Goal: Task Accomplishment & Management: Use online tool/utility

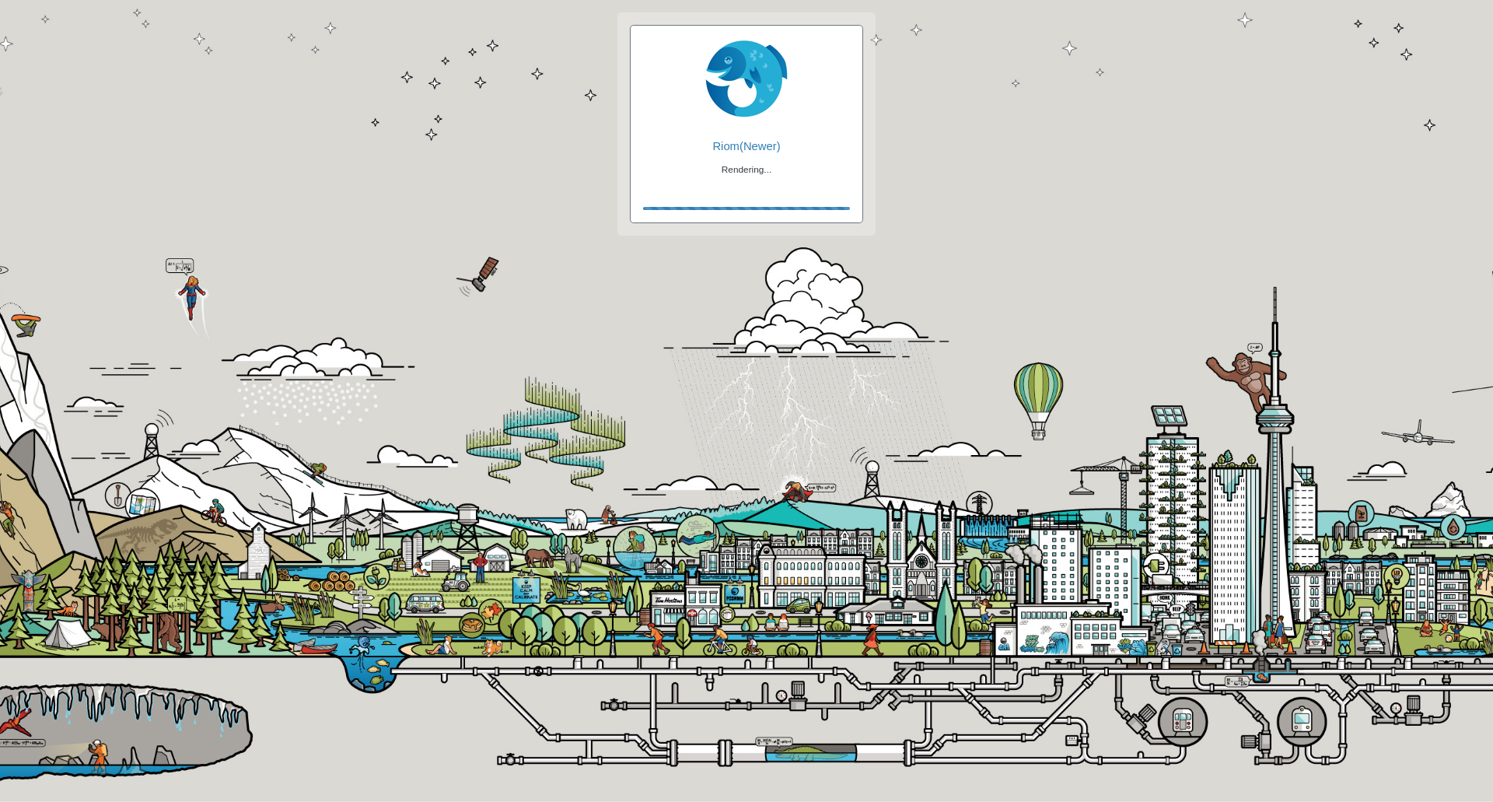
checkbox input "true"
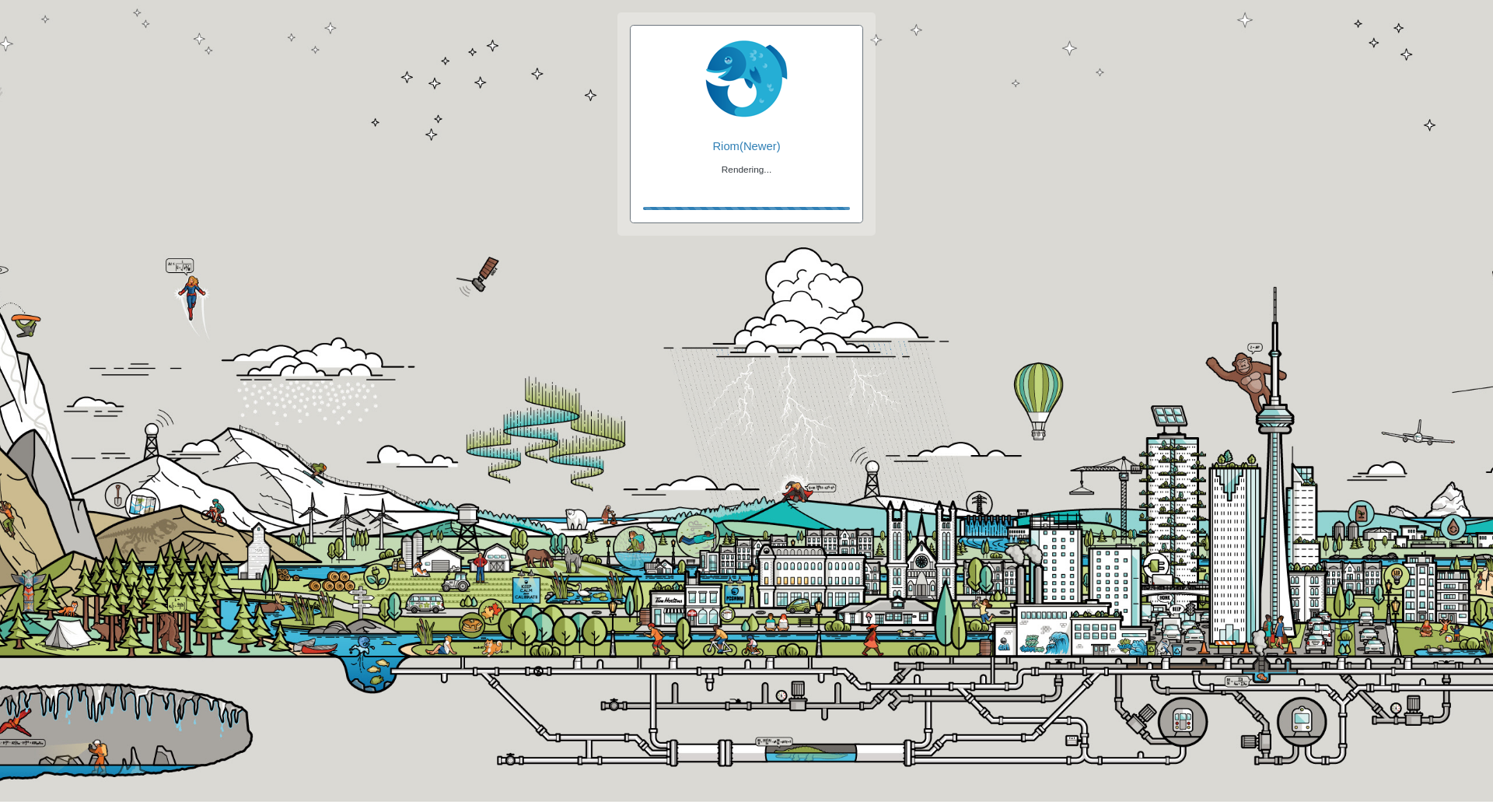
checkbox input "true"
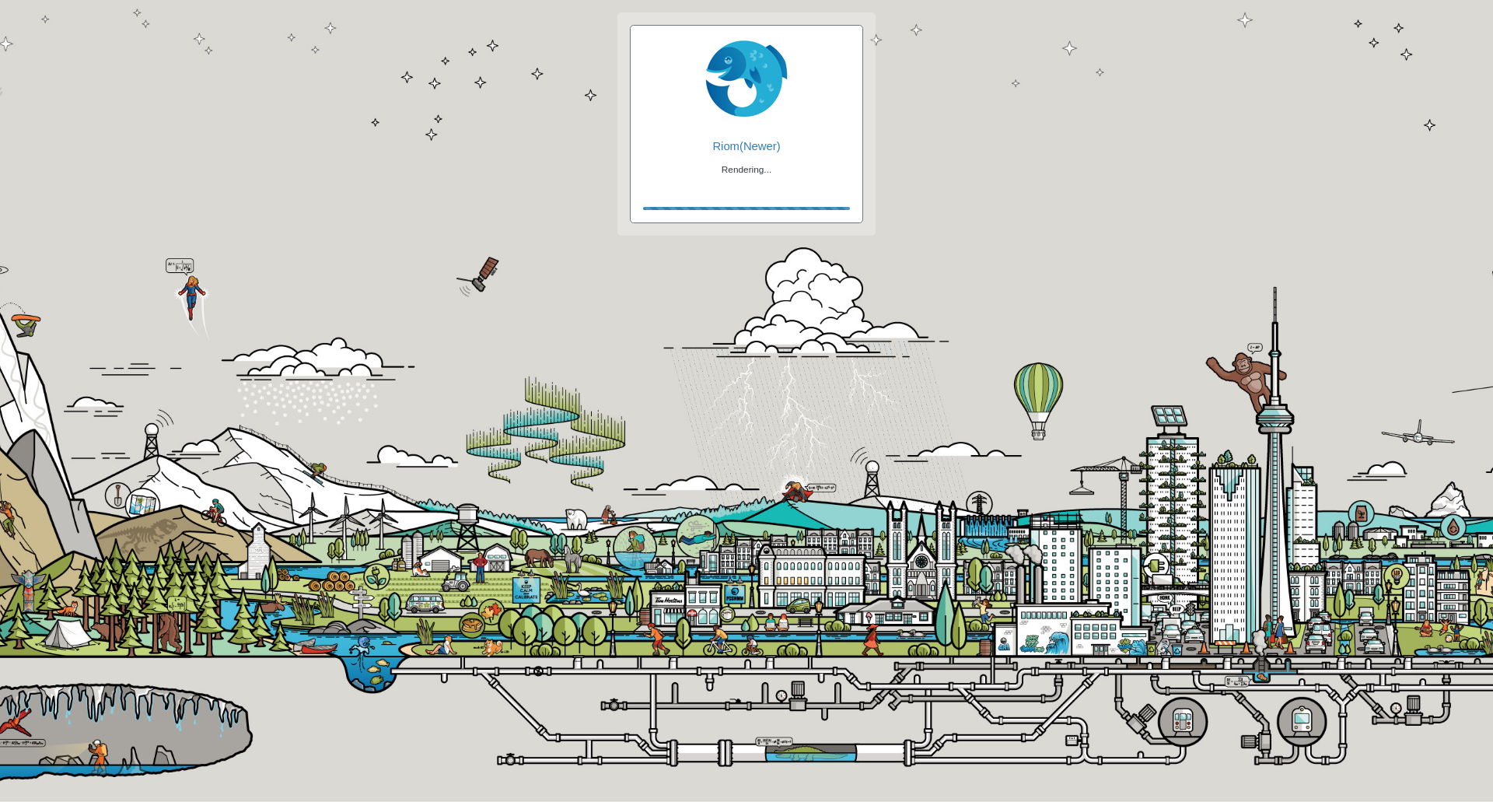
checkbox input "false"
checkbox input "true"
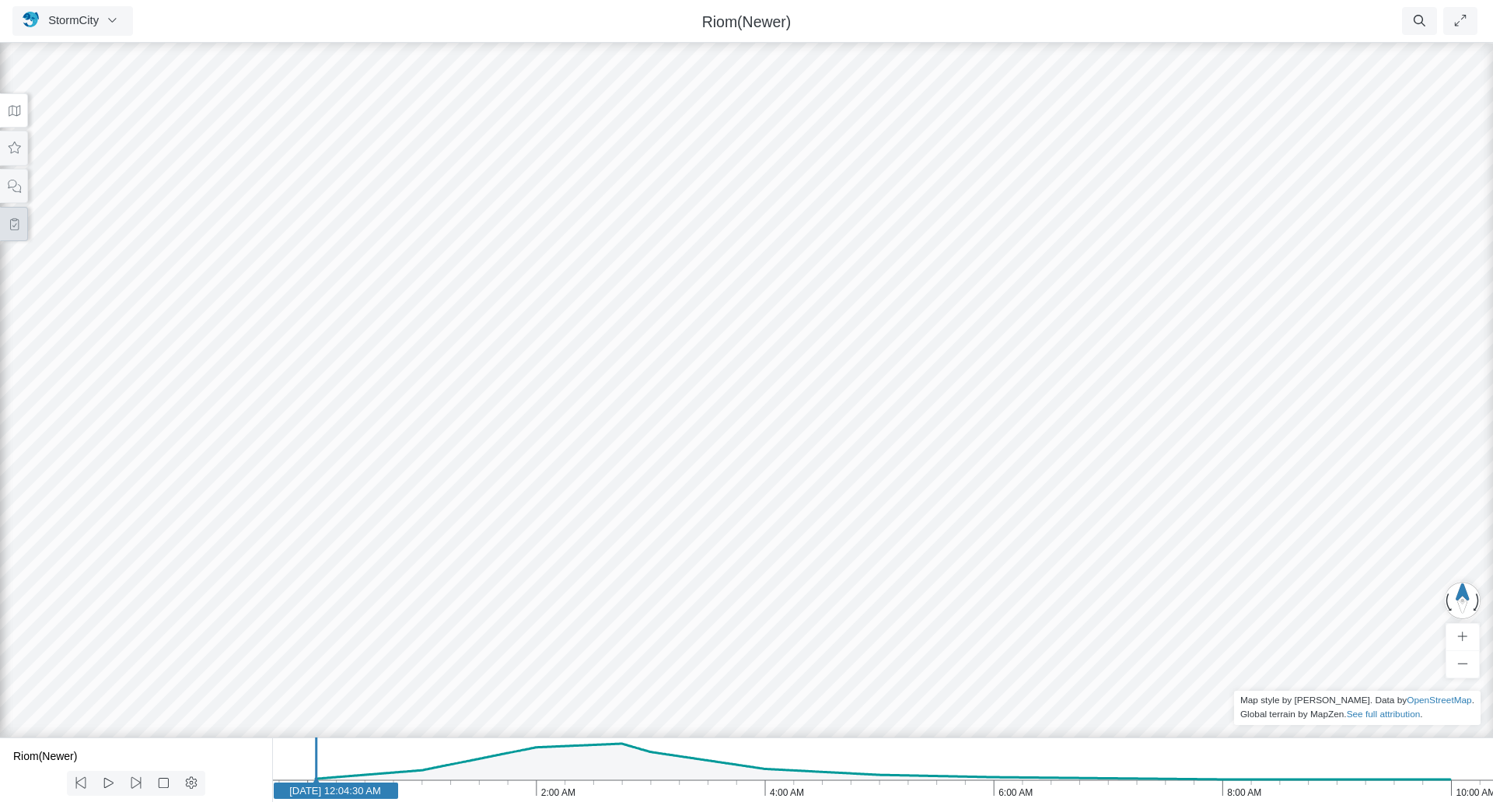
click at [21, 218] on button at bounding box center [14, 224] width 28 height 35
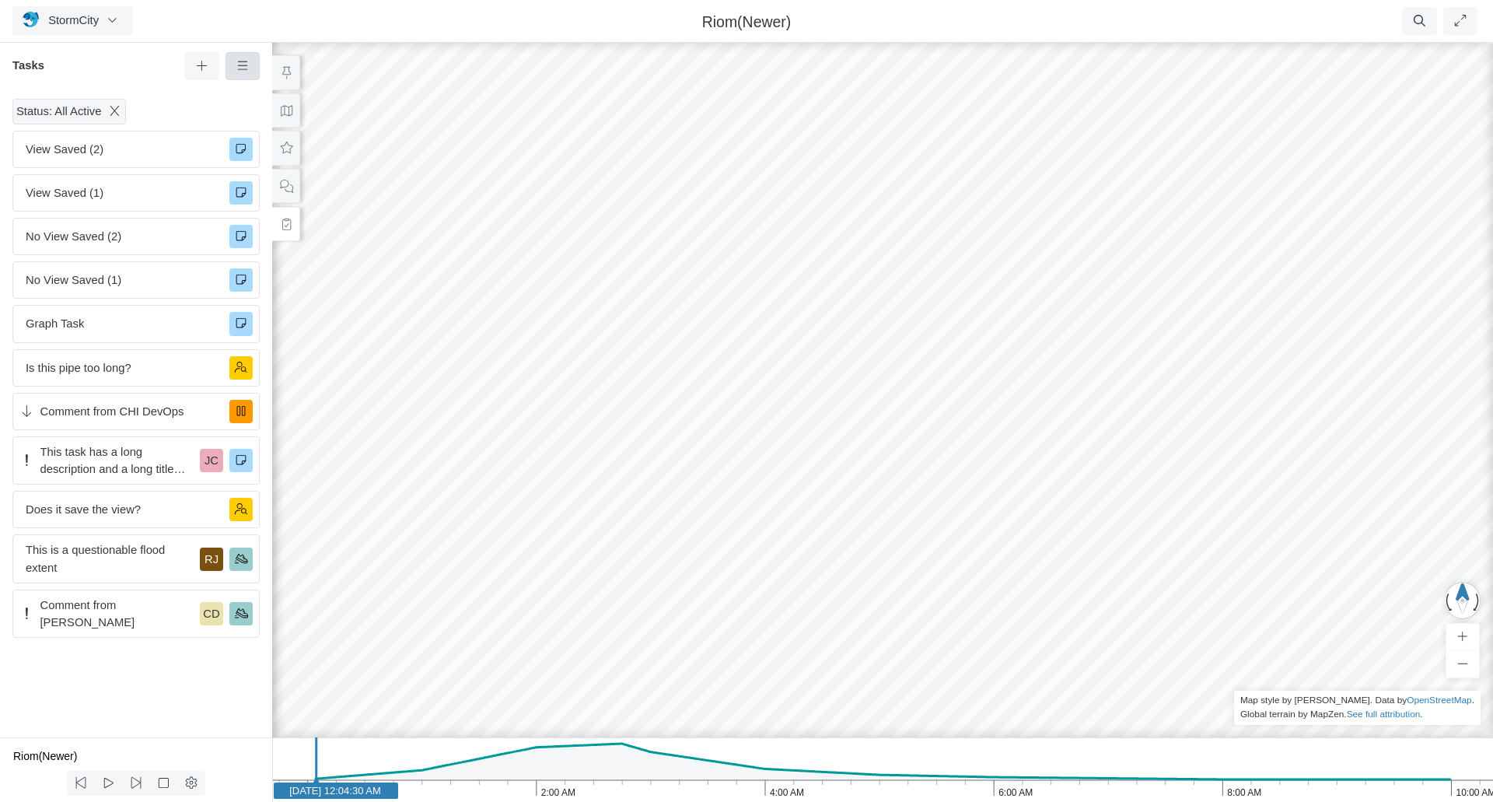
click at [243, 62] on icon at bounding box center [243, 66] width 15 height 12
click at [204, 68] on icon at bounding box center [201, 66] width 15 height 12
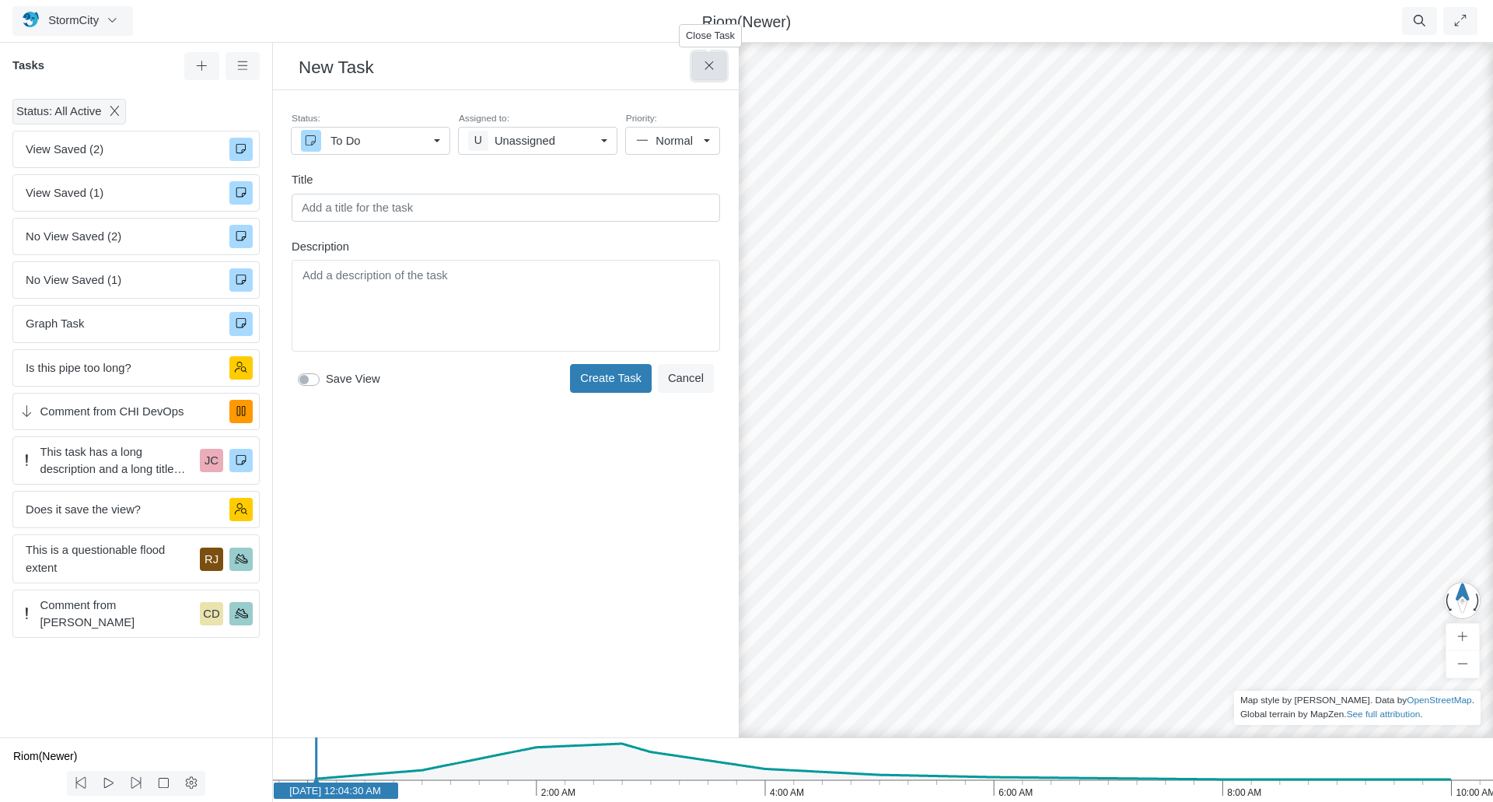
click at [707, 65] on icon at bounding box center [709, 66] width 15 height 12
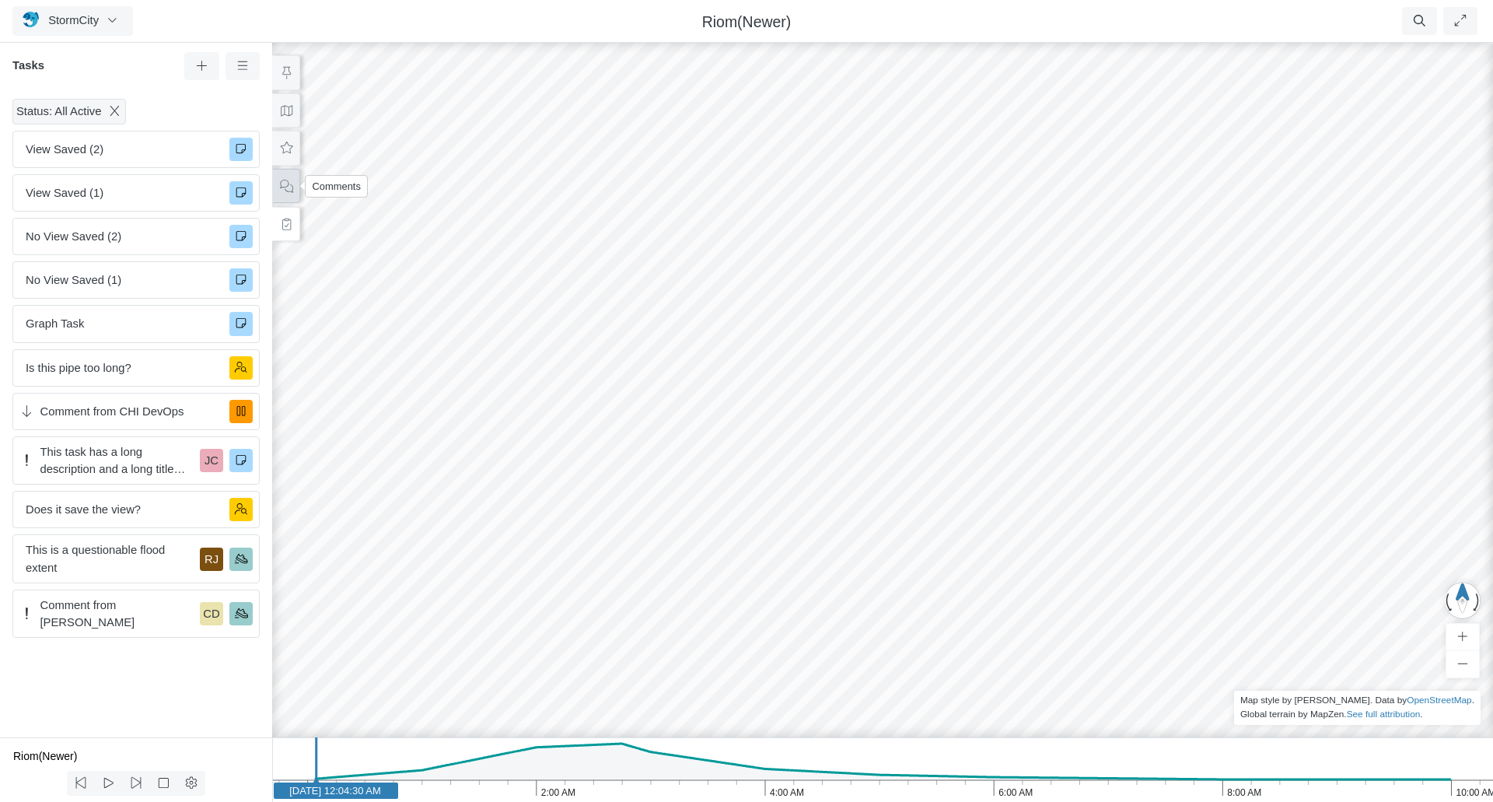
click at [285, 187] on icon at bounding box center [286, 186] width 15 height 12
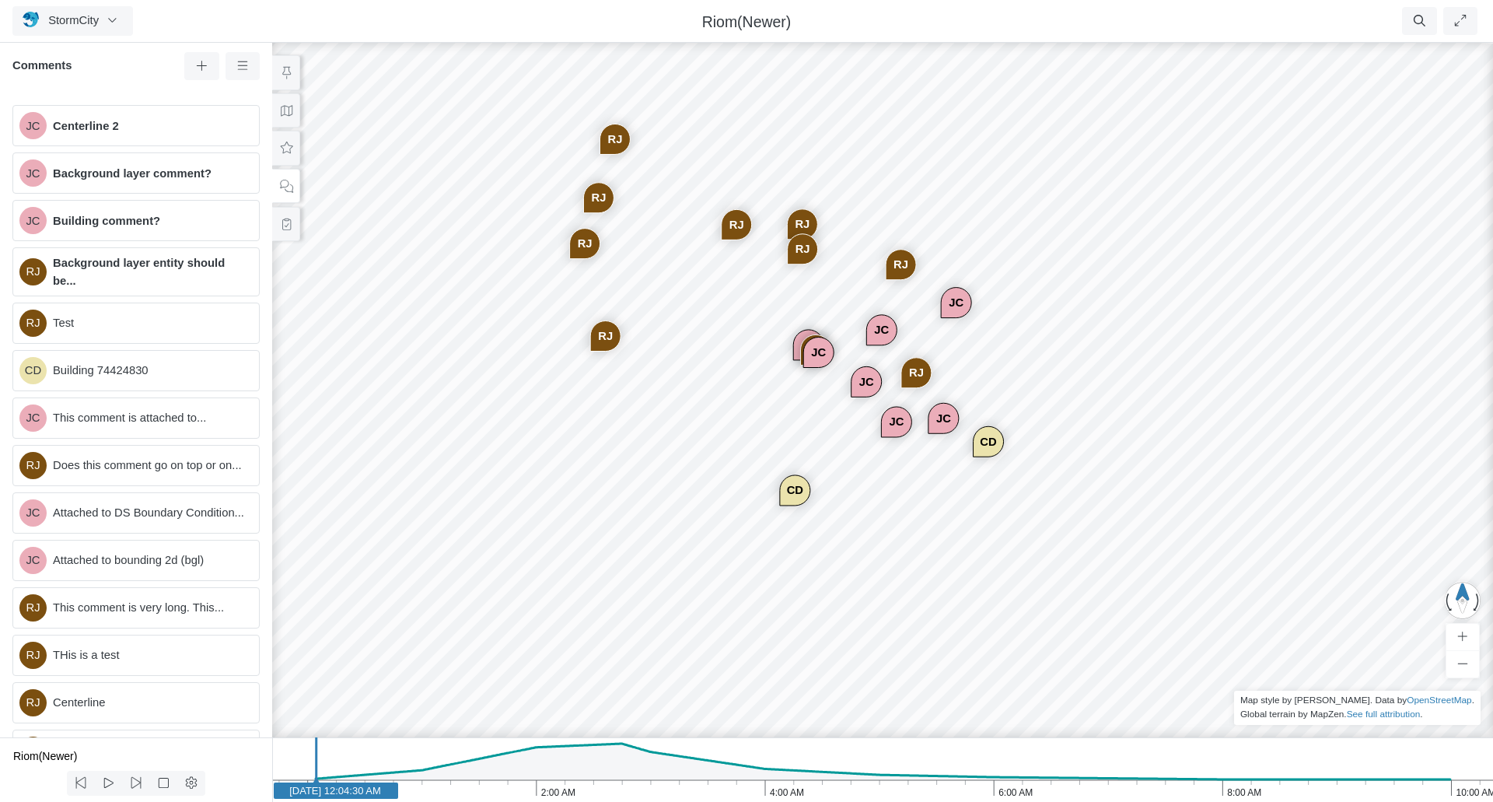
click at [858, 434] on div "JC JC JC RJ CD JC RJ JC JC RJ RJ RJ RJ RJ RJ RJ CD RJ JC" at bounding box center [882, 421] width 1493 height 762
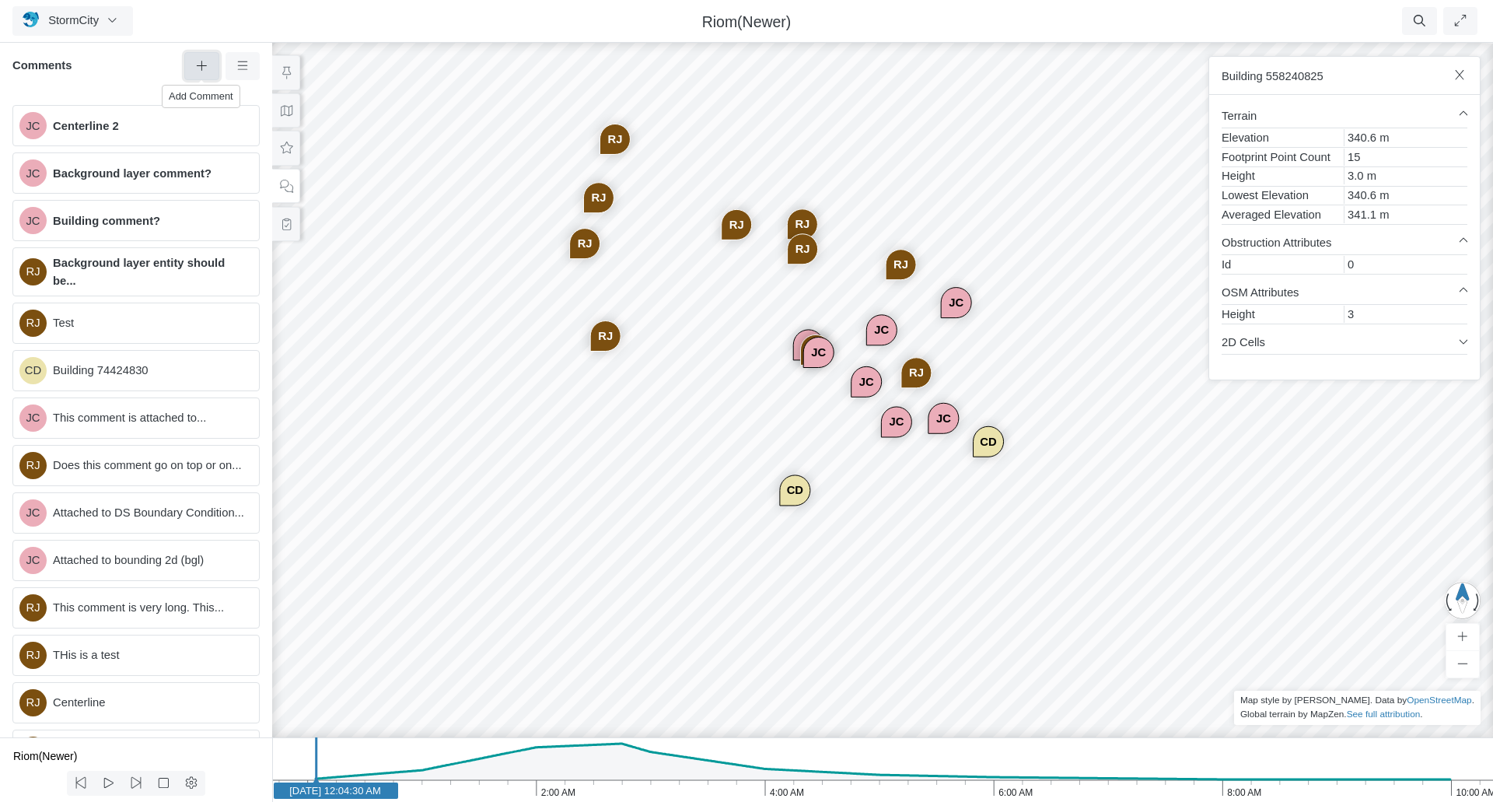
click at [199, 64] on icon at bounding box center [201, 66] width 15 height 12
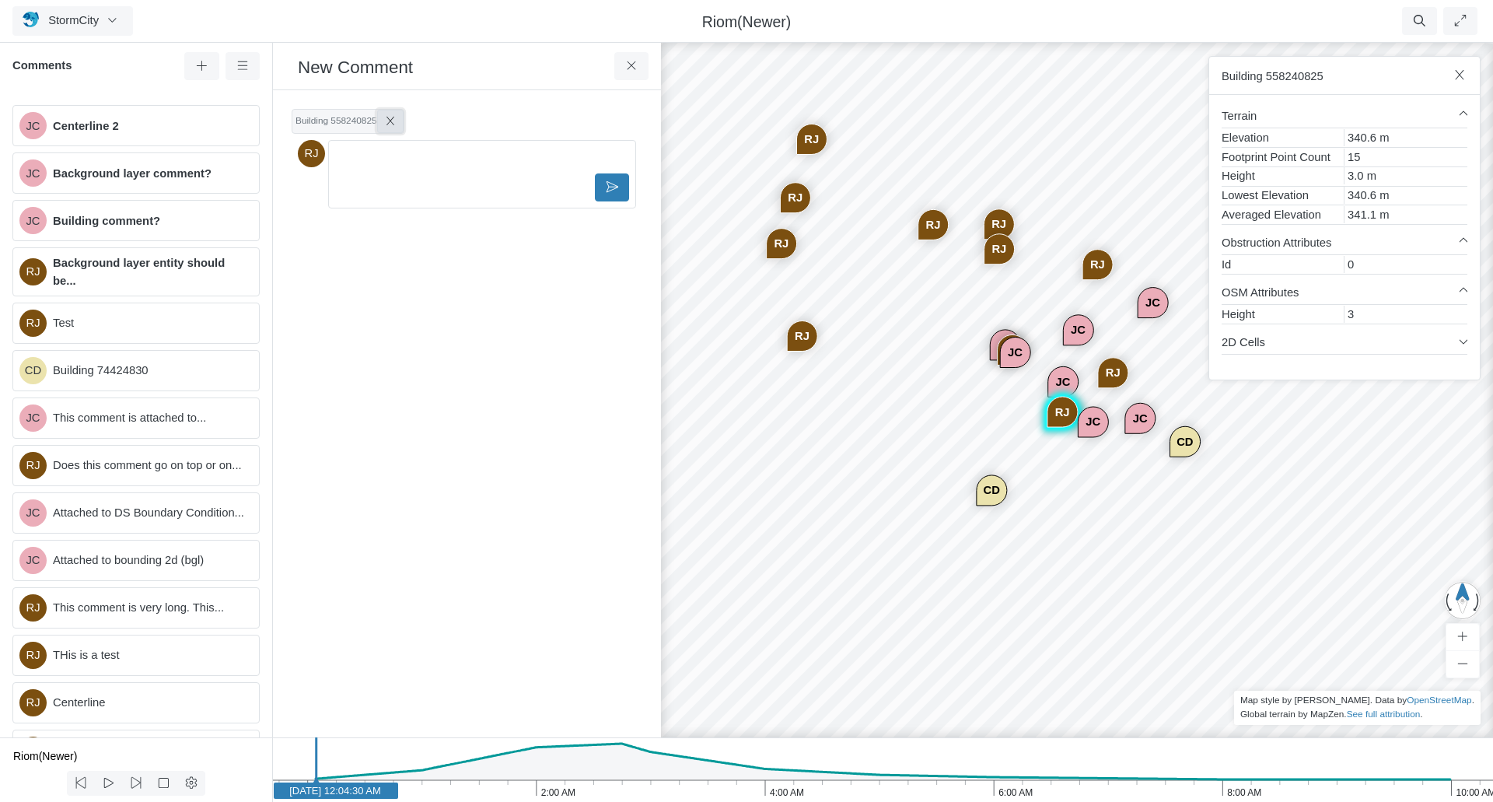
click at [390, 121] on icon at bounding box center [390, 121] width 12 height 10
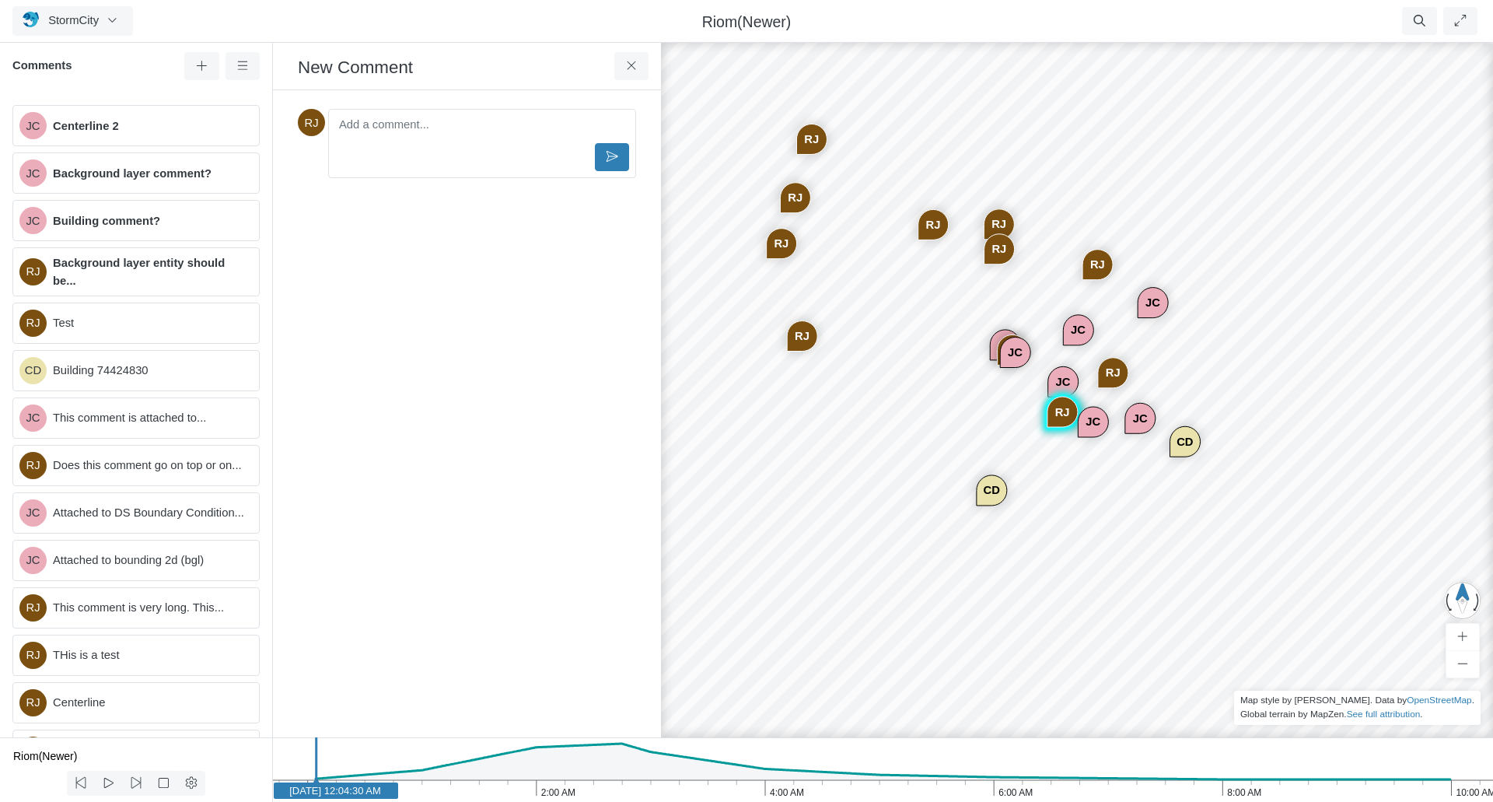
click at [1123, 433] on div "JC" at bounding box center [1124, 433] width 31 height 31
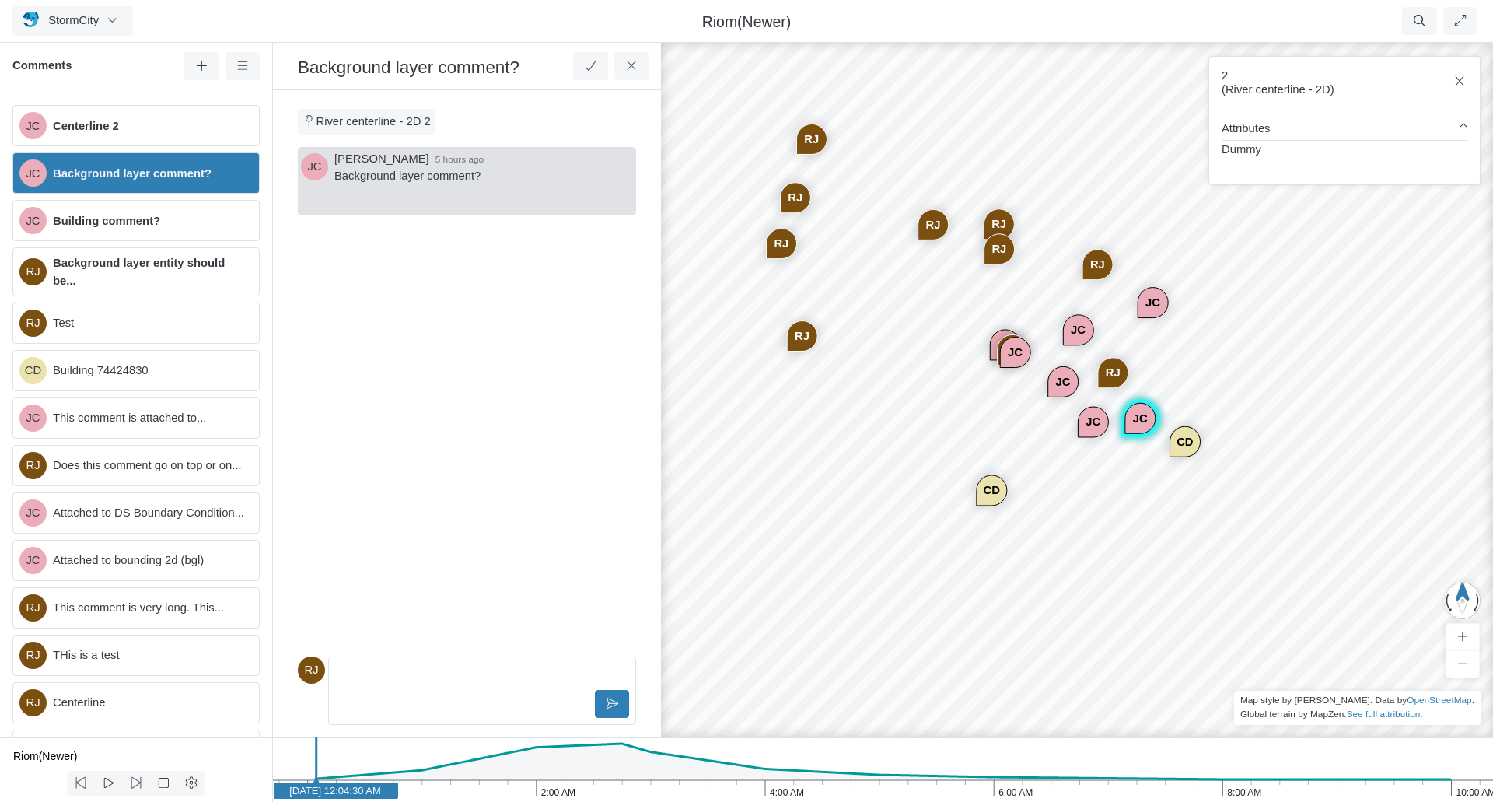
click at [1003, 370] on div "JC" at bounding box center [999, 367] width 31 height 31
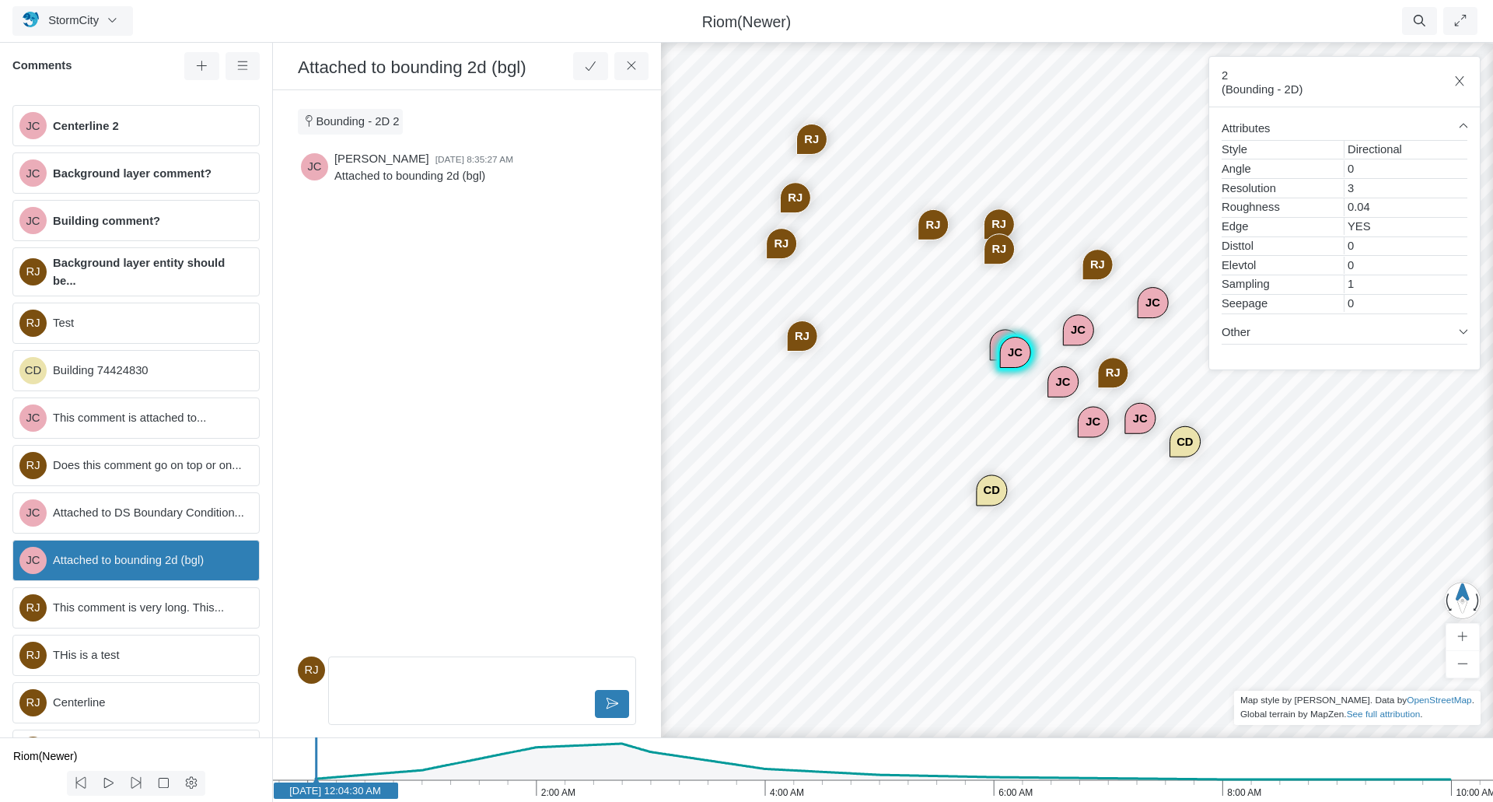
click at [1016, 446] on div "JC JC JC RJ CD JC RJ JC JC RJ RJ RJ RJ RJ RJ RJ CD RJ JC" at bounding box center [1079, 421] width 1493 height 762
click at [641, 65] on button at bounding box center [631, 66] width 35 height 28
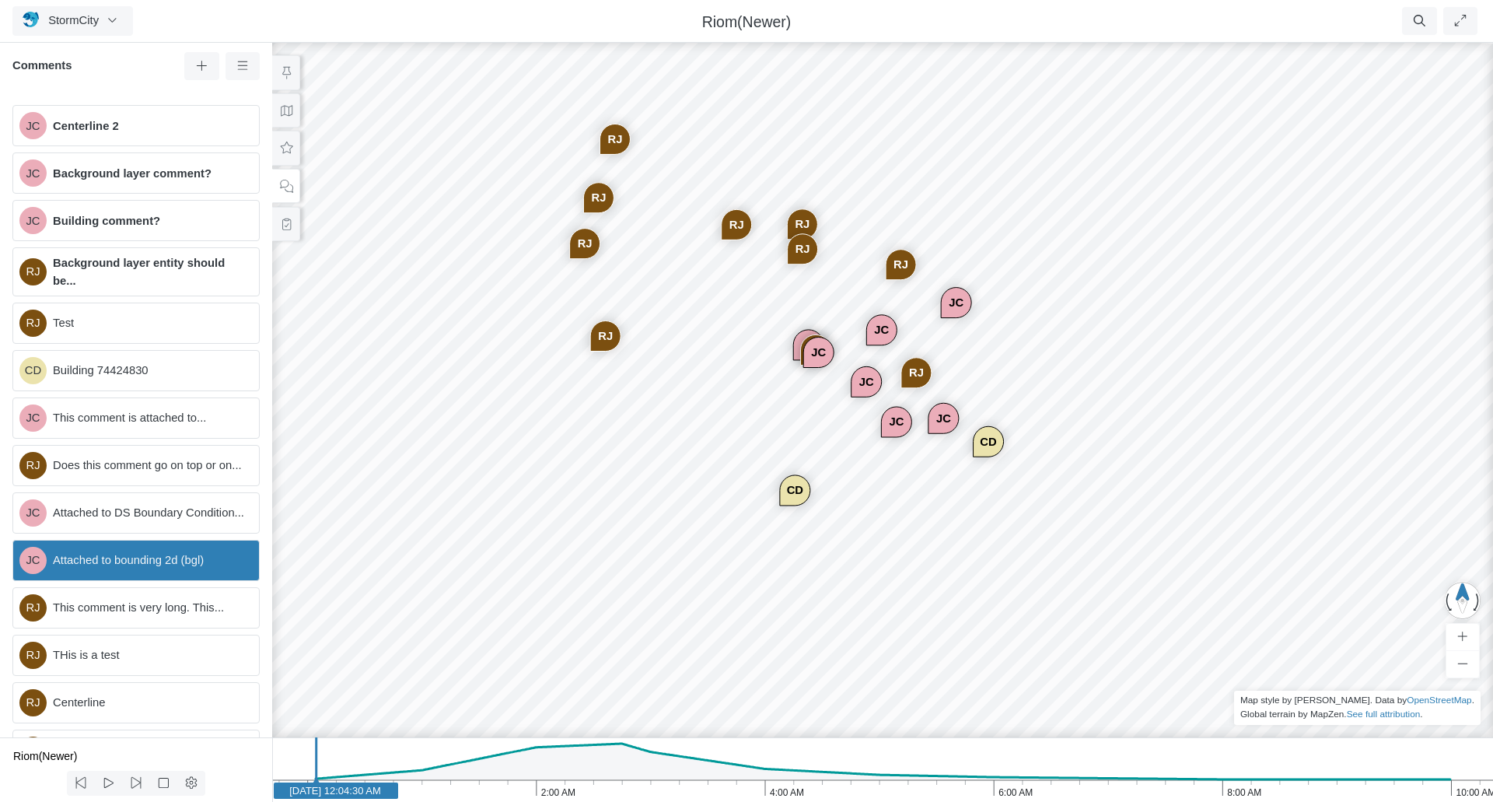
click at [827, 478] on div "JC JC JC RJ CD JC RJ JC JC RJ RJ RJ RJ RJ RJ RJ CD RJ JC" at bounding box center [882, 421] width 1493 height 762
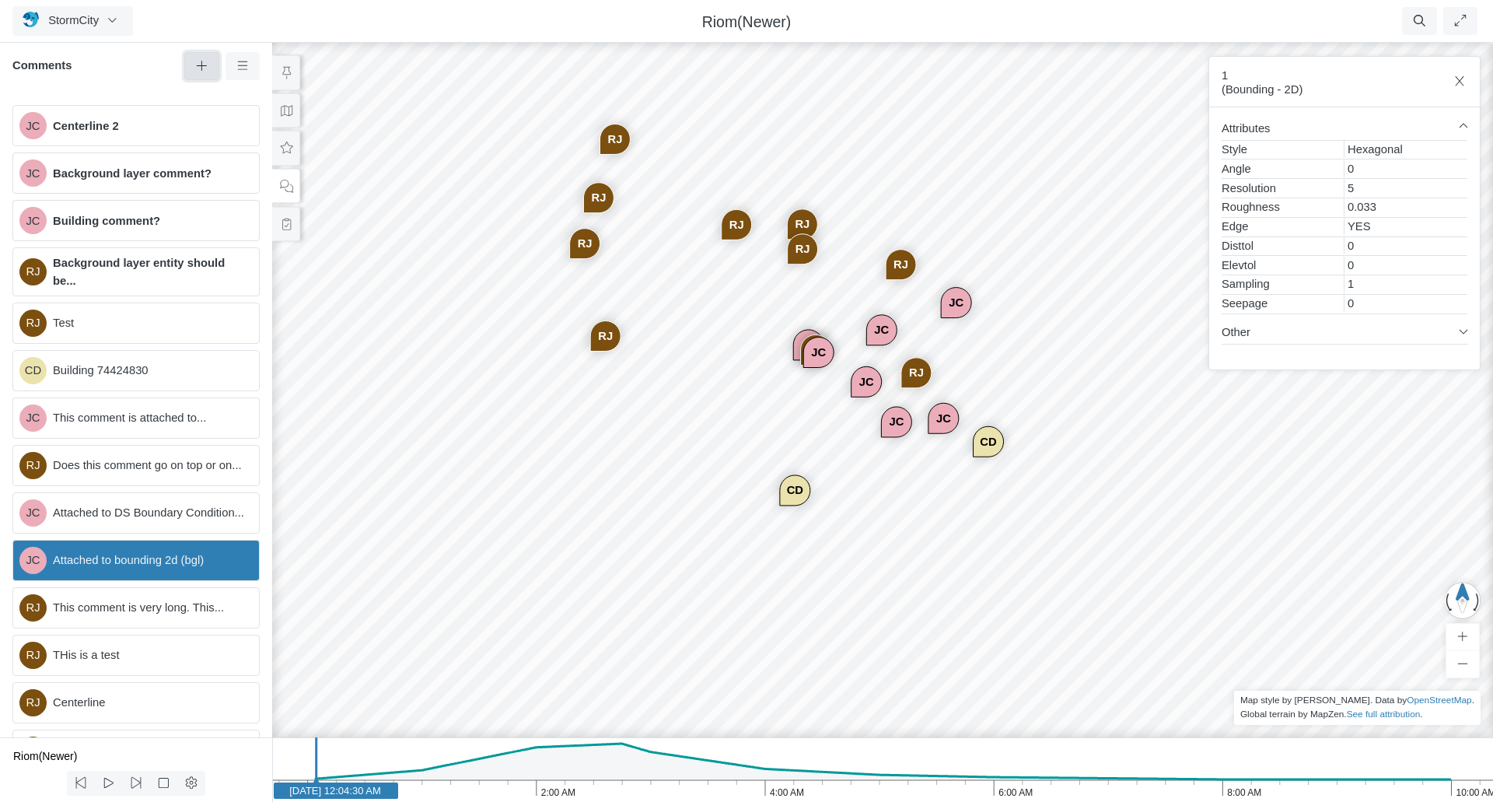
click at [204, 62] on icon at bounding box center [201, 66] width 15 height 12
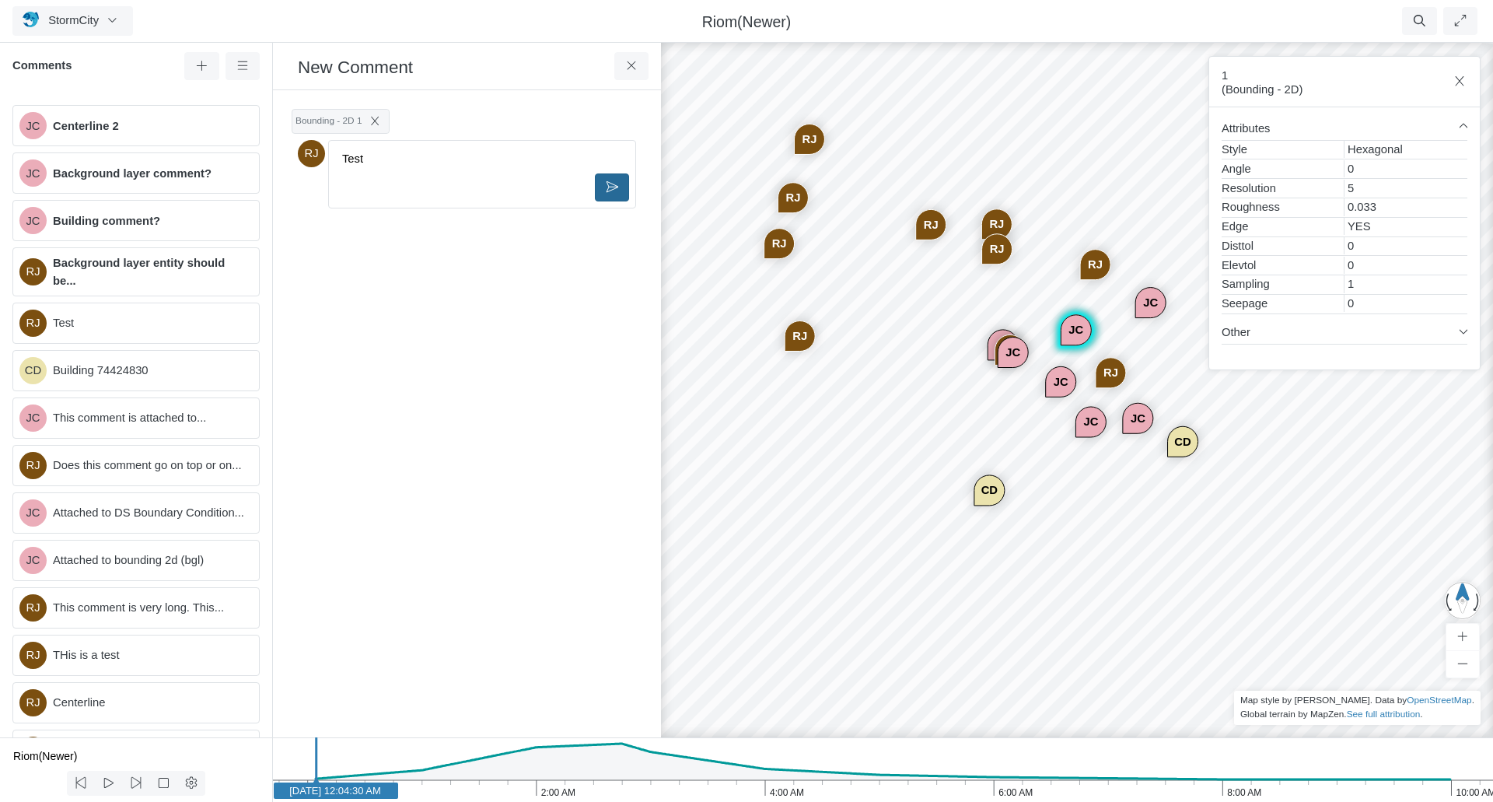
click at [601, 187] on button at bounding box center [612, 187] width 35 height 28
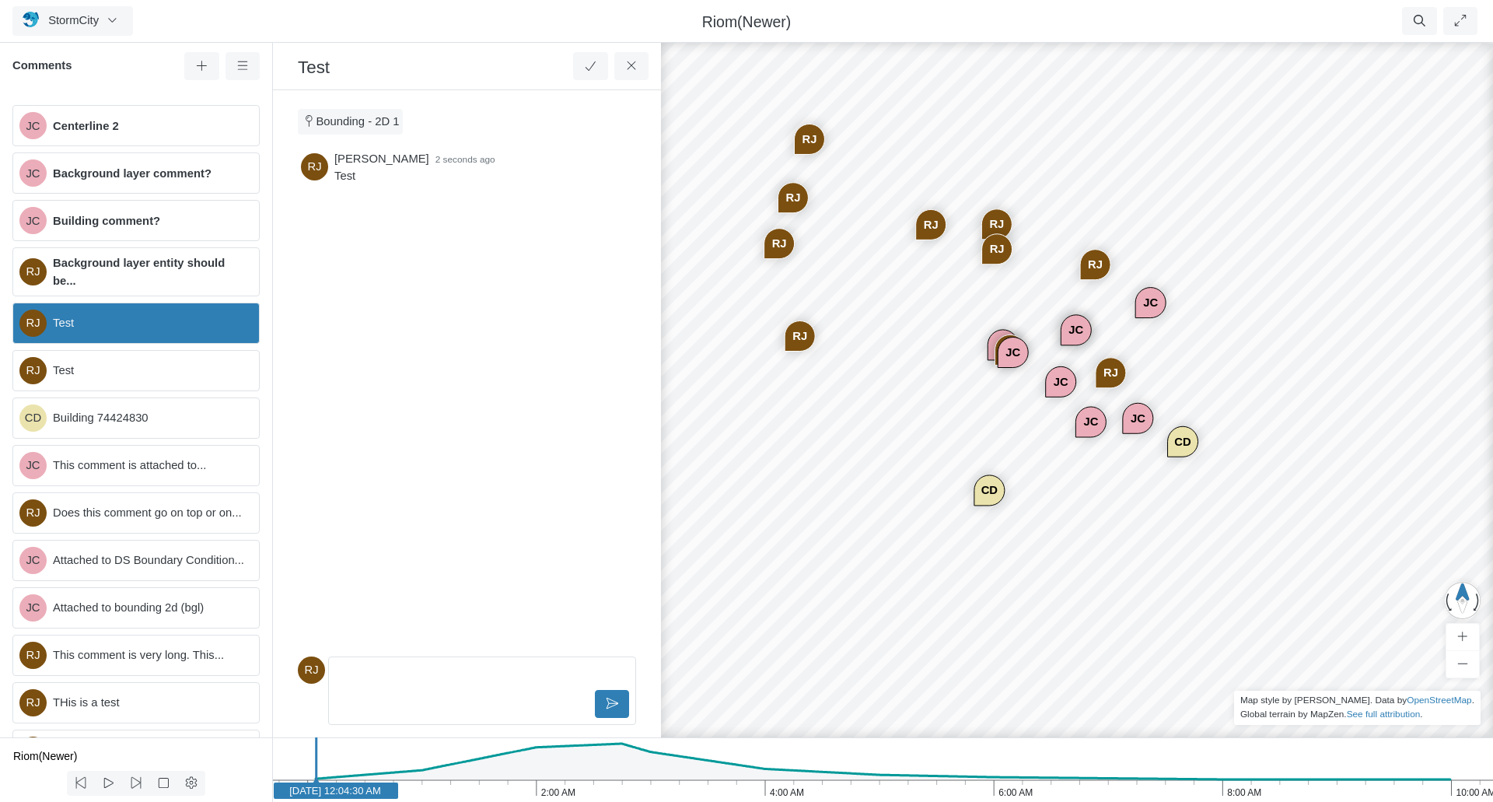
click at [100, 283] on span "Background layer entity should be..." at bounding box center [150, 271] width 194 height 34
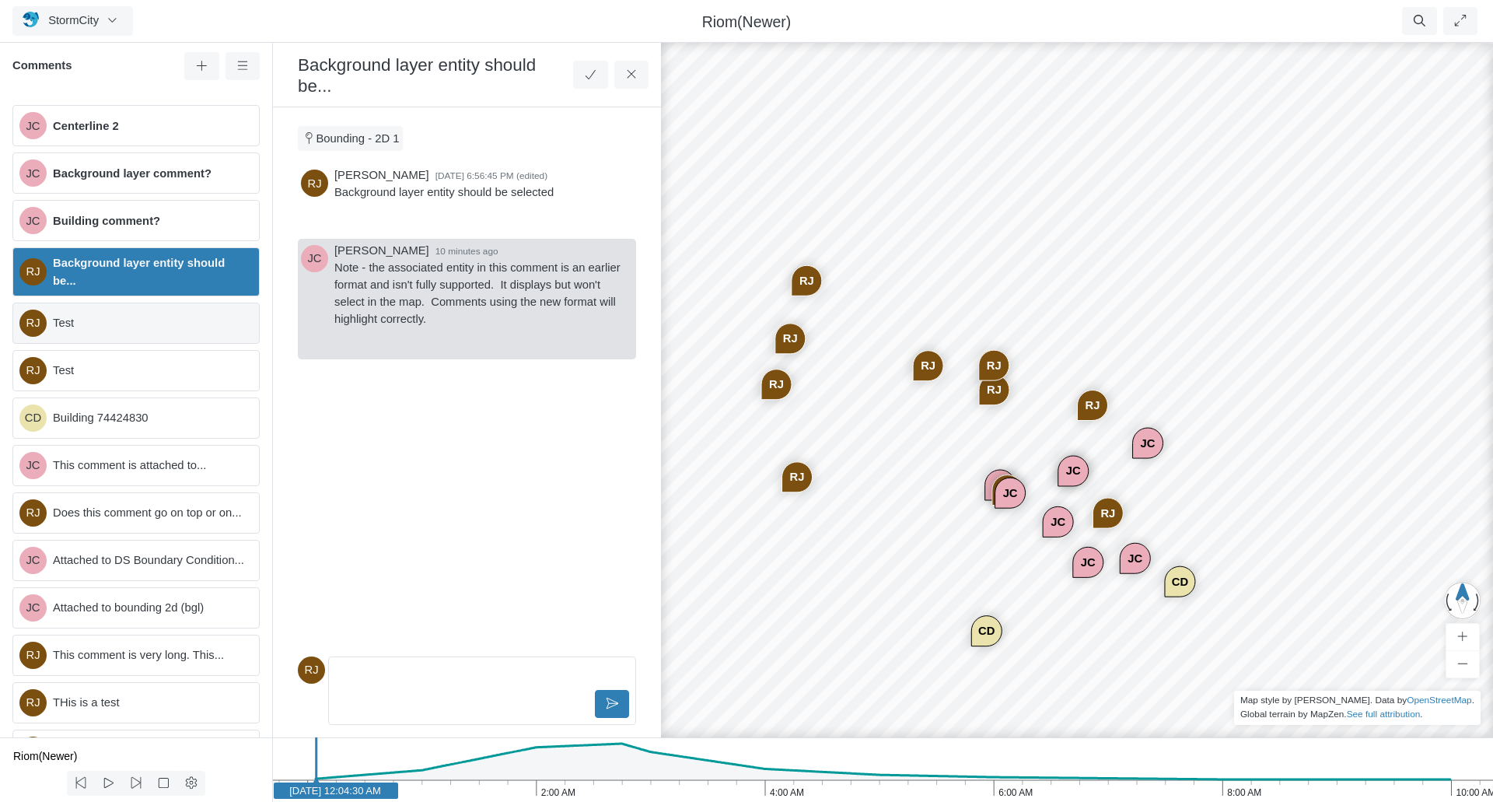
click at [94, 327] on span "Test" at bounding box center [150, 322] width 194 height 17
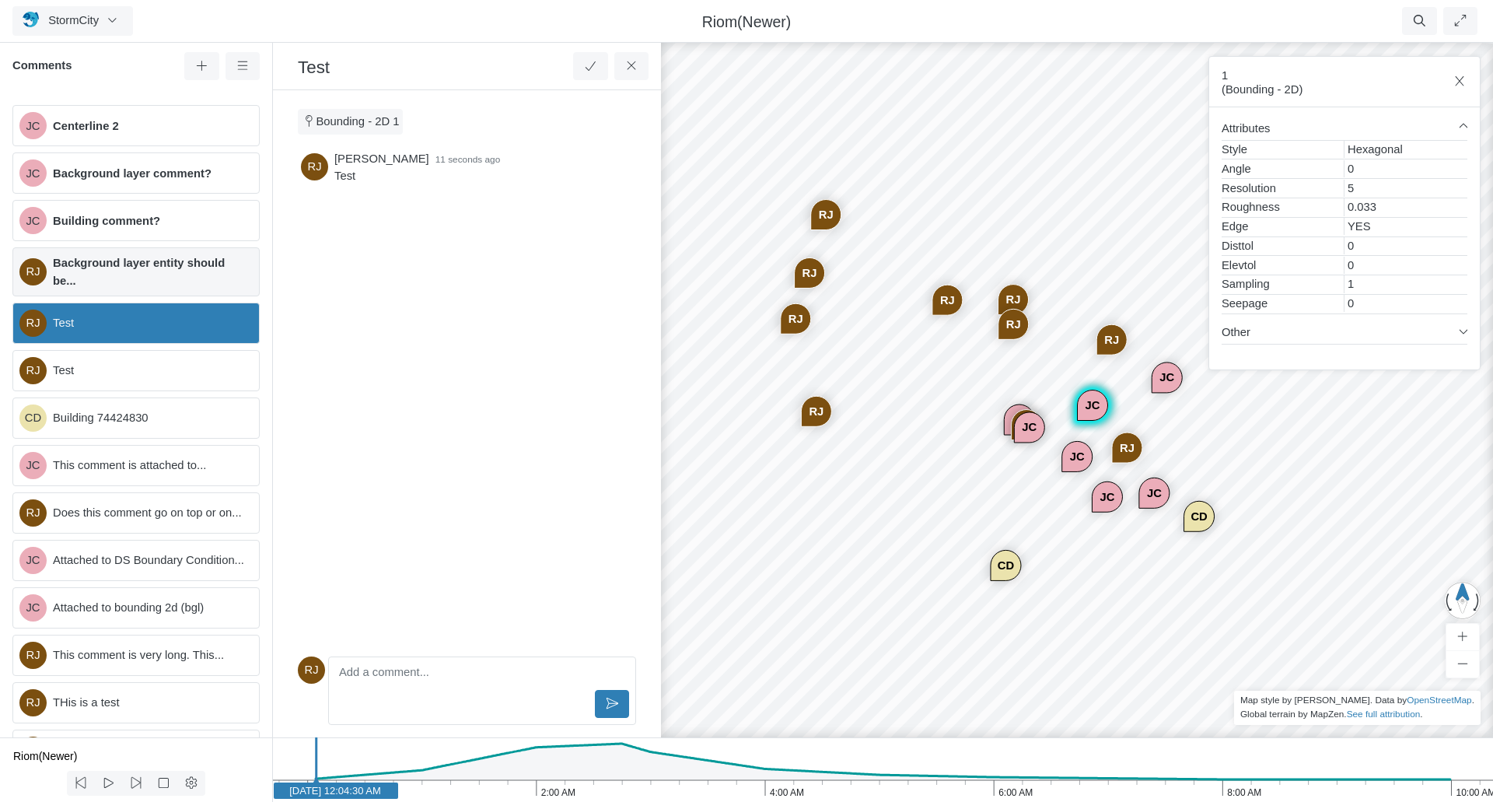
click at [104, 278] on span "Background layer entity should be..." at bounding box center [150, 271] width 194 height 34
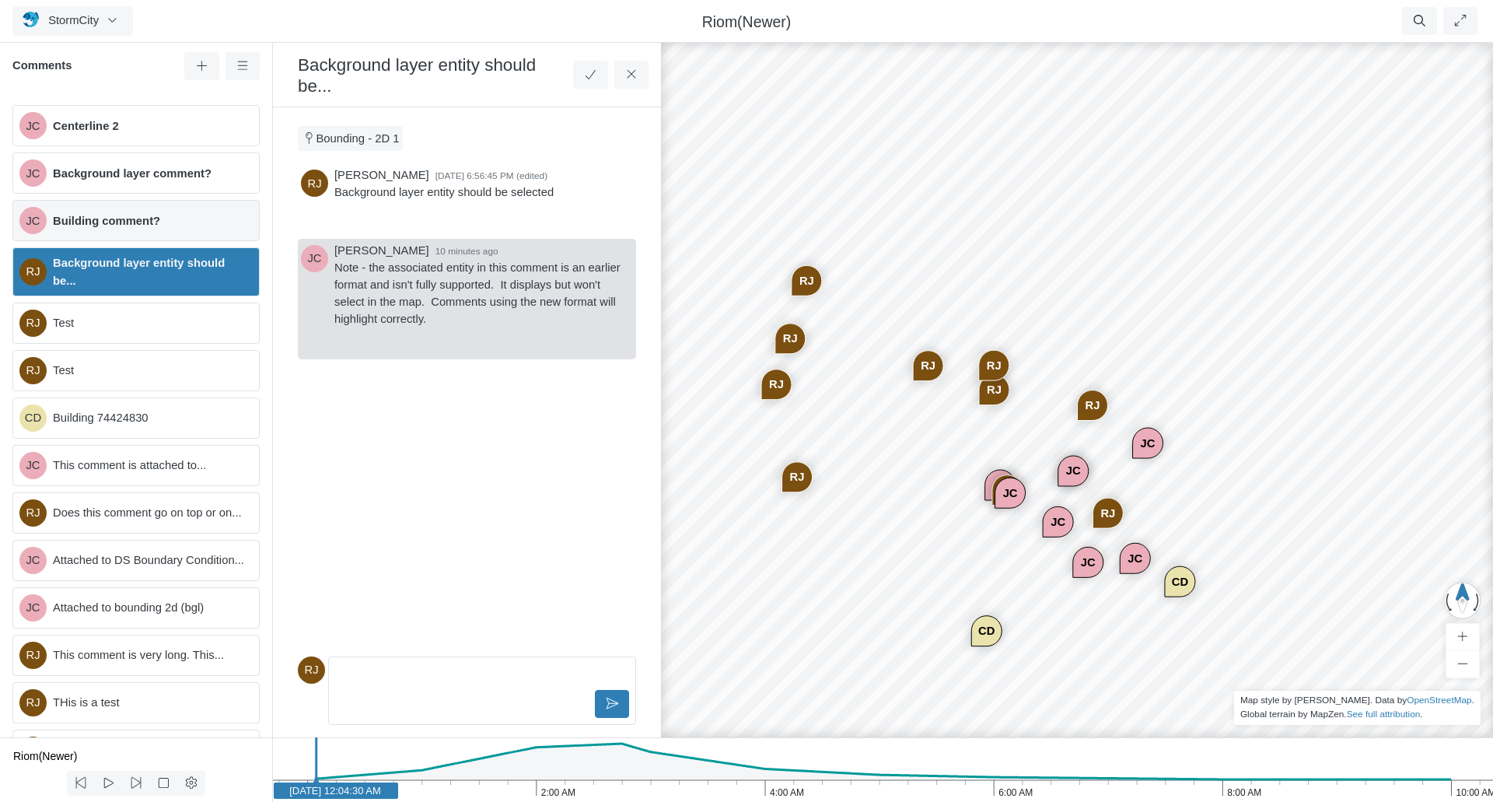
click at [116, 215] on span "Building comment?" at bounding box center [150, 220] width 194 height 17
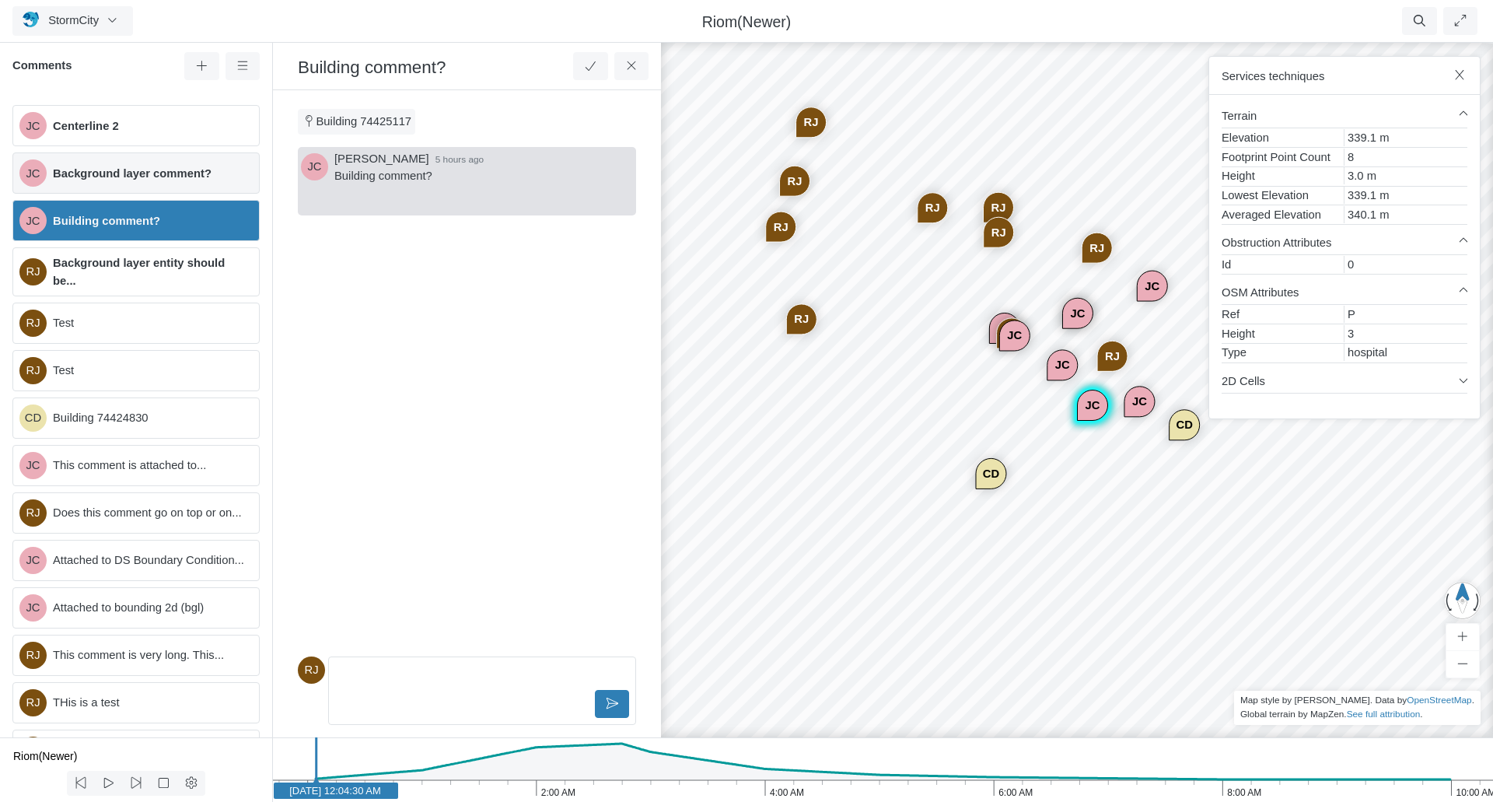
click at [127, 173] on span "Background layer comment?" at bounding box center [150, 173] width 194 height 17
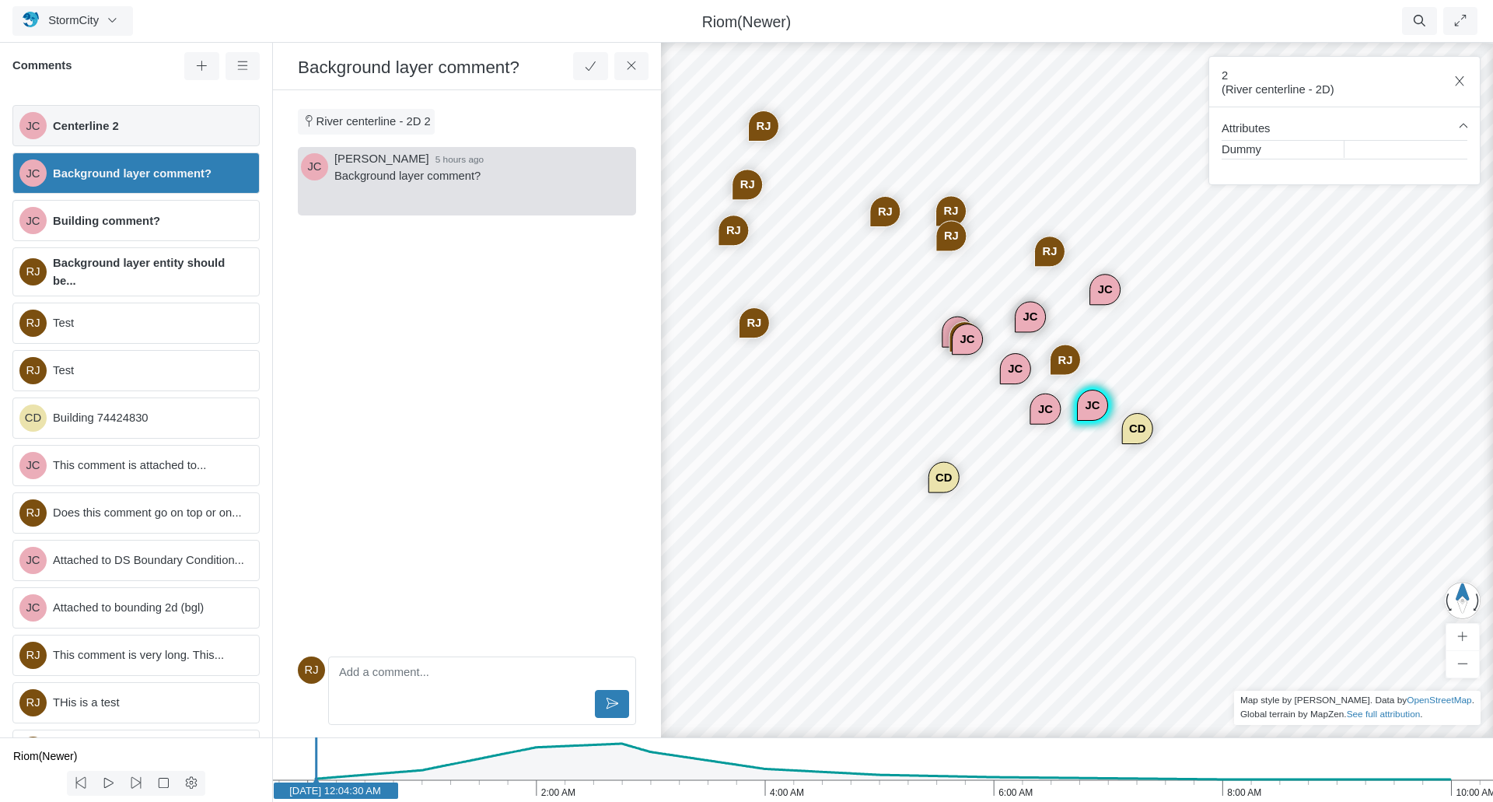
click at [121, 124] on span "Centerline 2" at bounding box center [150, 125] width 194 height 17
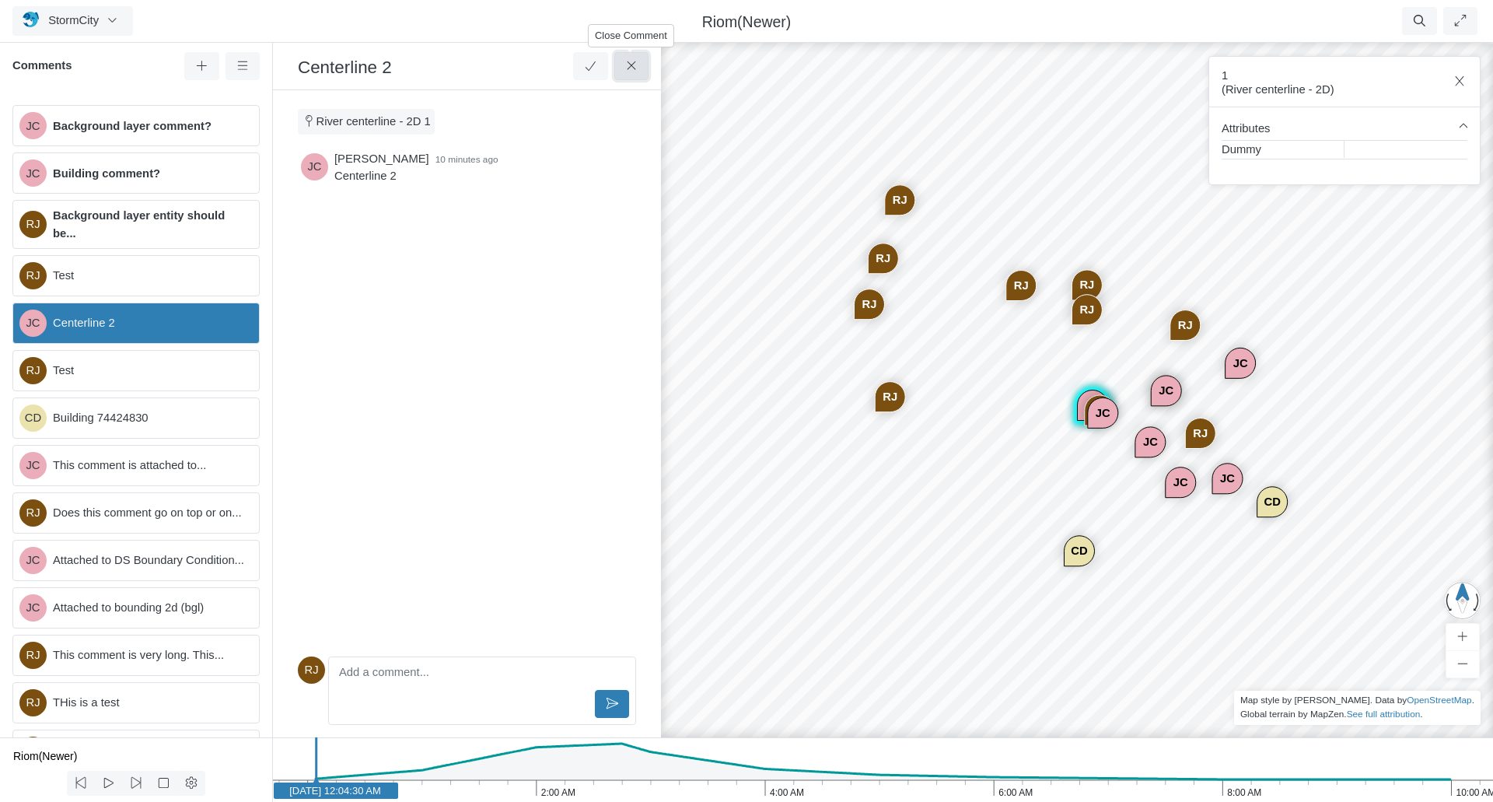
click at [637, 69] on icon at bounding box center [631, 66] width 15 height 12
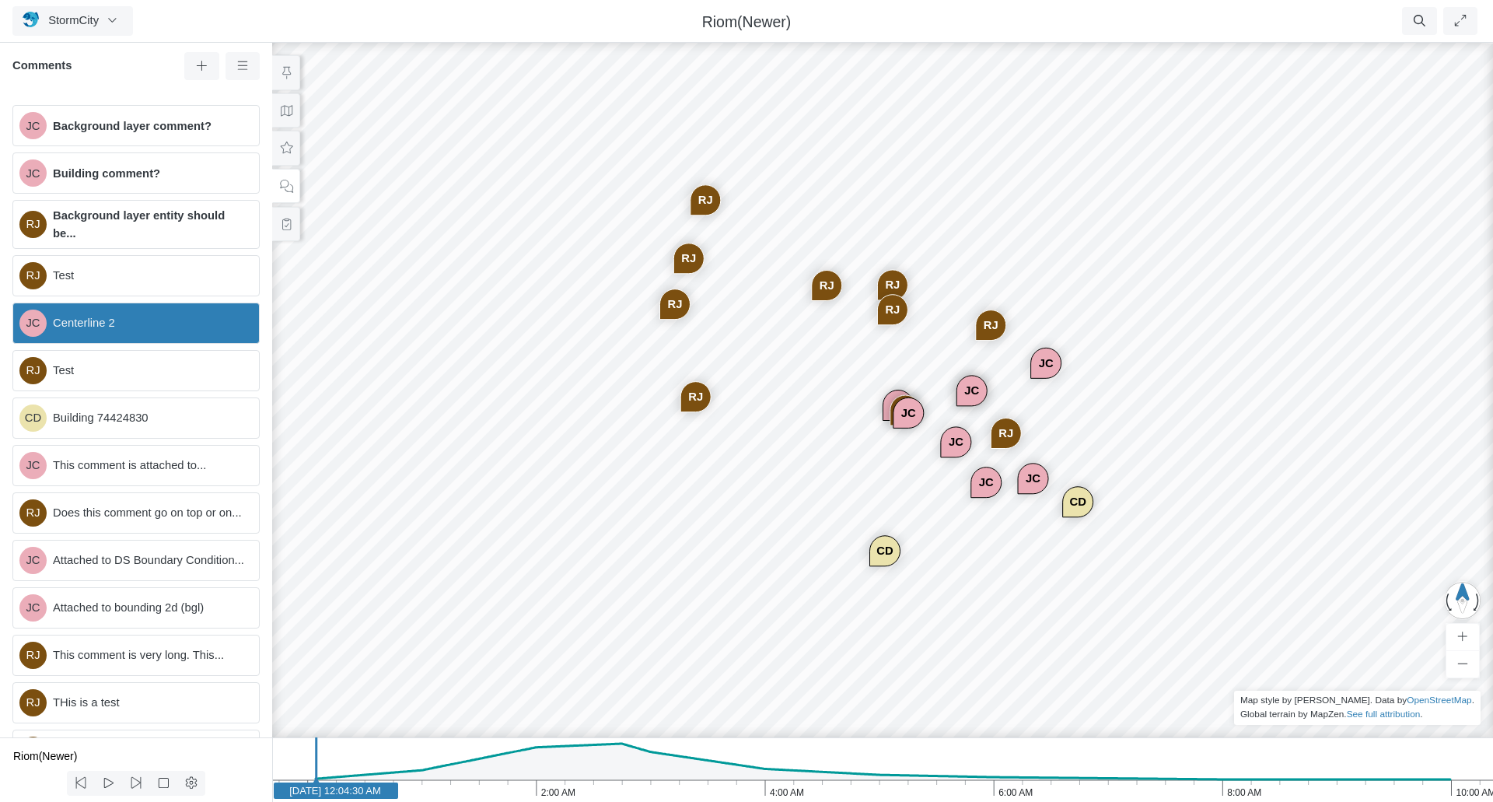
click at [893, 313] on div "RJ" at bounding box center [893, 310] width 30 height 30
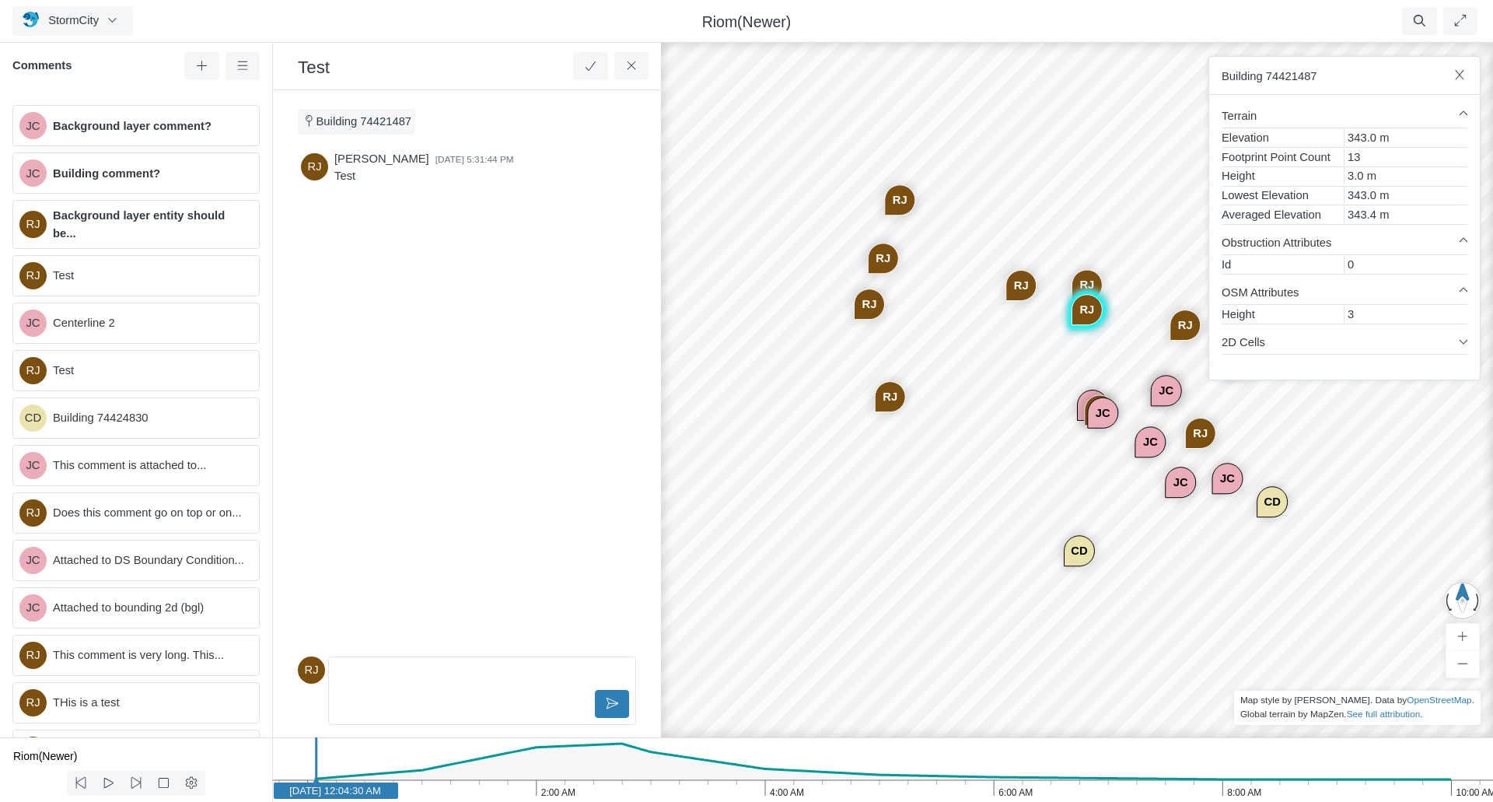
click at [874, 303] on div "RJ" at bounding box center [870, 304] width 30 height 30
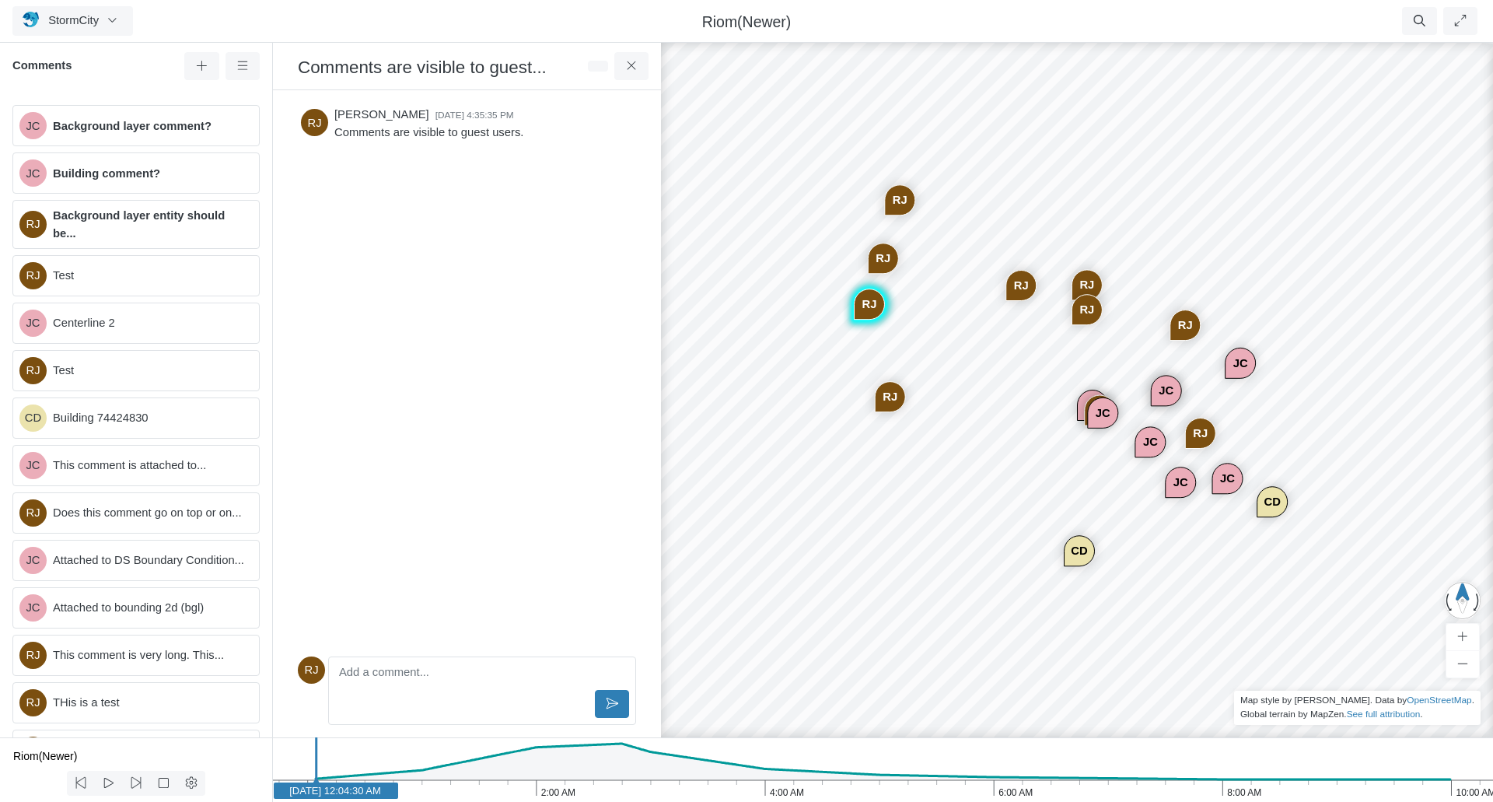
click at [891, 257] on div "RJ" at bounding box center [884, 258] width 30 height 30
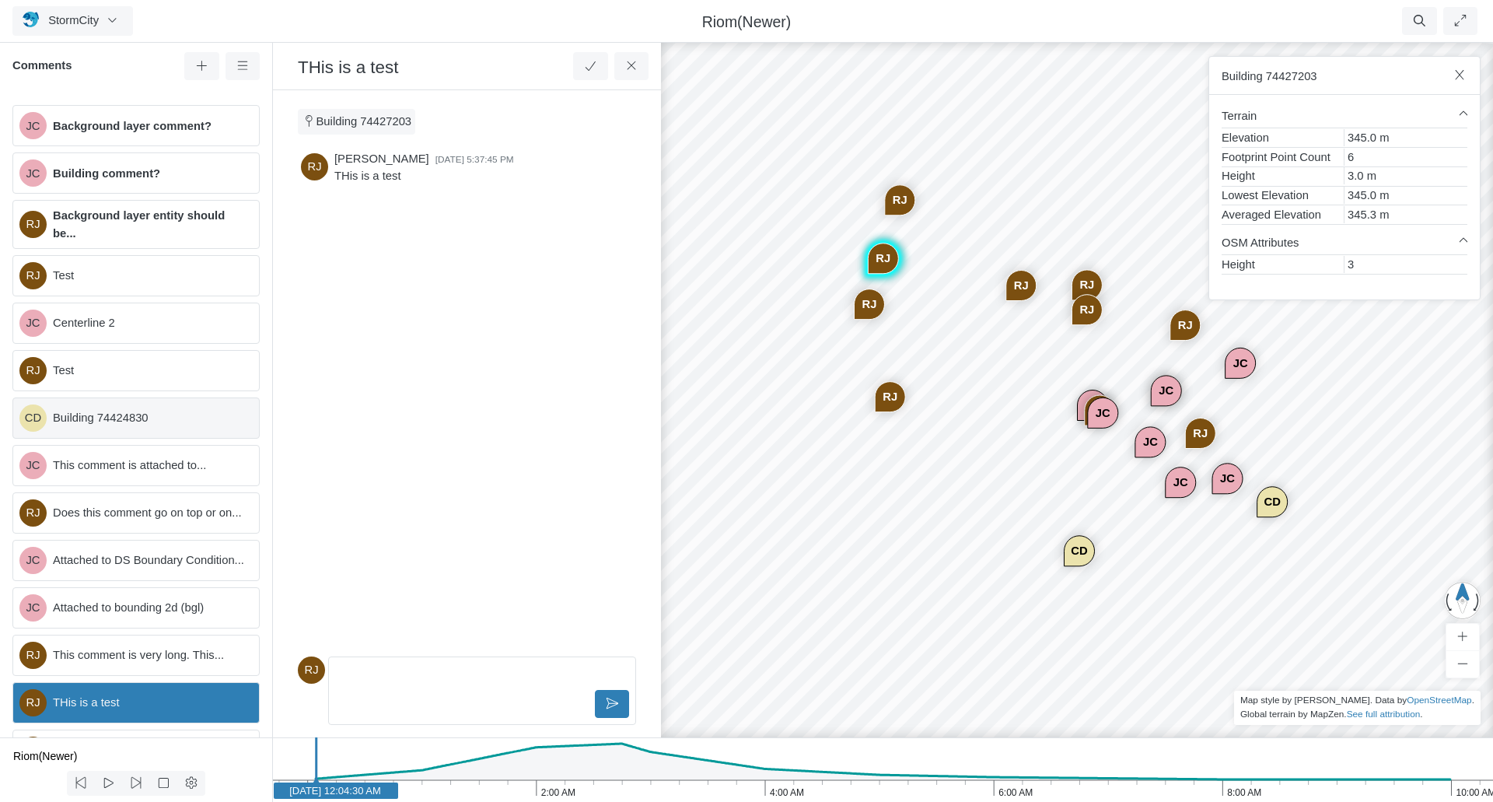
click at [92, 418] on span "Building 74424830" at bounding box center [150, 417] width 194 height 17
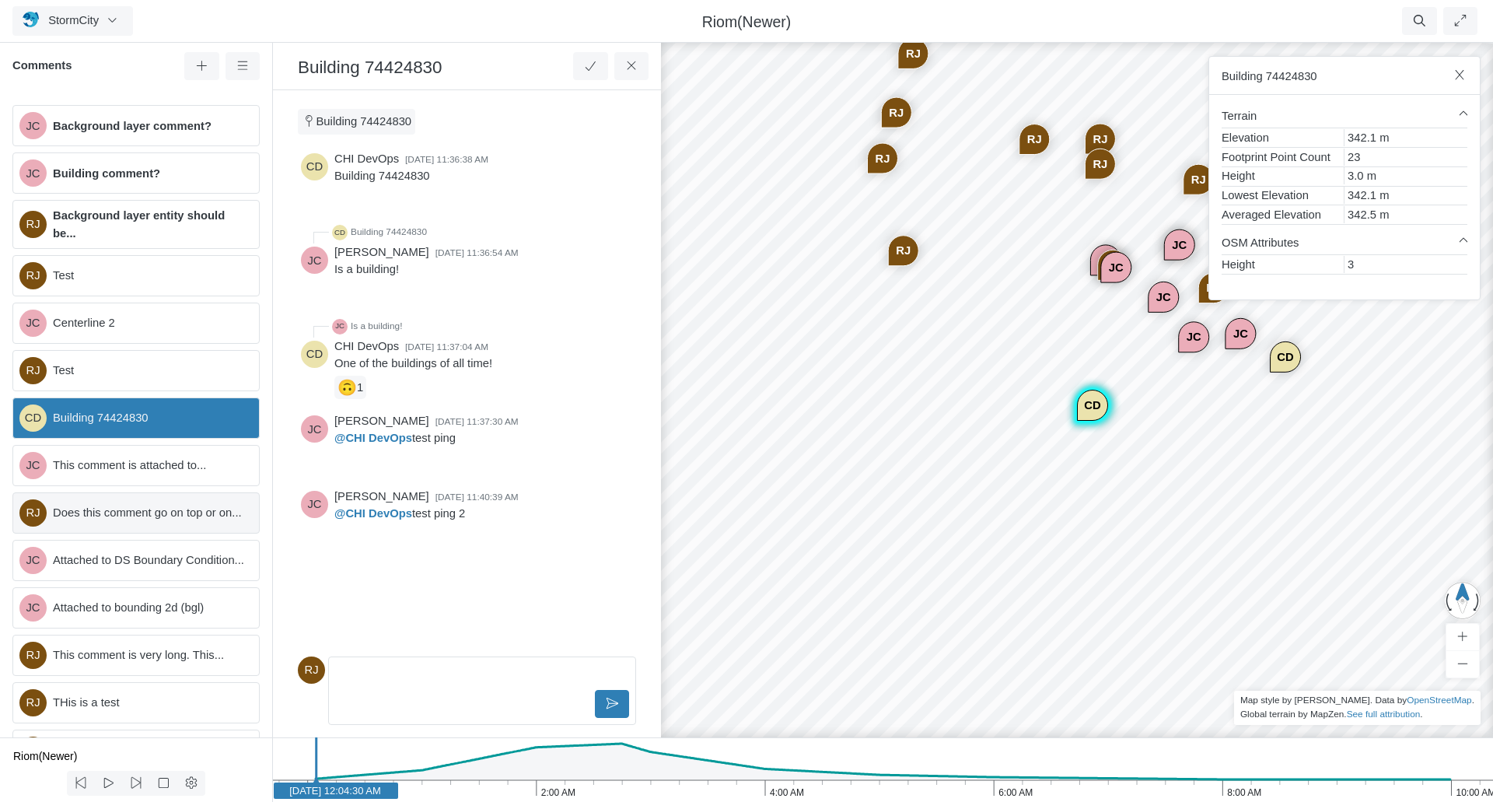
click at [112, 520] on span "Does this comment go on top or on..." at bounding box center [150, 512] width 194 height 17
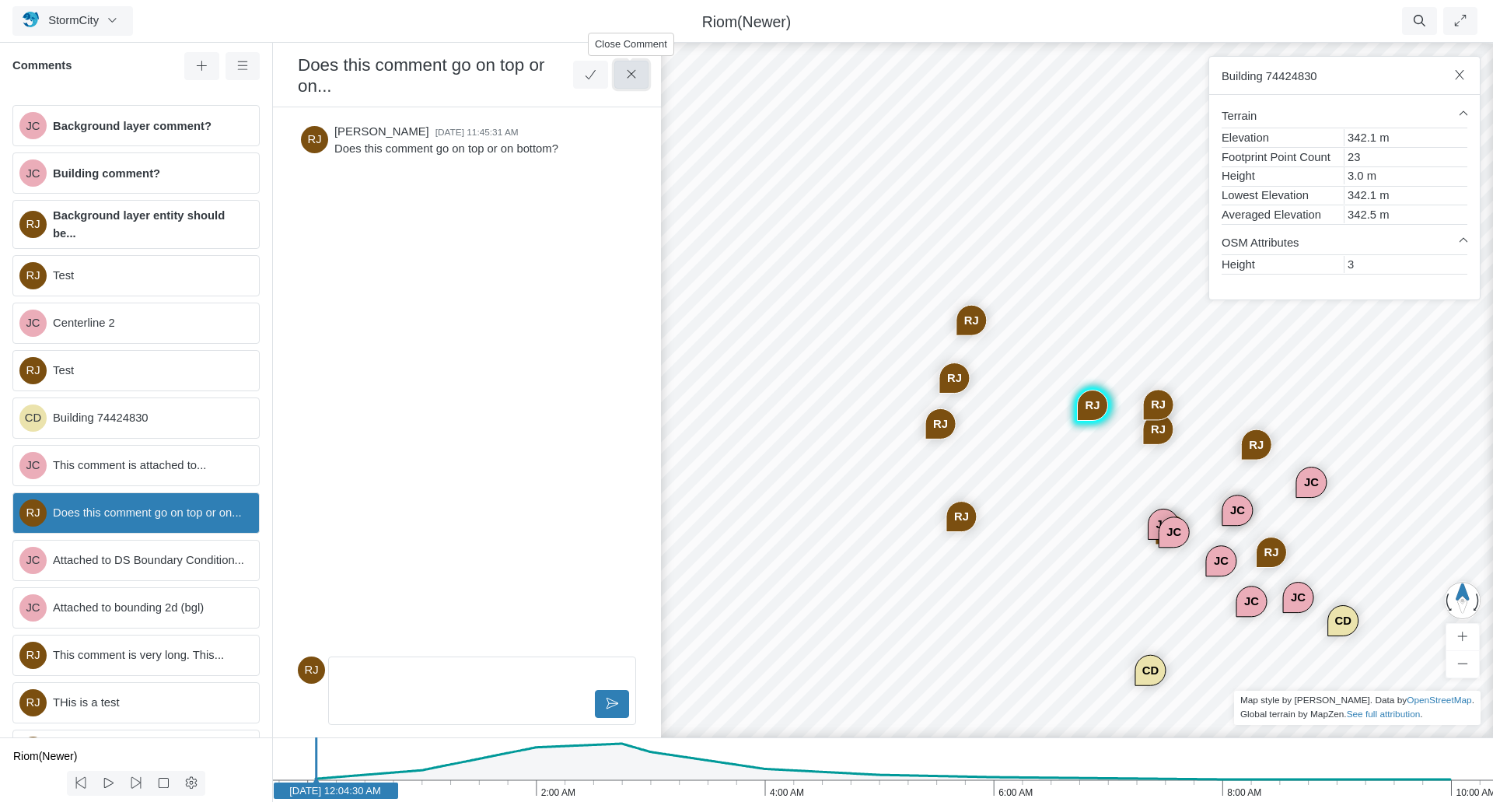
click at [624, 76] on icon at bounding box center [631, 74] width 15 height 12
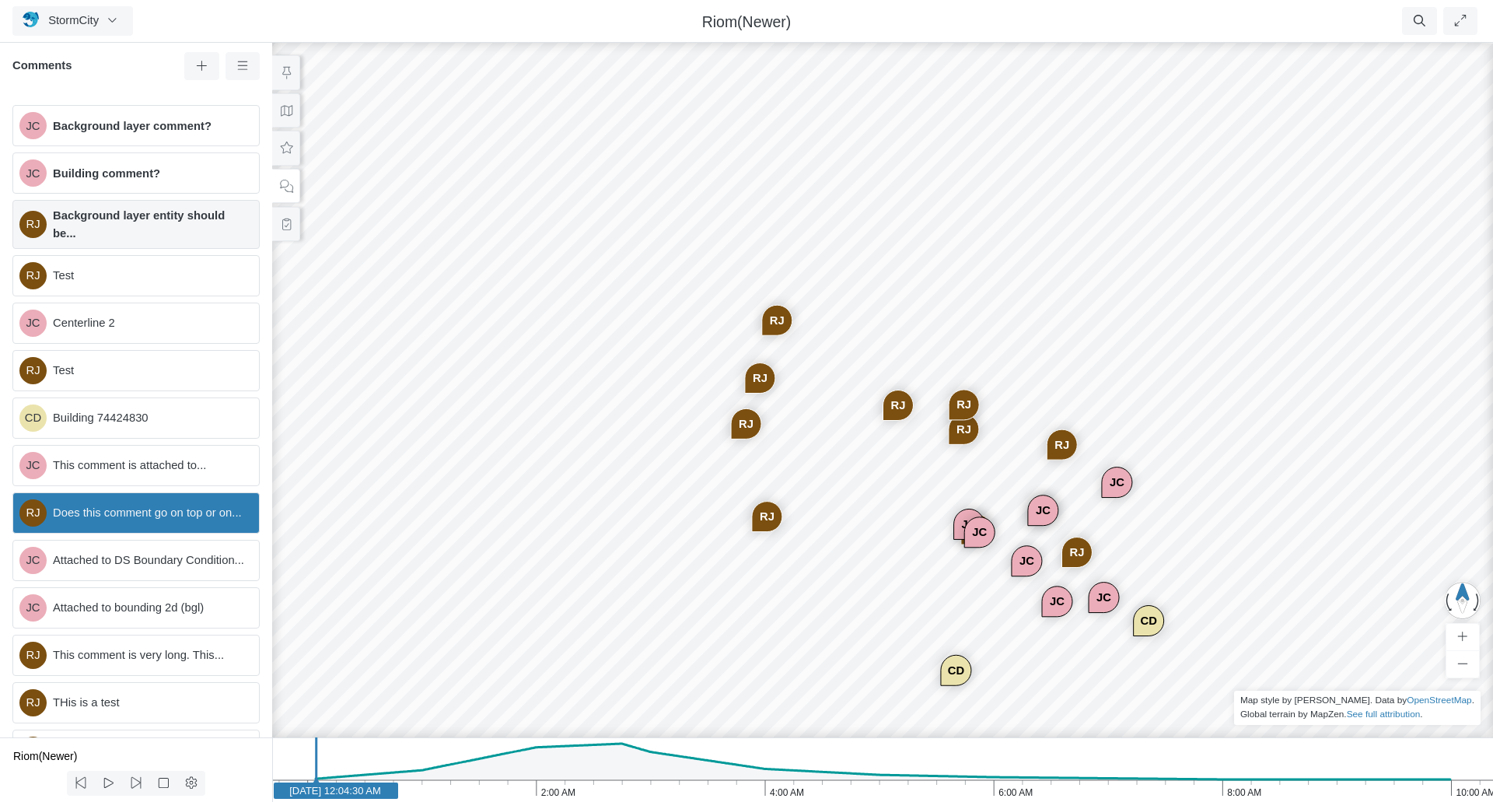
click at [153, 226] on span "Background layer entity should be..." at bounding box center [150, 224] width 194 height 34
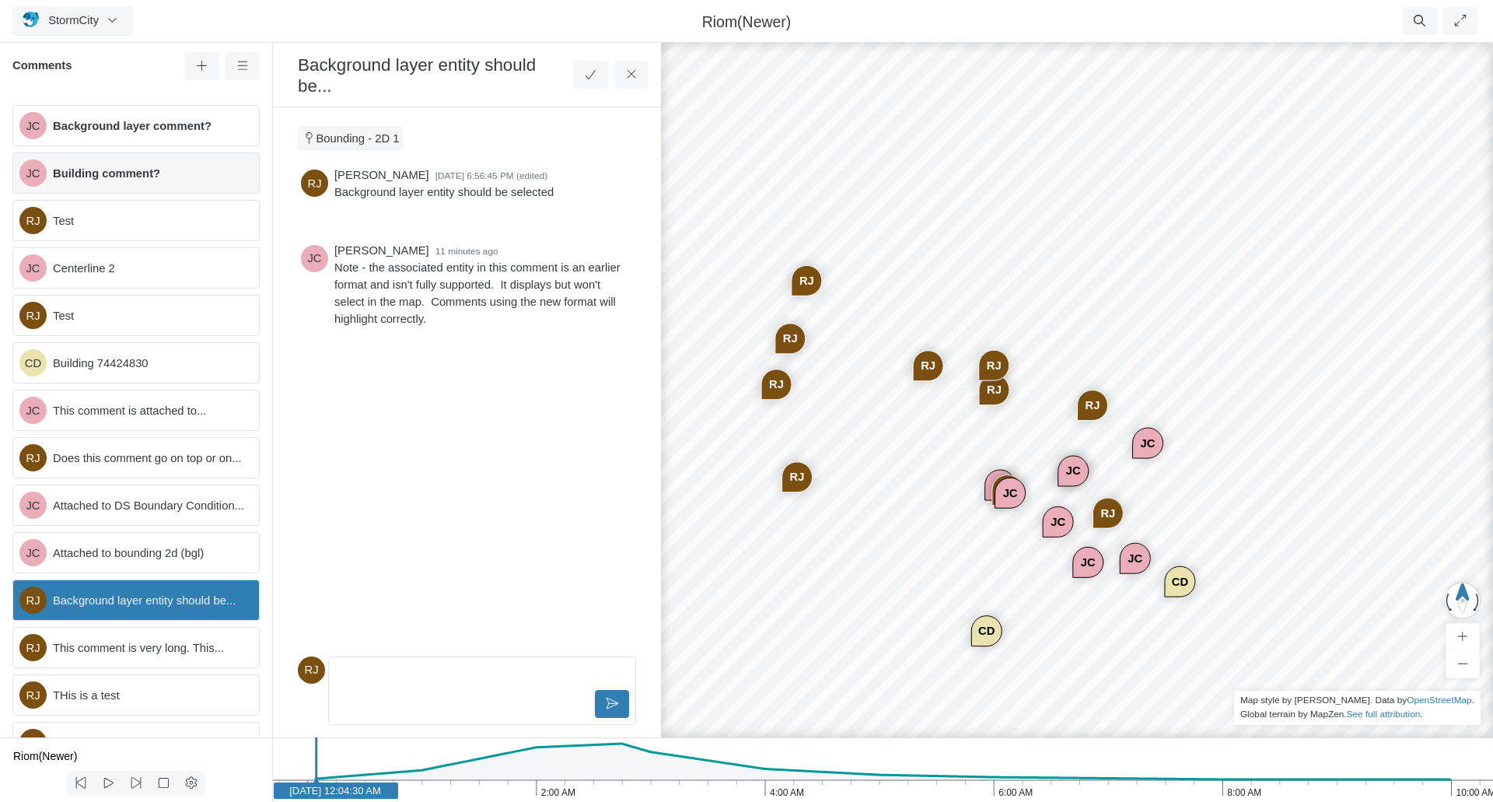
click at [153, 171] on span "Building comment?" at bounding box center [150, 173] width 194 height 17
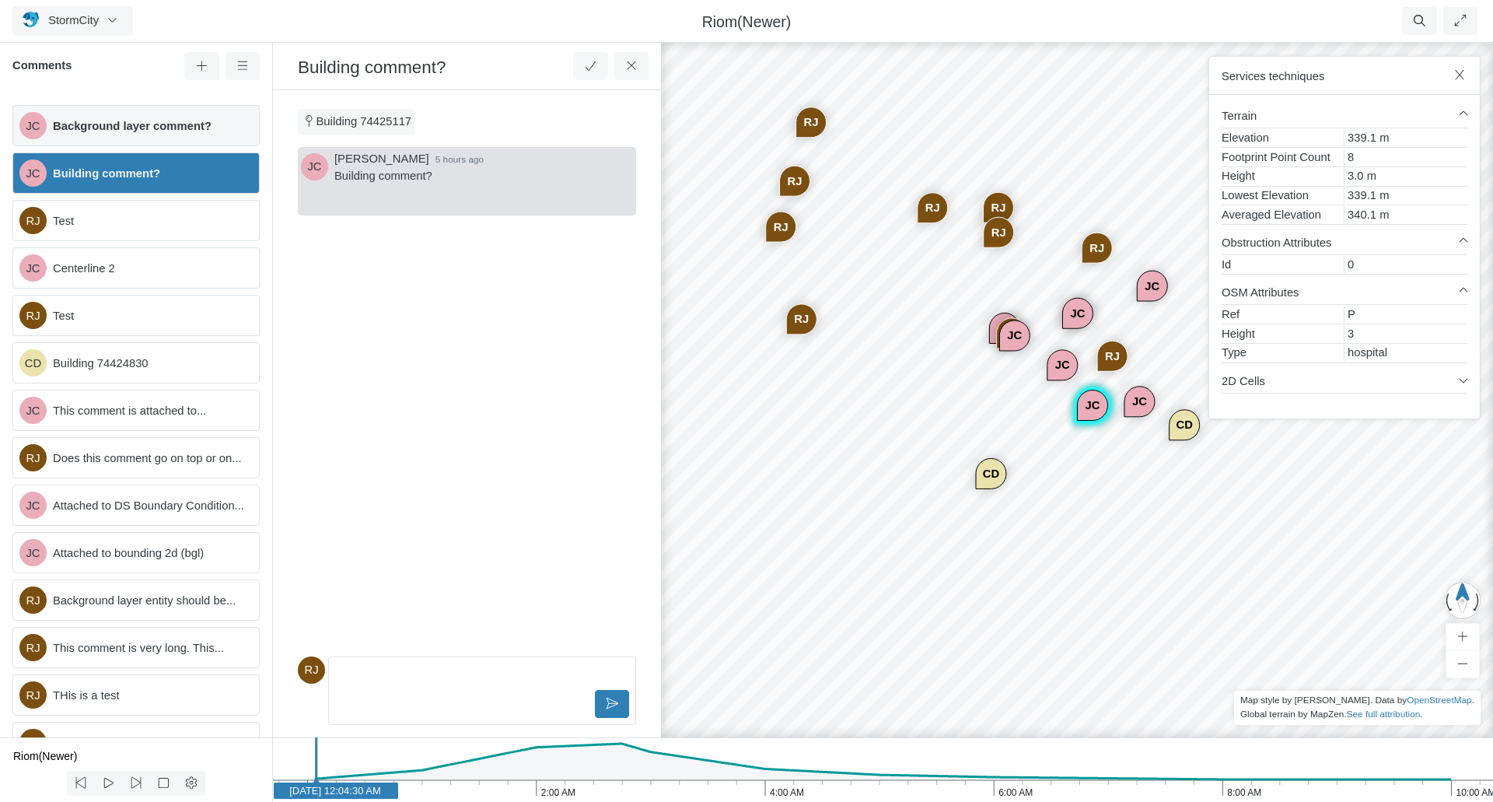
click at [152, 118] on span "Background layer comment?" at bounding box center [150, 125] width 194 height 17
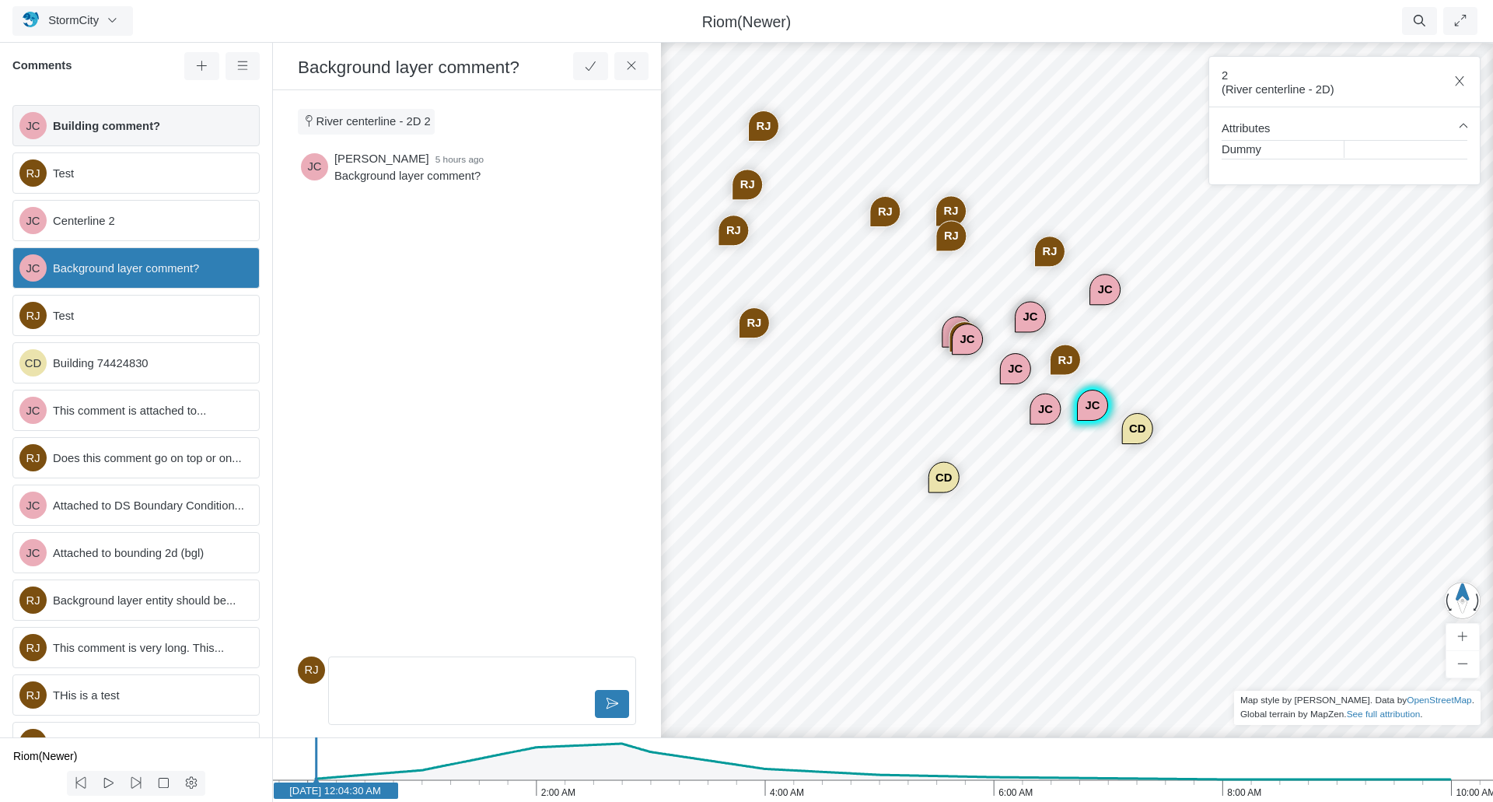
click at [117, 123] on span "Building comment?" at bounding box center [150, 125] width 194 height 17
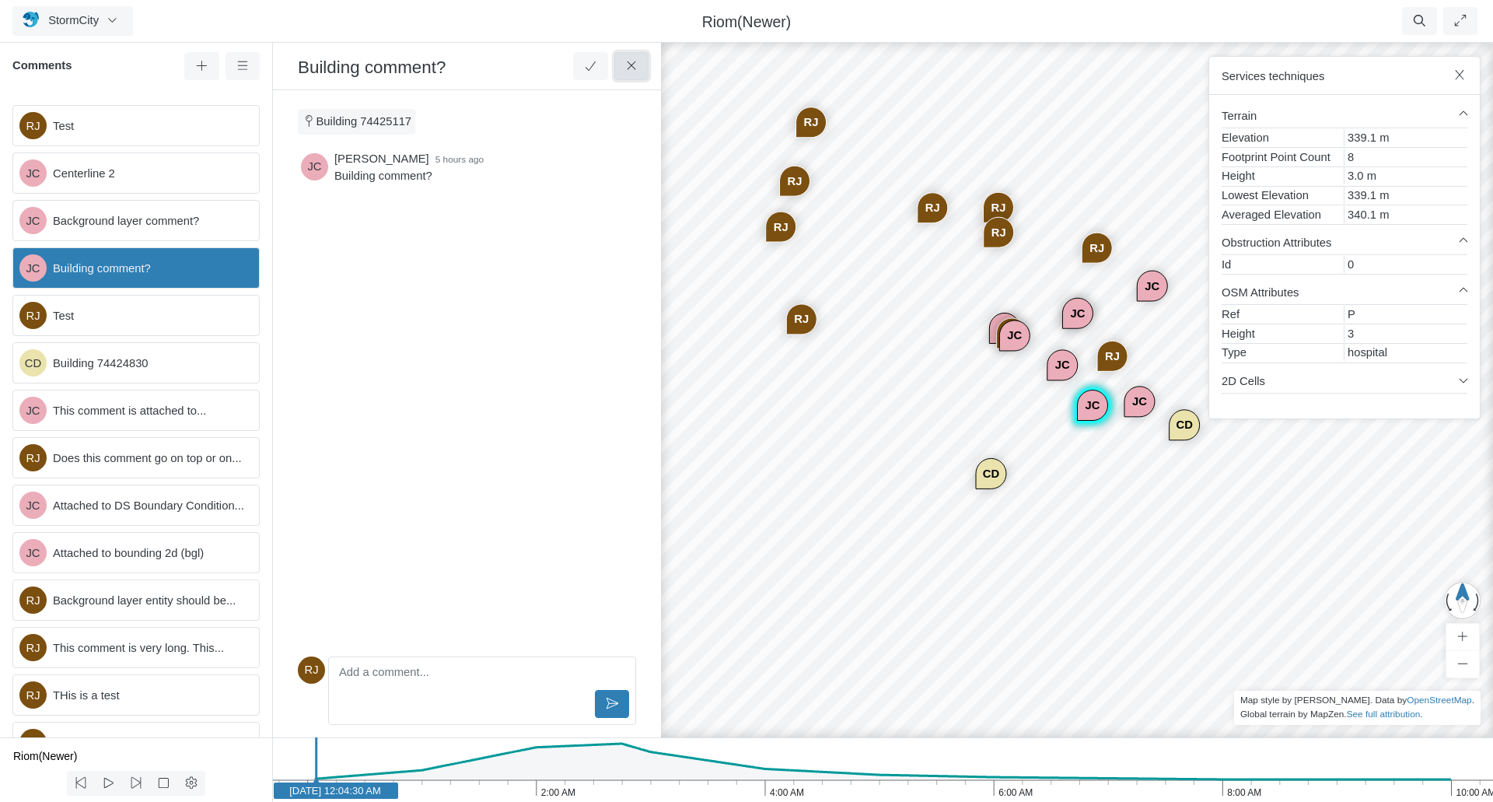
click at [634, 70] on icon at bounding box center [631, 66] width 15 height 12
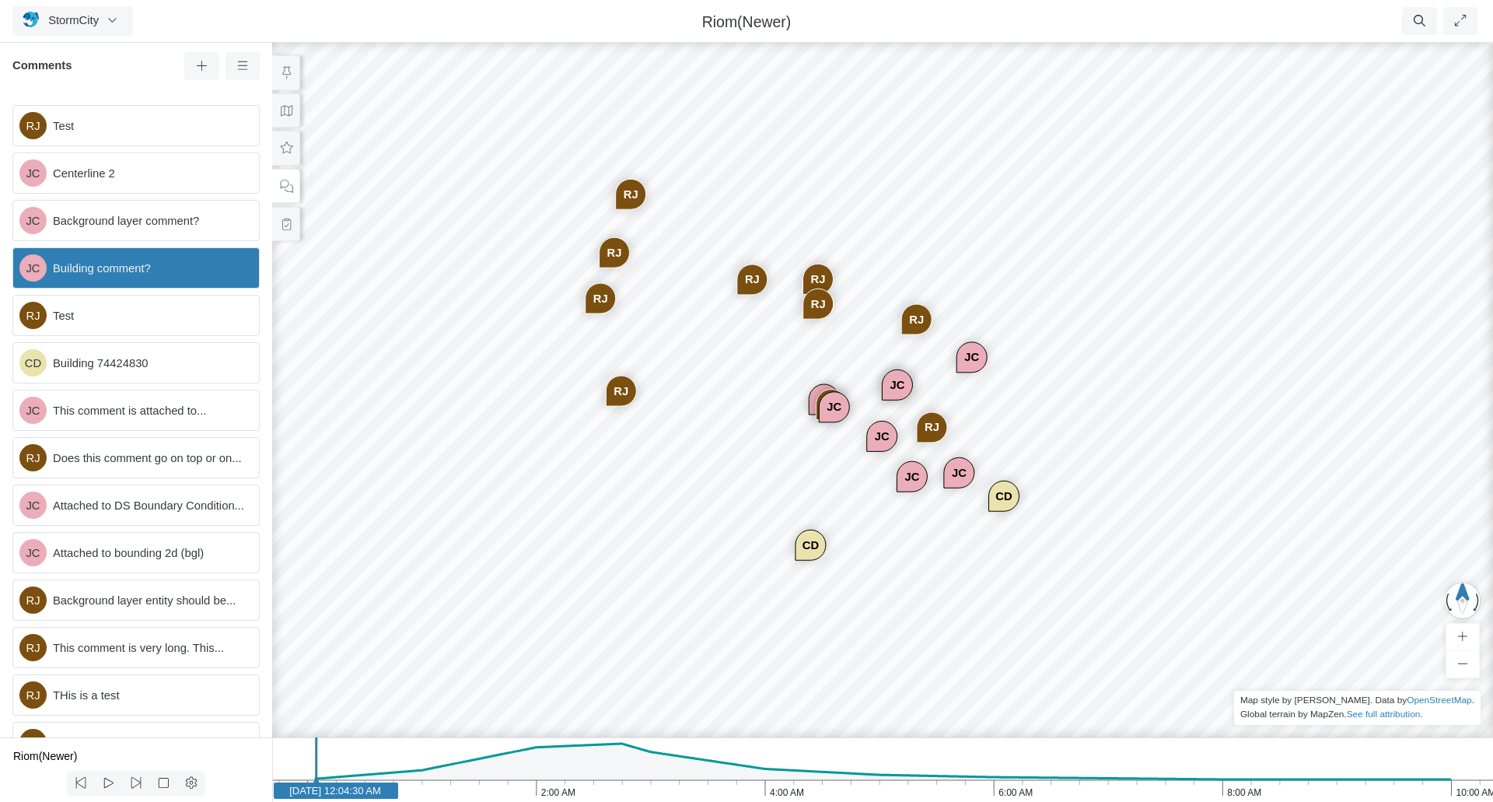
drag, startPoint x: 724, startPoint y: 397, endPoint x: 738, endPoint y: 468, distance: 72.9
click at [738, 468] on div "JC JC JC RJ CD JC RJ JC JC RJ RJ RJ RJ RJ RJ RJ CD RJ JC RJ" at bounding box center [882, 421] width 1493 height 762
click at [281, 225] on icon at bounding box center [286, 224] width 15 height 12
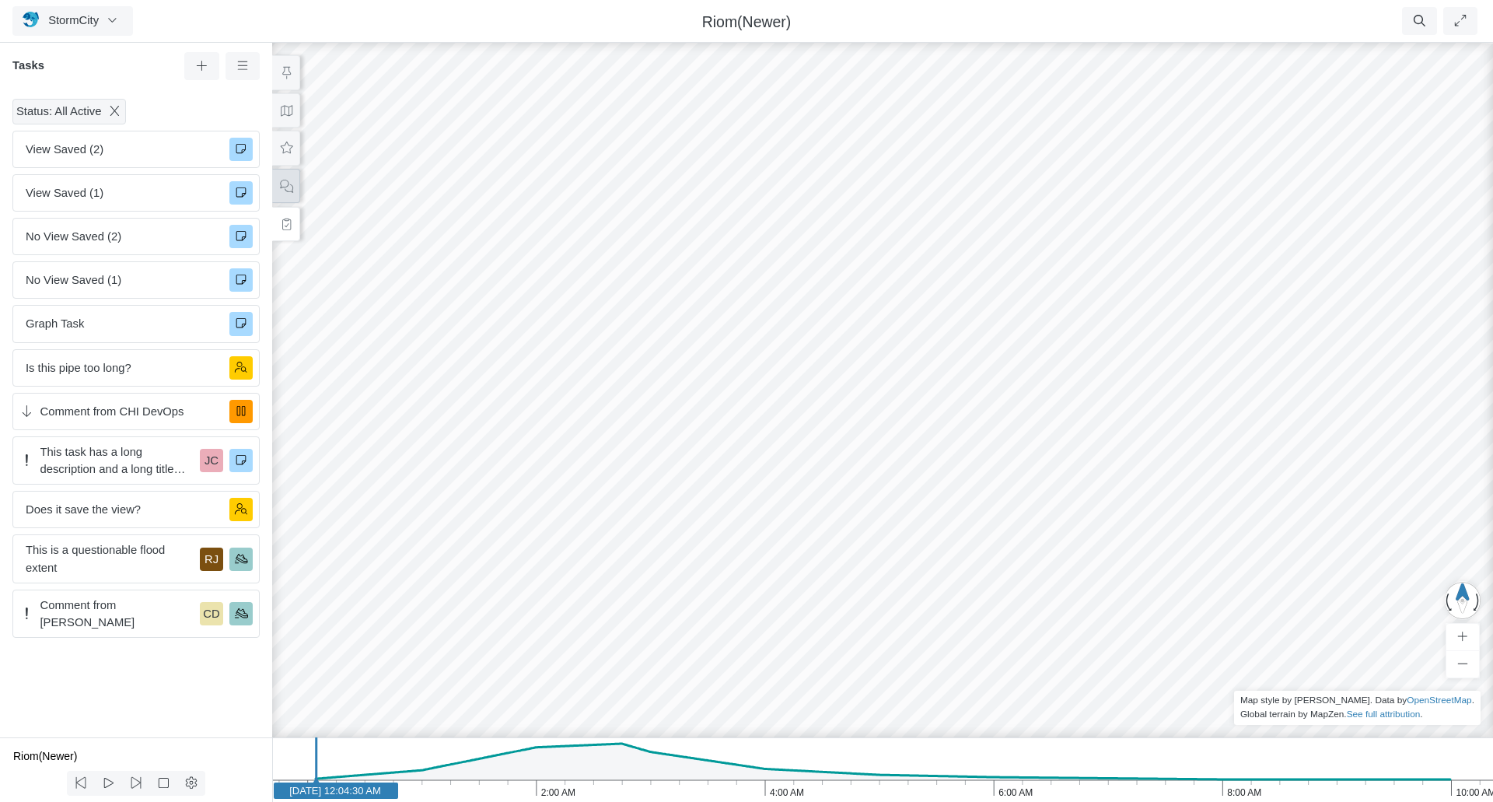
click at [288, 193] on button at bounding box center [286, 186] width 28 height 35
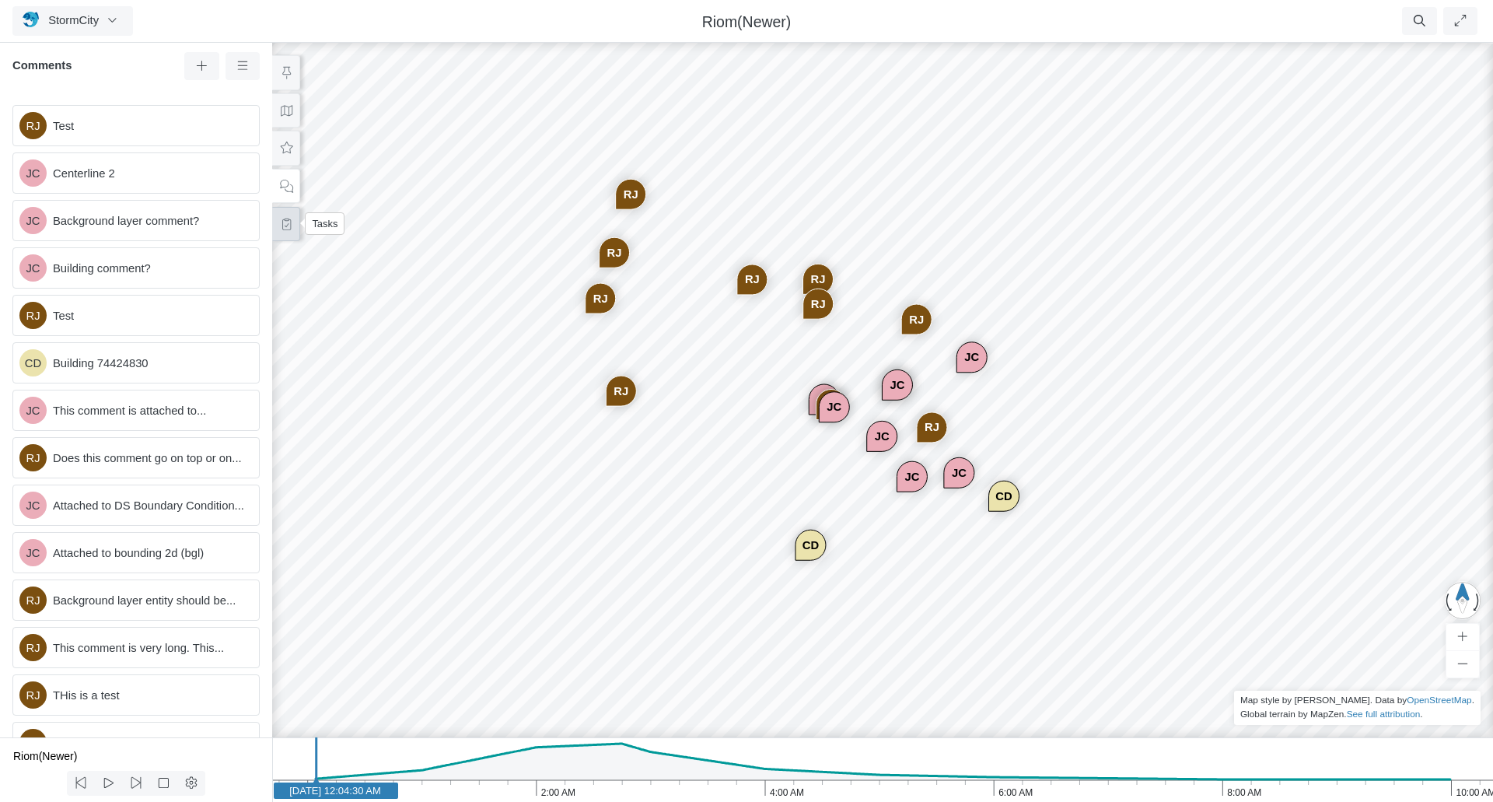
click at [285, 231] on button at bounding box center [286, 224] width 28 height 35
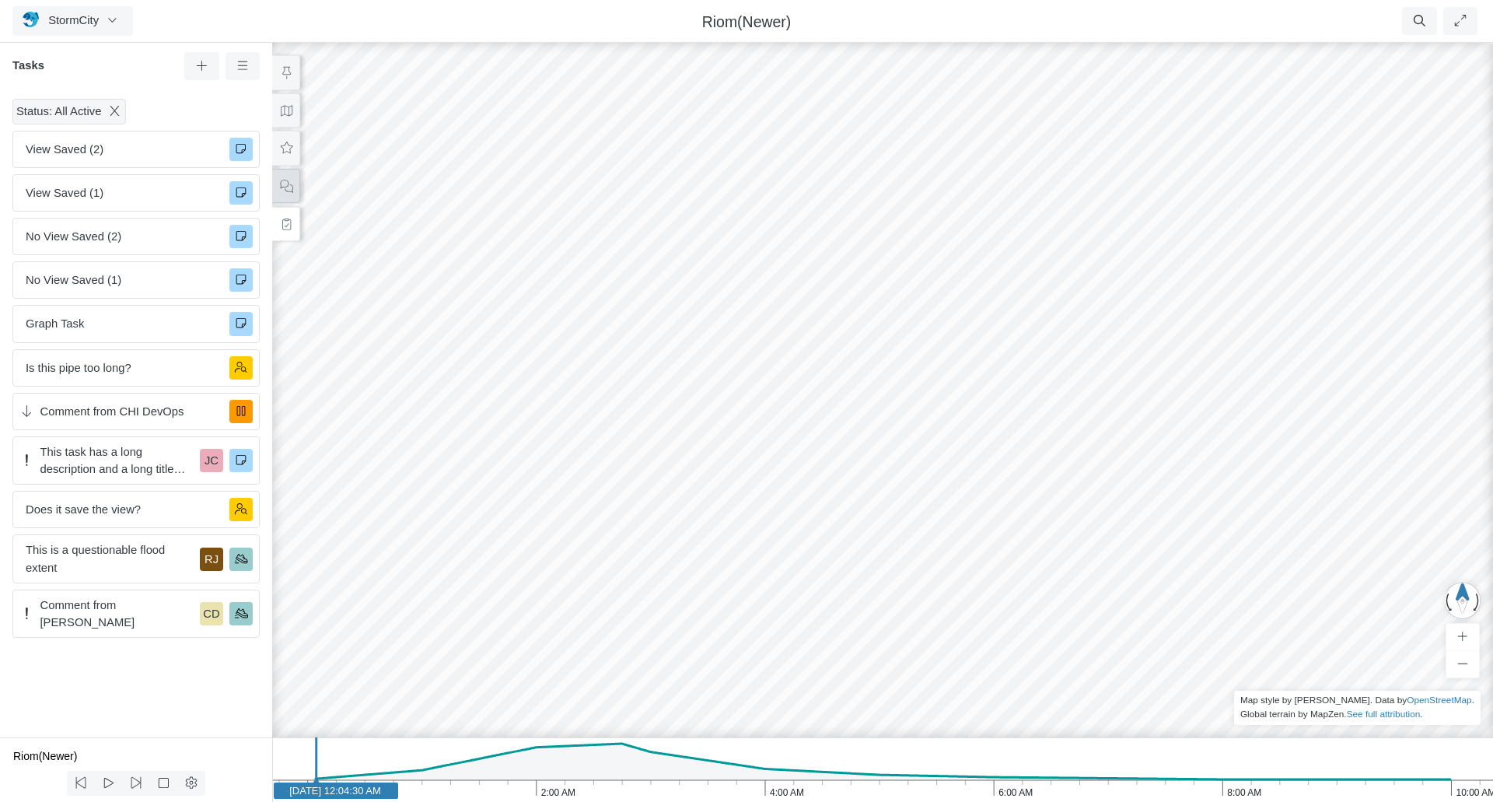
click at [285, 180] on icon at bounding box center [286, 186] width 15 height 12
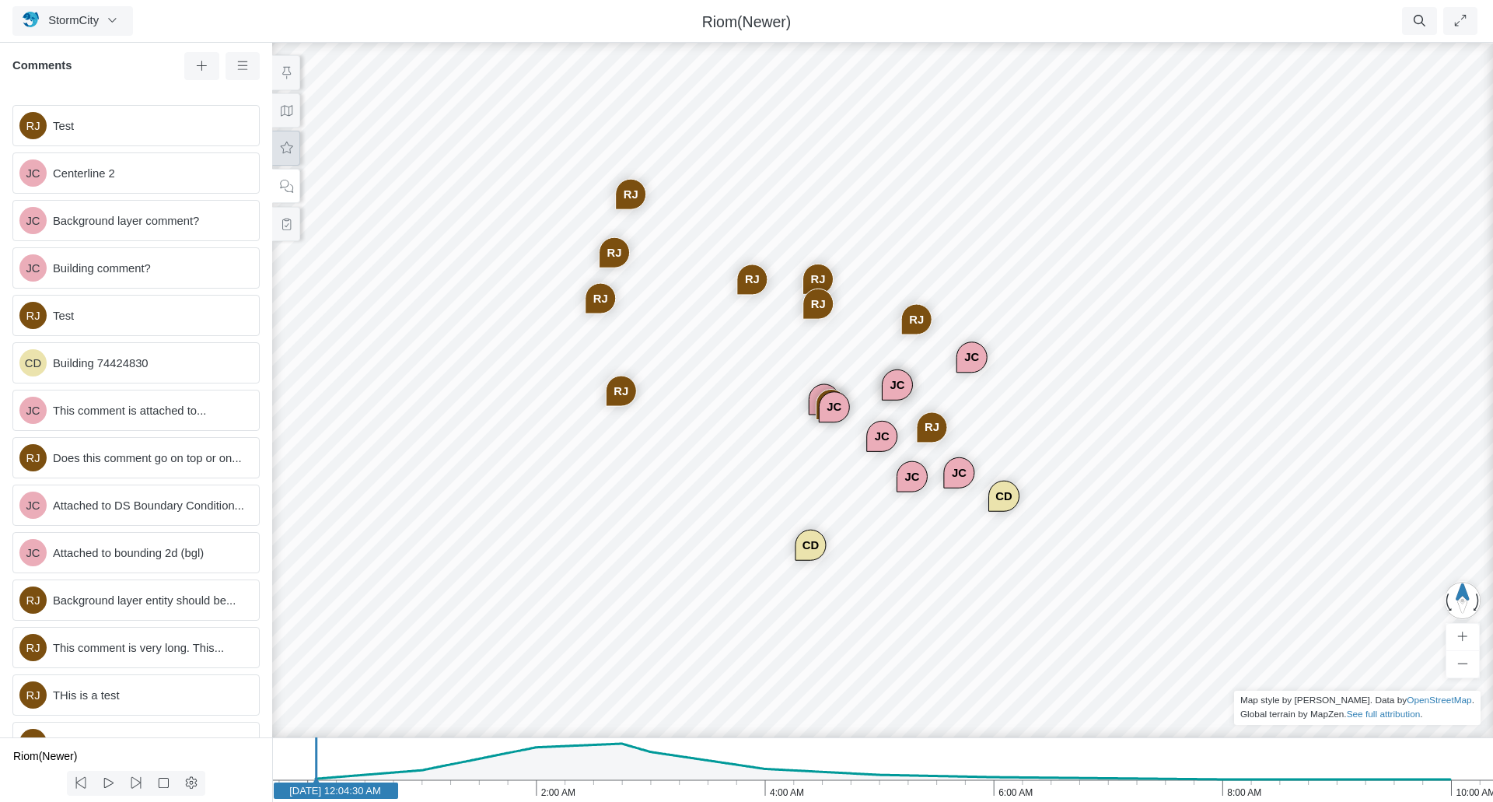
click at [285, 144] on icon at bounding box center [286, 148] width 15 height 12
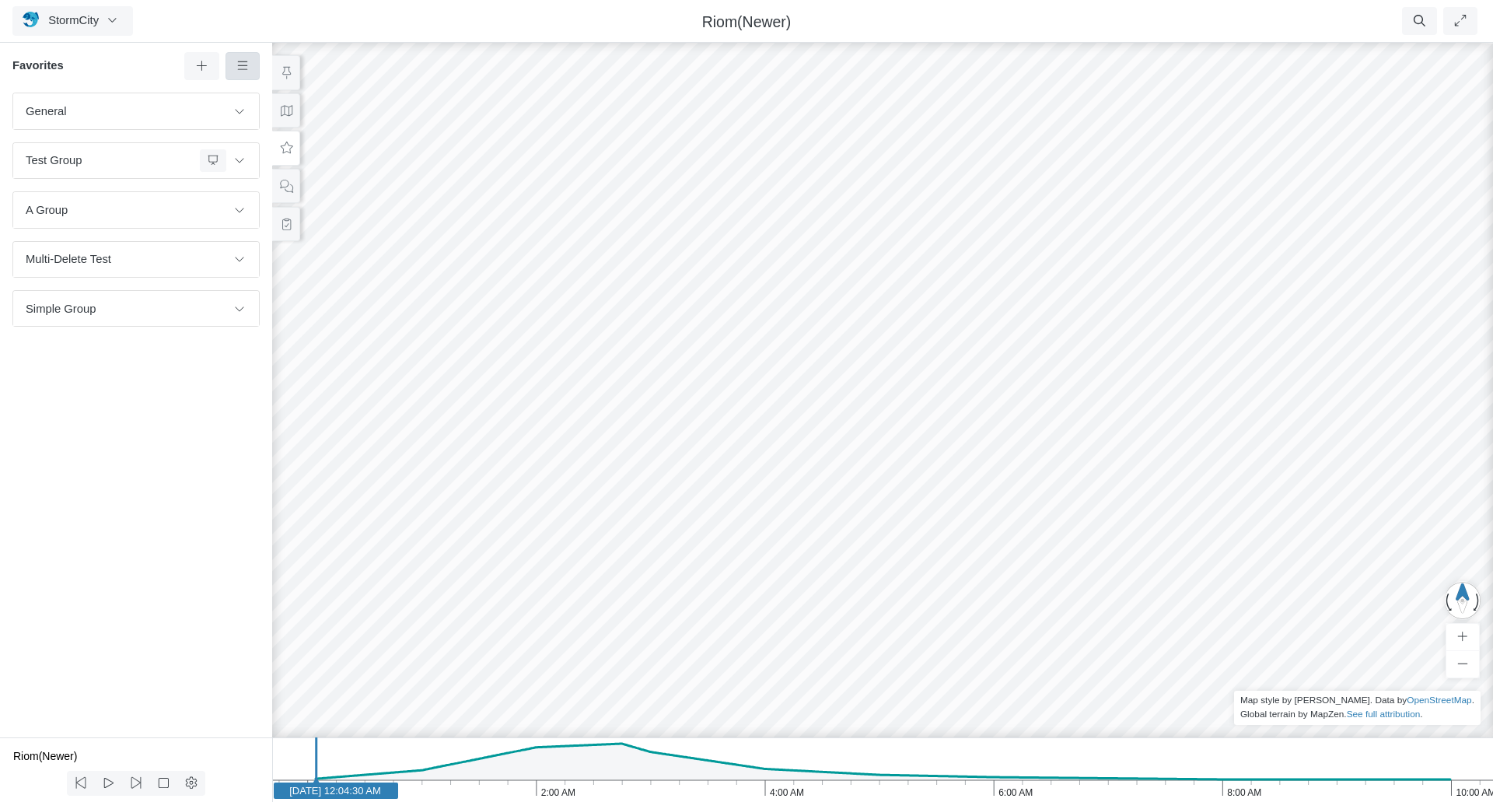
click at [234, 65] on link at bounding box center [242, 66] width 35 height 28
click at [236, 65] on icon at bounding box center [243, 66] width 15 height 12
click at [264, 21] on ul "Resume Clear Overlay Exit Dashboard 60 FPS (0-61) 118.95 MB/4 GB" at bounding box center [844, 21] width 1274 height 28
click at [292, 117] on button at bounding box center [286, 110] width 28 height 35
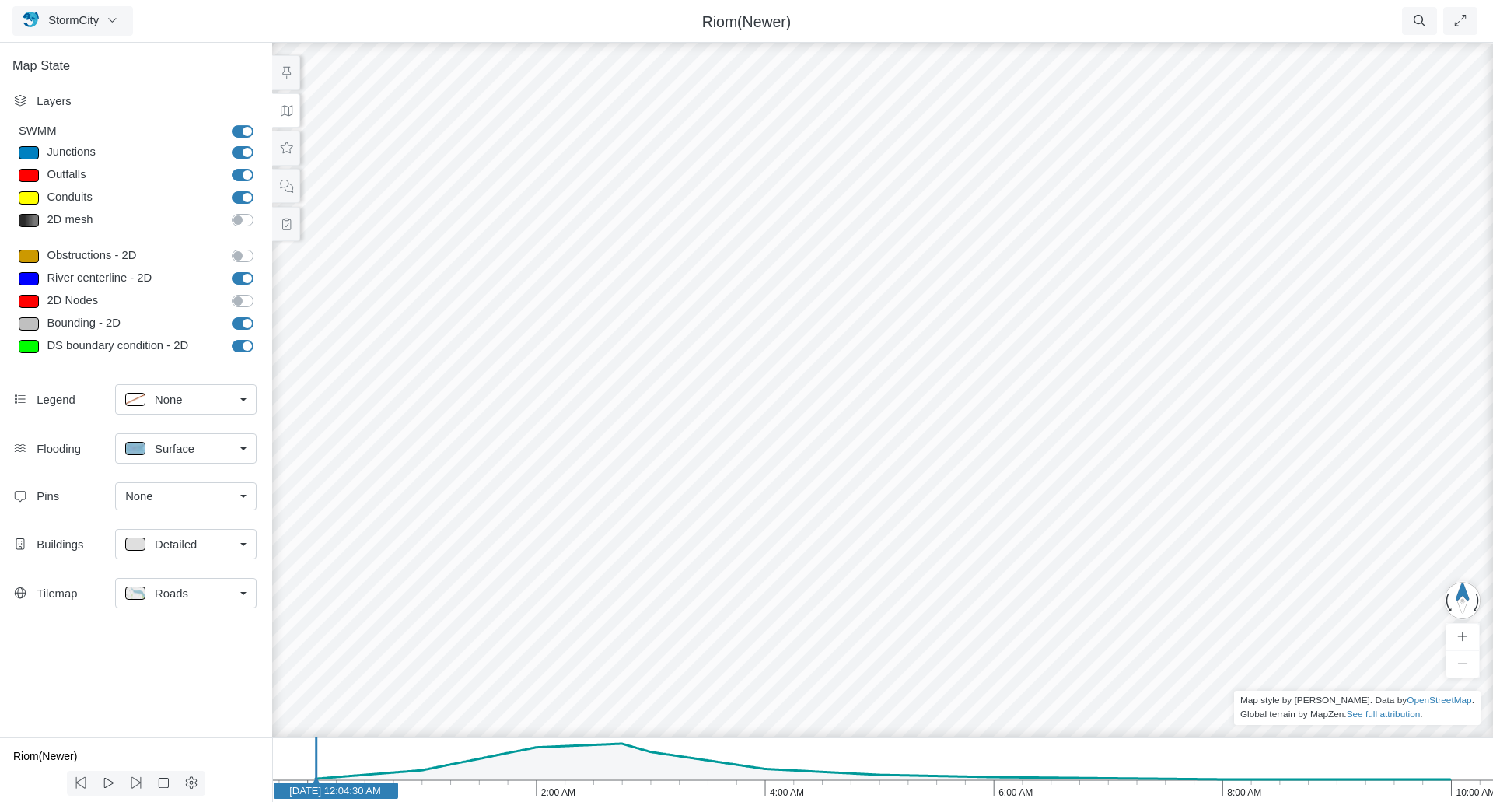
click at [249, 497] on link "None" at bounding box center [186, 496] width 142 height 28
click at [177, 590] on span "Manage Pins..." at bounding box center [163, 588] width 77 height 17
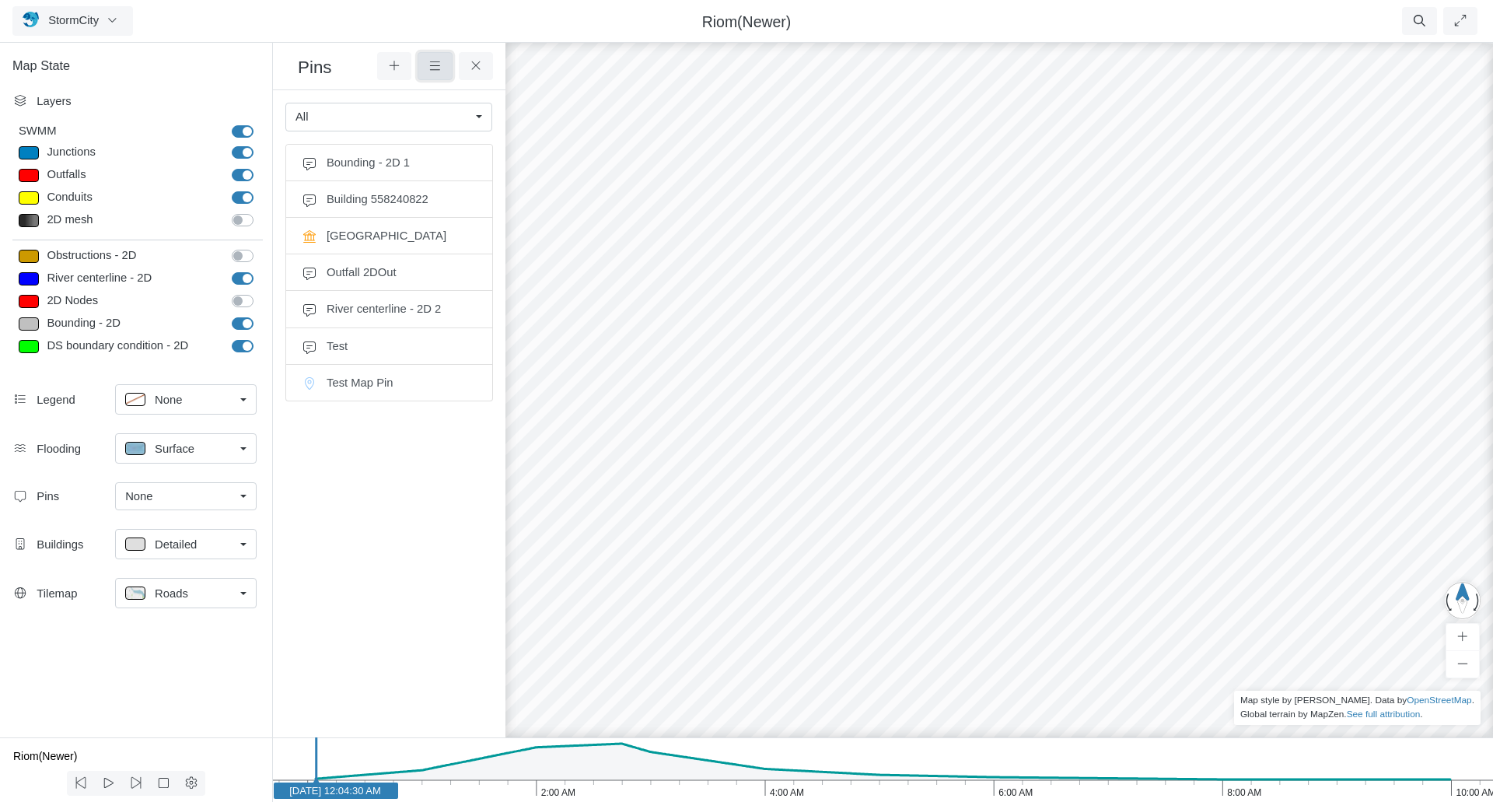
click at [445, 65] on button at bounding box center [435, 66] width 35 height 28
click at [362, 16] on div "Riom(Newer)" at bounding box center [746, 21] width 871 height 22
click at [479, 71] on icon at bounding box center [476, 66] width 15 height 12
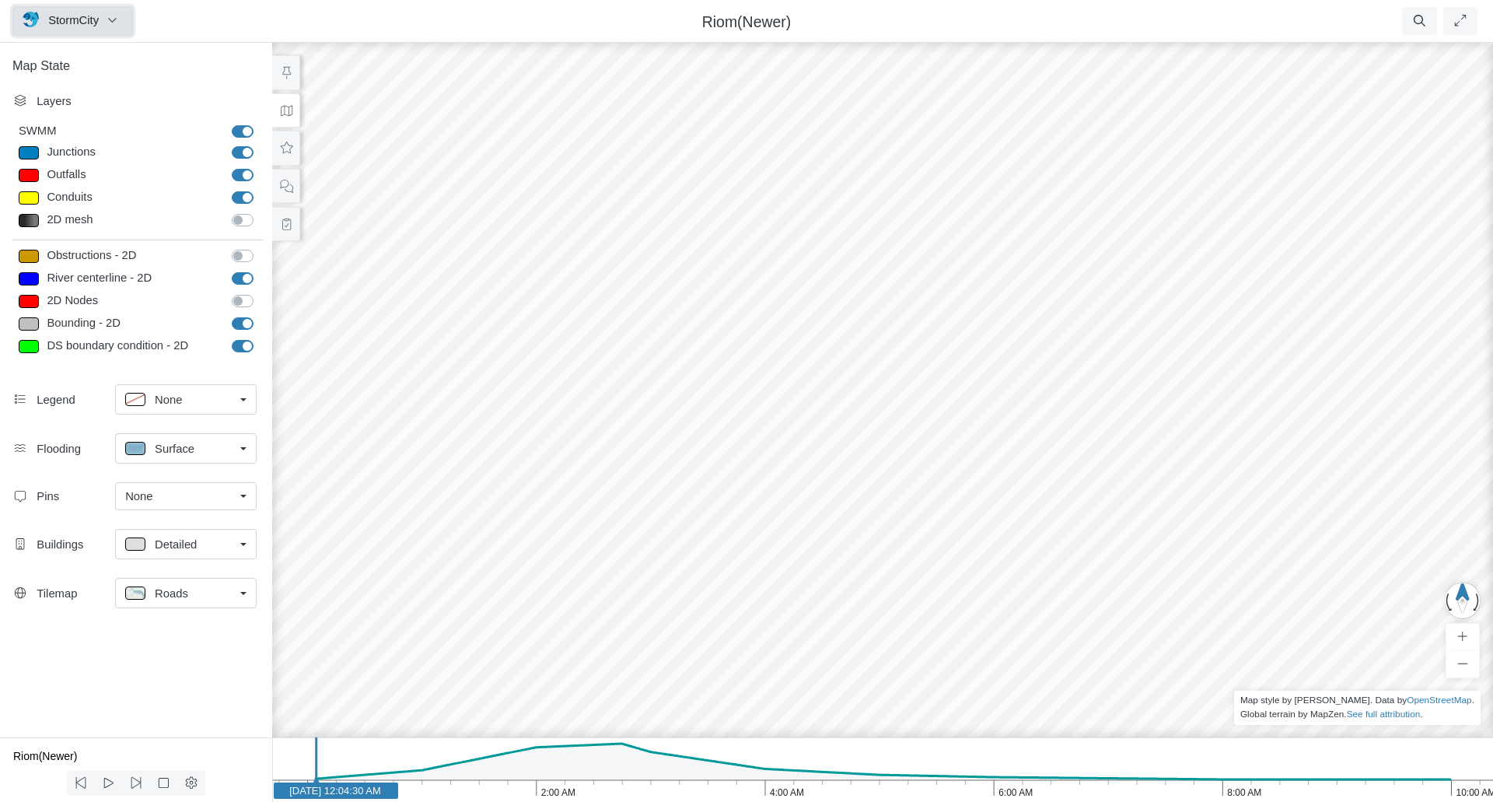
click at [61, 24] on span "StormCity" at bounding box center [73, 20] width 51 height 12
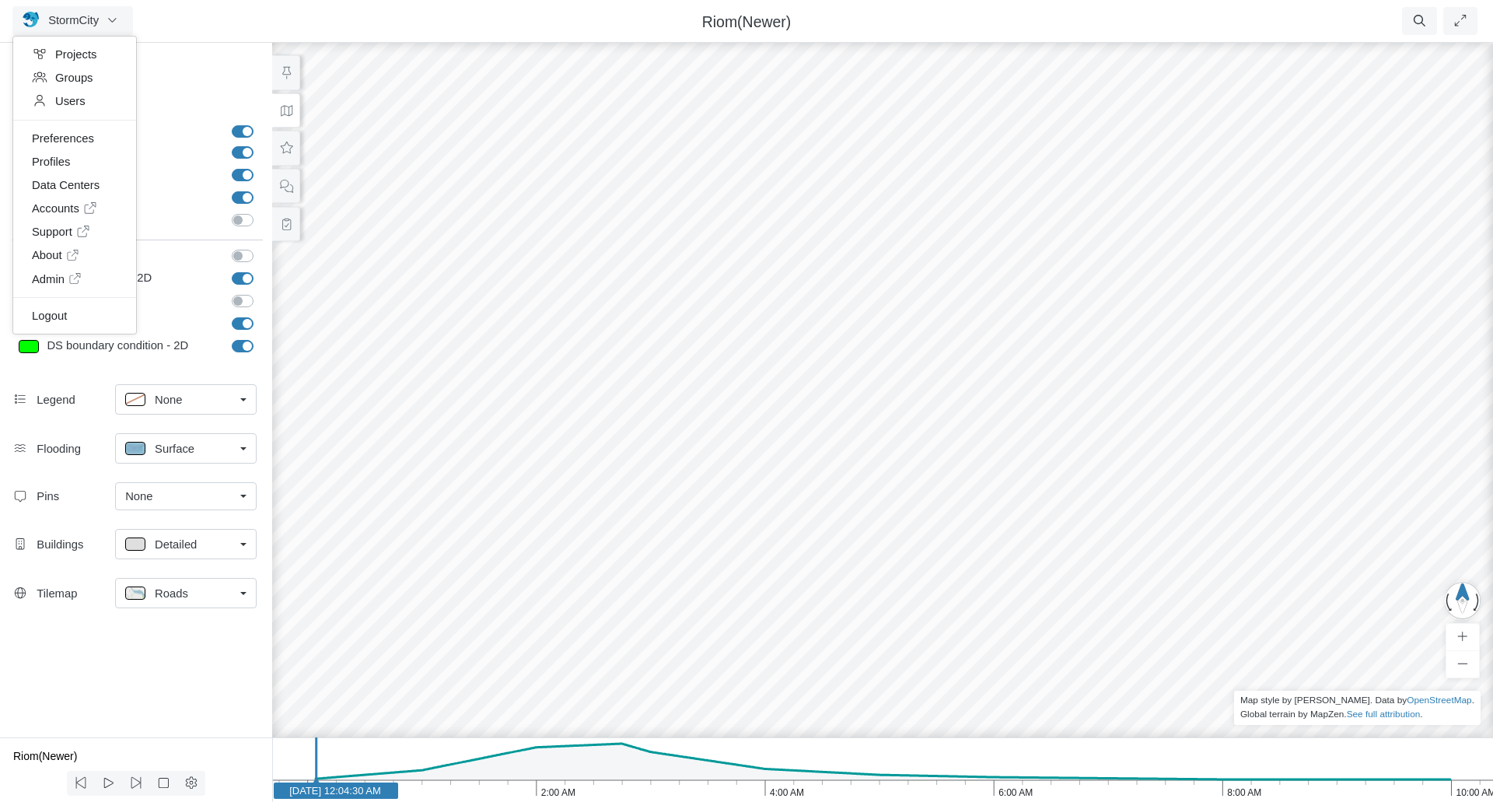
click at [256, 17] on ul "Resume Clear Overlay Exit Dashboard 60 FPS (0-61) 121.14 MB/4 GB" at bounding box center [844, 21] width 1274 height 28
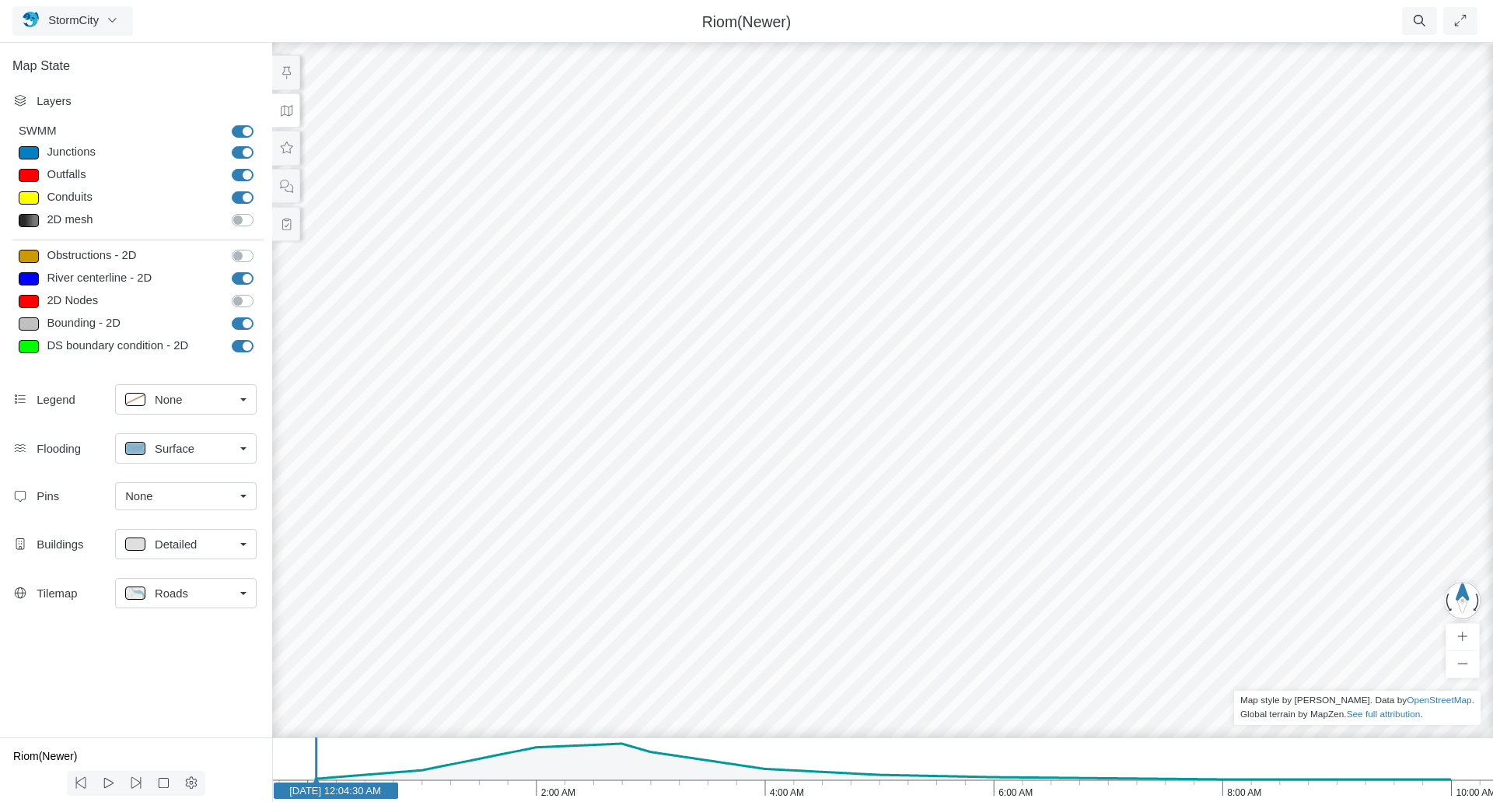
click at [582, 304] on div "JC JC JC RJ CD JC RJ JC JC RJ RJ RJ RJ RJ RJ RJ CD RJ JC RJ" at bounding box center [882, 421] width 1493 height 762
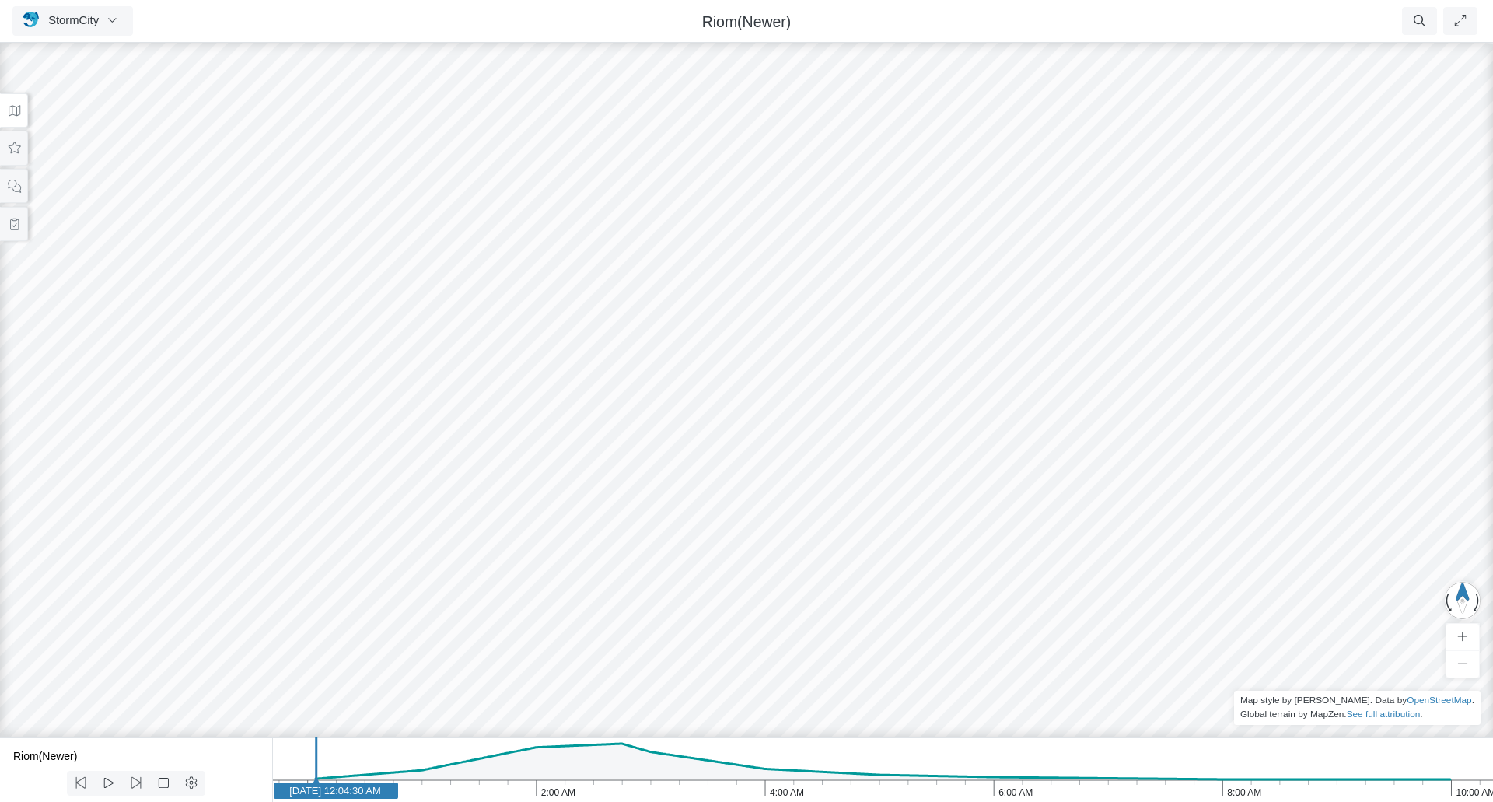
drag, startPoint x: 850, startPoint y: 393, endPoint x: 758, endPoint y: 350, distance: 101.6
click at [758, 350] on div "JC JC JC RJ CD JC RJ JC JC RJ RJ RJ RJ RJ RJ RJ CD RJ JC RJ" at bounding box center [746, 421] width 1493 height 762
drag, startPoint x: 184, startPoint y: 123, endPoint x: 309, endPoint y: 139, distance: 125.5
click at [309, 139] on div "JC JC JC RJ CD JC RJ JC JC RJ RJ RJ RJ RJ RJ RJ CD RJ JC RJ" at bounding box center [746, 421] width 1493 height 762
drag, startPoint x: 277, startPoint y: 137, endPoint x: 331, endPoint y: 131, distance: 54.8
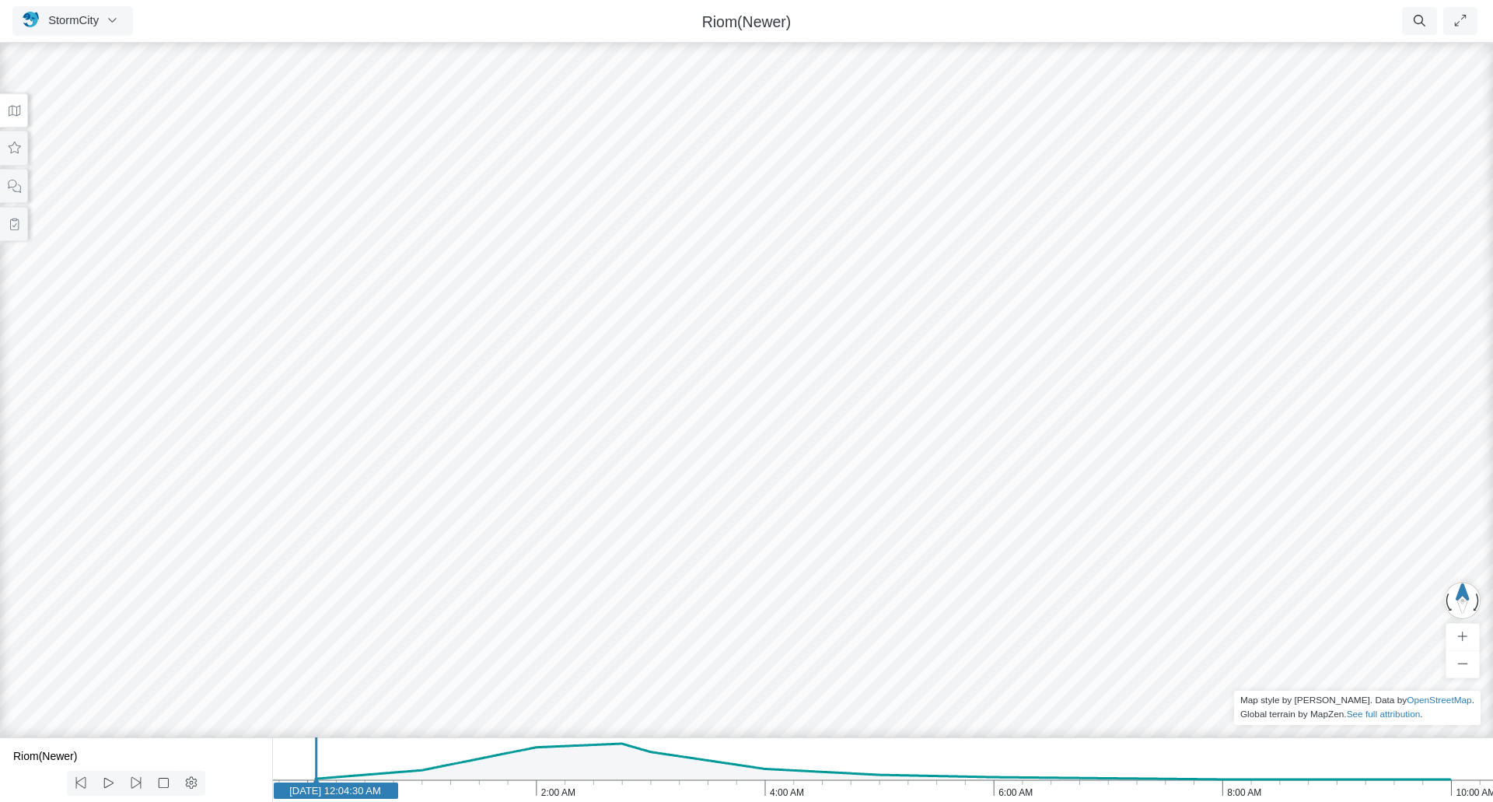
click at [330, 137] on div "JC JC JC RJ CD JC RJ JC JC RJ RJ RJ RJ RJ RJ RJ CD RJ JC RJ" at bounding box center [746, 421] width 1493 height 762
click at [105, 22] on icon "button" at bounding box center [112, 20] width 15 height 12
click at [281, 16] on ul "Resume Clear Overlay Exit Dashboard 60 FPS (0-61) 118 MB/4 GB" at bounding box center [844, 21] width 1274 height 28
click at [23, 152] on button at bounding box center [14, 148] width 28 height 35
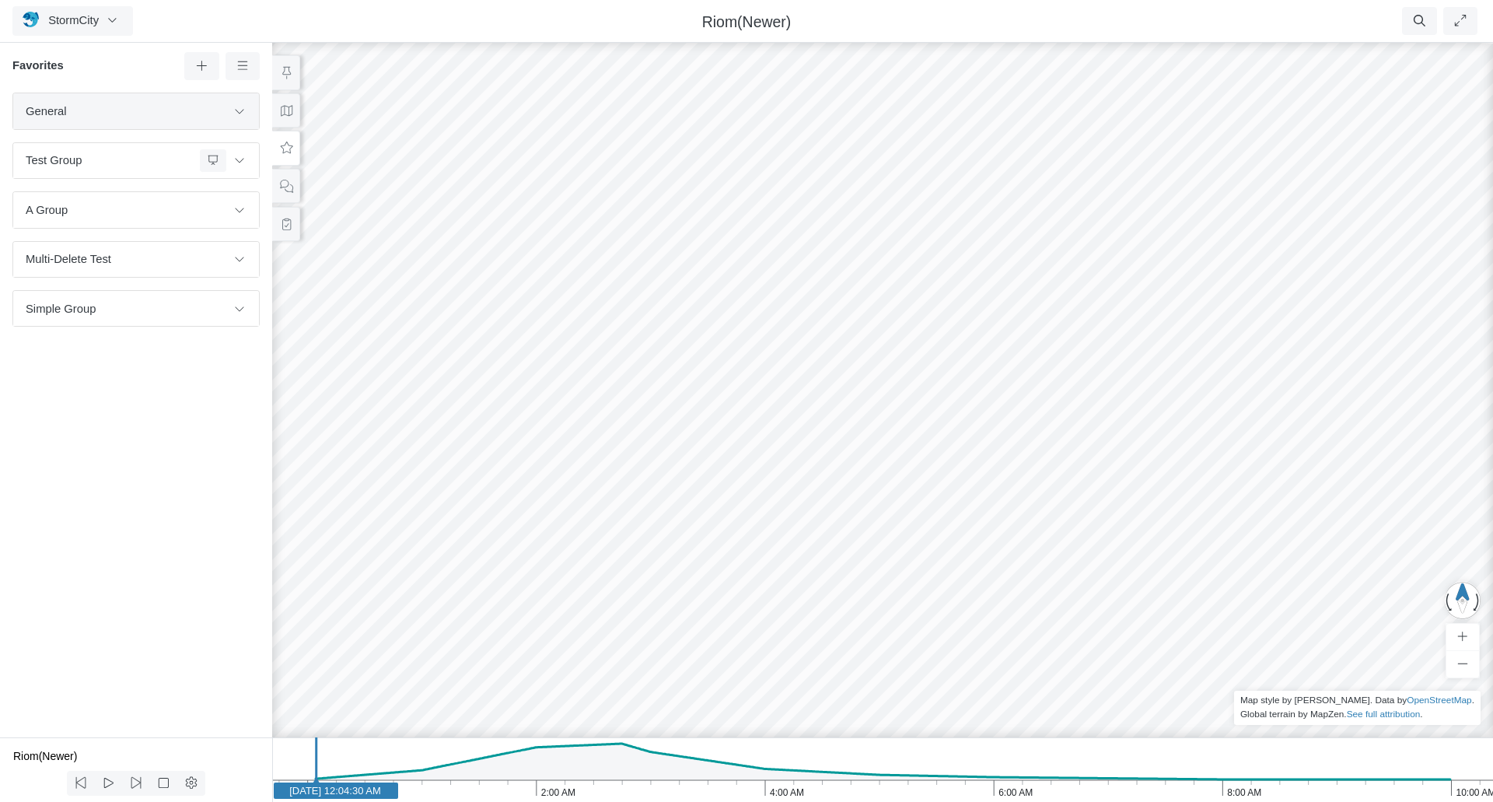
click at [88, 112] on span "General" at bounding box center [126, 111] width 201 height 17
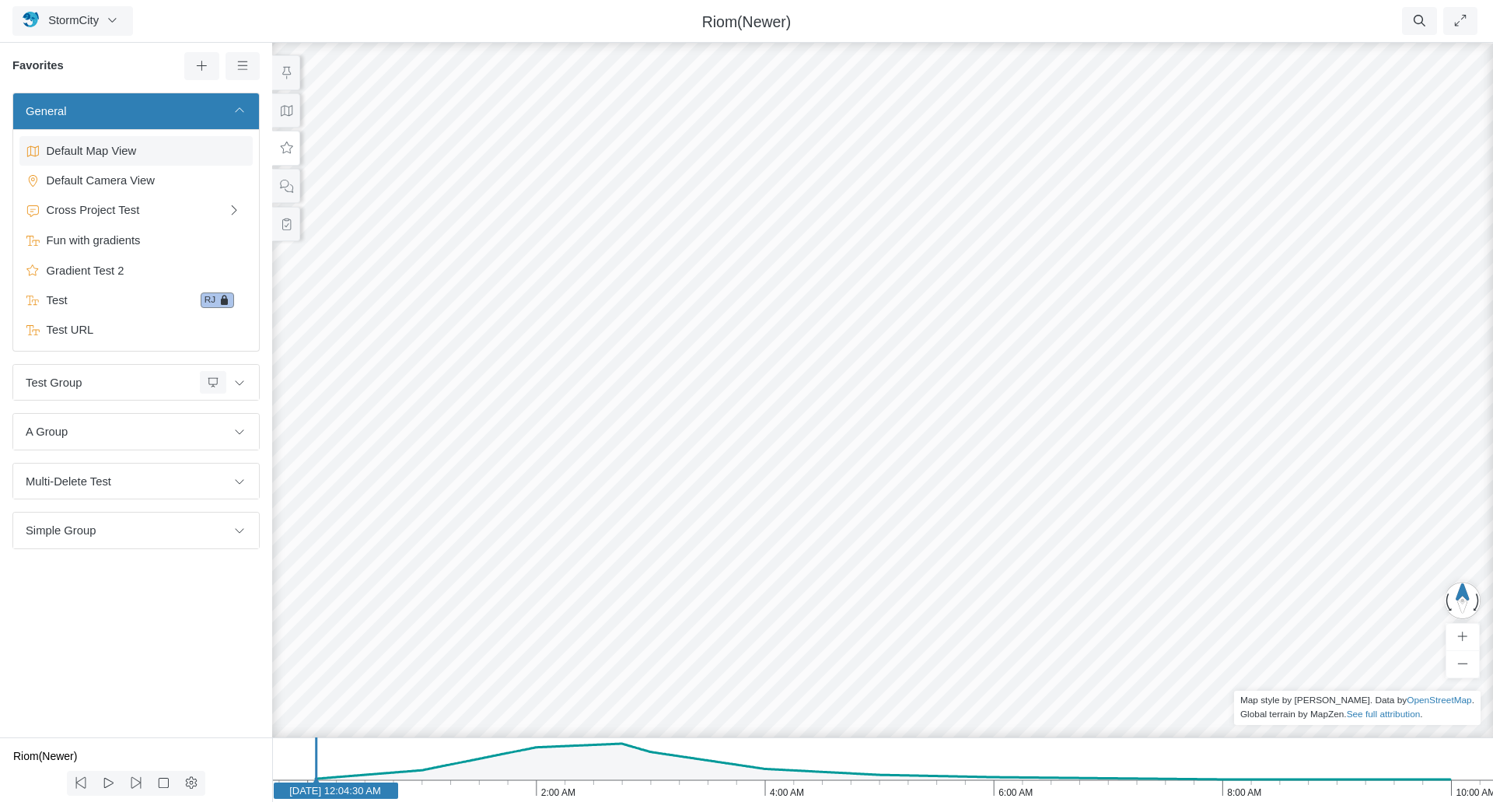
click at [90, 149] on span "Default Map View" at bounding box center [137, 150] width 194 height 17
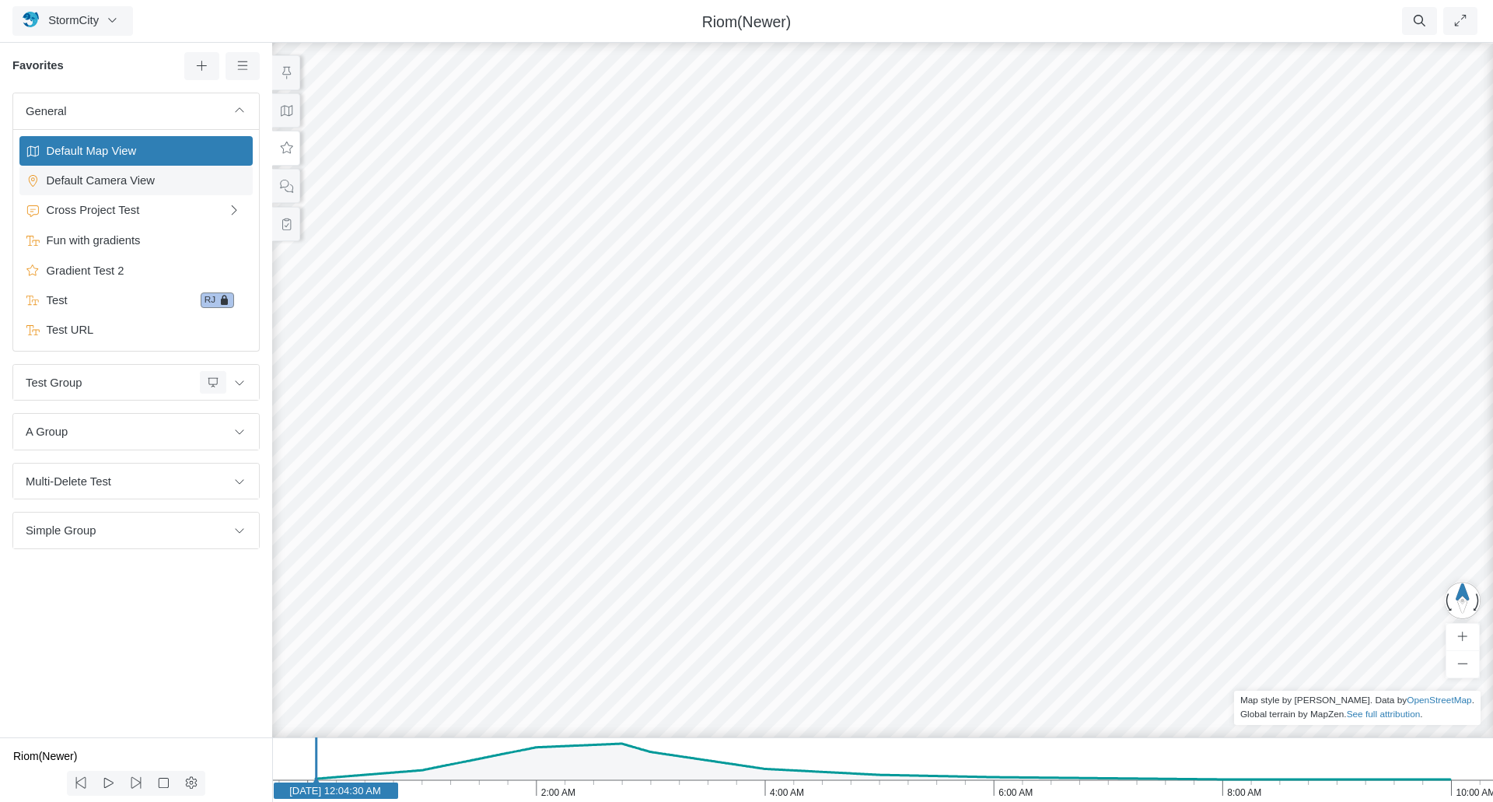
click at [95, 182] on span "Default Camera View" at bounding box center [137, 180] width 194 height 17
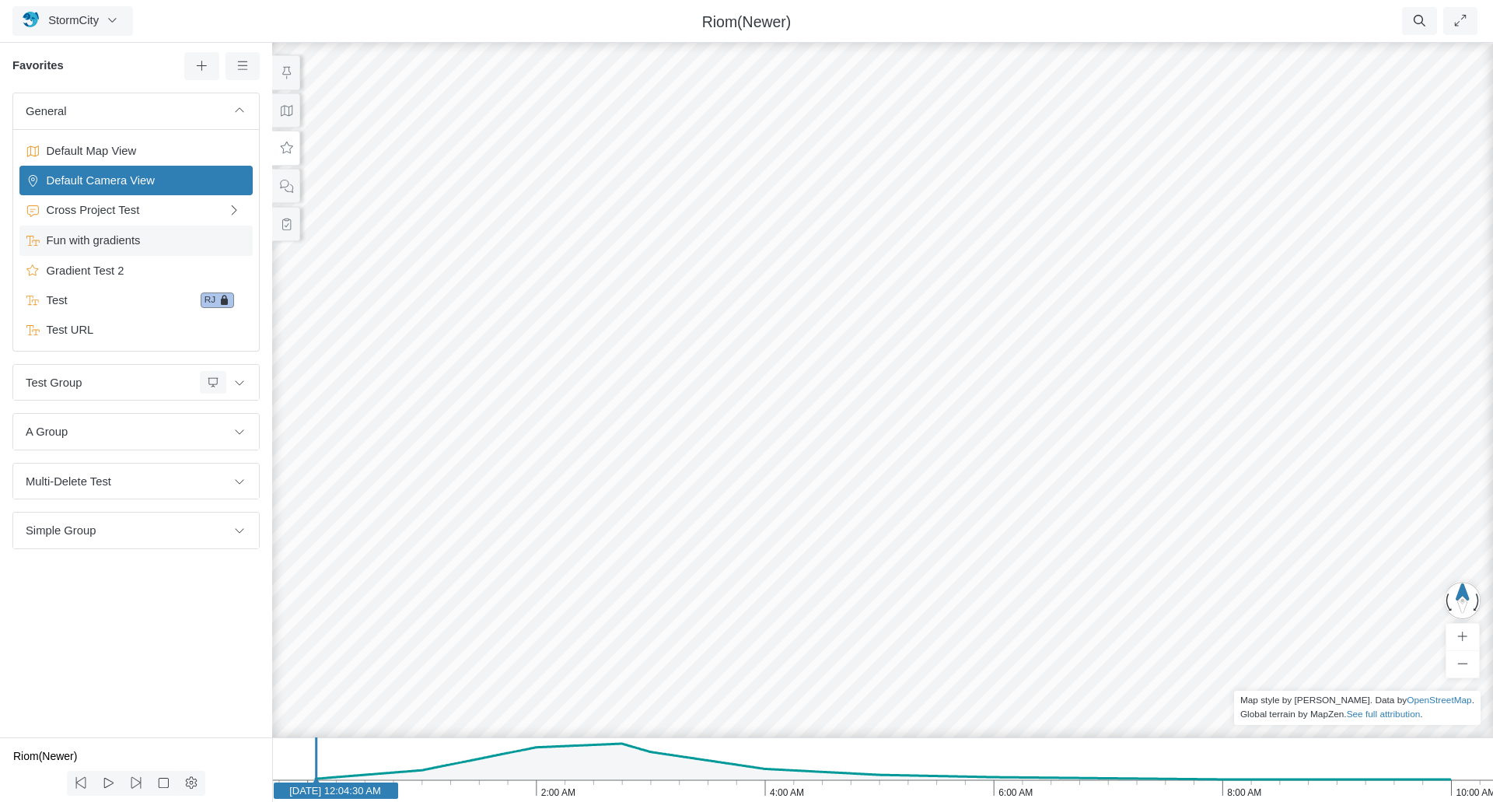
click at [121, 235] on span "Fun with gradients" at bounding box center [137, 240] width 194 height 17
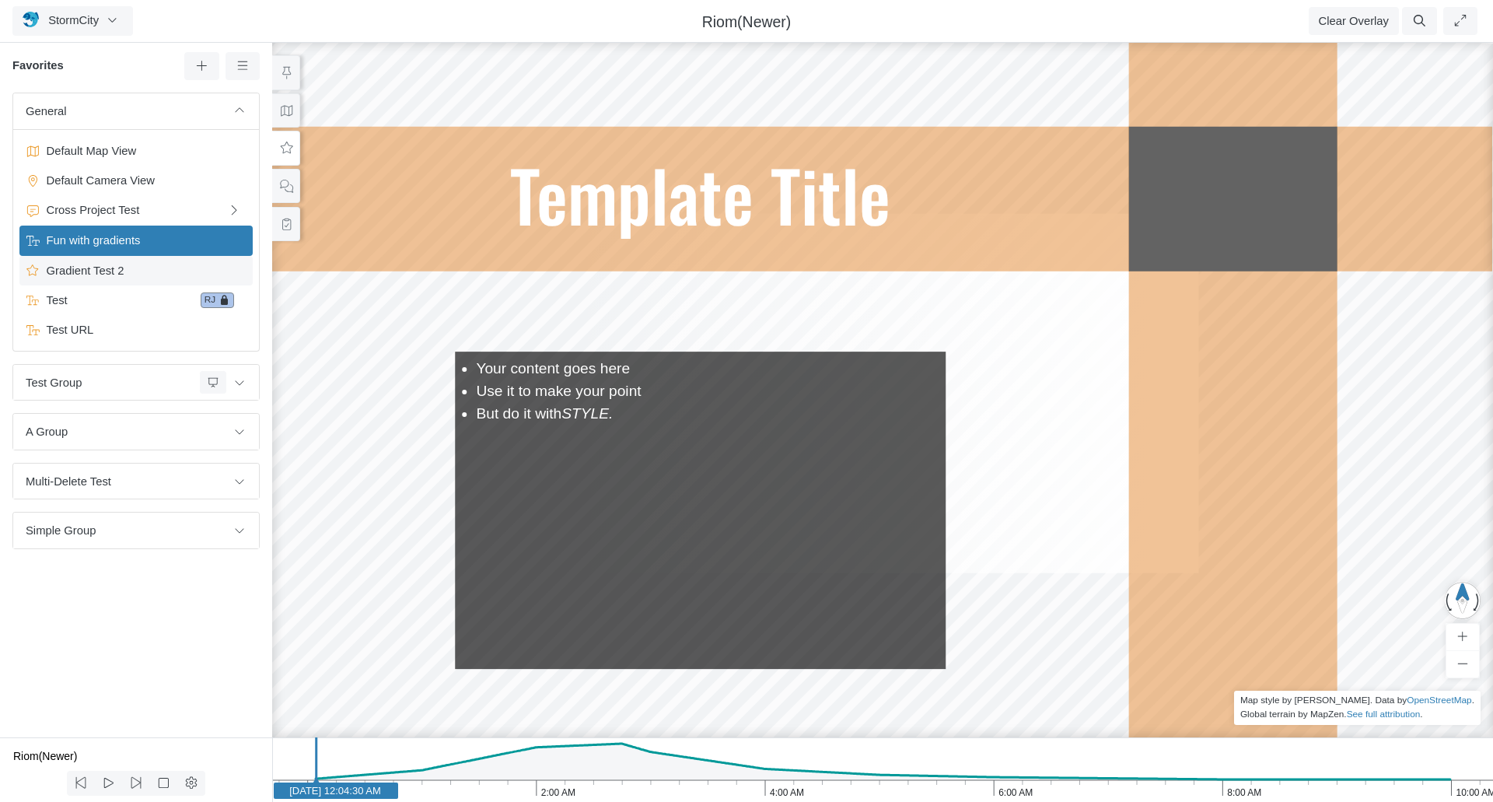
click at [112, 265] on span "Gradient Test 2" at bounding box center [137, 270] width 194 height 17
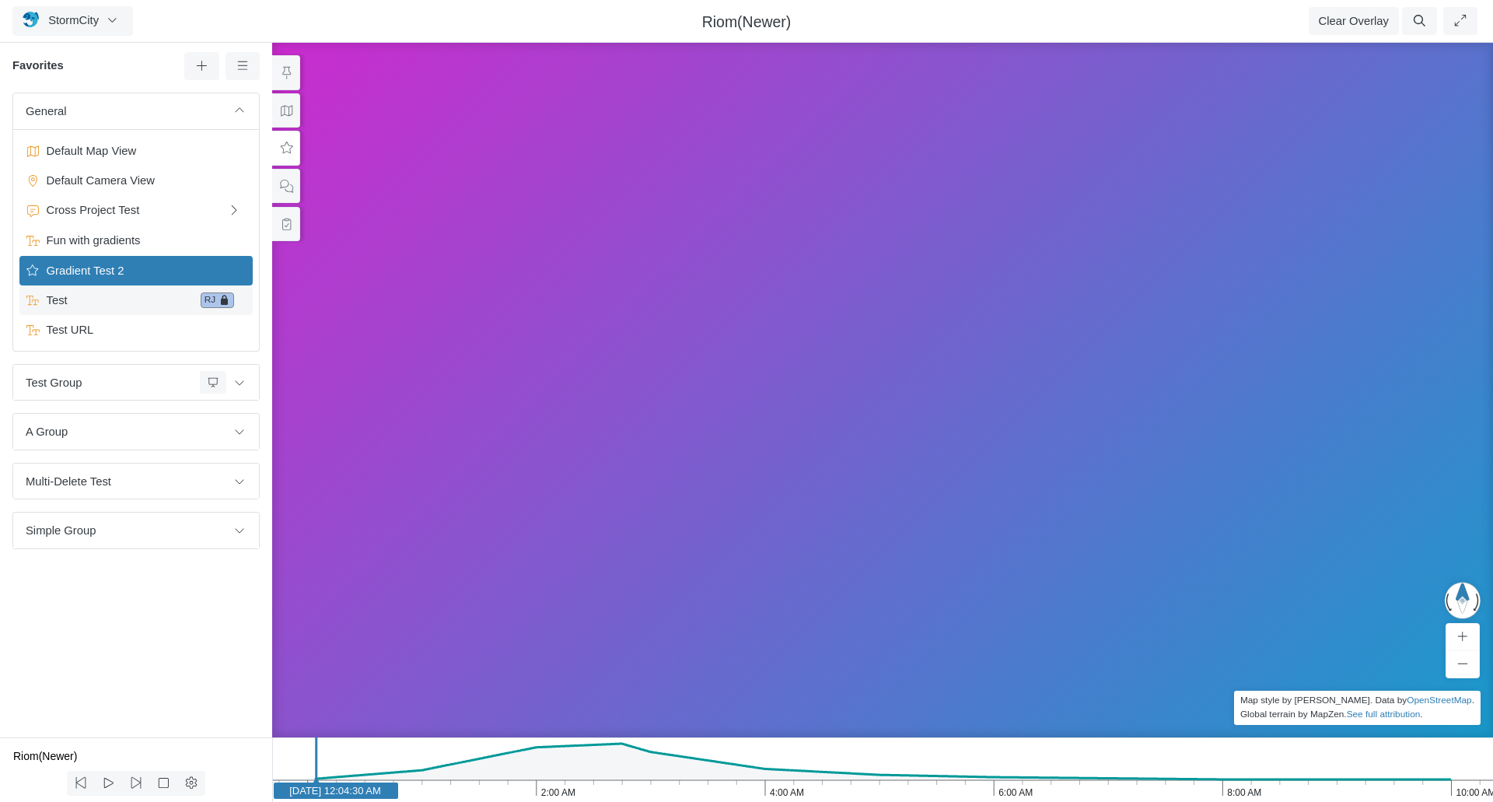
click at [101, 303] on span "Test" at bounding box center [117, 300] width 154 height 17
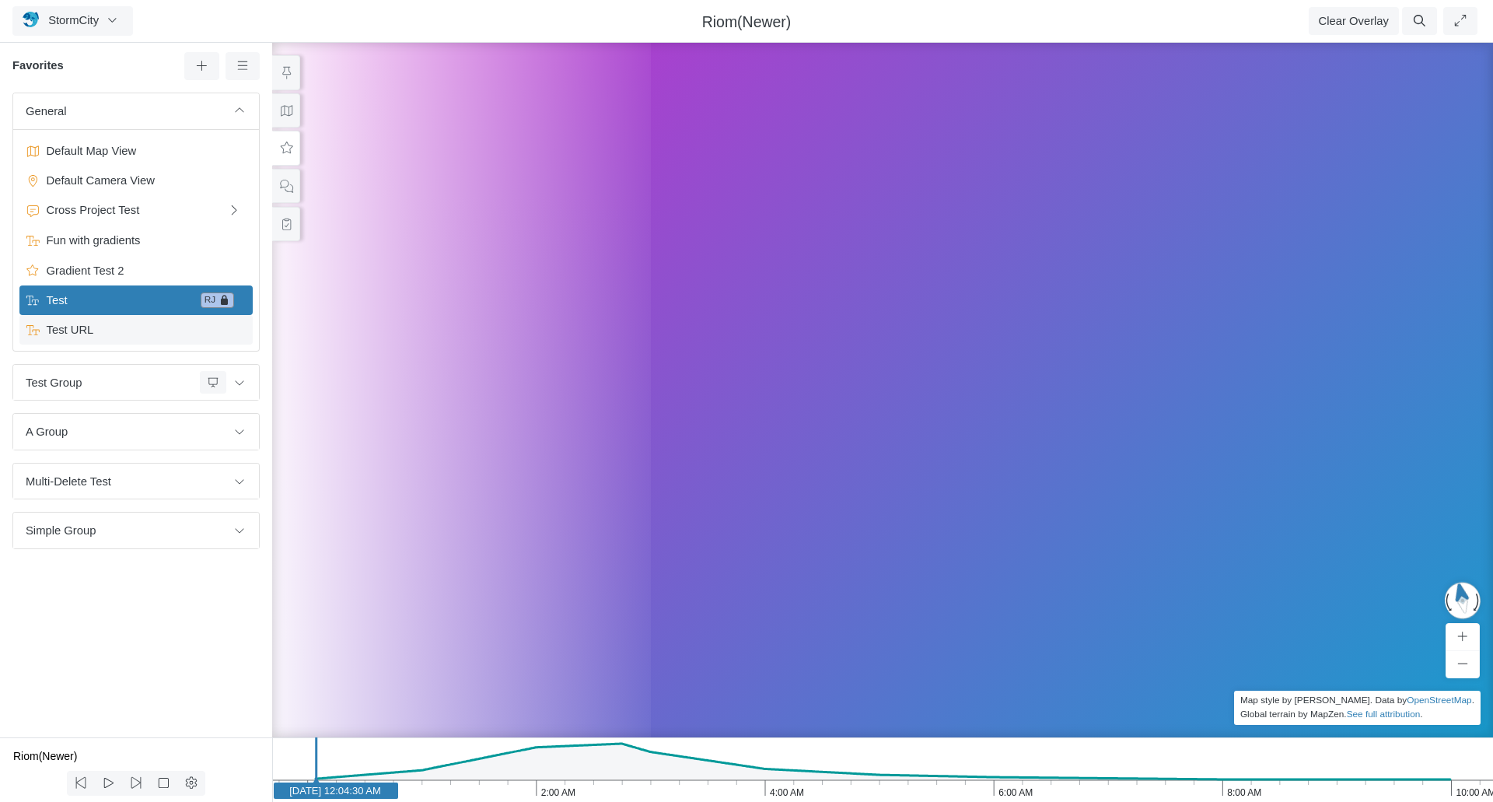
click at [96, 331] on span "Test URL" at bounding box center [137, 329] width 194 height 17
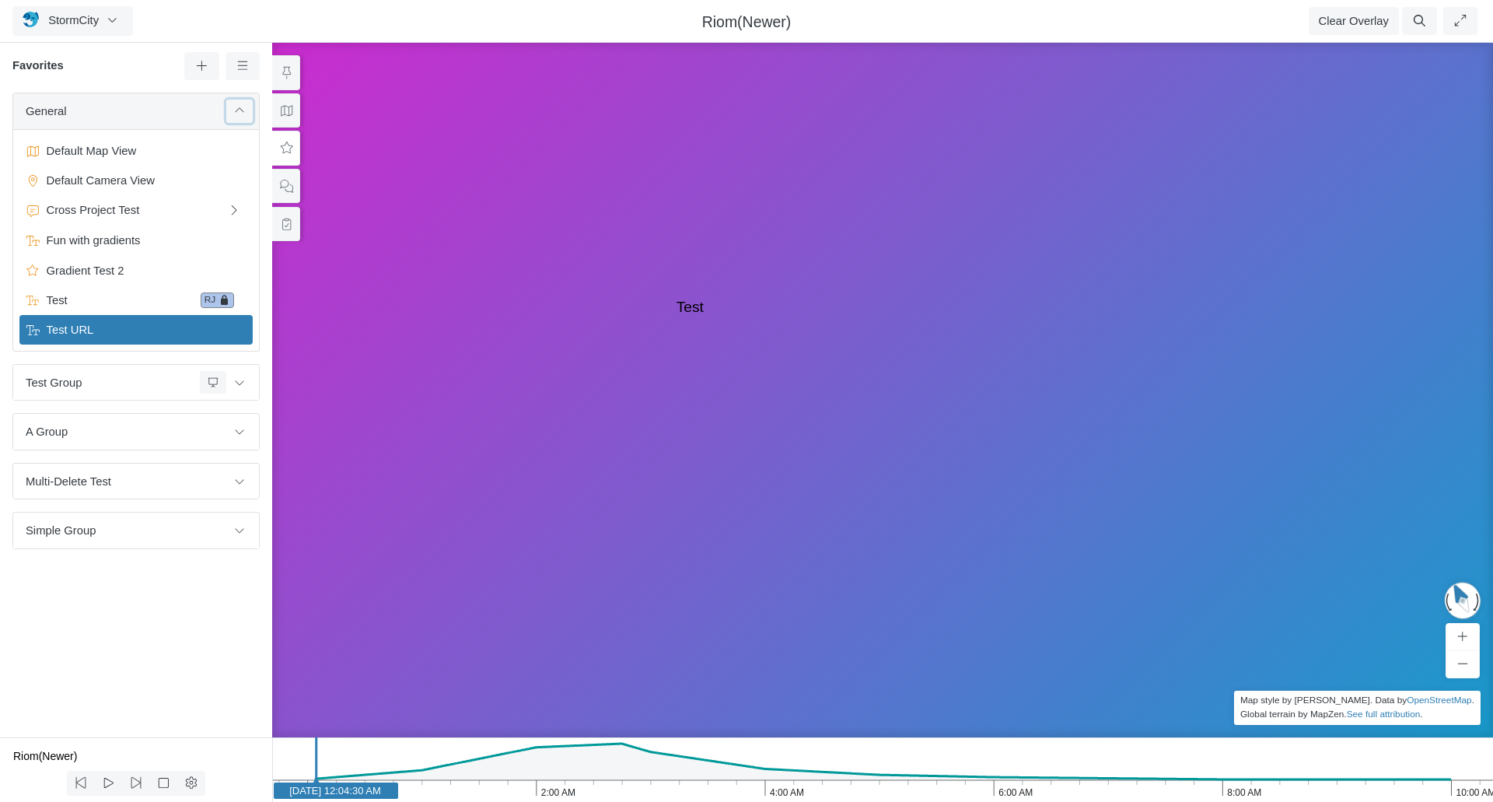
click at [237, 110] on icon at bounding box center [239, 111] width 12 height 10
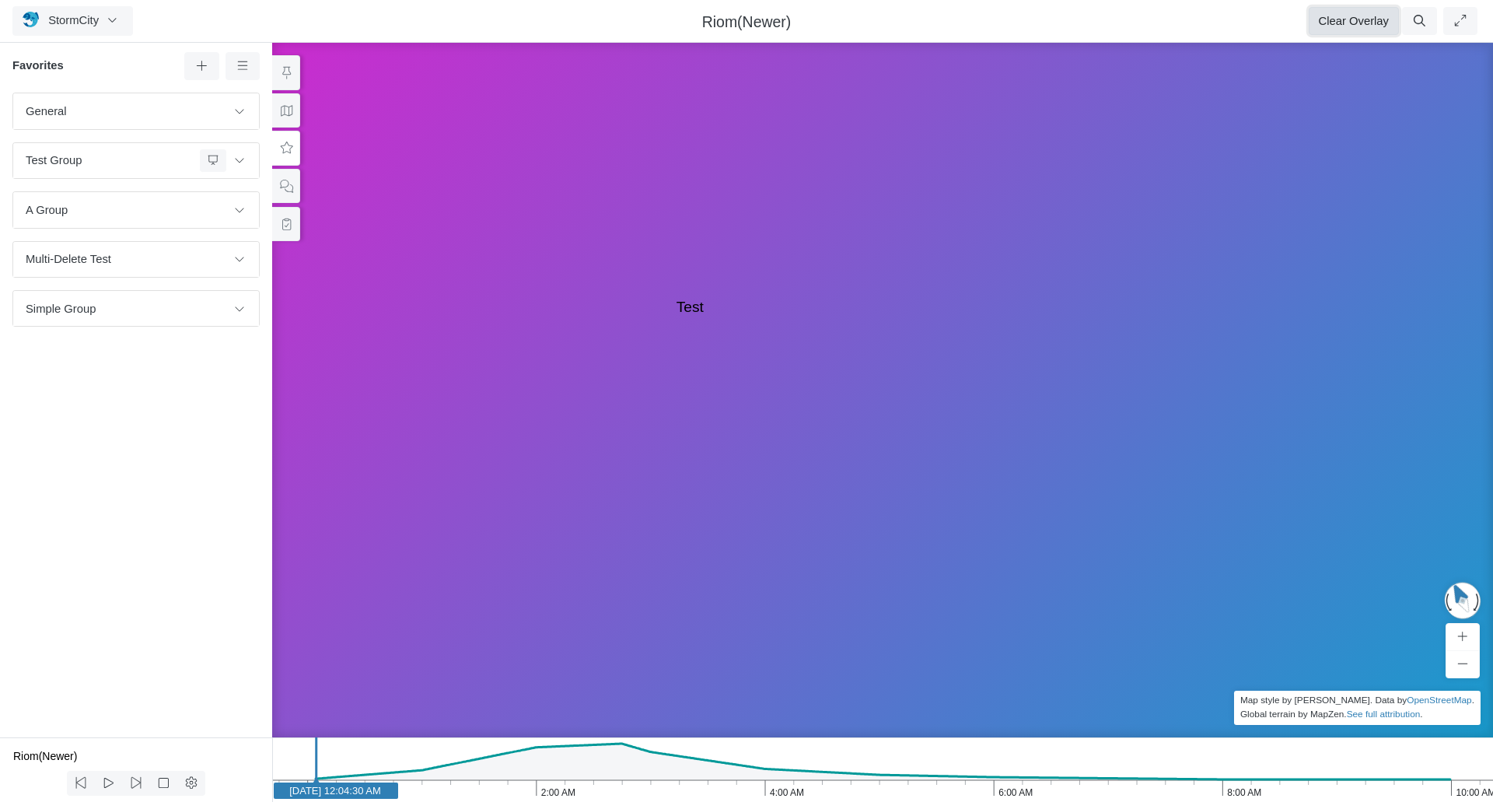
click at [1359, 23] on button "Clear Overlay" at bounding box center [1354, 21] width 90 height 28
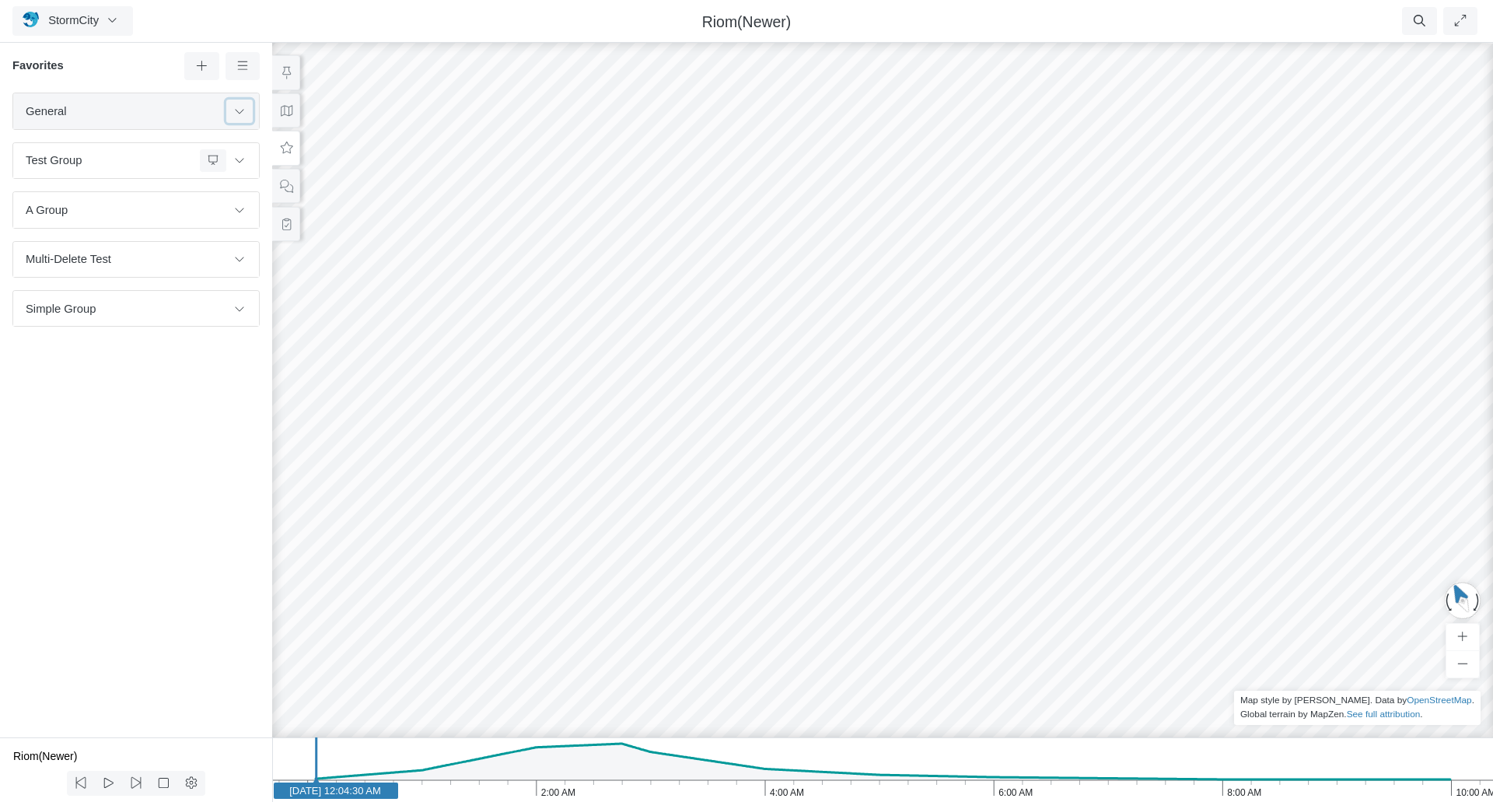
click at [246, 110] on button at bounding box center [239, 111] width 26 height 23
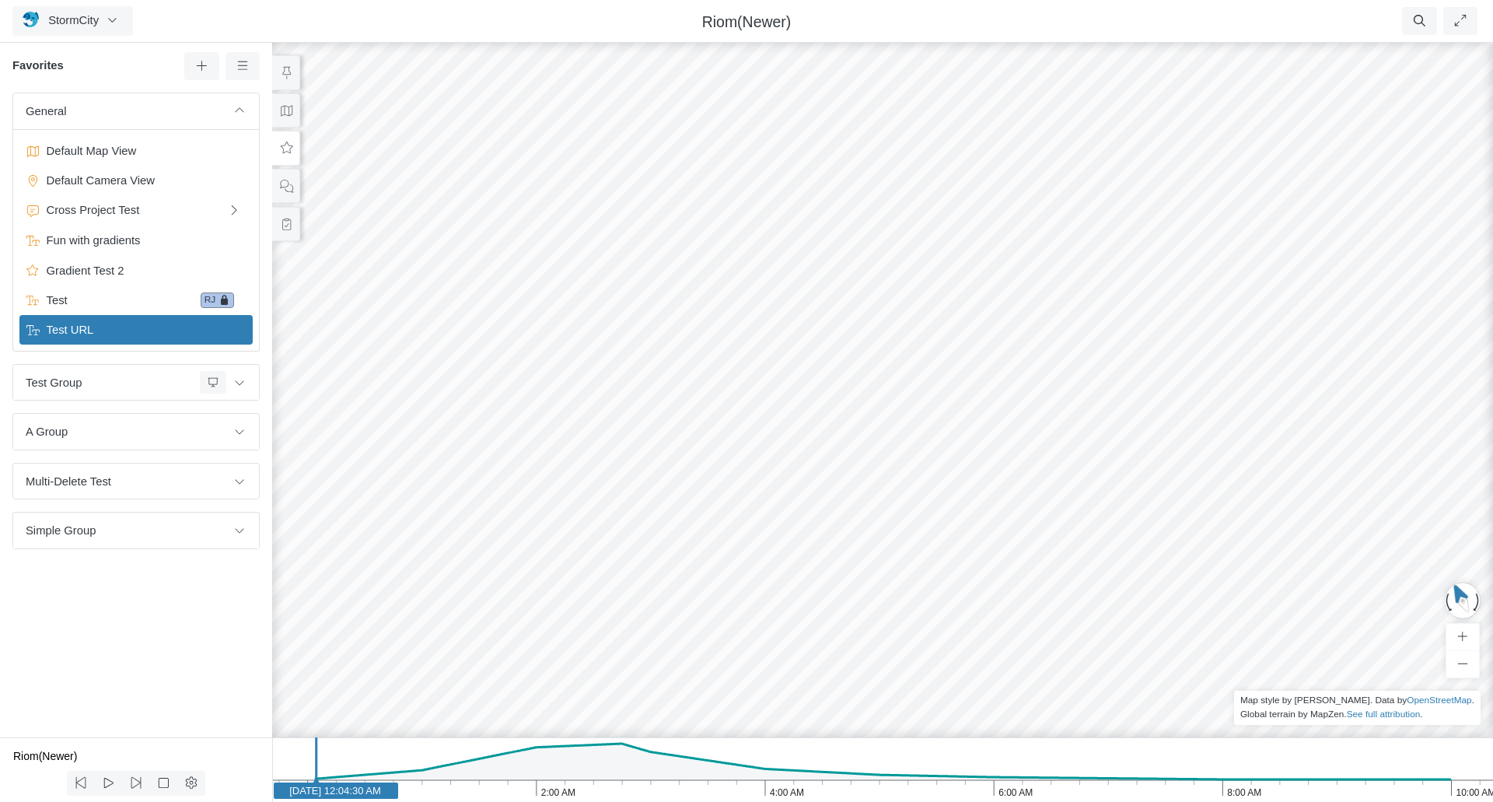
click at [112, 327] on span "Test URL" at bounding box center [137, 329] width 194 height 17
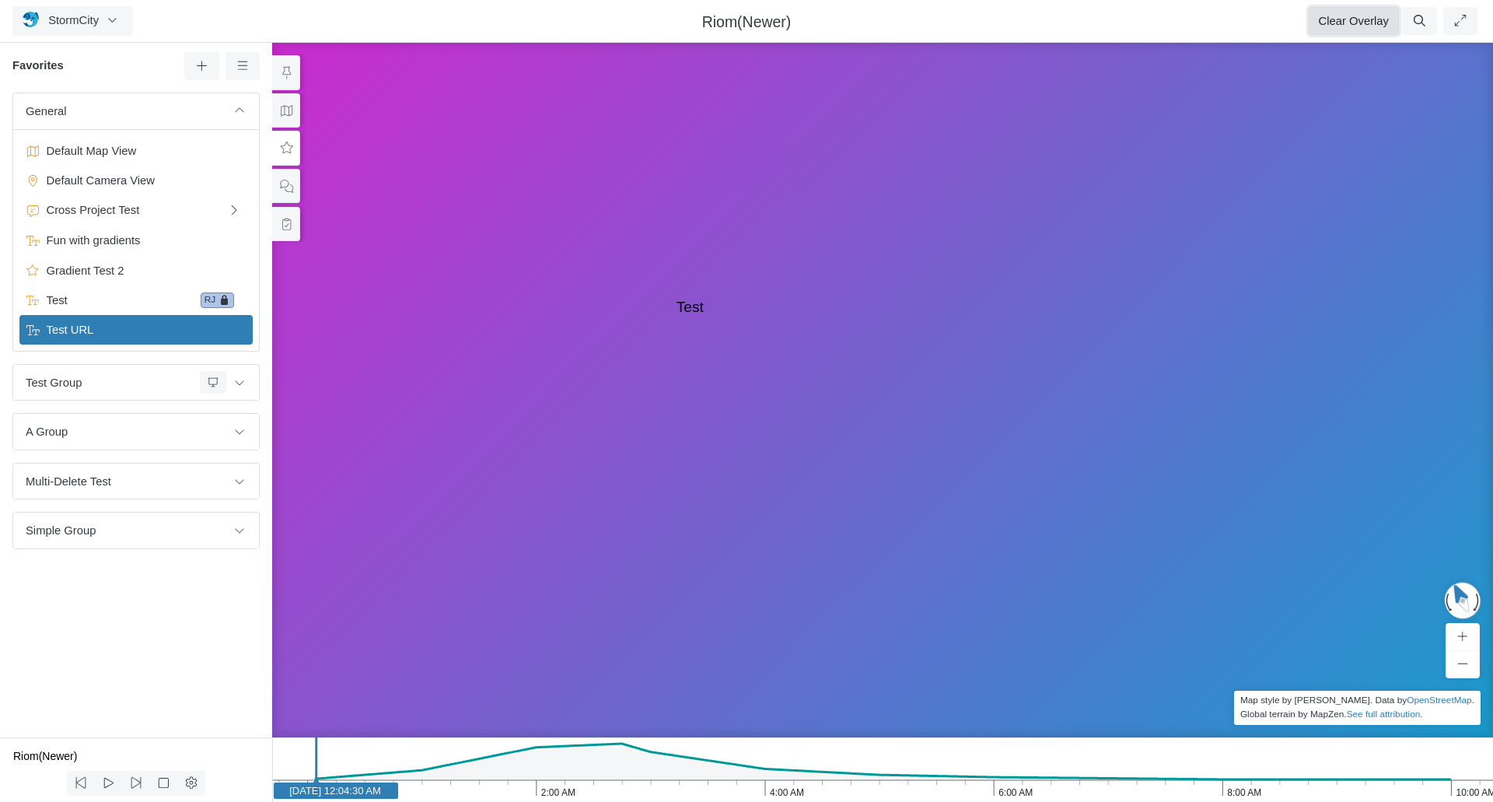
click at [1362, 28] on button "Clear Overlay" at bounding box center [1354, 21] width 90 height 28
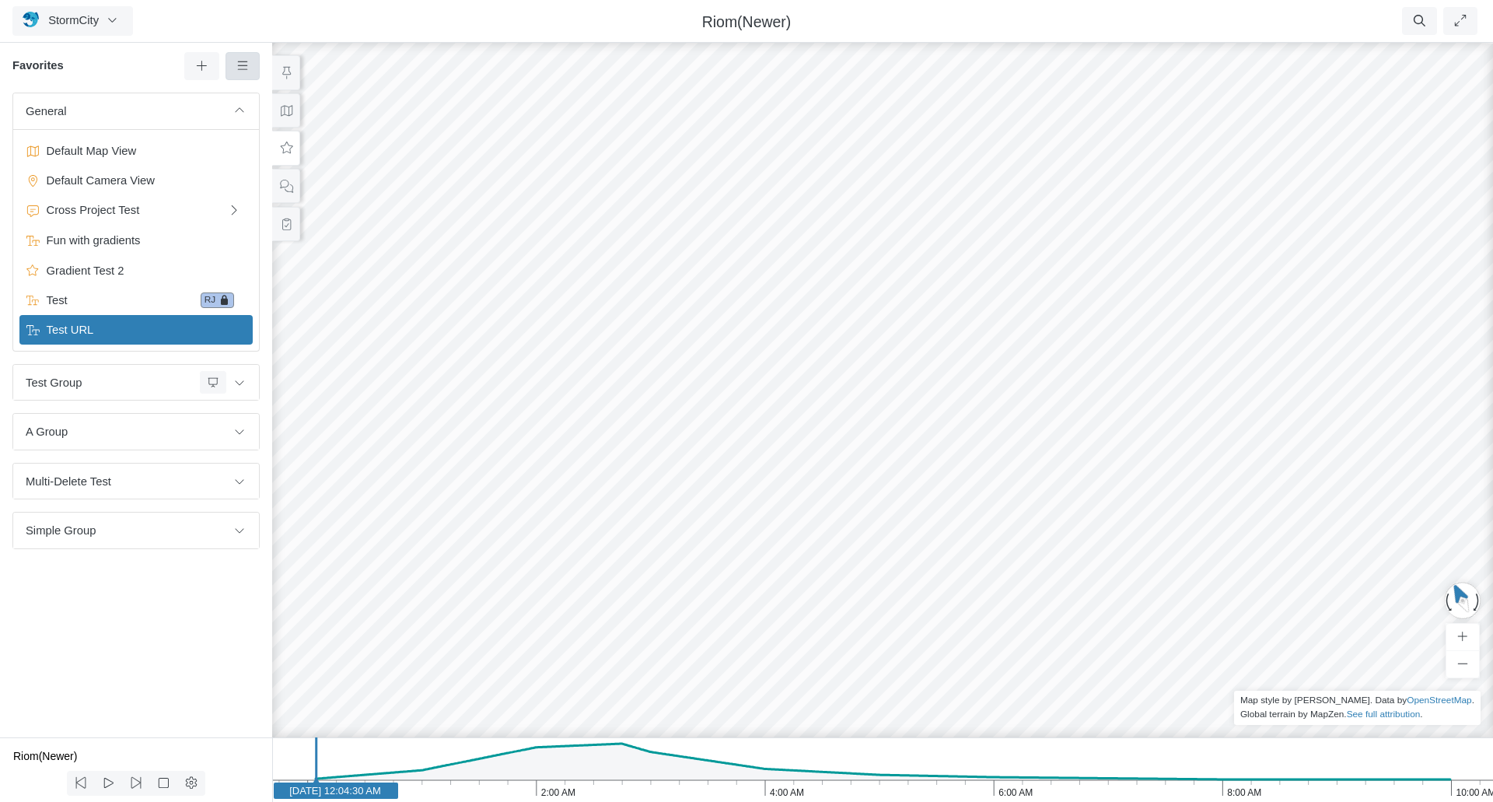
click at [241, 61] on icon at bounding box center [243, 66] width 15 height 12
click at [126, 55] on div "Favorites" at bounding box center [136, 72] width 272 height 40
click at [246, 68] on icon at bounding box center [243, 66] width 15 height 12
click at [112, 59] on h6 "Favorites" at bounding box center [98, 66] width 172 height 14
click at [285, 191] on icon at bounding box center [286, 186] width 15 height 12
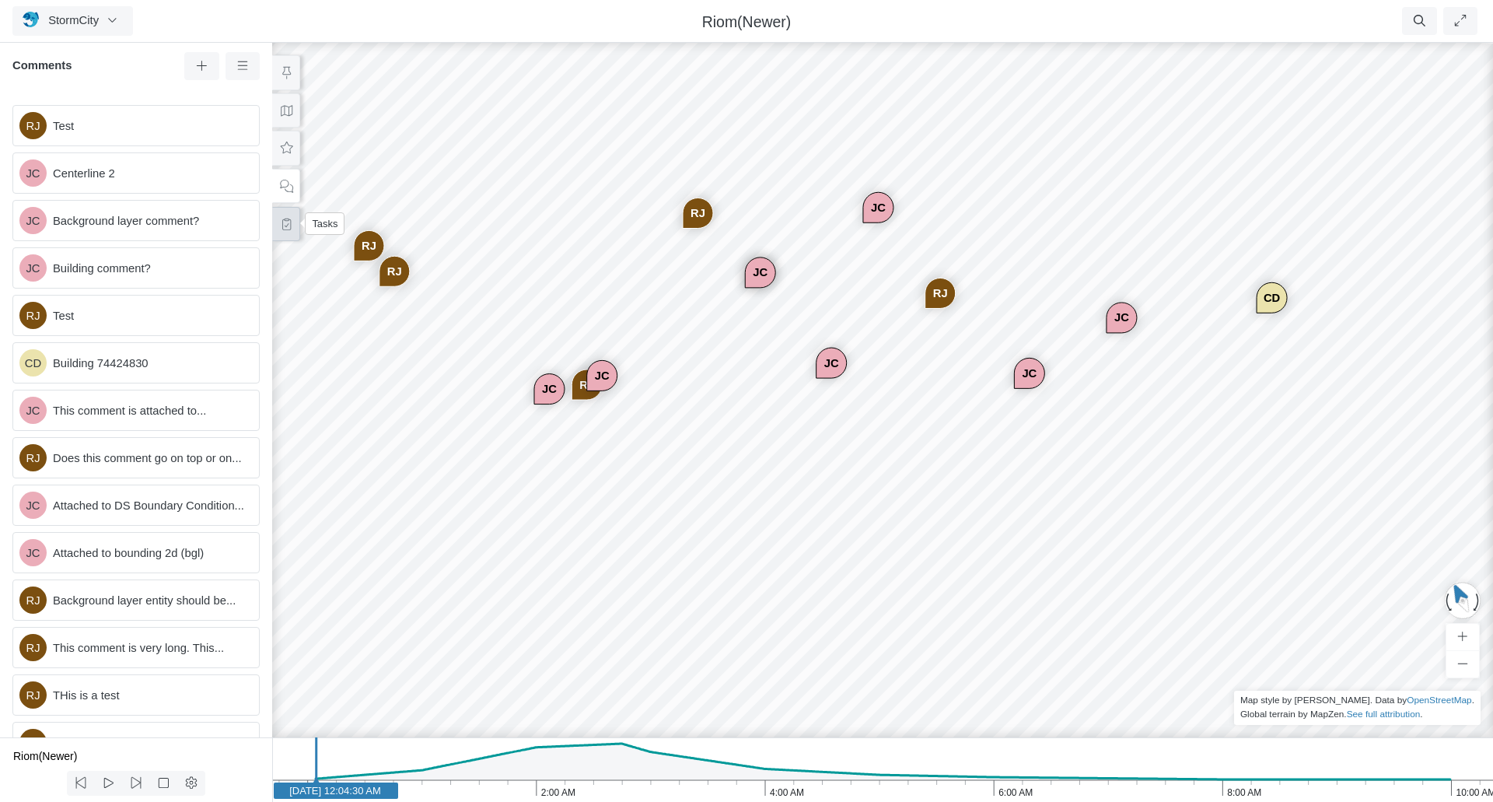
click at [281, 226] on icon at bounding box center [286, 224] width 15 height 12
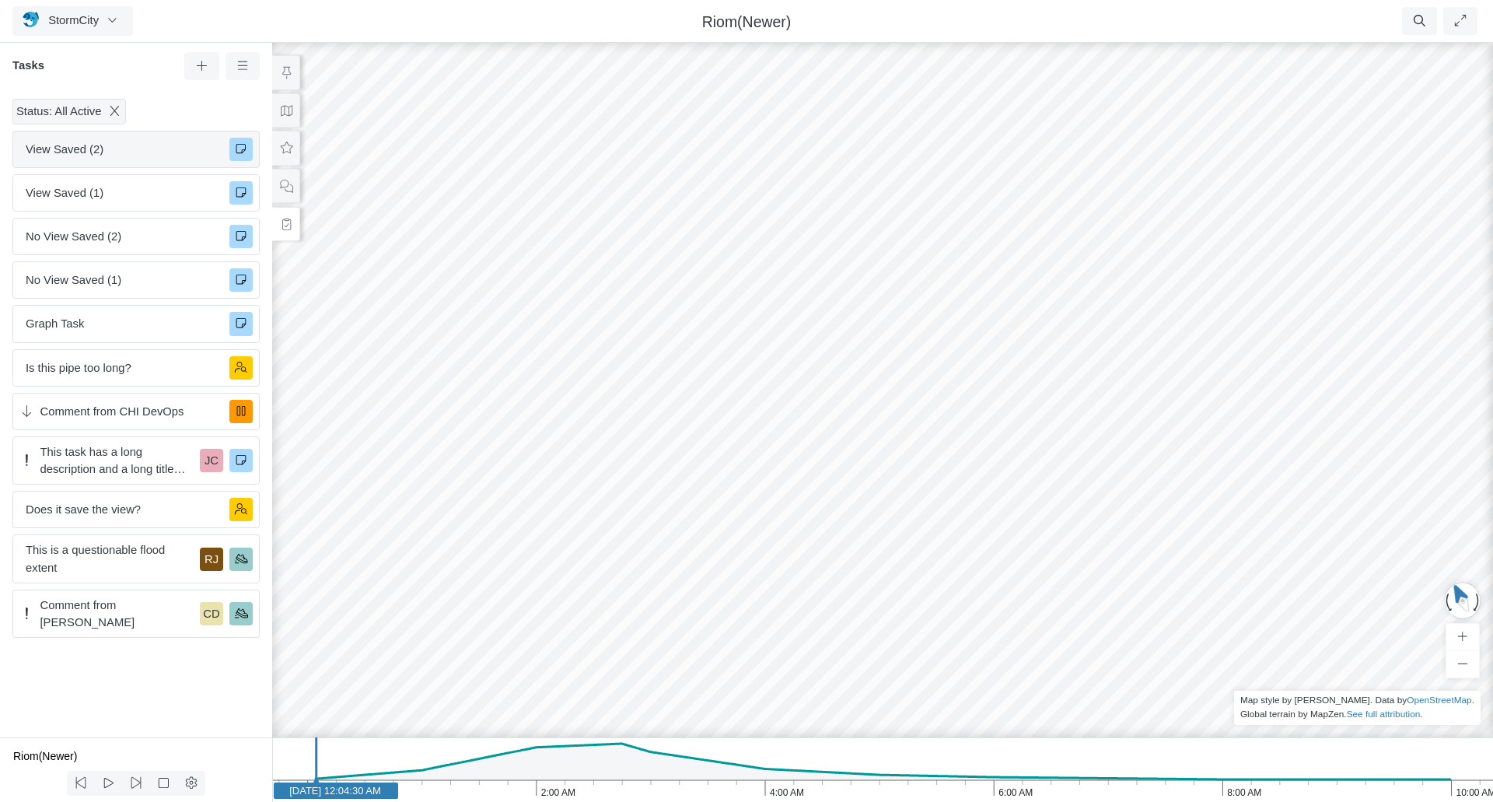
click at [138, 151] on span "View Saved (2)" at bounding box center [121, 149] width 191 height 17
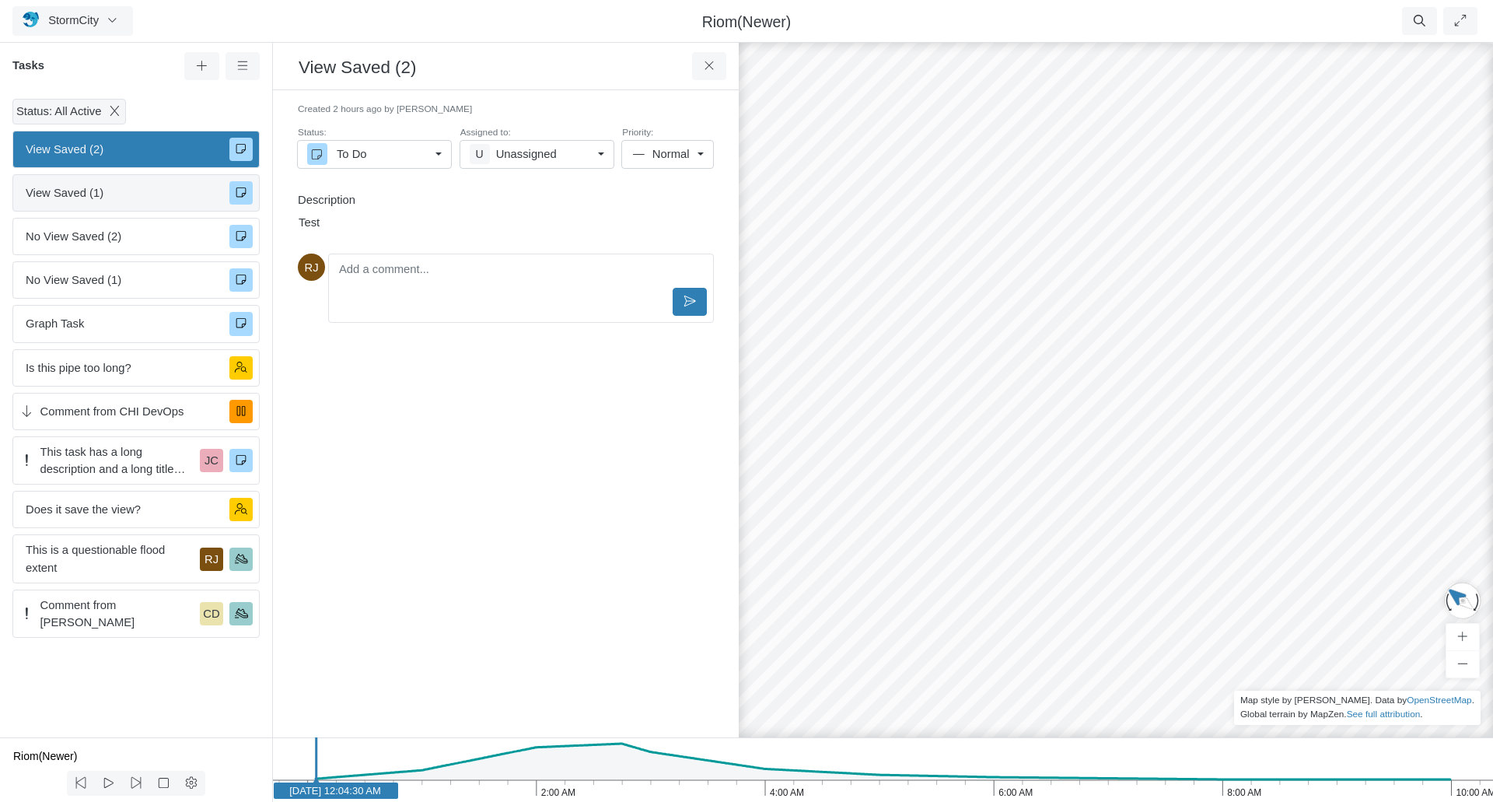
click at [123, 195] on span "View Saved (1)" at bounding box center [121, 192] width 191 height 17
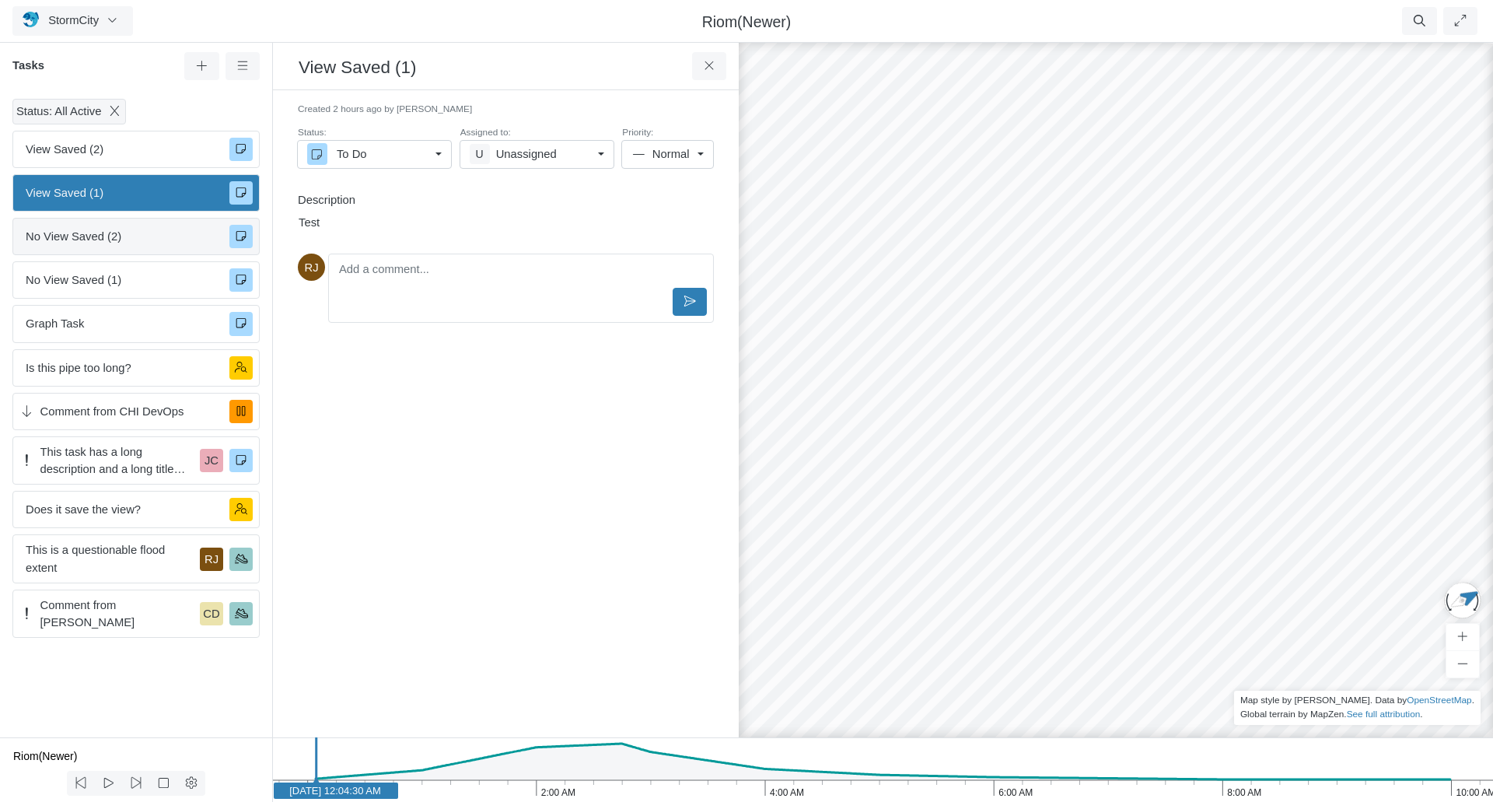
click at [131, 239] on span "No View Saved (2)" at bounding box center [121, 236] width 191 height 17
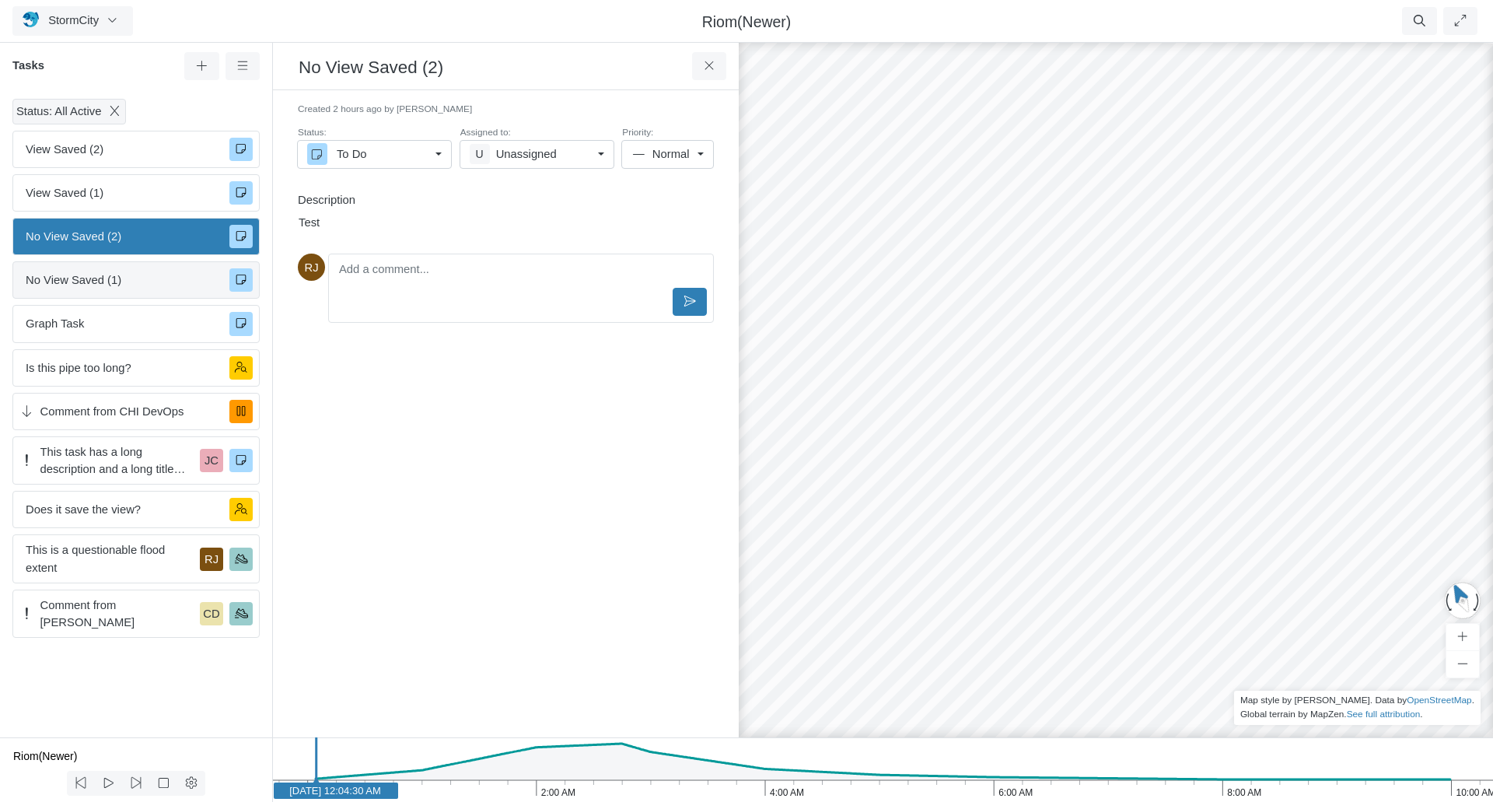
click at [113, 278] on span "No View Saved (1)" at bounding box center [121, 279] width 191 height 17
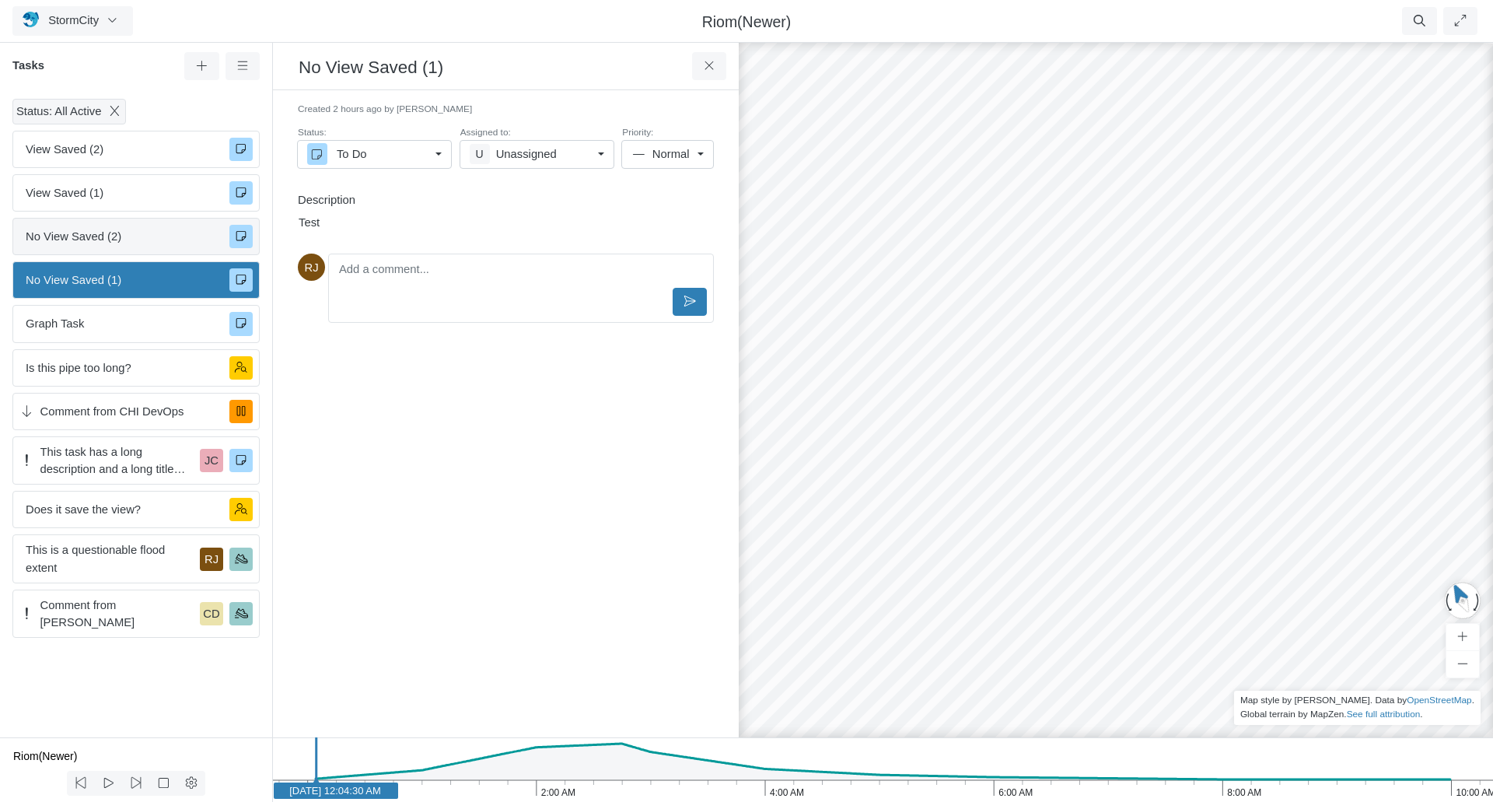
click at [117, 234] on span "No View Saved (2)" at bounding box center [121, 236] width 191 height 17
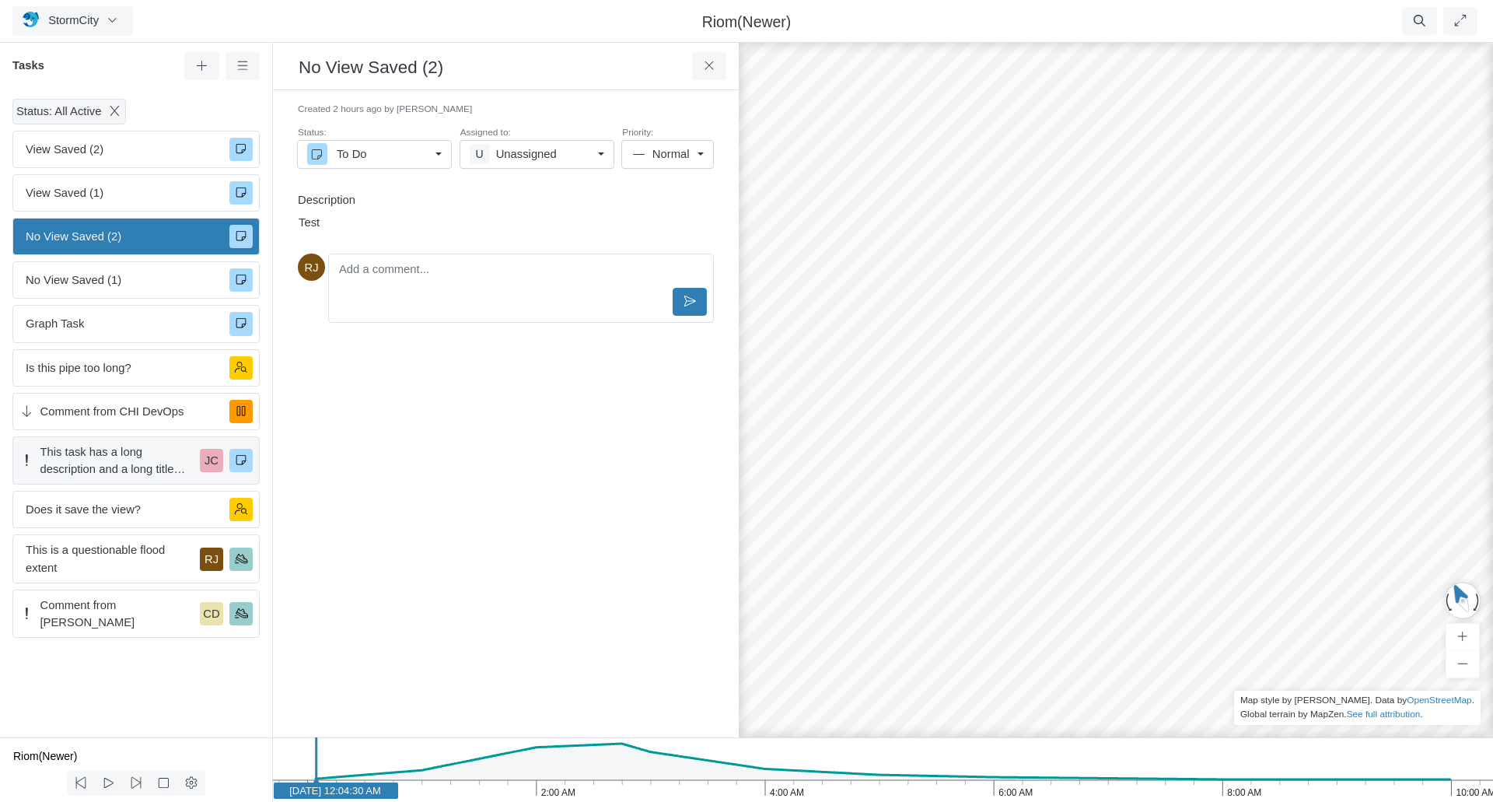
click at [117, 462] on span "This task has a long description and a long title with a lot of unnecessarily l…" at bounding box center [117, 460] width 154 height 34
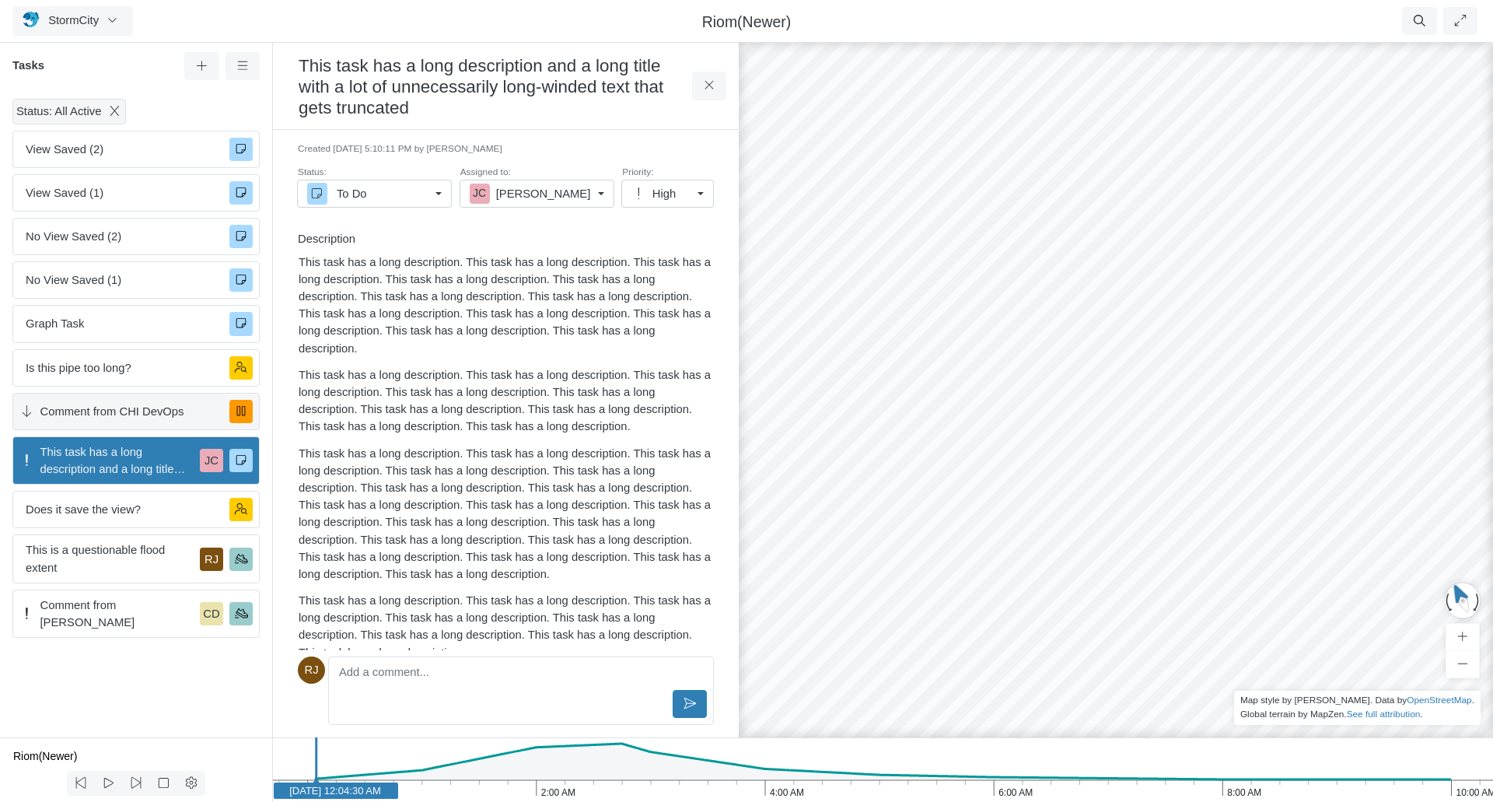
click at [107, 421] on div "Comment from CHI DevOps" at bounding box center [135, 411] width 247 height 37
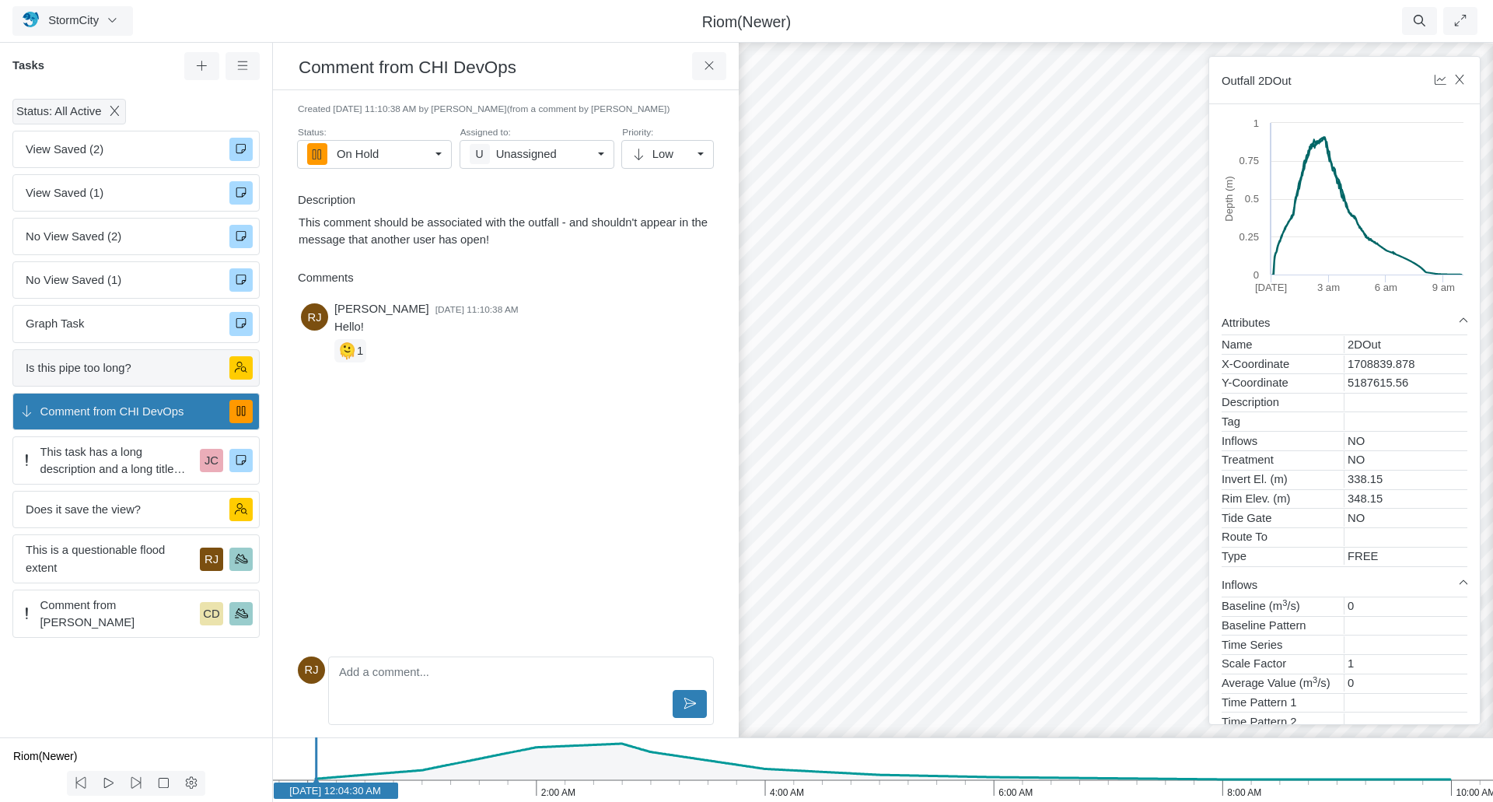
click at [109, 366] on span "Is this pipe too long?" at bounding box center [121, 367] width 191 height 17
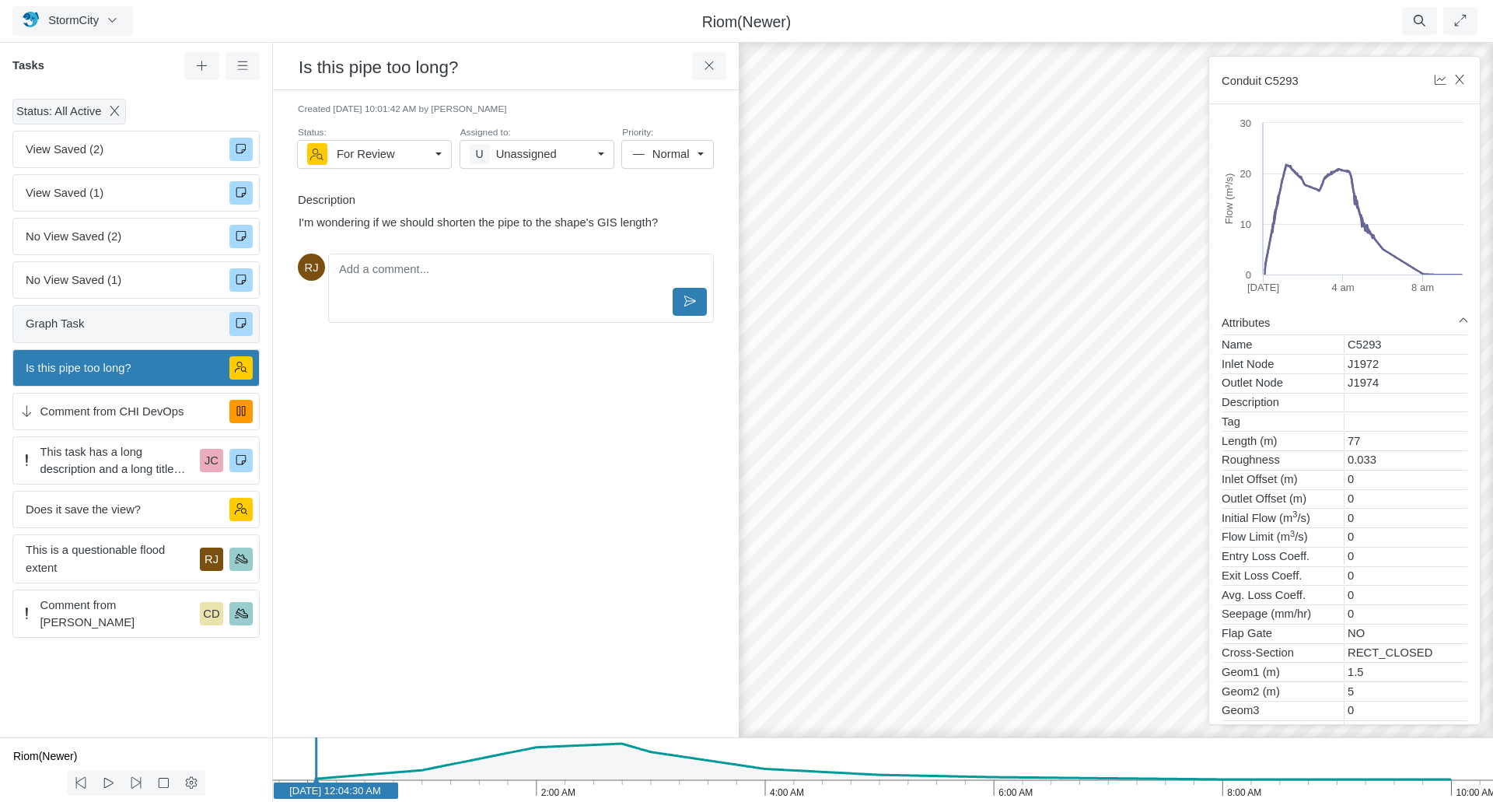
click at [111, 322] on span "Graph Task" at bounding box center [121, 323] width 191 height 17
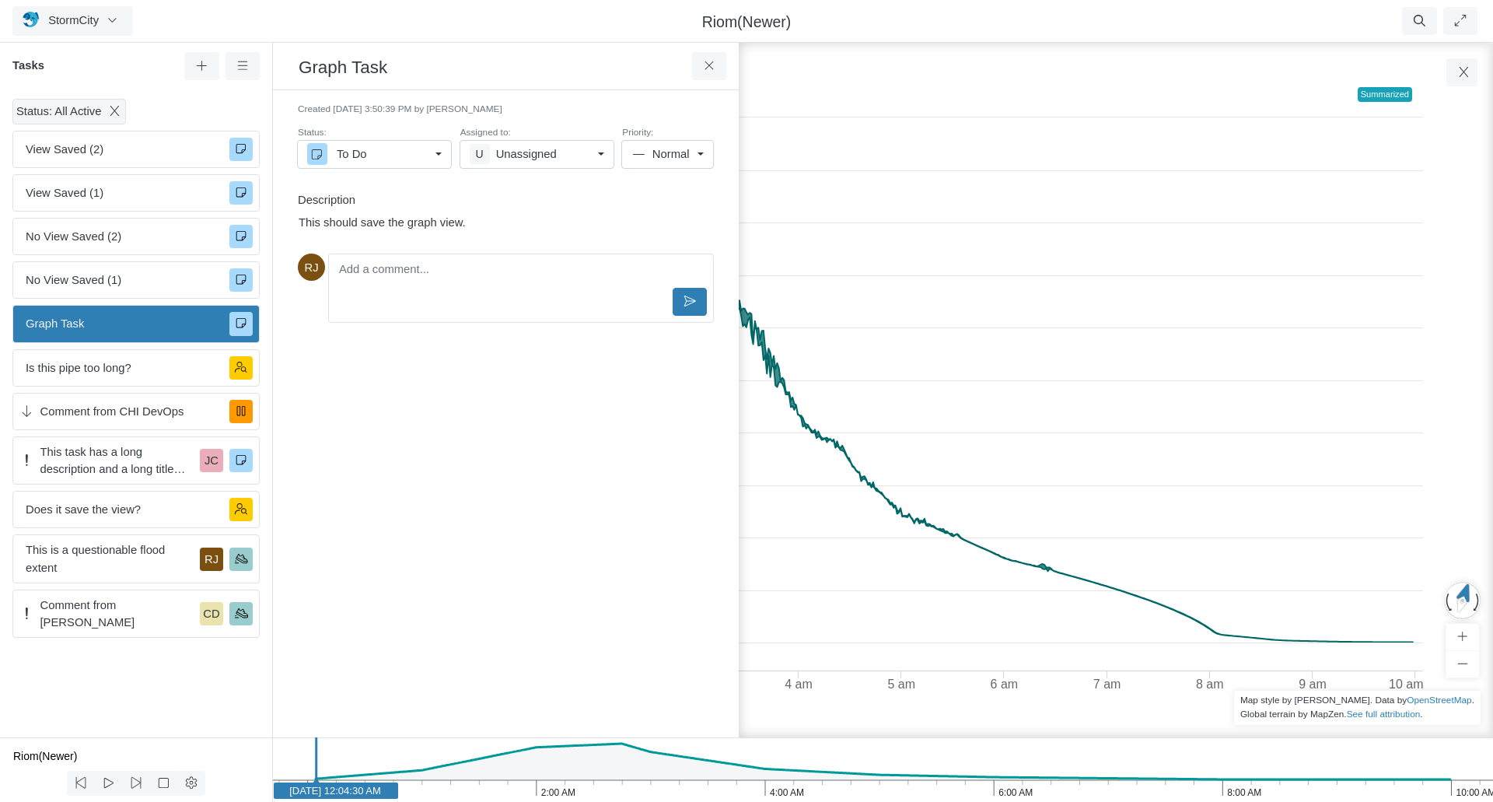
click at [111, 322] on span "Graph Task" at bounding box center [121, 323] width 191 height 17
click at [121, 278] on span "No View Saved (1)" at bounding box center [121, 279] width 191 height 17
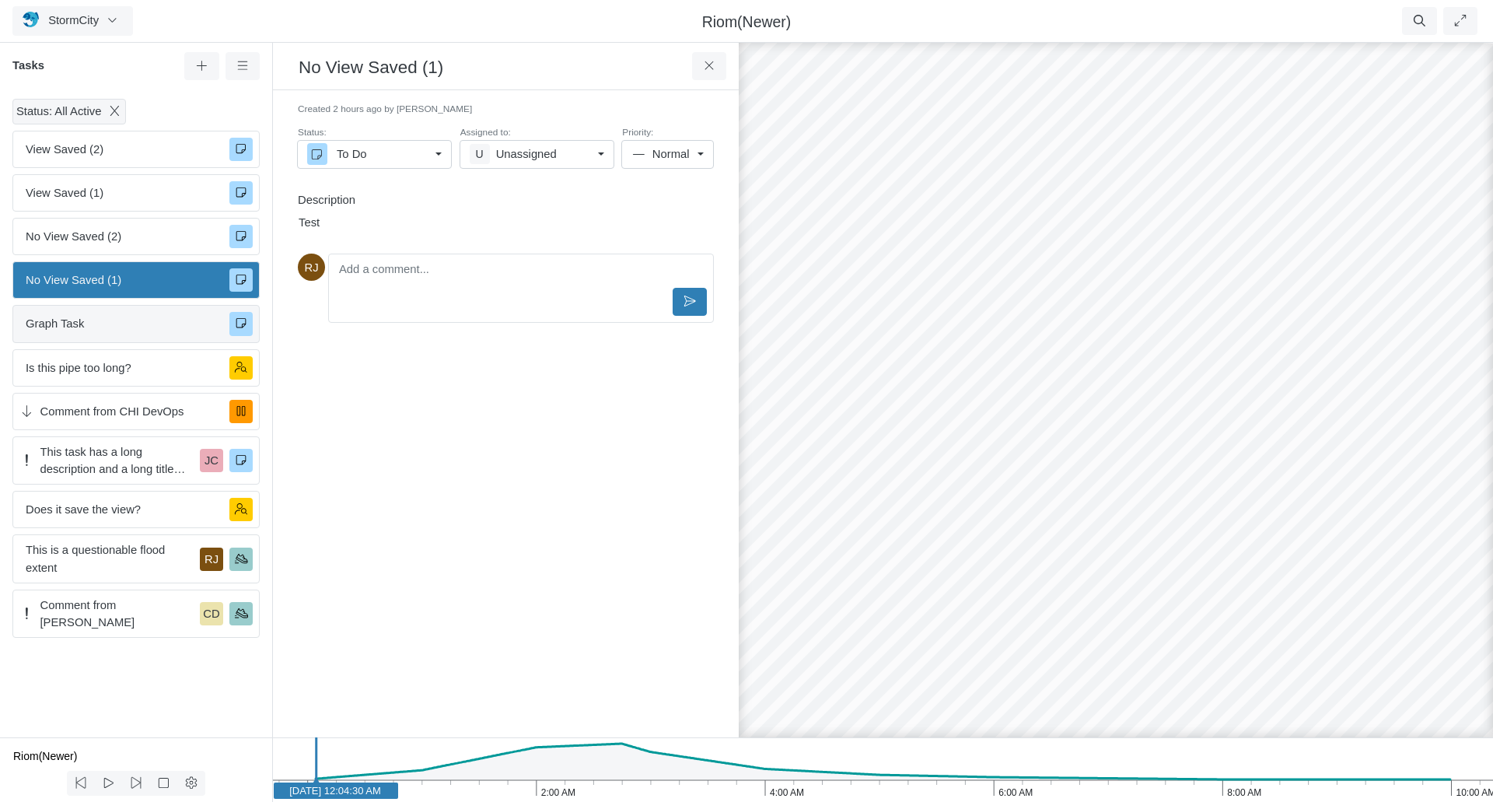
click at [110, 333] on div "Graph Task" at bounding box center [135, 323] width 247 height 37
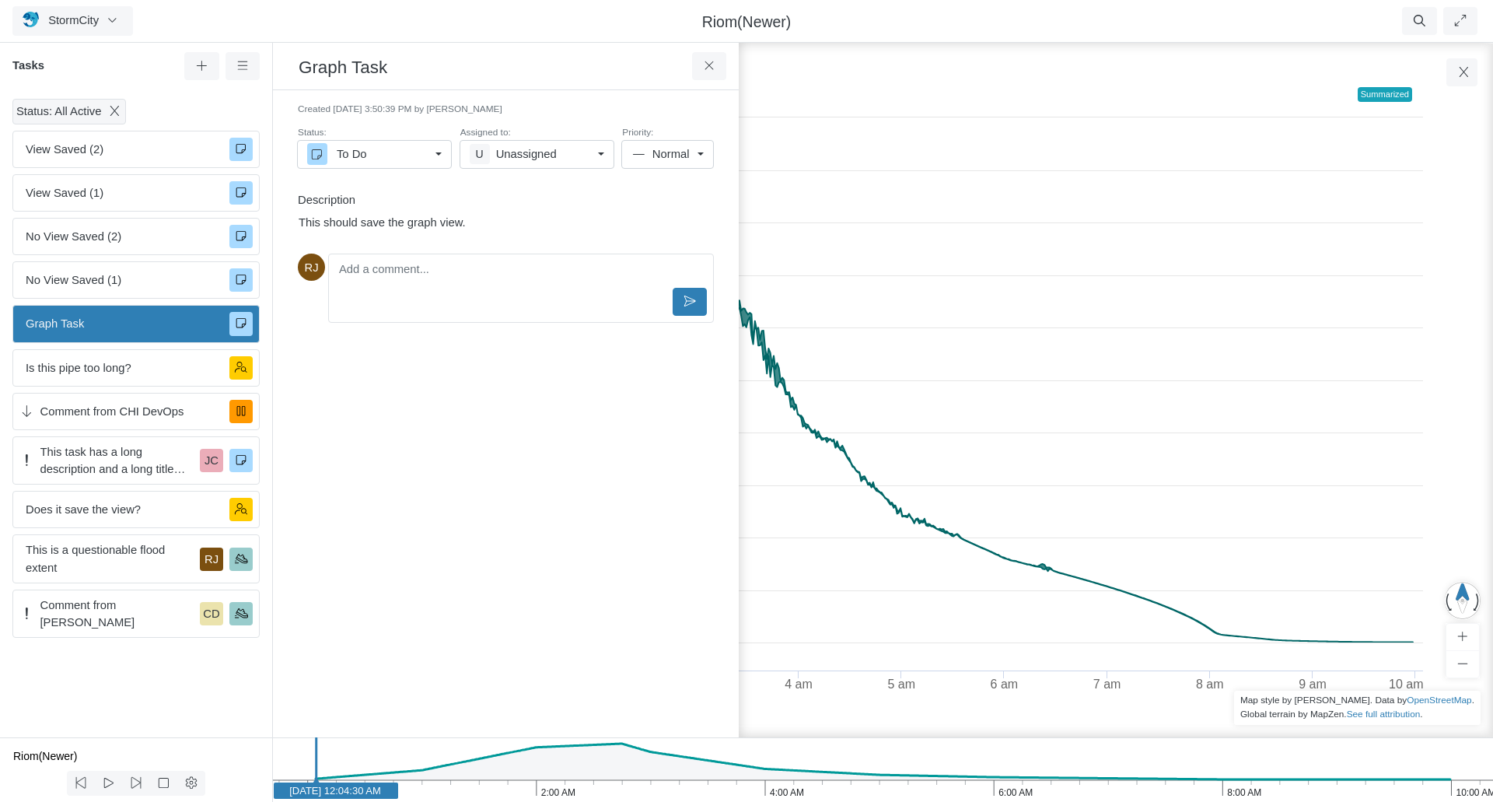
click at [110, 332] on span "Graph Task" at bounding box center [121, 323] width 191 height 17
click at [711, 68] on icon at bounding box center [709, 66] width 15 height 12
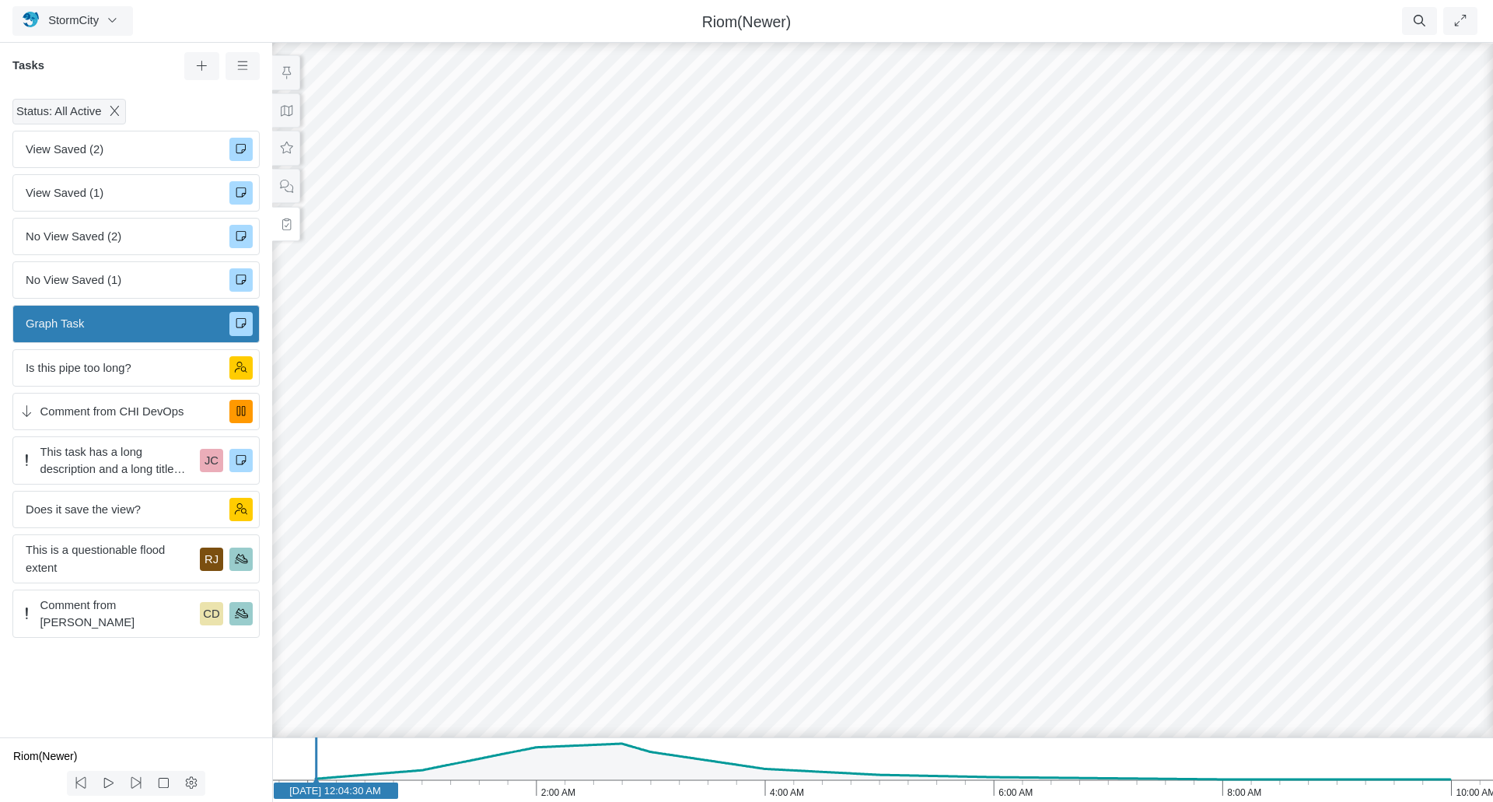
click at [65, 327] on span "Graph Task" at bounding box center [121, 323] width 191 height 17
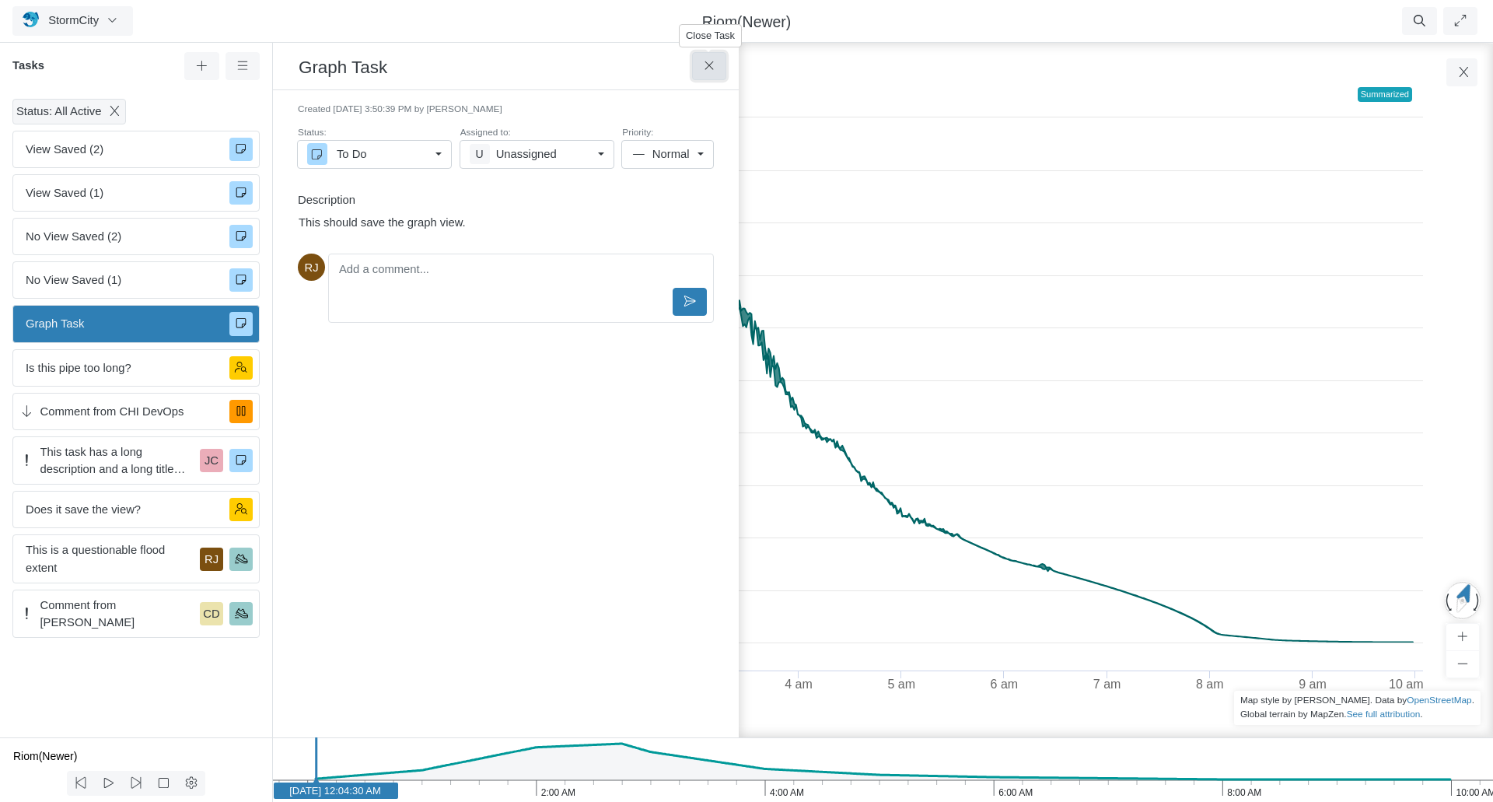
click at [711, 66] on icon at bounding box center [709, 66] width 15 height 12
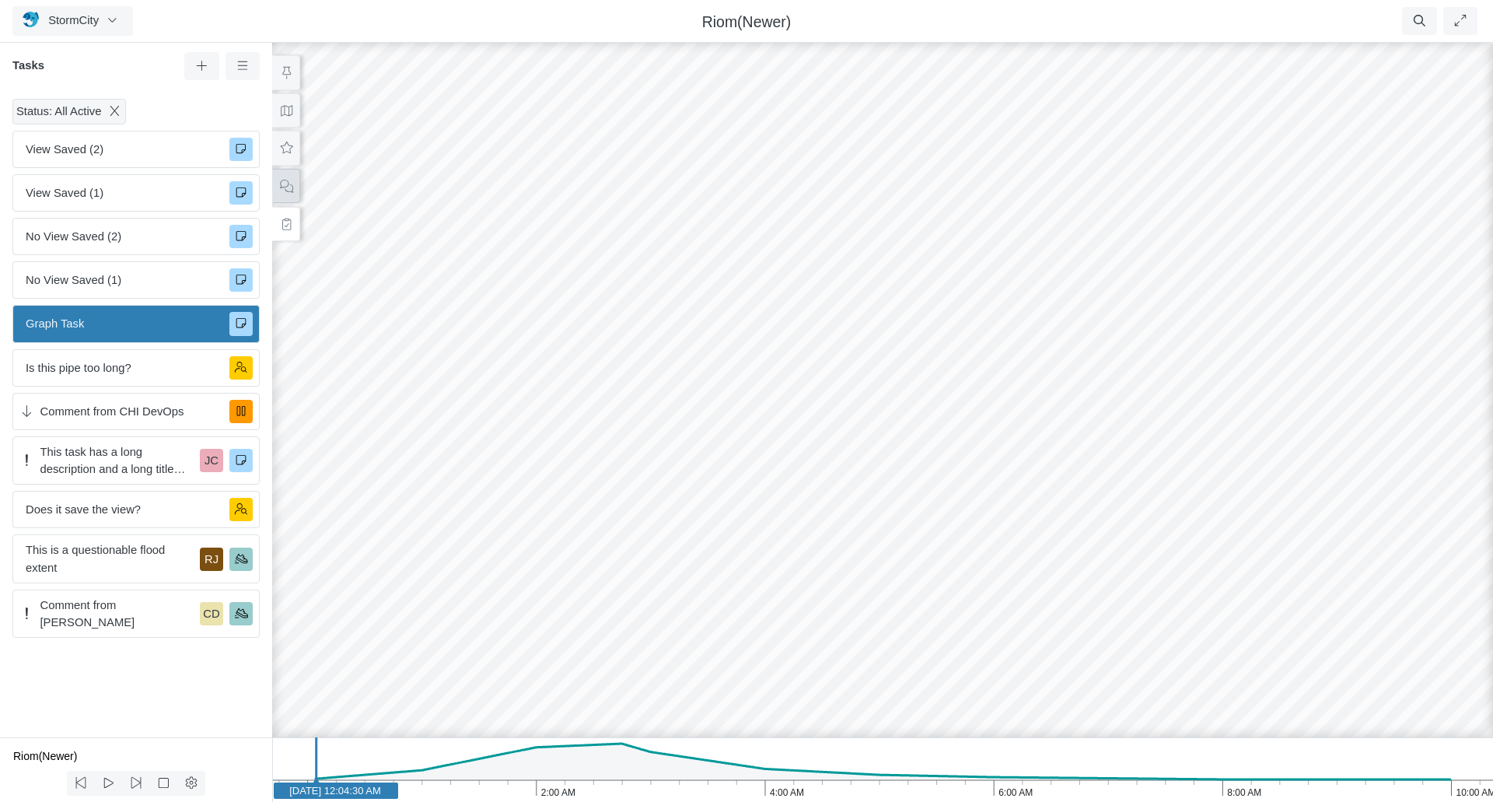
click at [294, 185] on button at bounding box center [286, 186] width 28 height 35
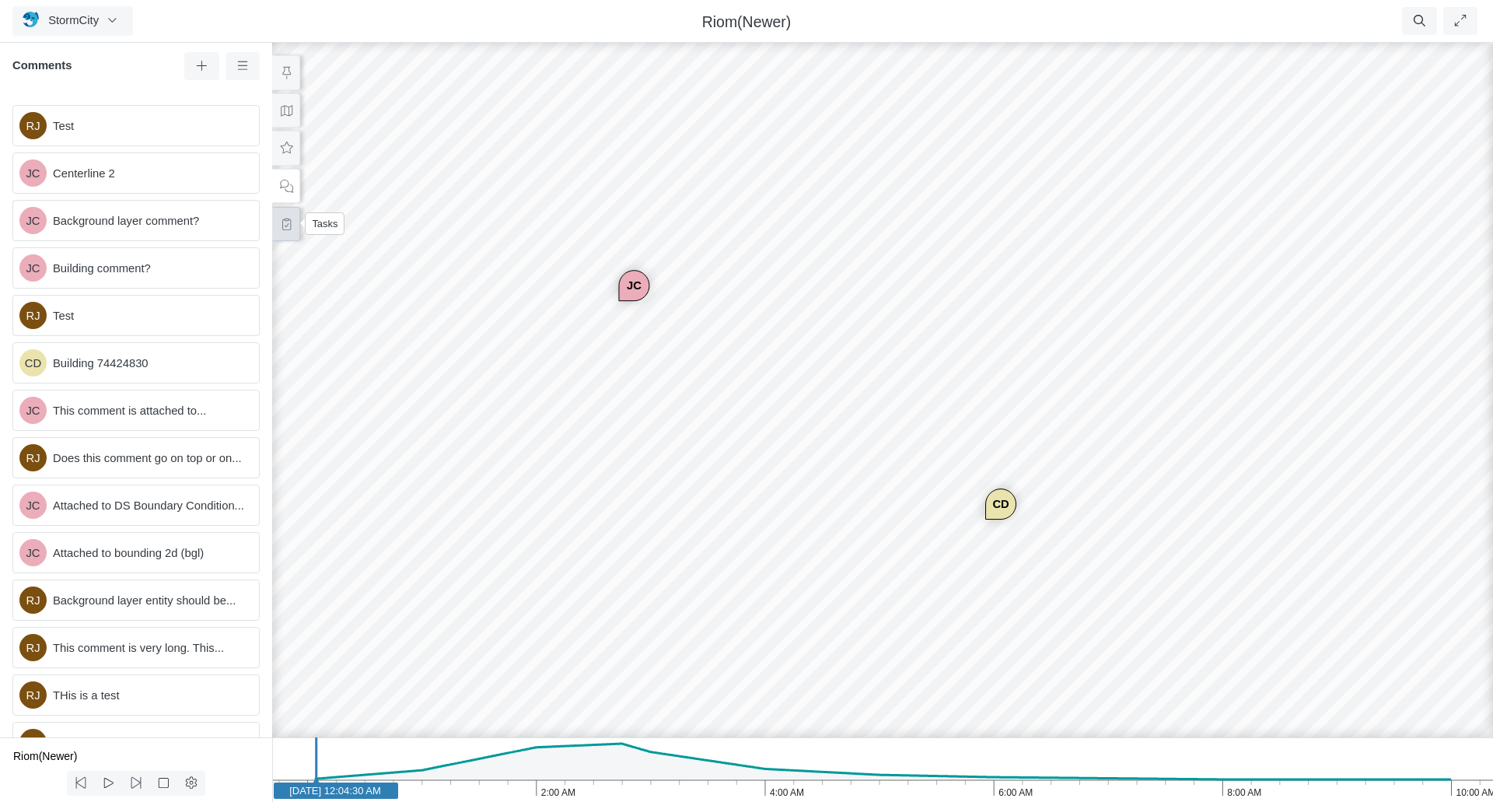
click at [286, 227] on icon at bounding box center [286, 224] width 15 height 12
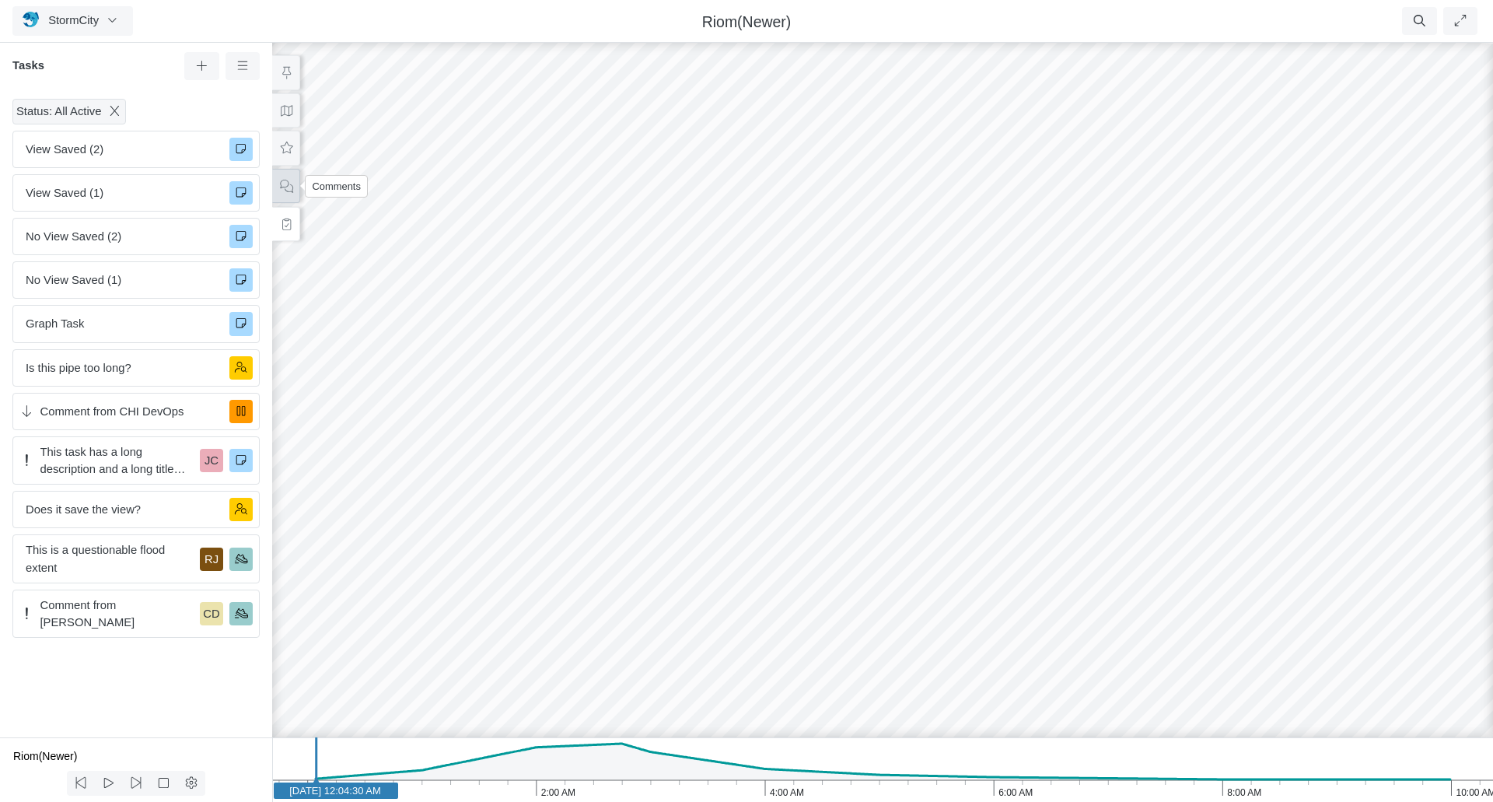
click at [293, 187] on button at bounding box center [286, 186] width 28 height 35
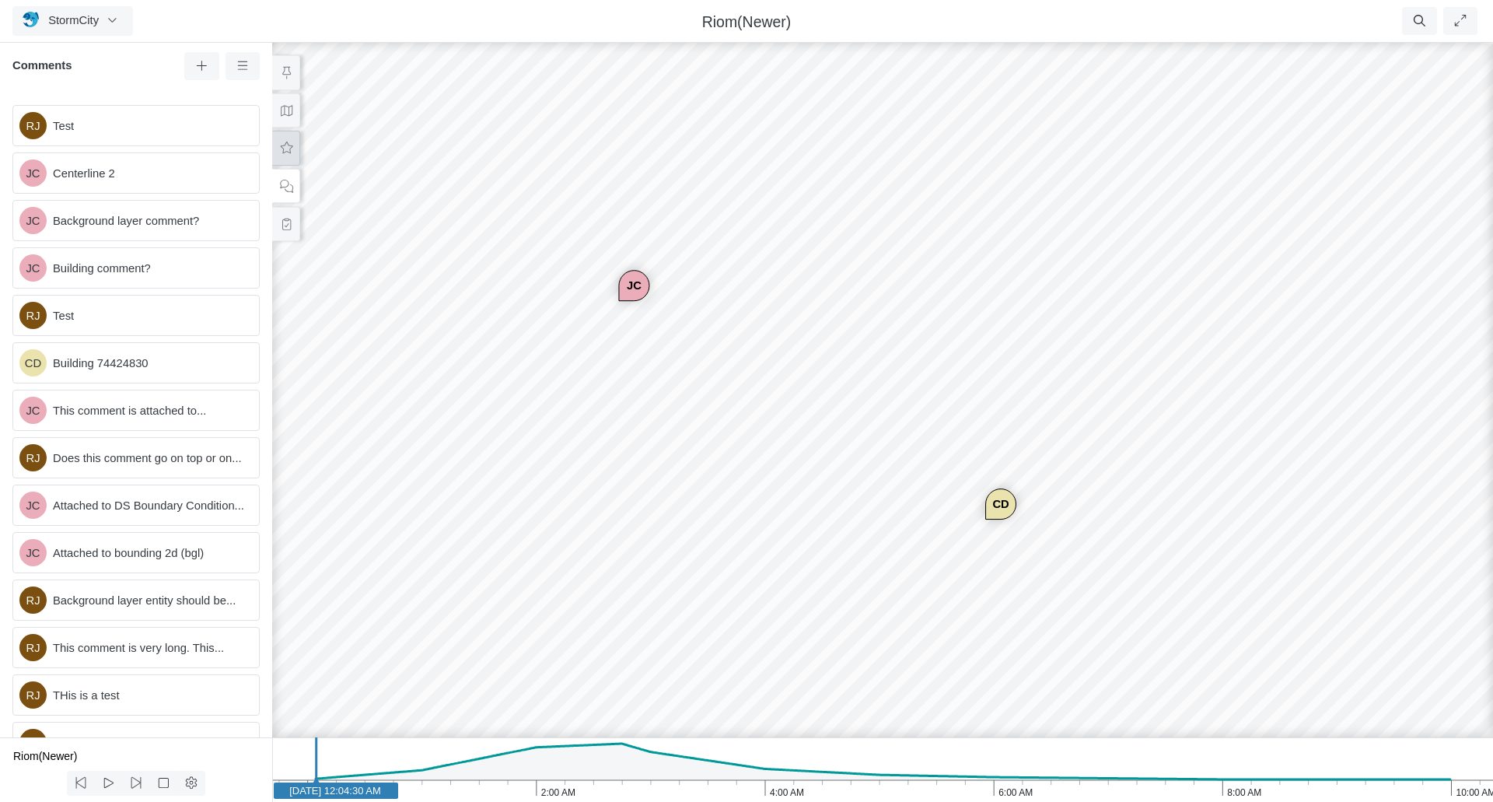
click at [292, 148] on icon at bounding box center [286, 148] width 15 height 12
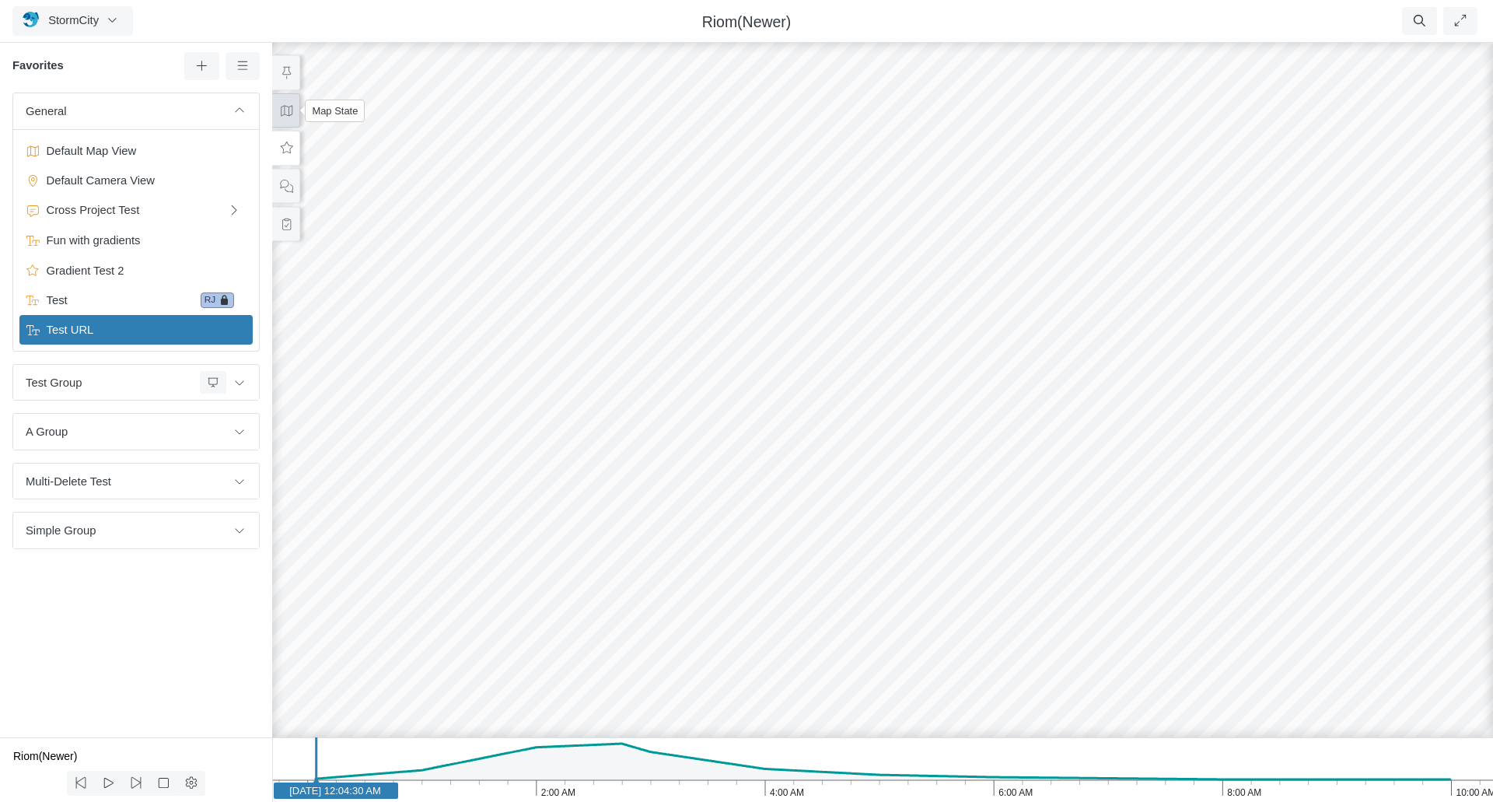
click at [288, 113] on icon at bounding box center [286, 111] width 15 height 12
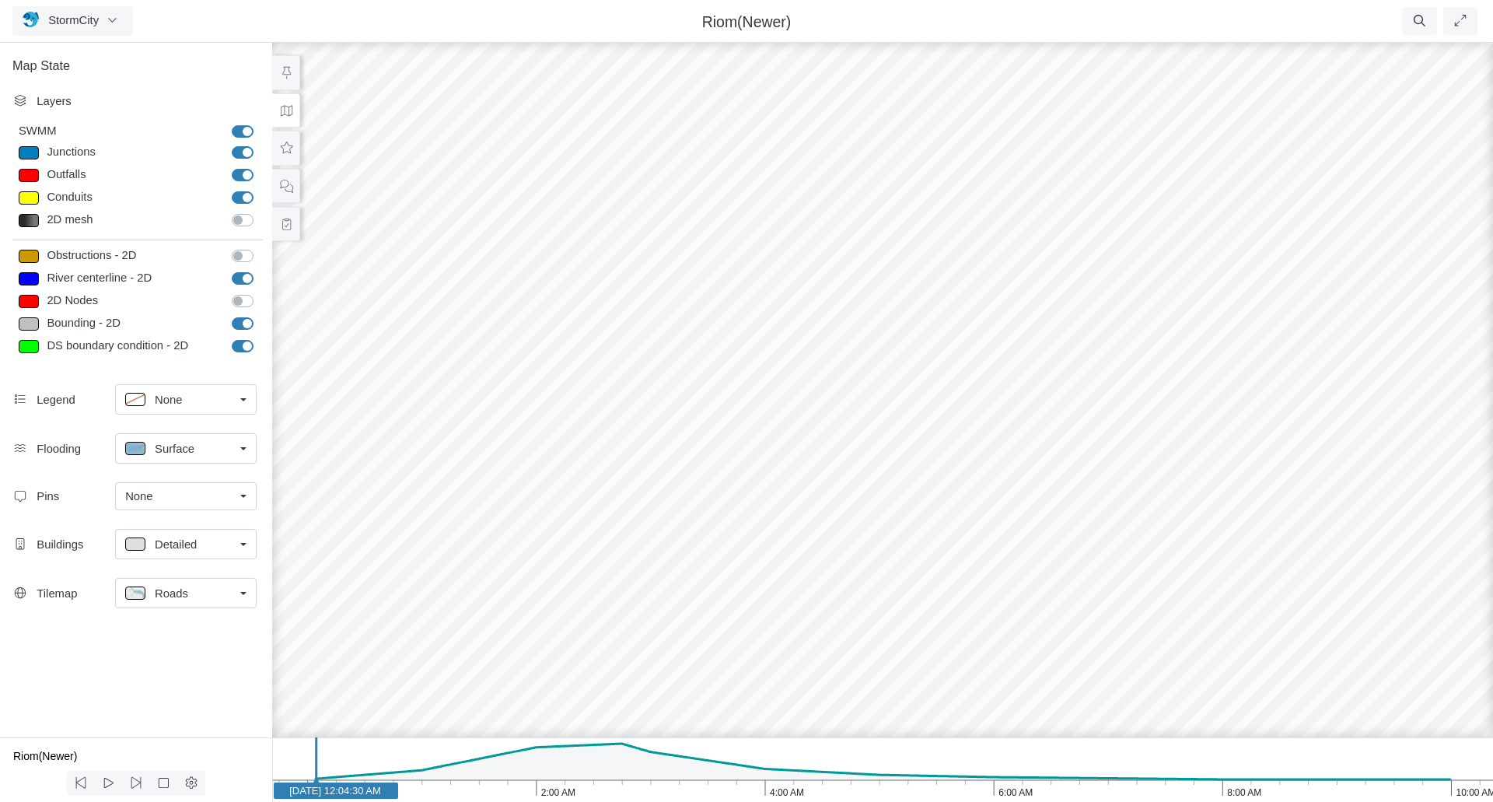
click at [241, 499] on link "None" at bounding box center [186, 496] width 142 height 28
click at [192, 587] on span "Manage Pins..." at bounding box center [163, 588] width 77 height 17
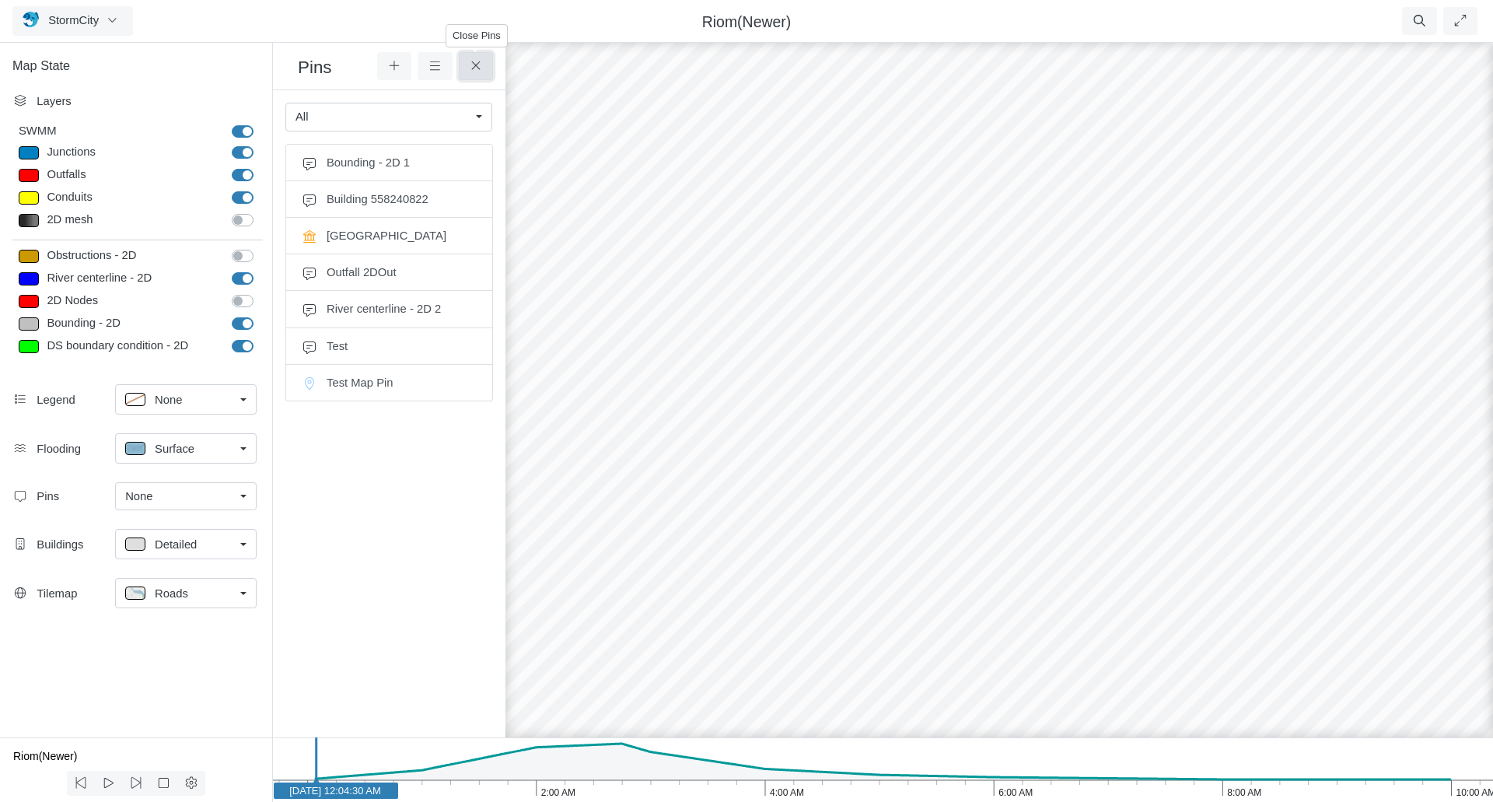
click at [476, 70] on icon at bounding box center [476, 66] width 15 height 12
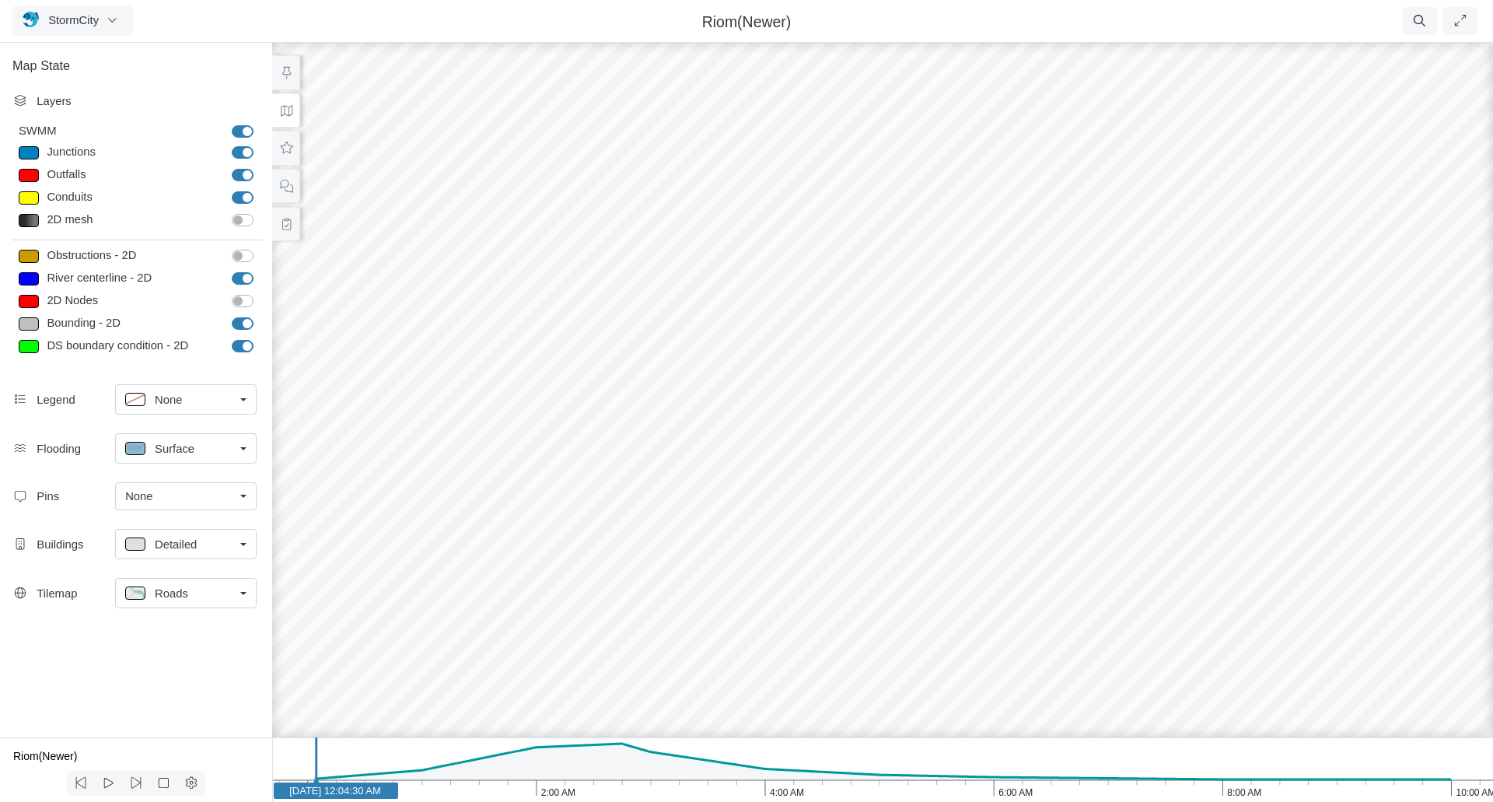
click at [187, 402] on div "None" at bounding box center [179, 399] width 109 height 19
click at [165, 455] on span "Top Right" at bounding box center [179, 459] width 49 height 17
click at [136, 399] on p at bounding box center [135, 398] width 20 height 13
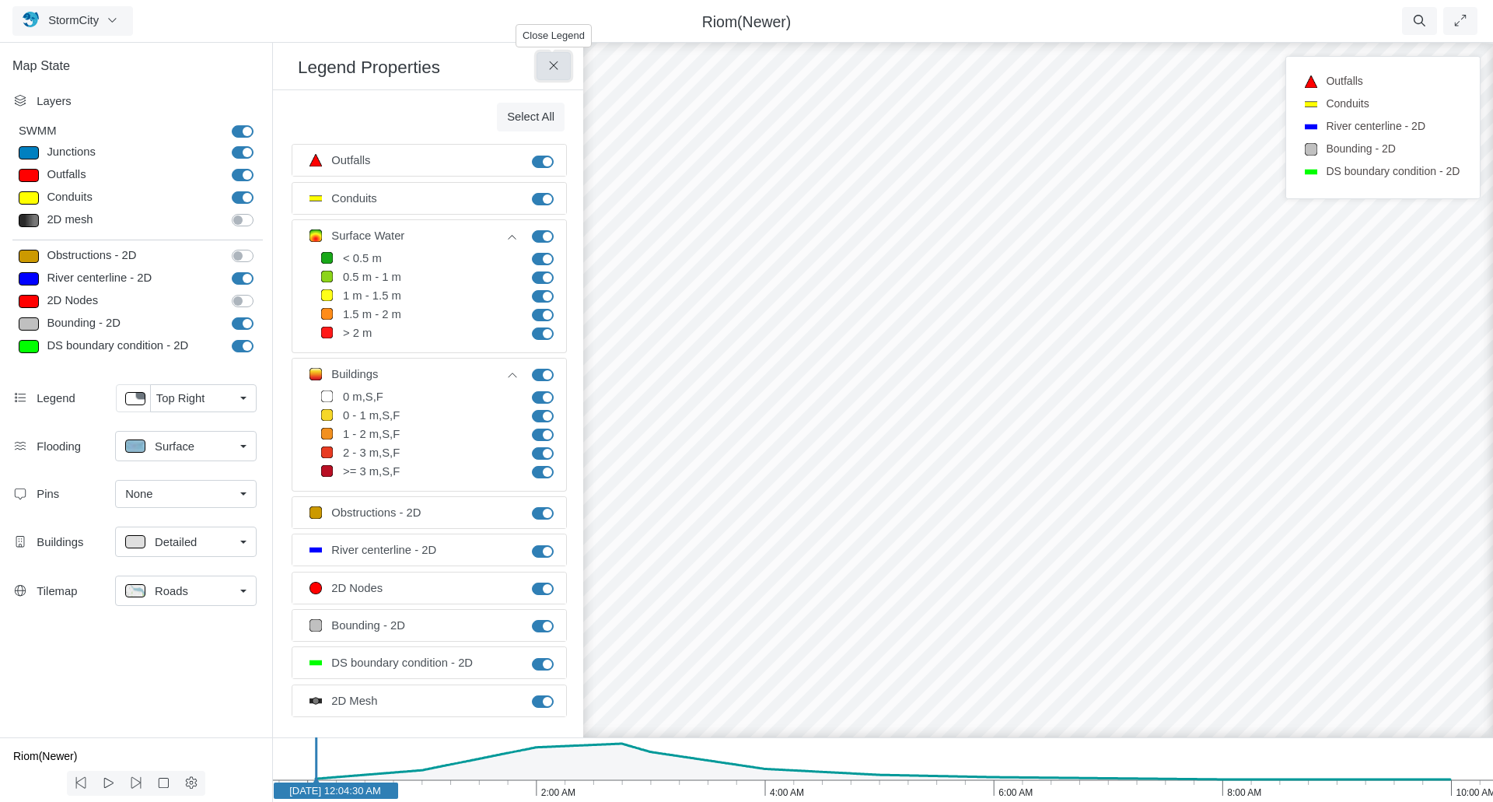
click at [563, 65] on button at bounding box center [554, 66] width 35 height 28
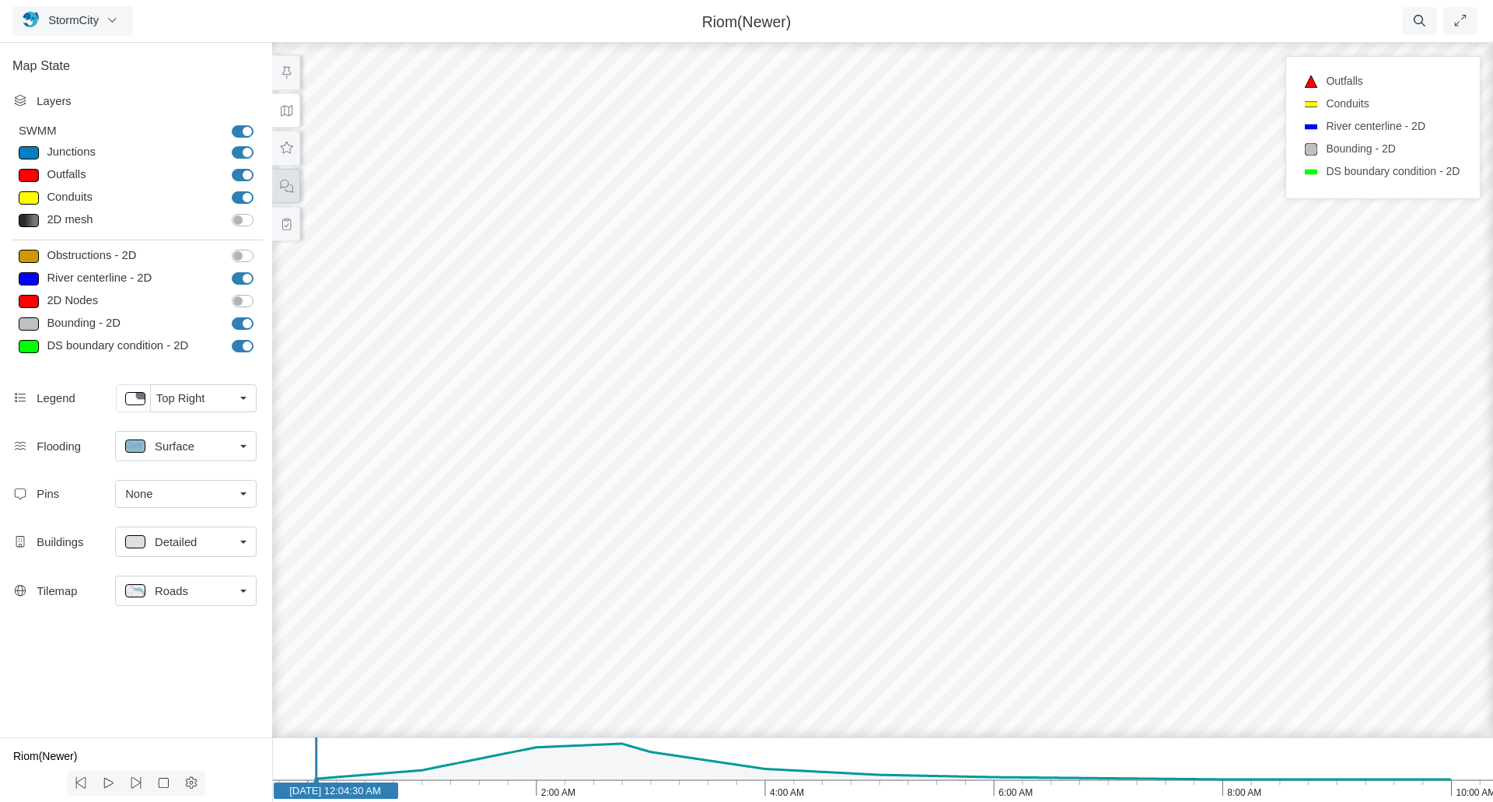
click at [287, 185] on icon at bounding box center [286, 186] width 13 height 13
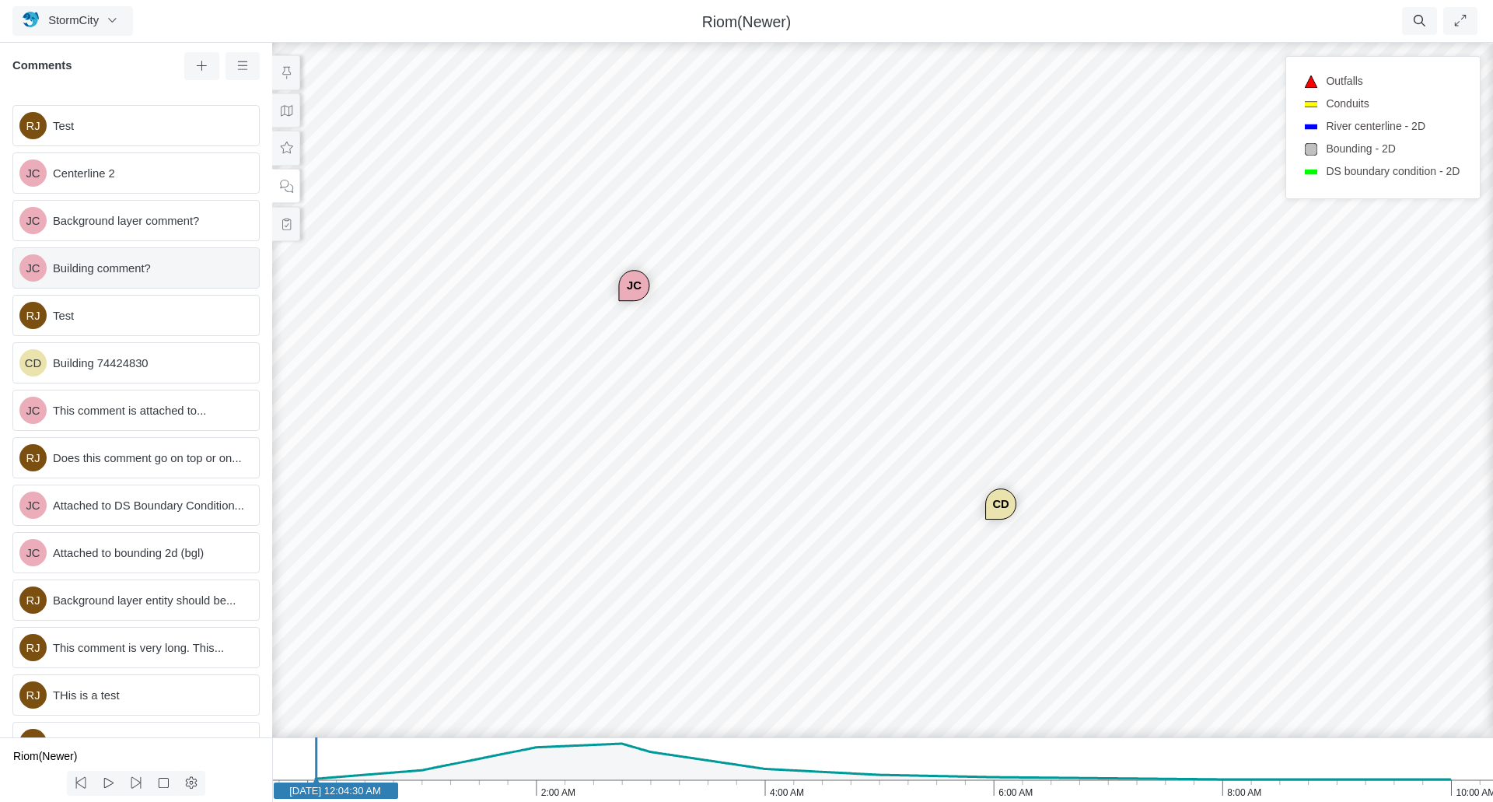
click at [152, 267] on span "Building comment?" at bounding box center [150, 268] width 194 height 17
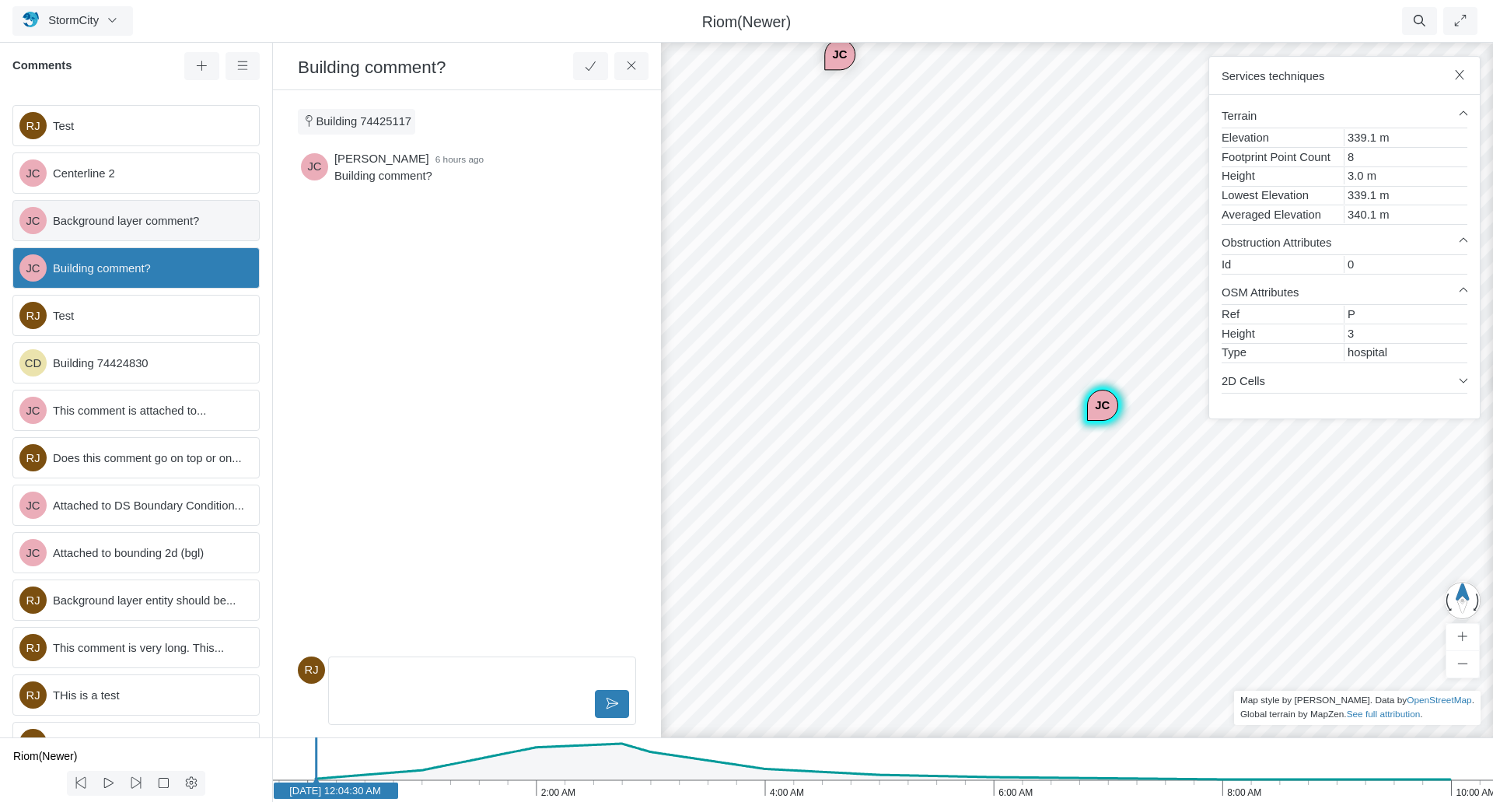
click at [143, 222] on span "Background layer comment?" at bounding box center [150, 220] width 194 height 17
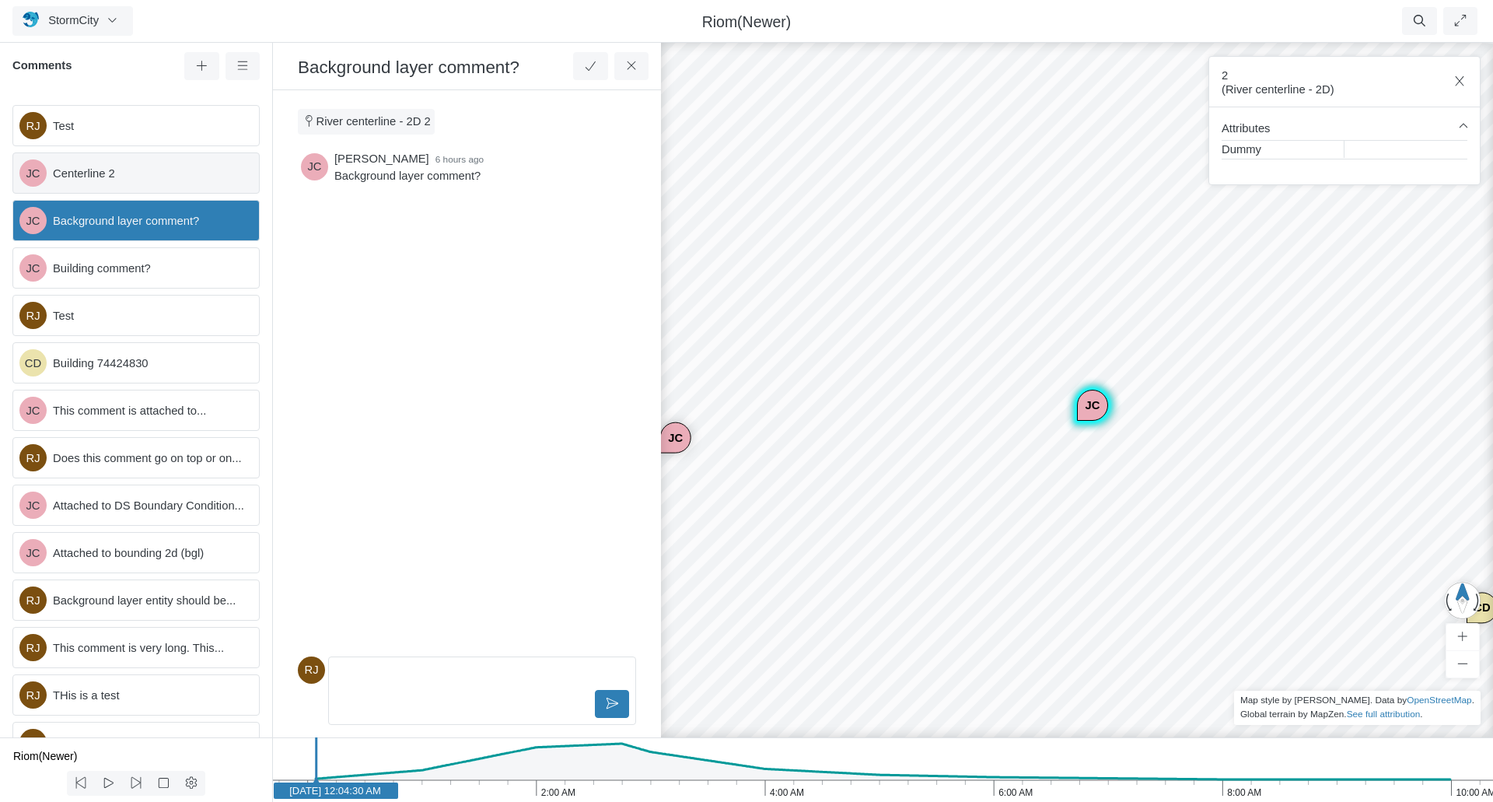
click at [154, 173] on span "Centerline 2" at bounding box center [150, 173] width 194 height 17
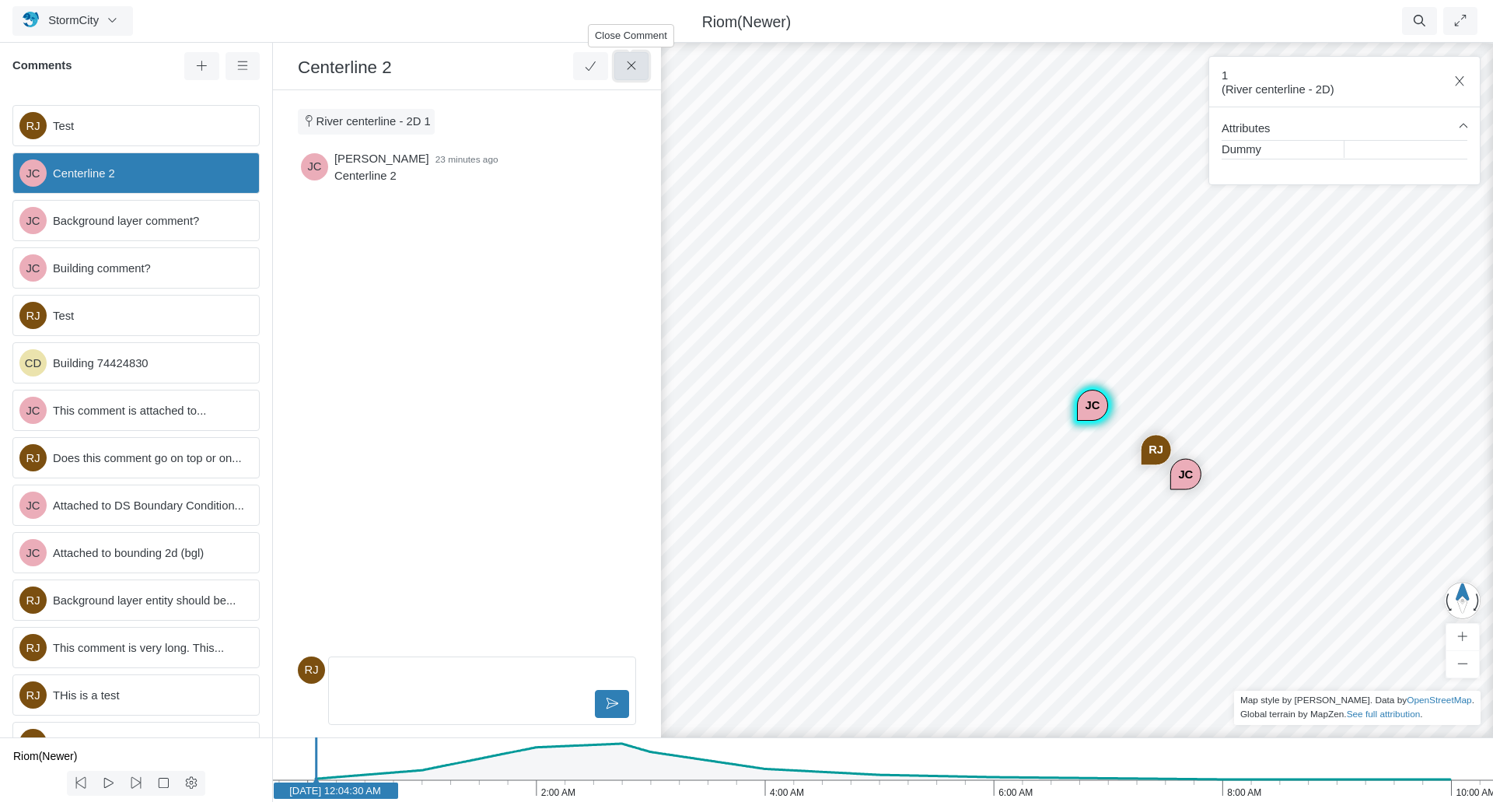
click at [634, 70] on icon at bounding box center [631, 65] width 9 height 9
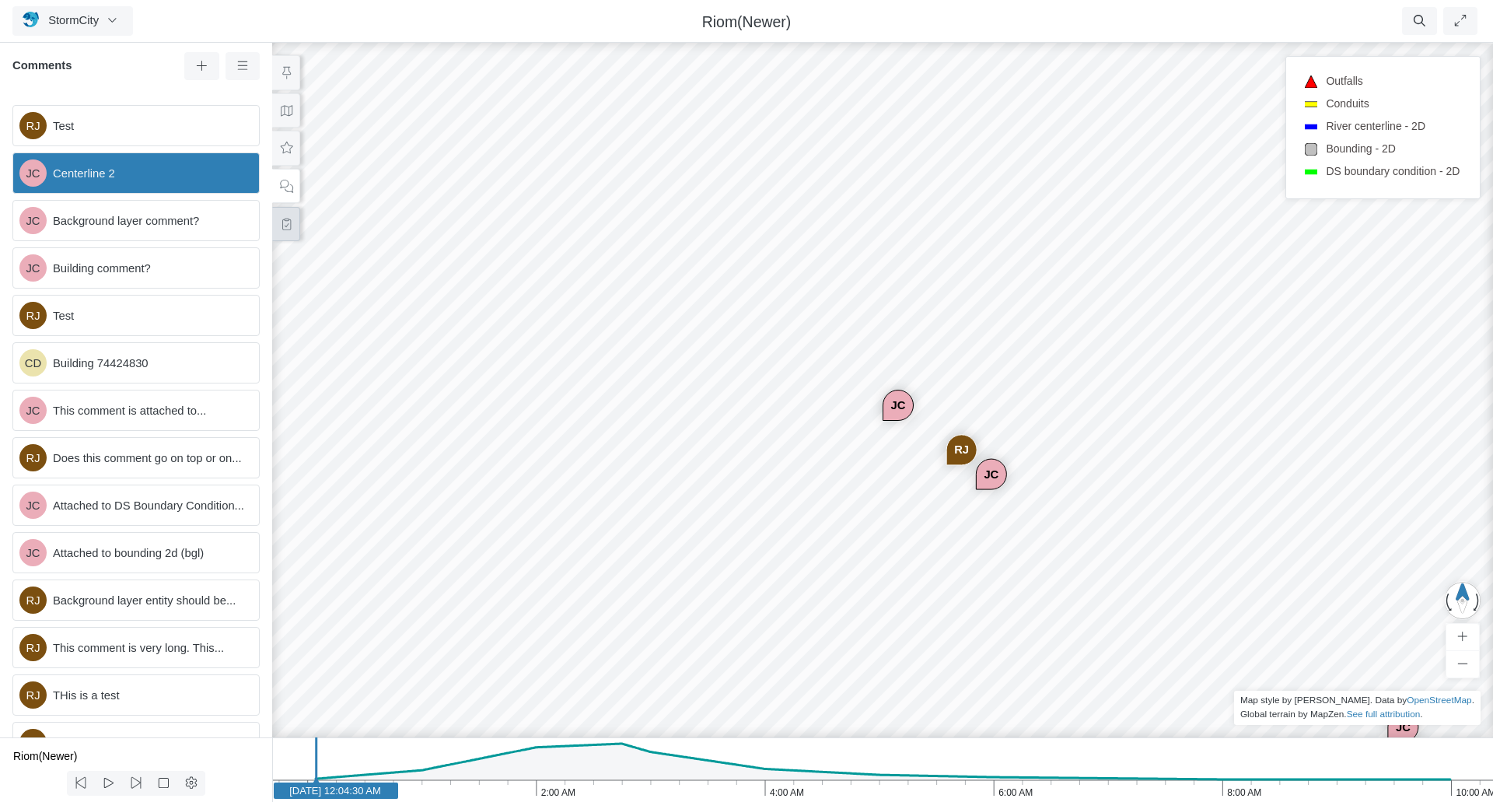
click at [278, 228] on button at bounding box center [286, 224] width 28 height 35
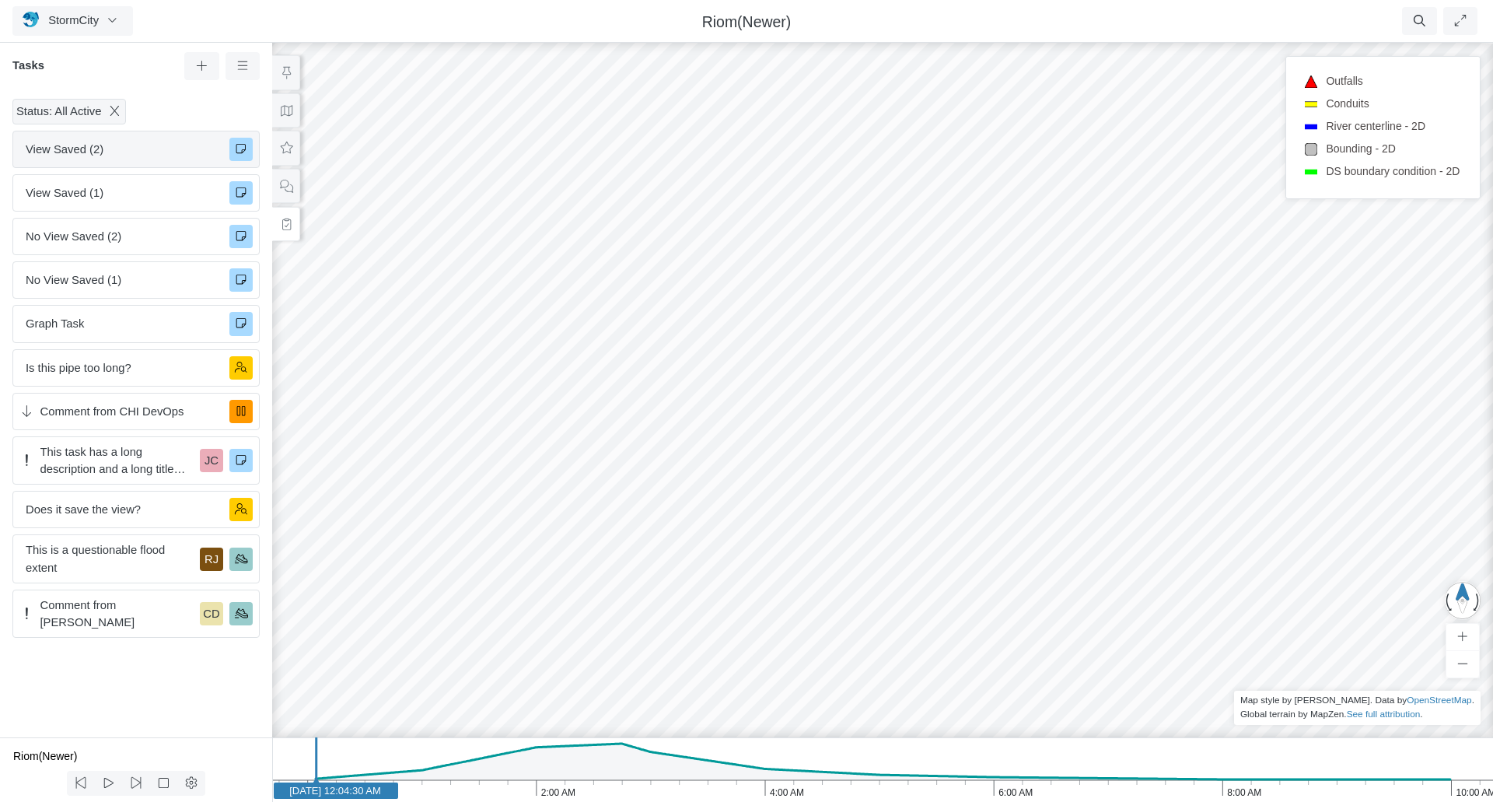
click at [117, 153] on span "View Saved (2)" at bounding box center [121, 149] width 191 height 17
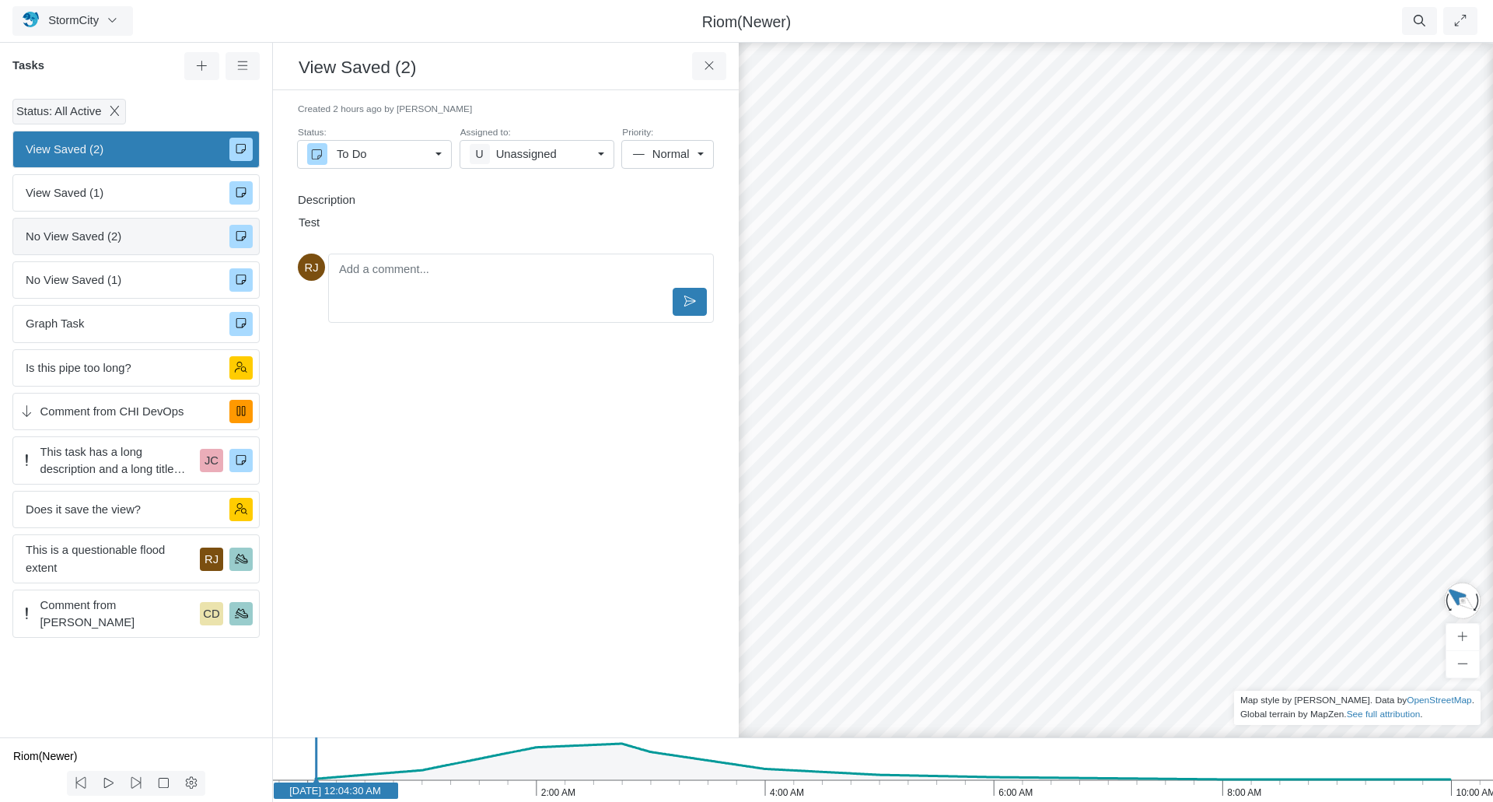
click at [118, 235] on span "No View Saved (2)" at bounding box center [121, 236] width 191 height 17
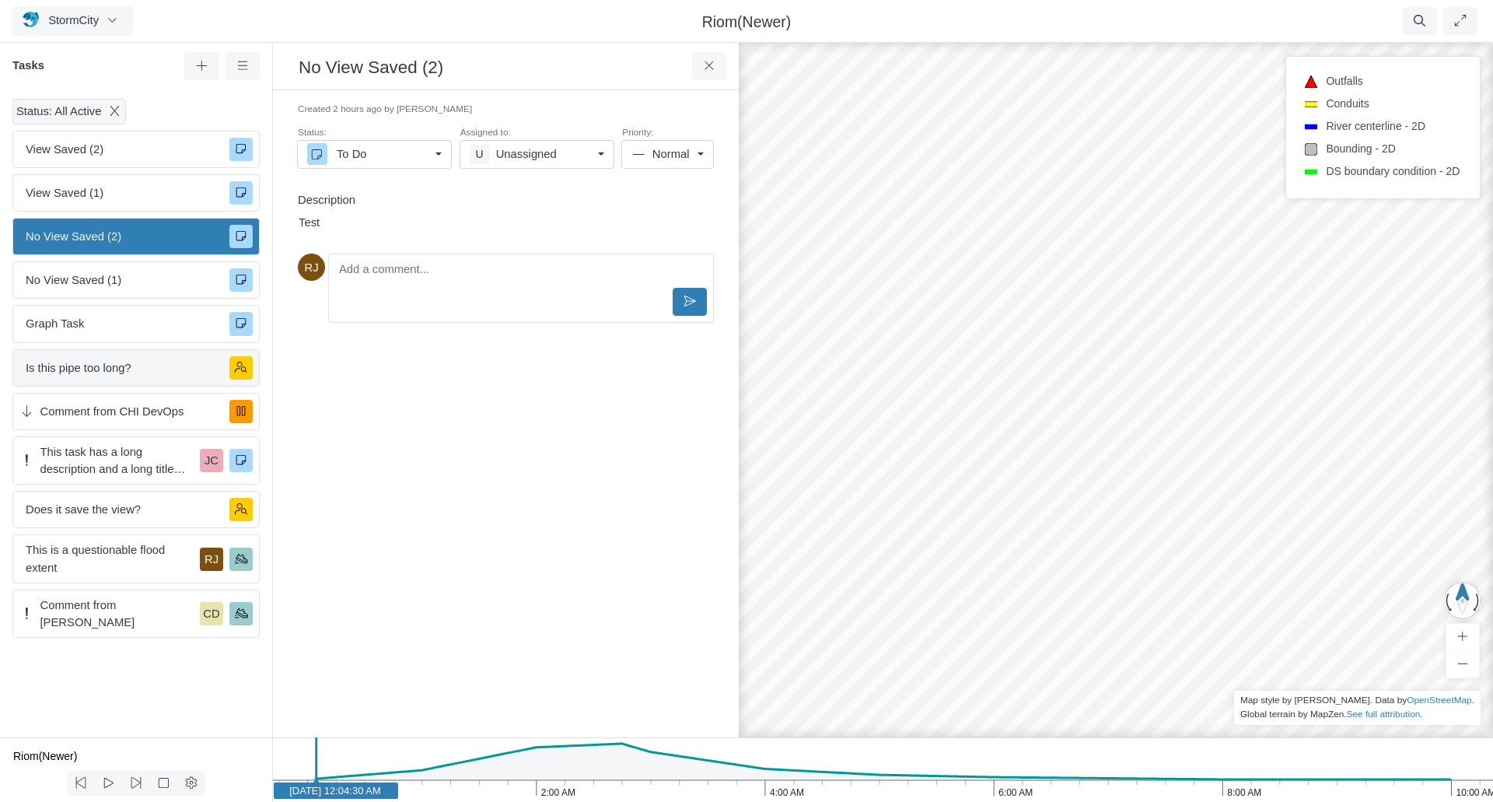
click at [117, 372] on span "Is this pipe too long?" at bounding box center [121, 367] width 191 height 17
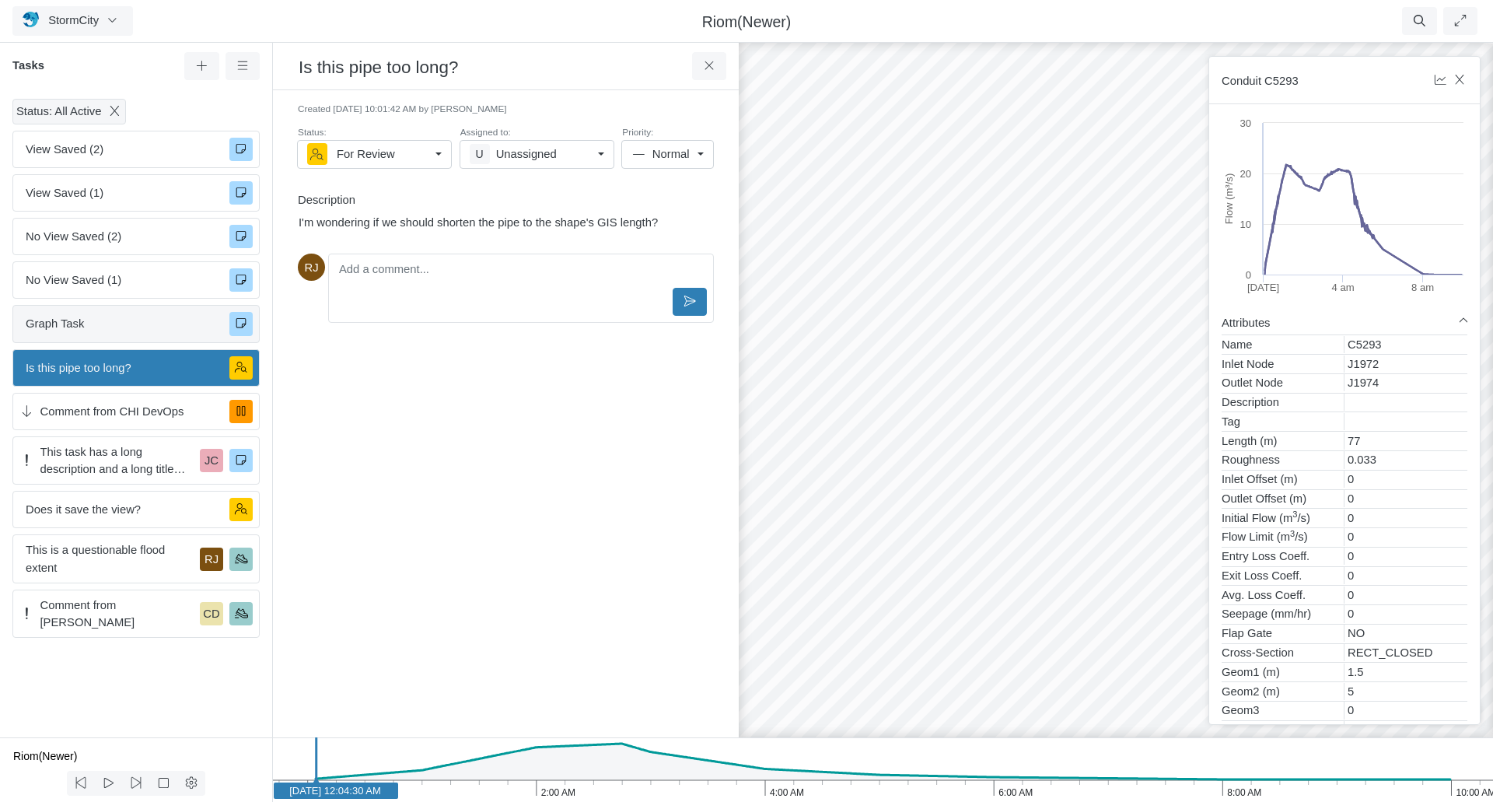
click at [119, 320] on span "Graph Task" at bounding box center [121, 323] width 191 height 17
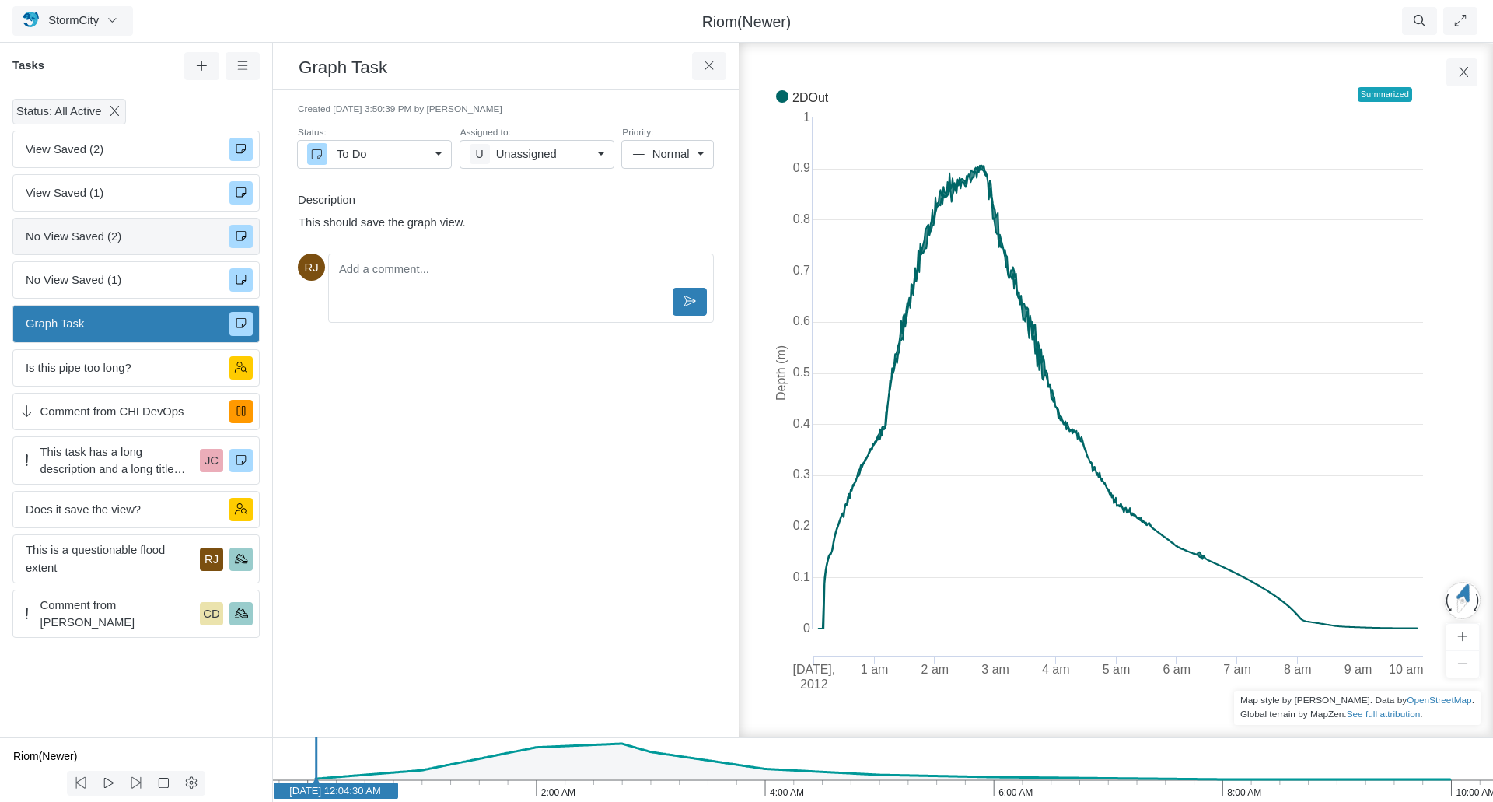
click at [114, 234] on span "No View Saved (2)" at bounding box center [121, 236] width 191 height 17
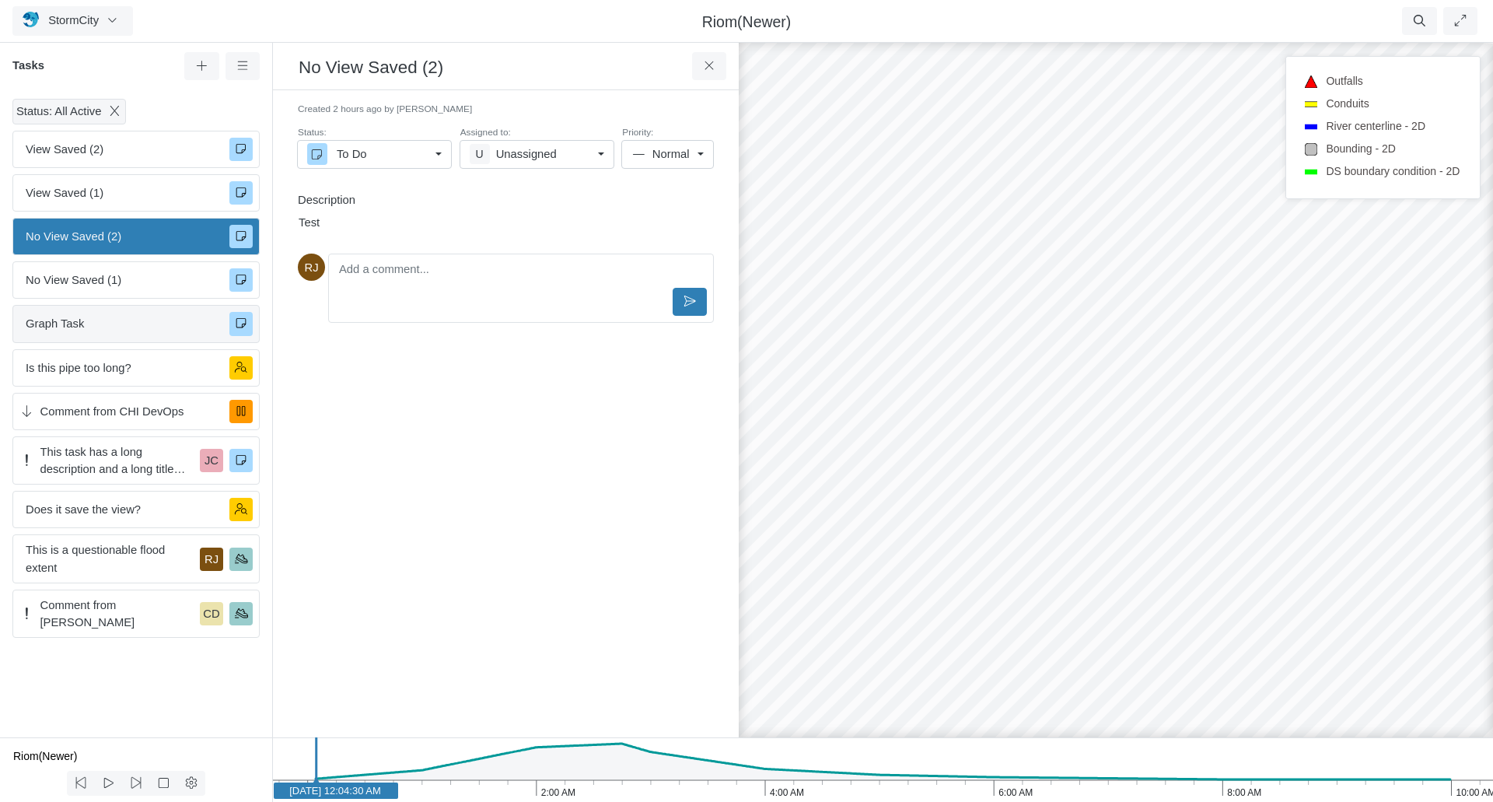
click at [116, 328] on span "Graph Task" at bounding box center [121, 323] width 191 height 17
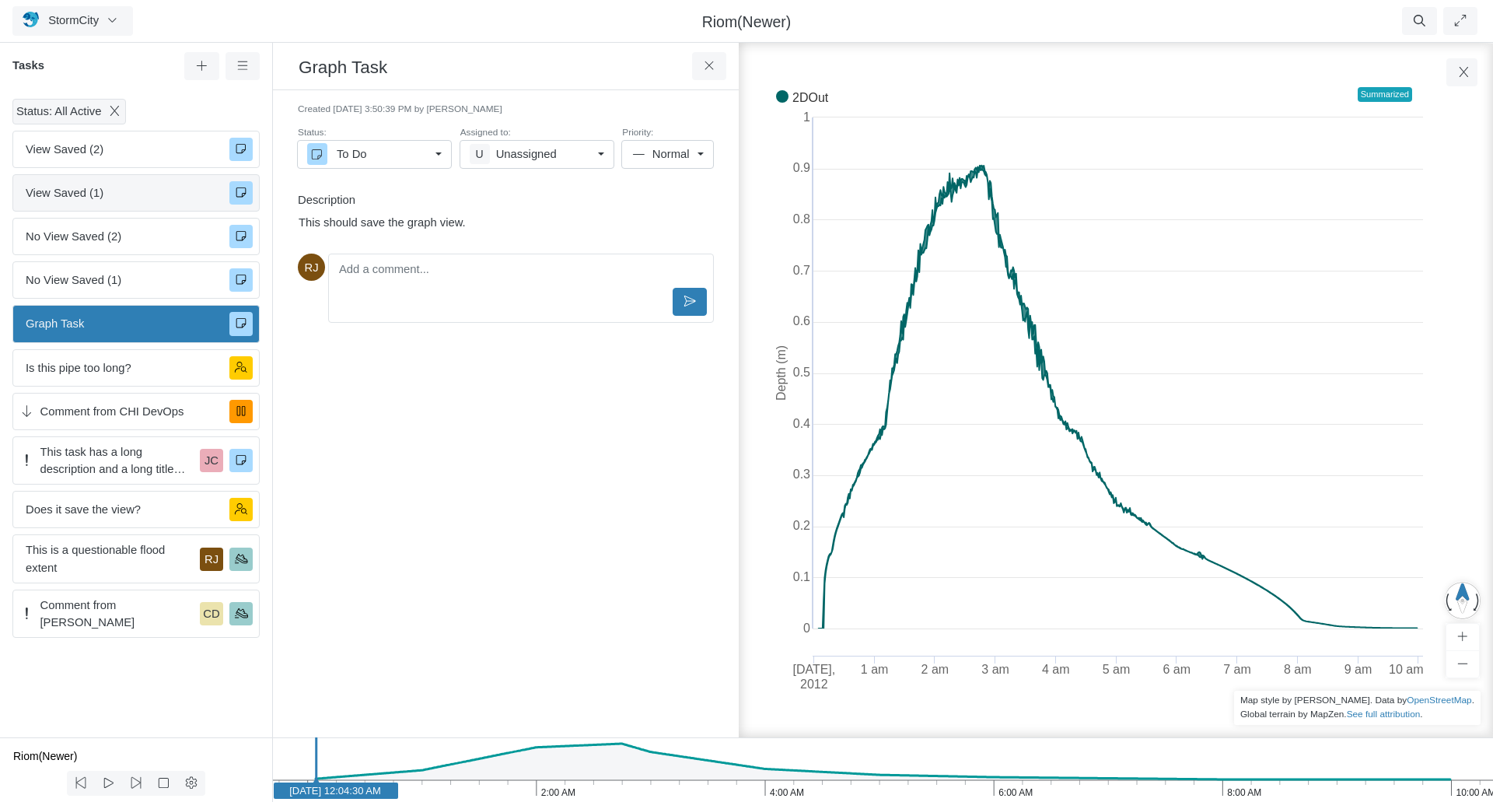
click at [127, 197] on span "View Saved (1)" at bounding box center [121, 192] width 191 height 17
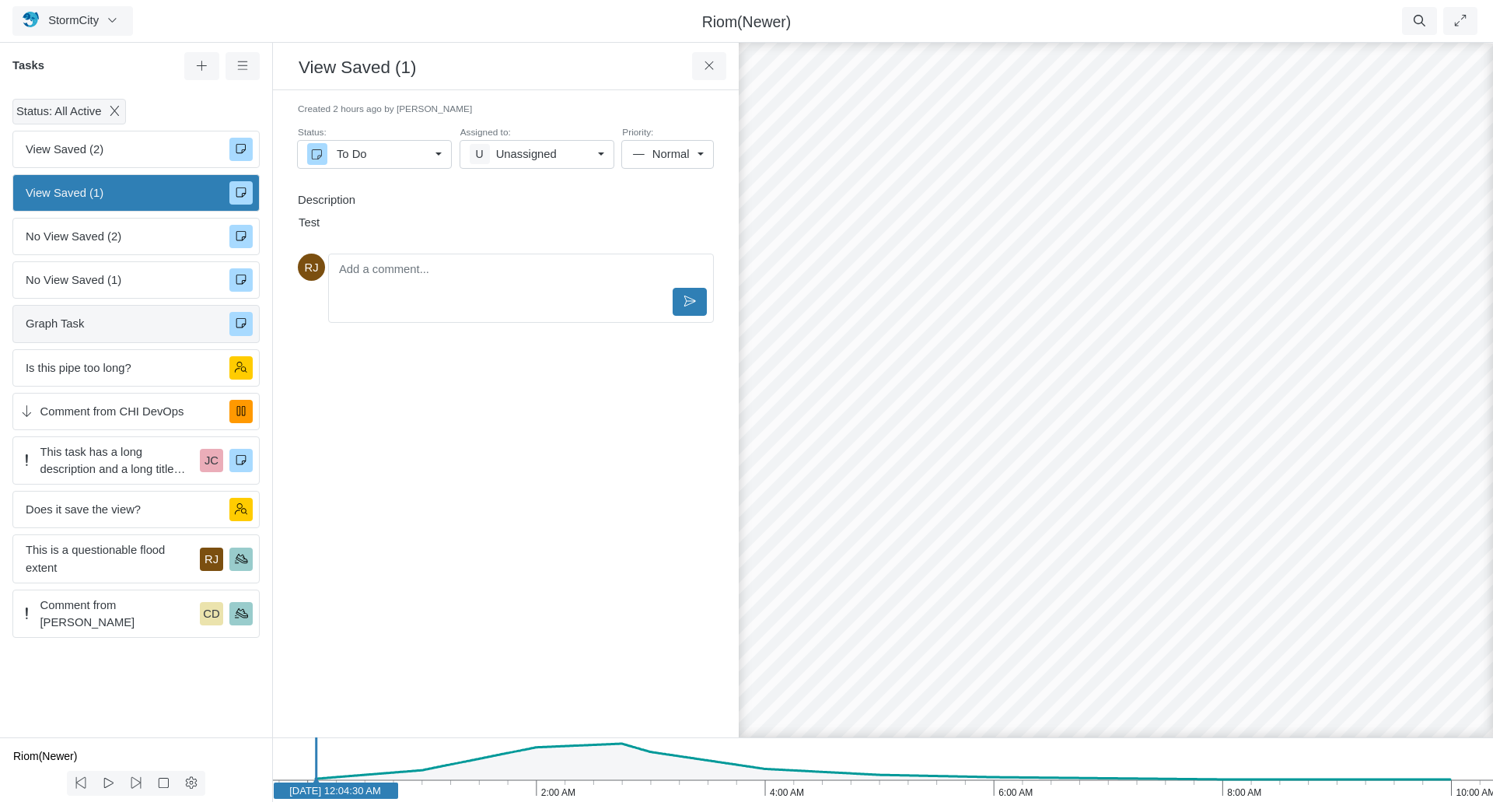
click at [119, 326] on span "Graph Task" at bounding box center [121, 323] width 191 height 17
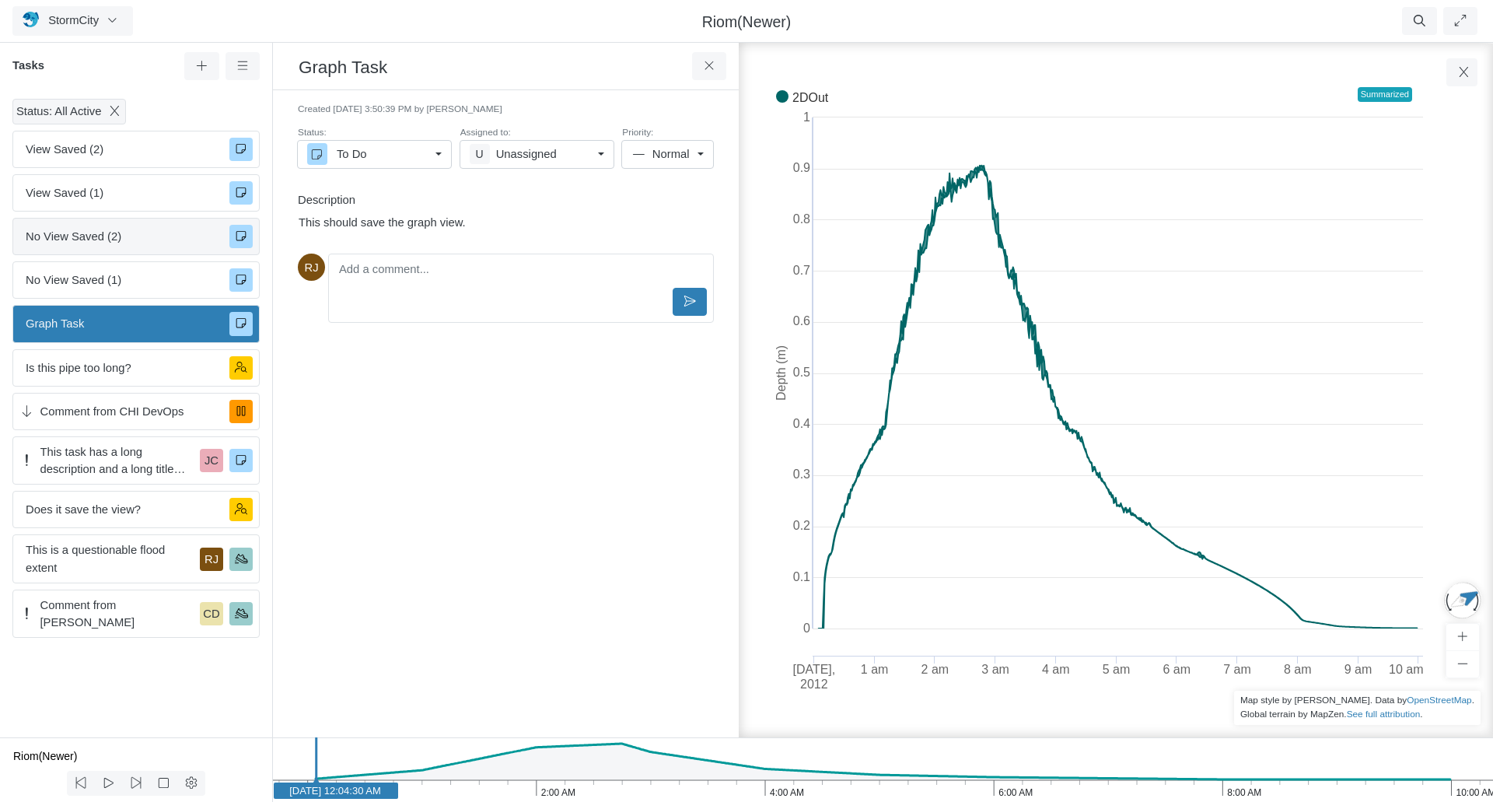
click at [138, 232] on span "No View Saved (2)" at bounding box center [121, 236] width 191 height 17
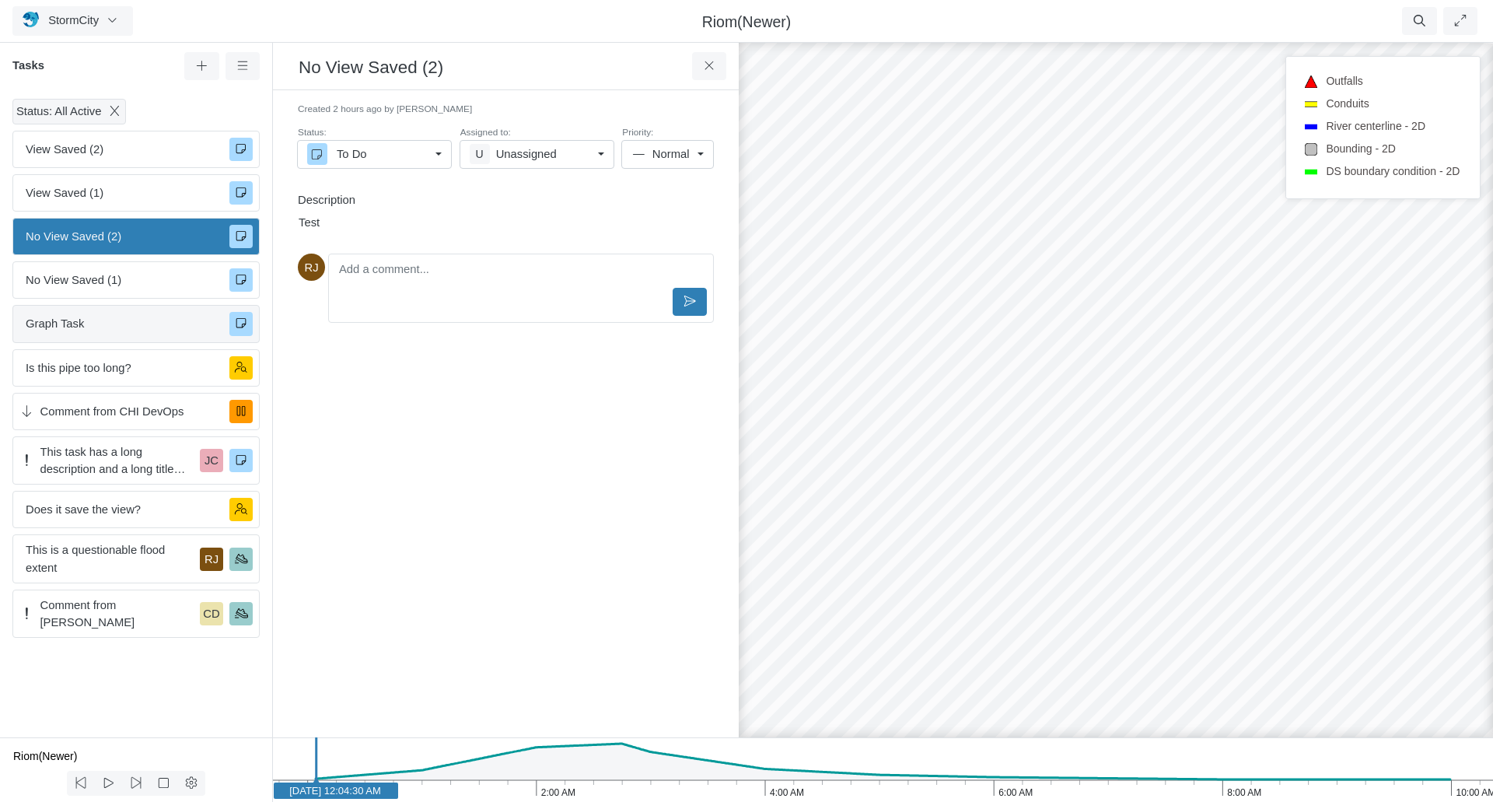
click at [150, 325] on span "Graph Task" at bounding box center [121, 323] width 191 height 17
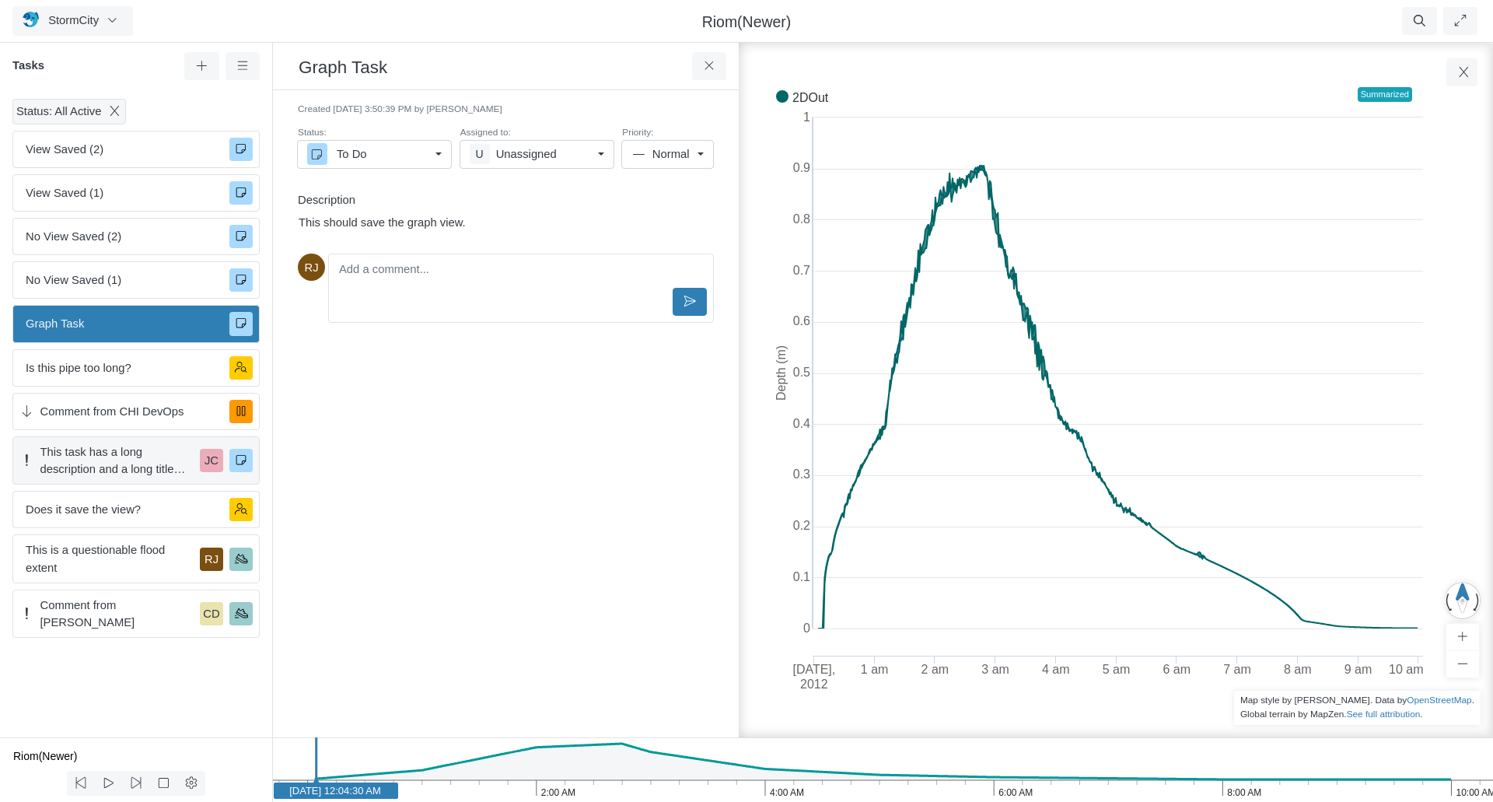
click at [128, 457] on span "This task has a long description and a long title with a lot of unnecessarily l…" at bounding box center [117, 460] width 154 height 34
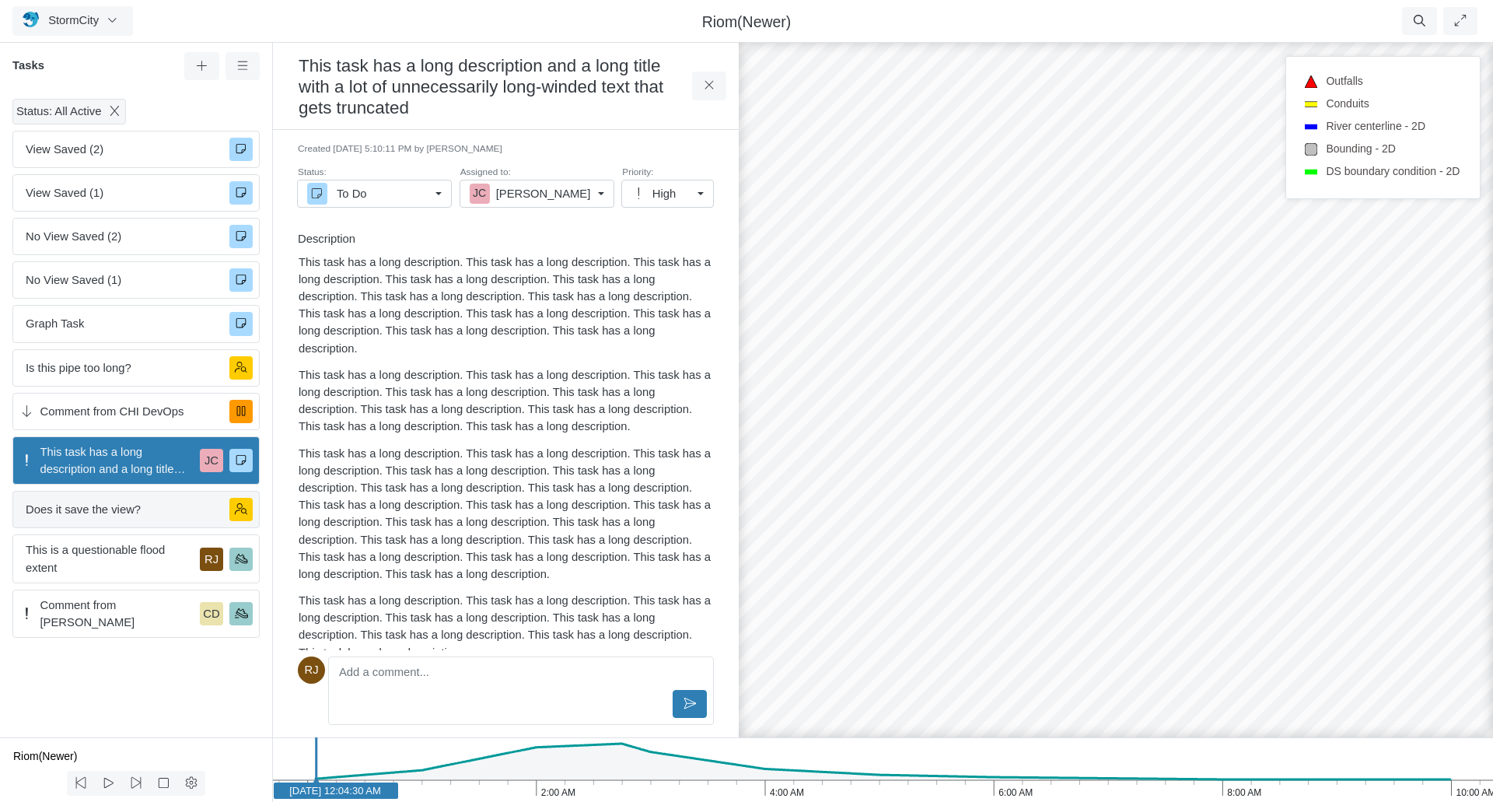
click at [137, 509] on span "Does it save the view?" at bounding box center [121, 509] width 191 height 17
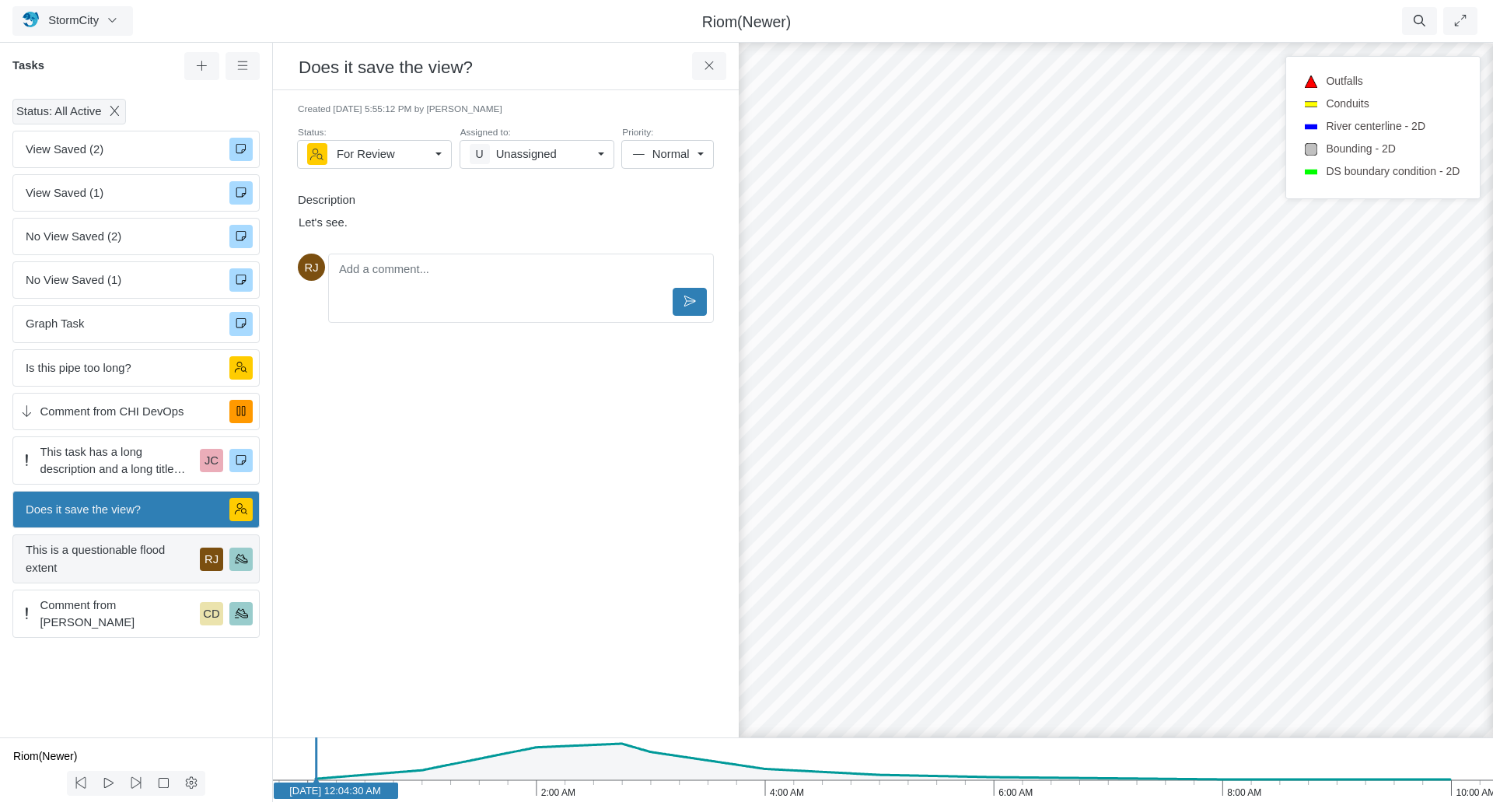
click at [130, 554] on span "This is a questionable flood extent" at bounding box center [110, 558] width 168 height 34
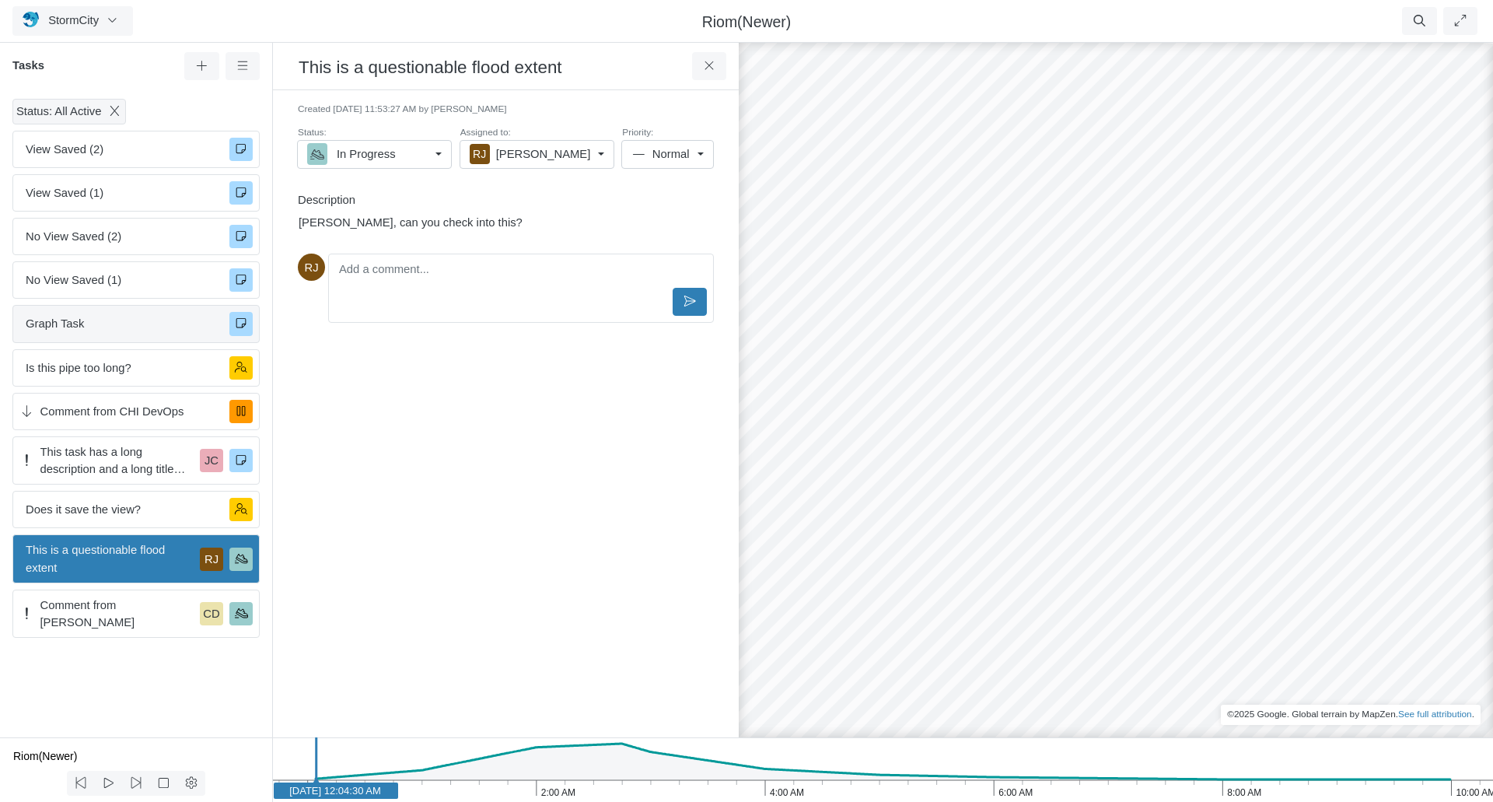
click at [118, 327] on span "Graph Task" at bounding box center [121, 323] width 191 height 17
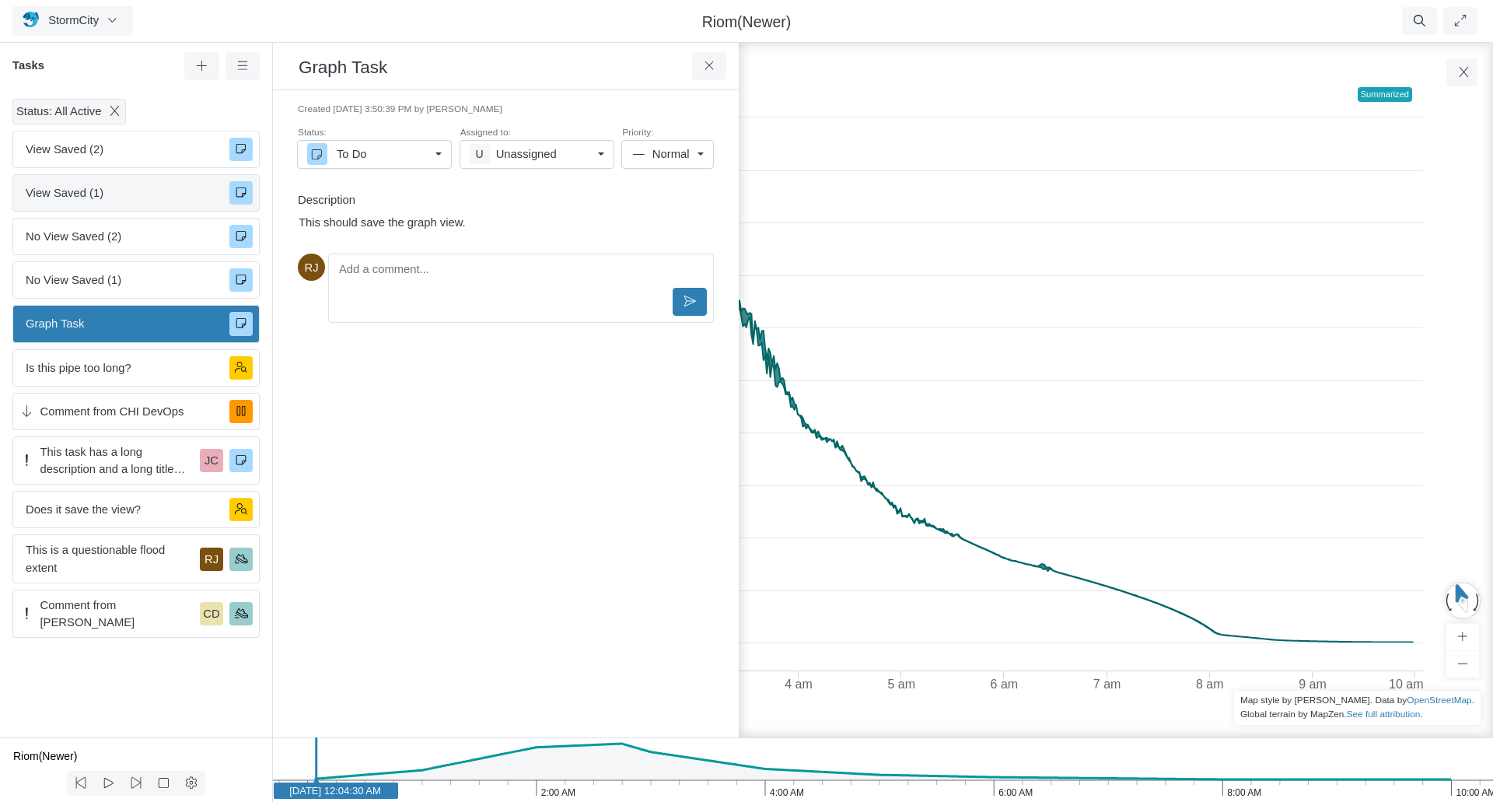
click at [100, 190] on span "View Saved (1)" at bounding box center [121, 192] width 191 height 17
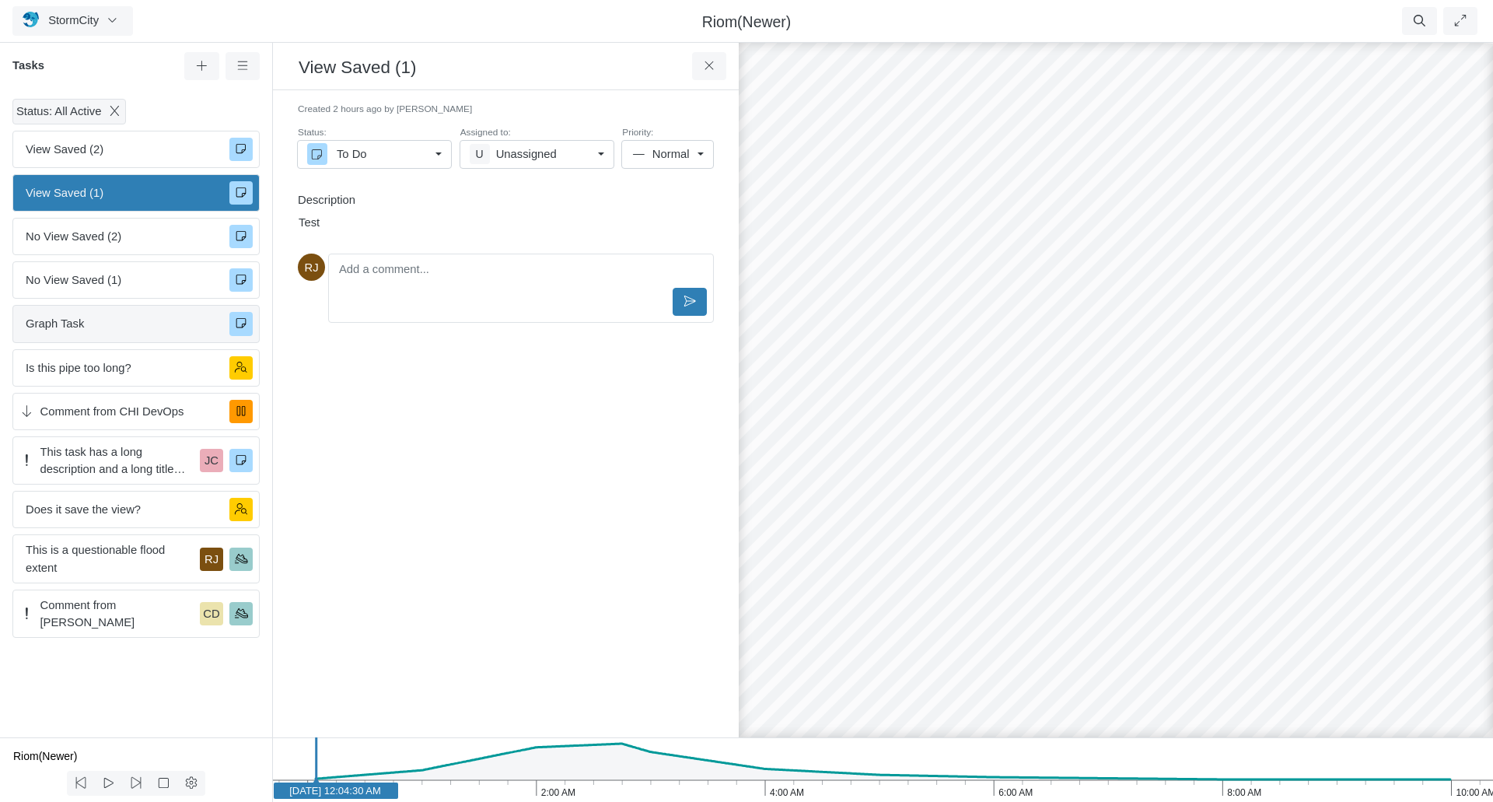
click at [134, 329] on span "Graph Task" at bounding box center [121, 323] width 191 height 17
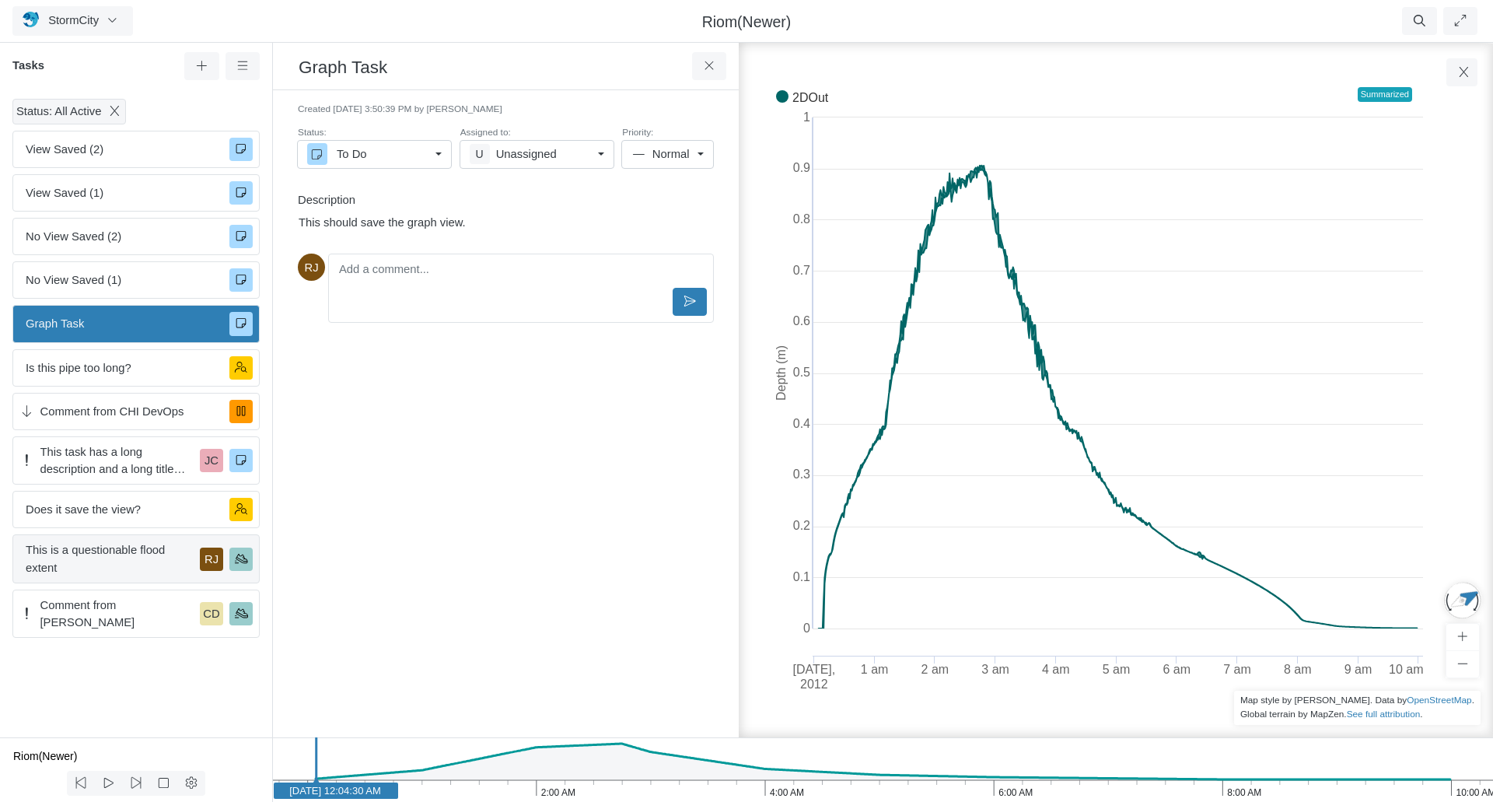
click at [130, 566] on span "This is a questionable flood extent" at bounding box center [110, 558] width 168 height 34
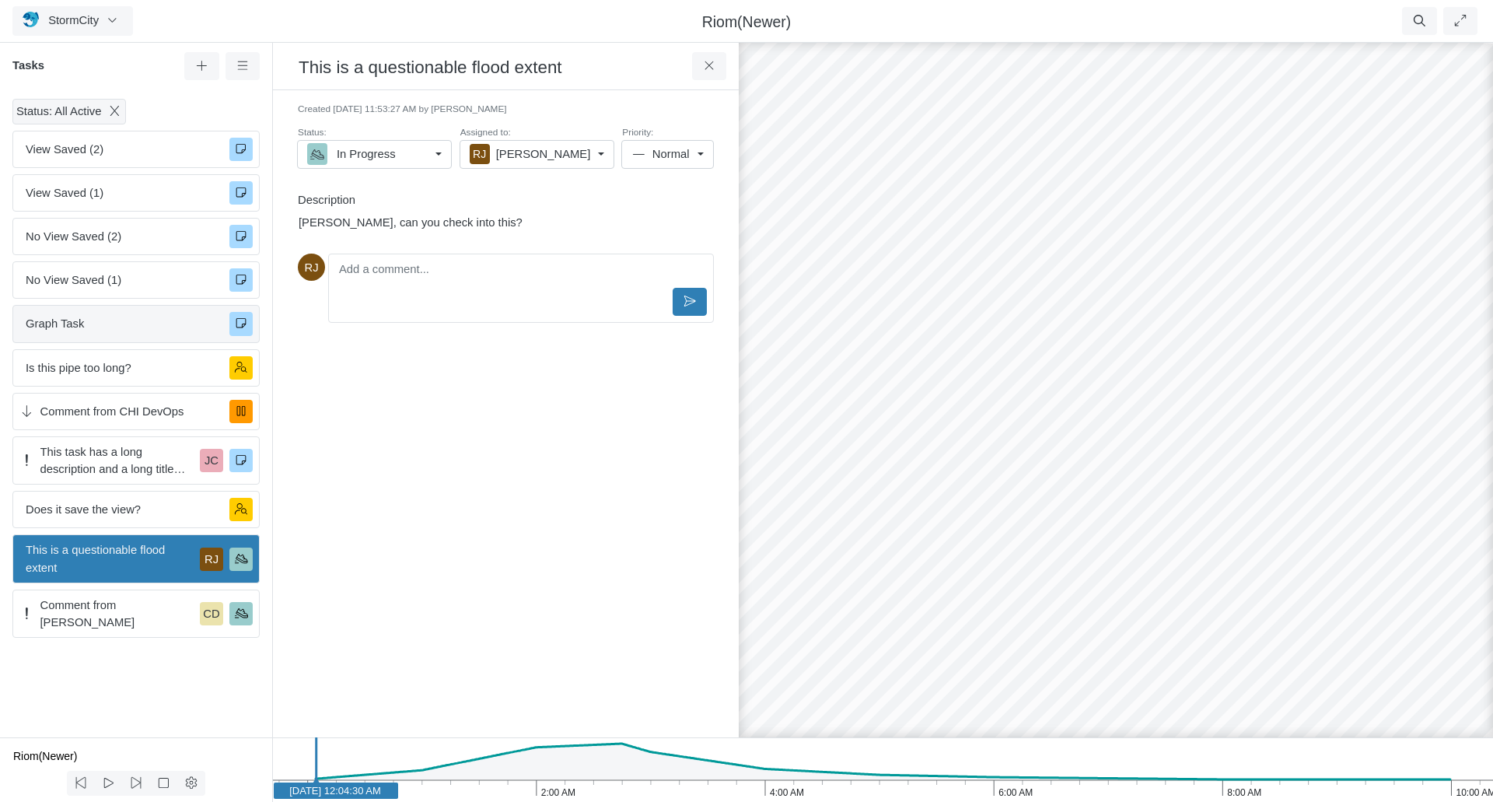
click at [121, 321] on span "Graph Task" at bounding box center [121, 323] width 191 height 17
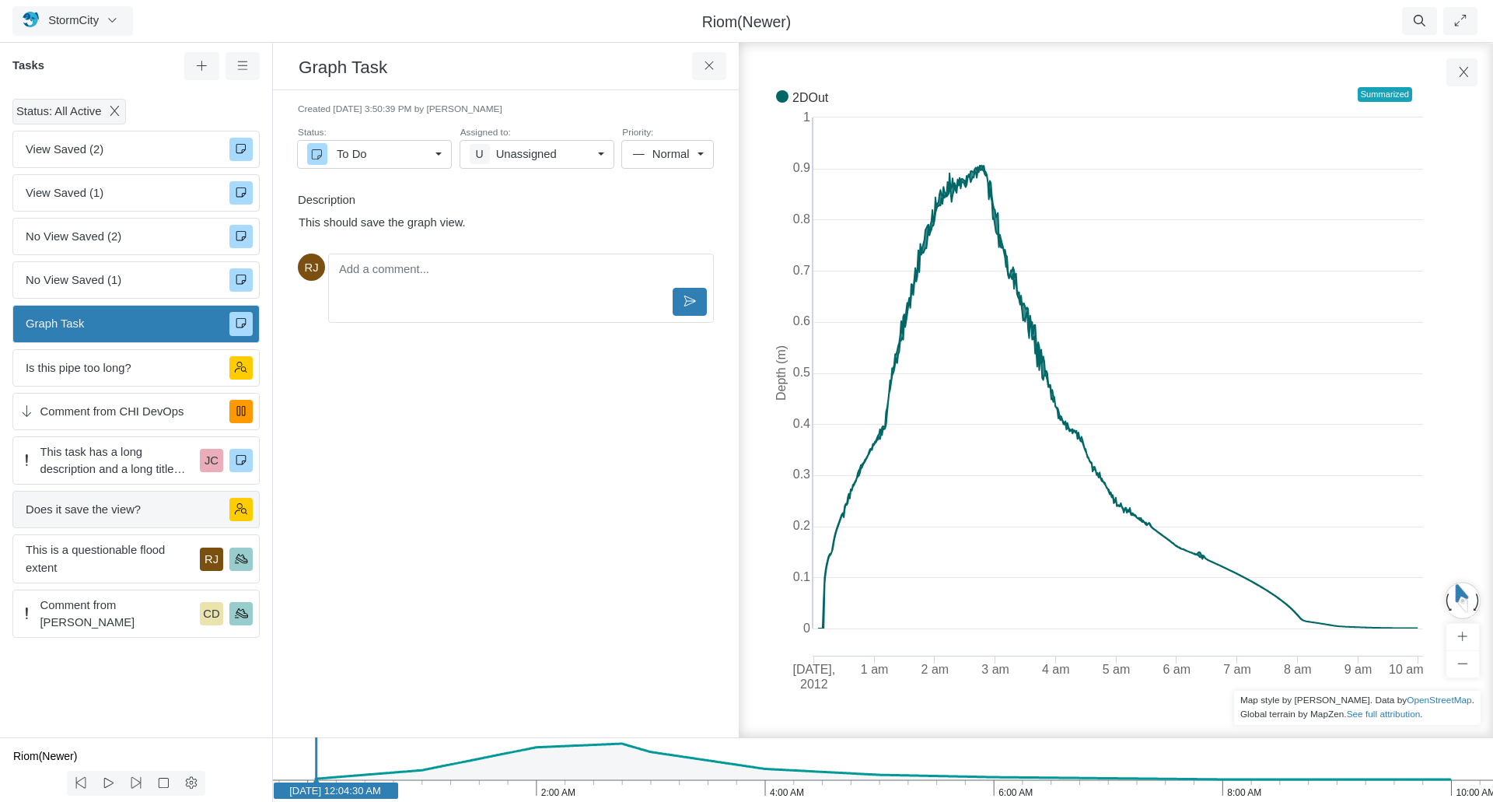
click at [140, 509] on span "Does it save the view?" at bounding box center [121, 509] width 191 height 17
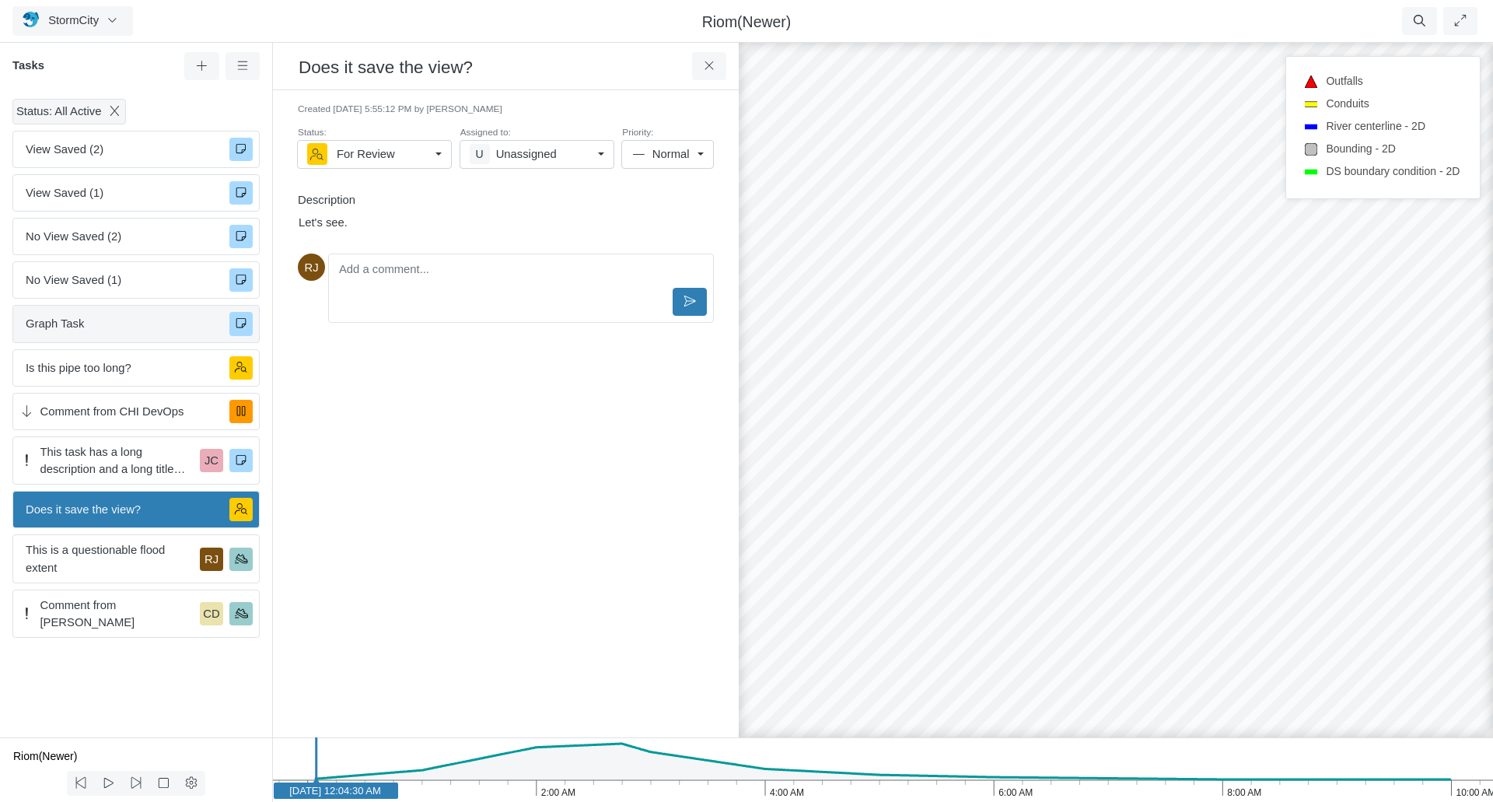
click at [134, 323] on span "Graph Task" at bounding box center [121, 323] width 191 height 17
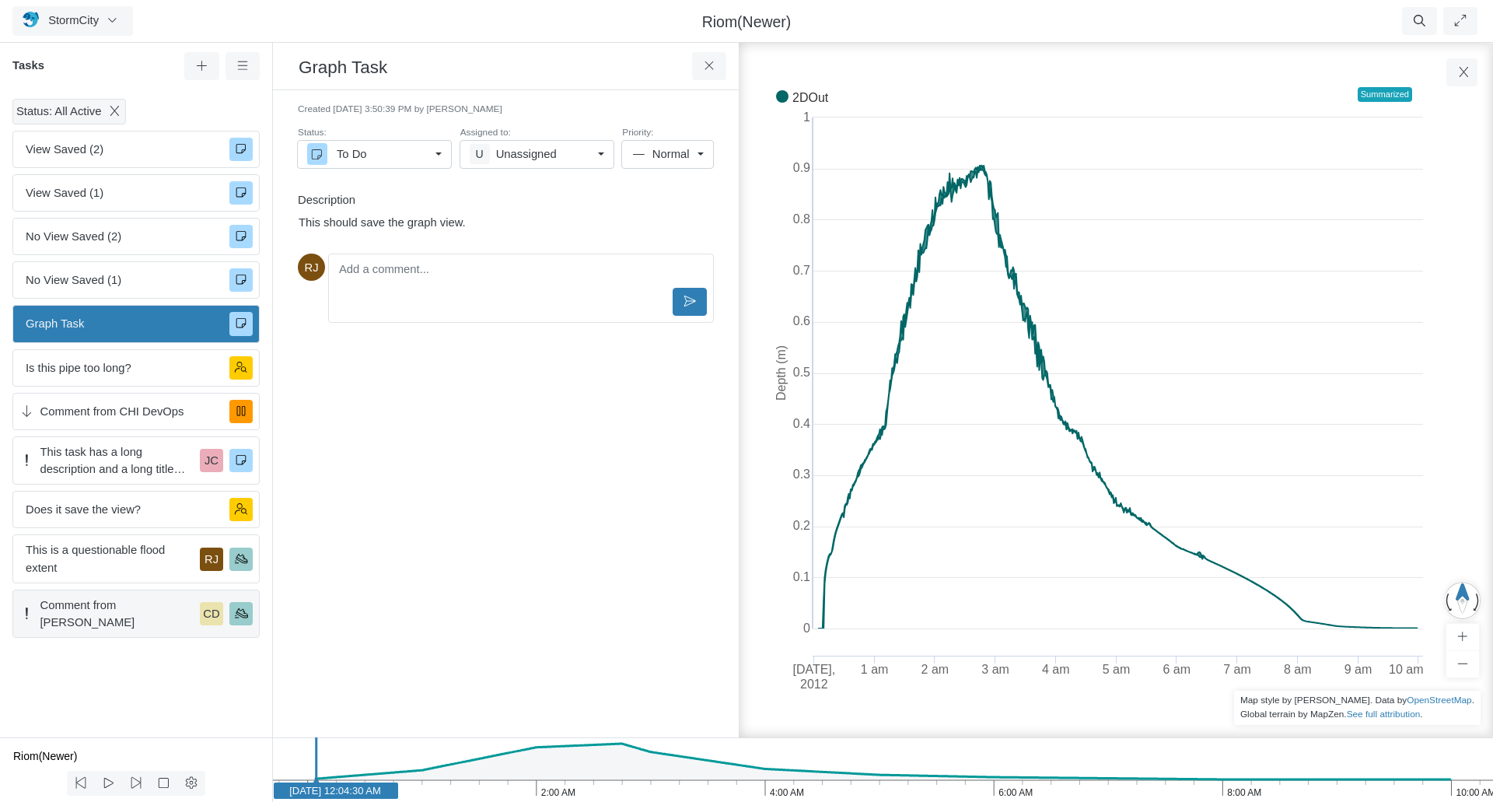
click at [121, 606] on span "Comment from Jesse Cluthe" at bounding box center [117, 613] width 154 height 34
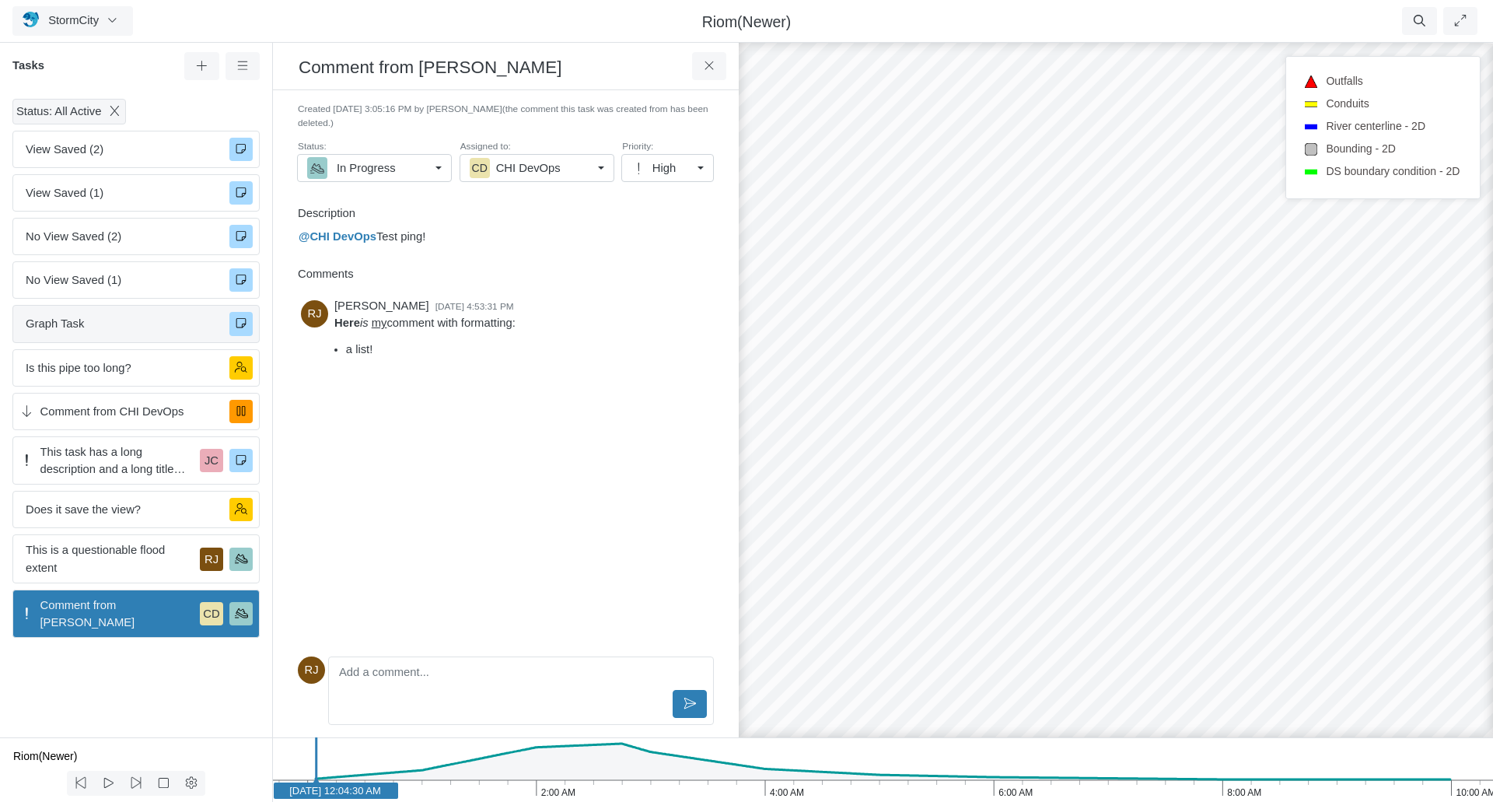
click at [121, 330] on span "Graph Task" at bounding box center [121, 323] width 191 height 17
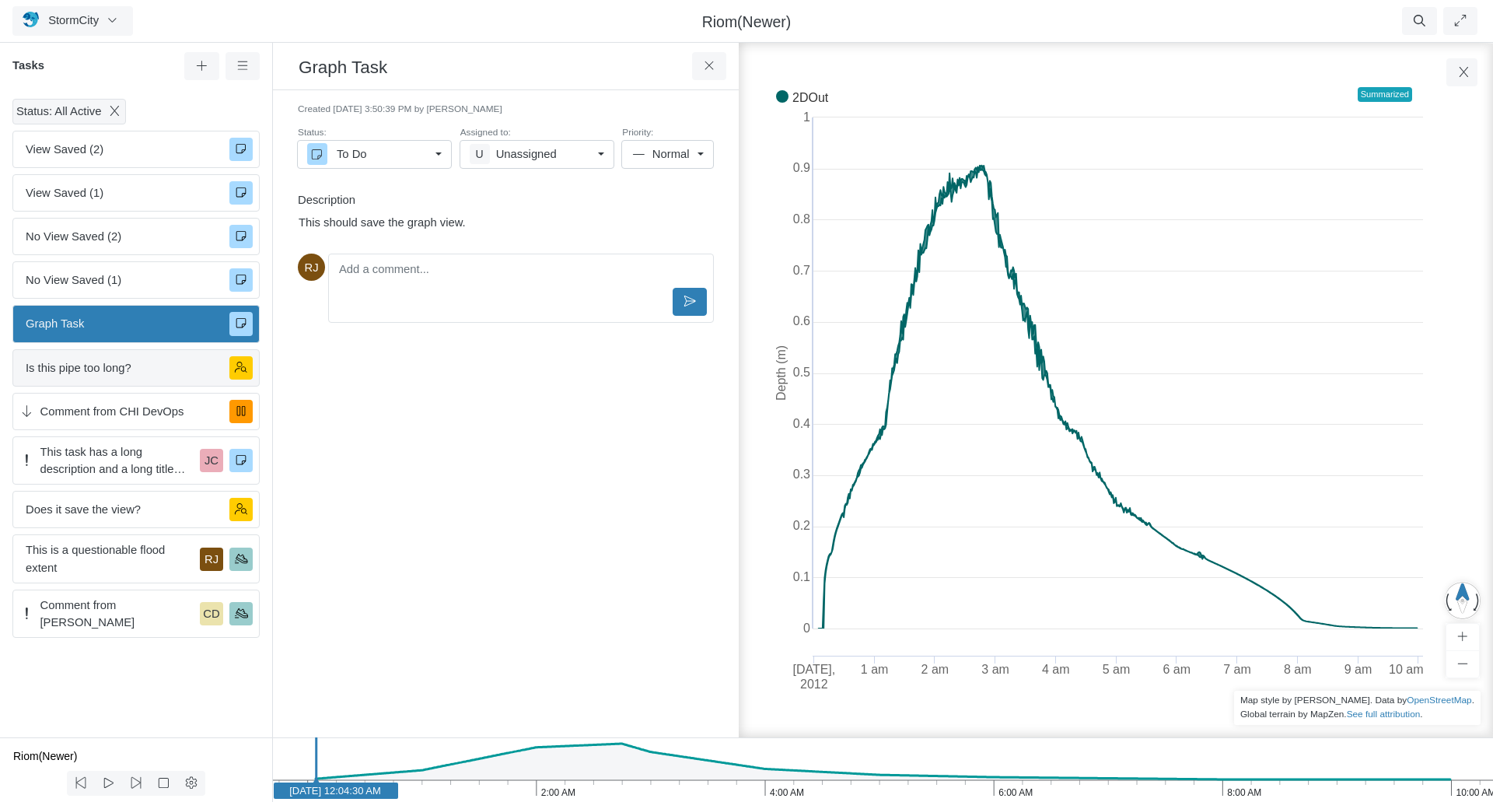
click at [124, 372] on span "Is this pipe too long?" at bounding box center [121, 367] width 191 height 17
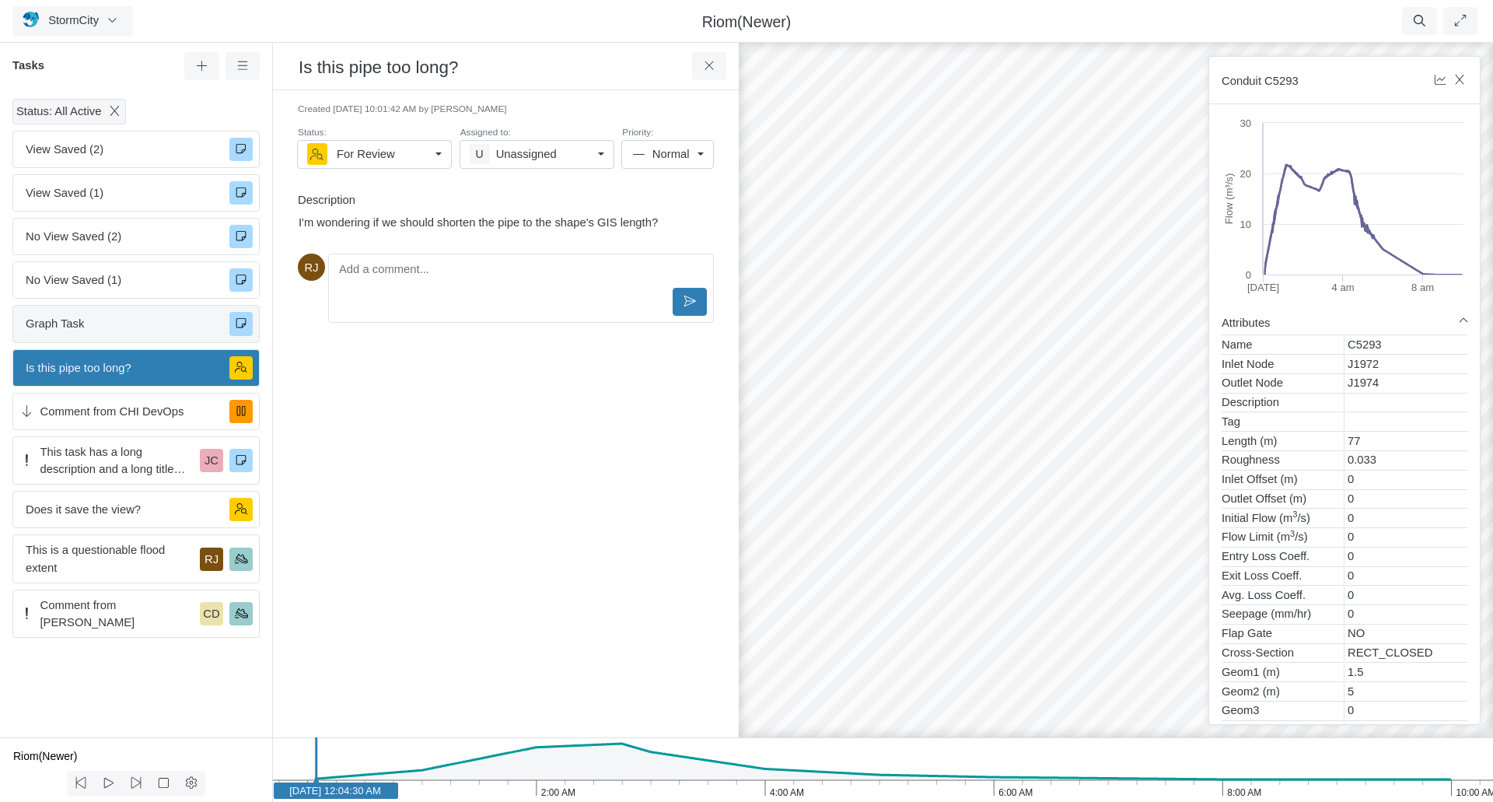
click at [127, 324] on span "Graph Task" at bounding box center [121, 323] width 191 height 17
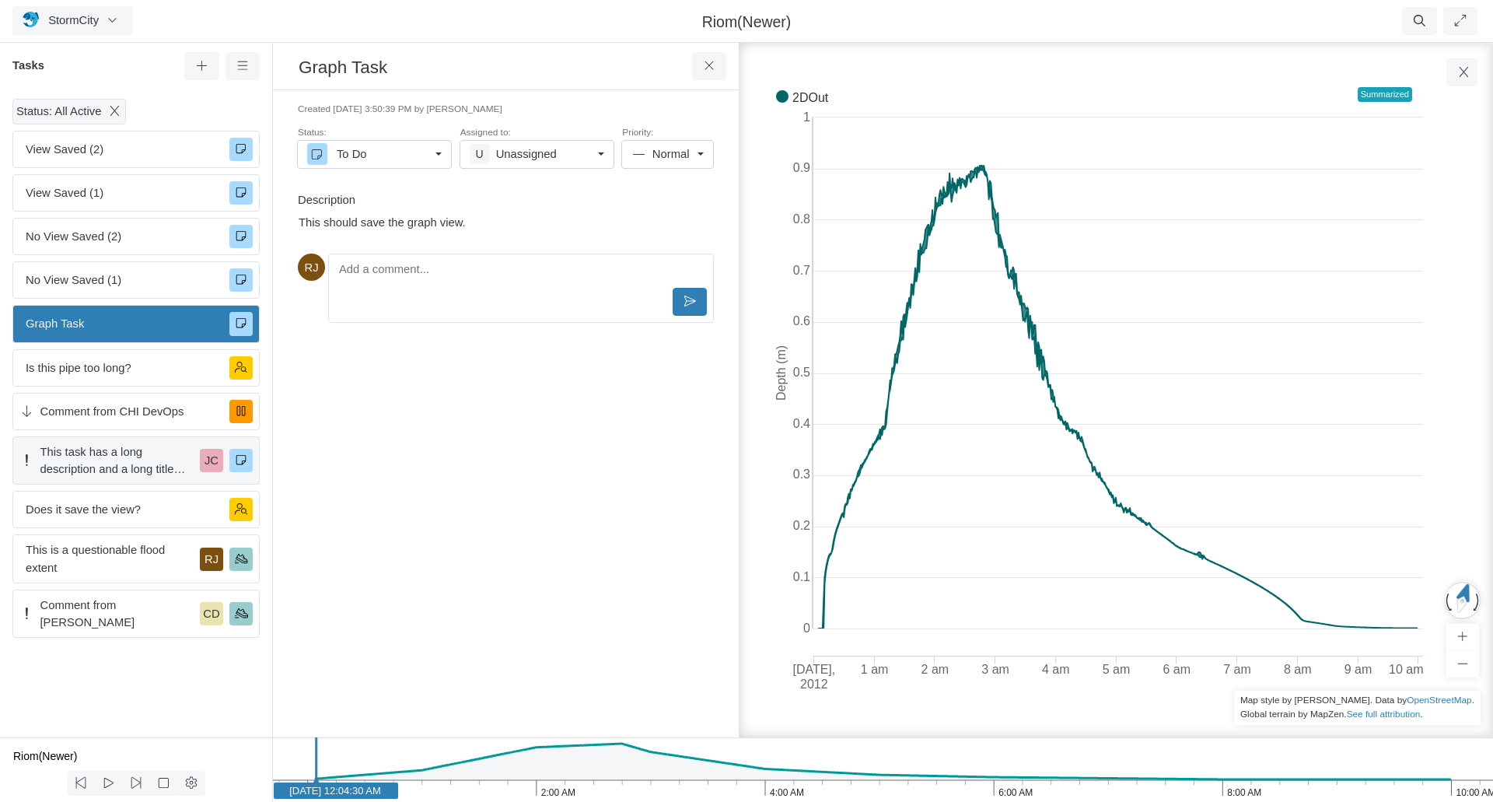
click at [136, 450] on span "This task has a long description and a long title with a lot of unnecessarily l…" at bounding box center [117, 460] width 154 height 34
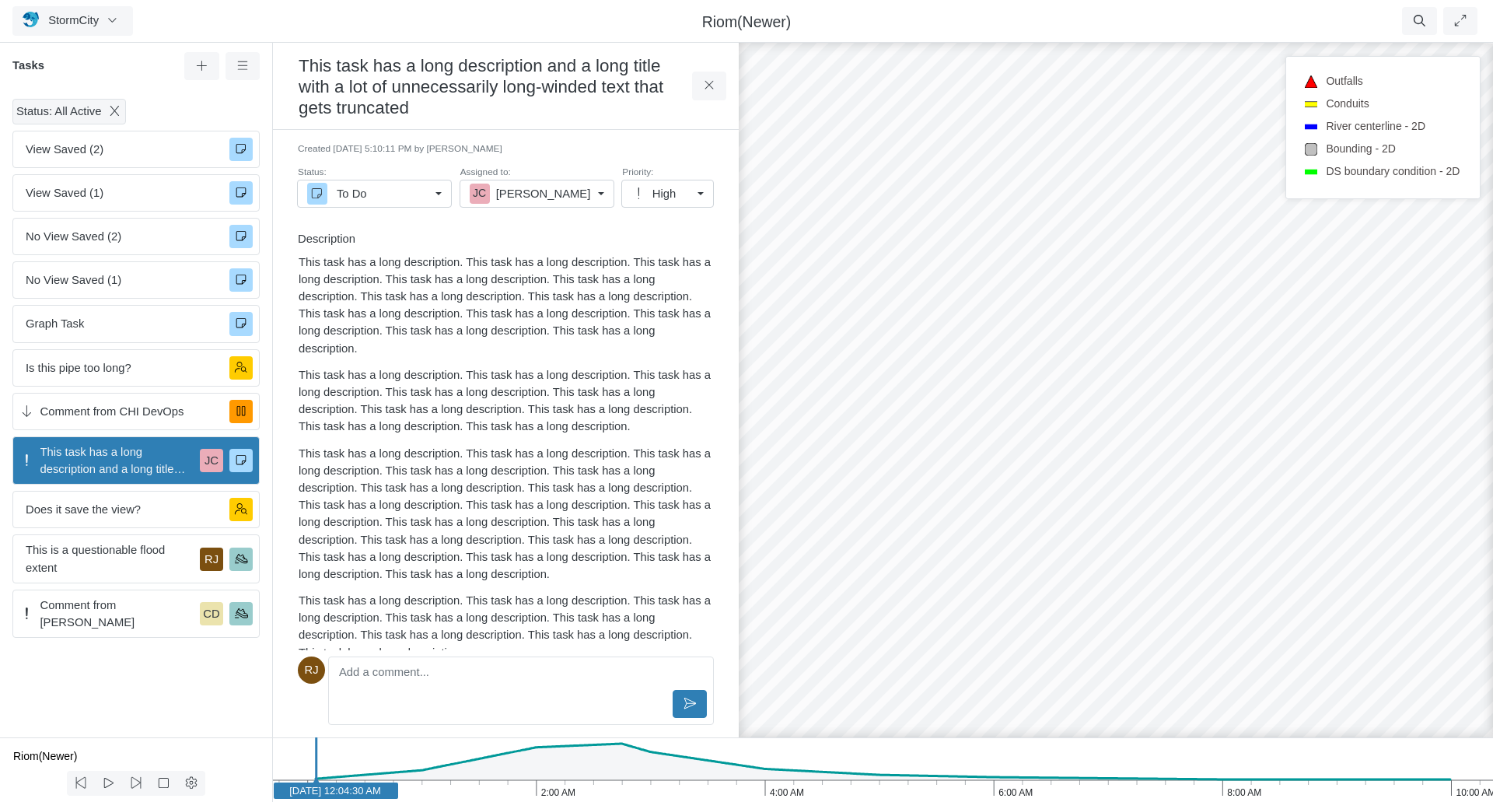
click at [138, 325] on span "Graph Task" at bounding box center [121, 323] width 191 height 17
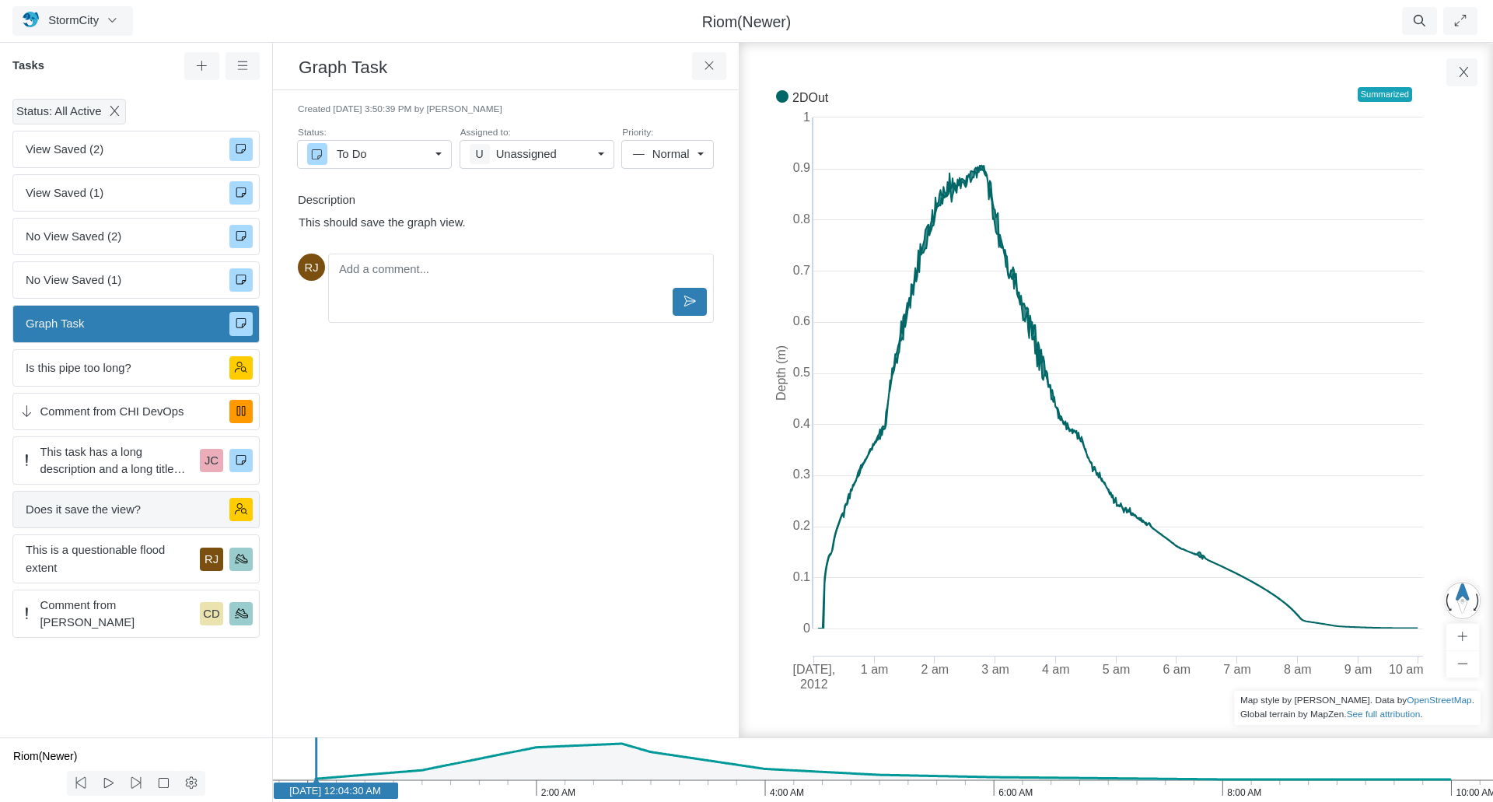
click at [138, 510] on span "Does it save the view?" at bounding box center [121, 509] width 191 height 17
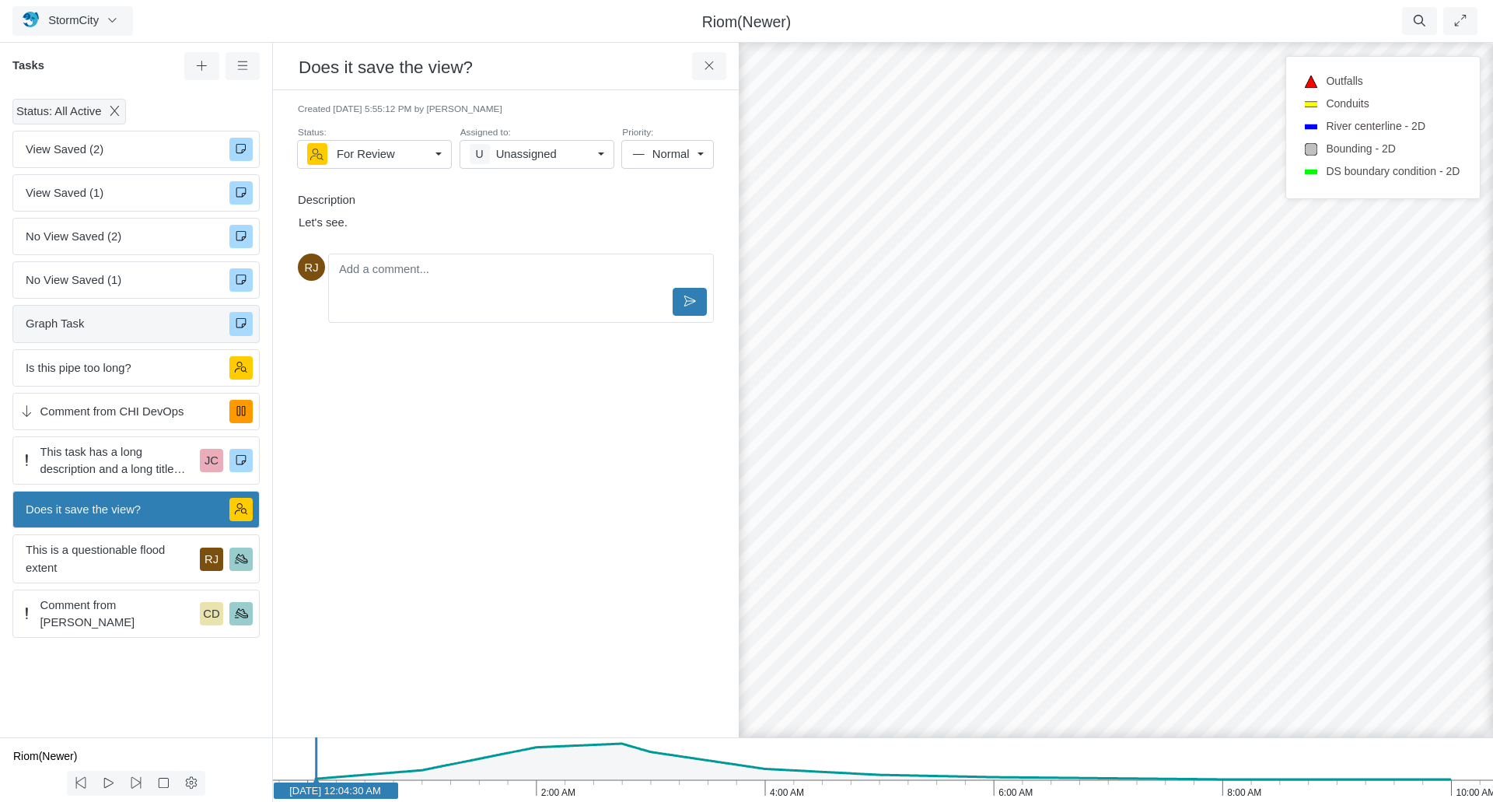
click at [131, 324] on span "Graph Task" at bounding box center [121, 323] width 191 height 17
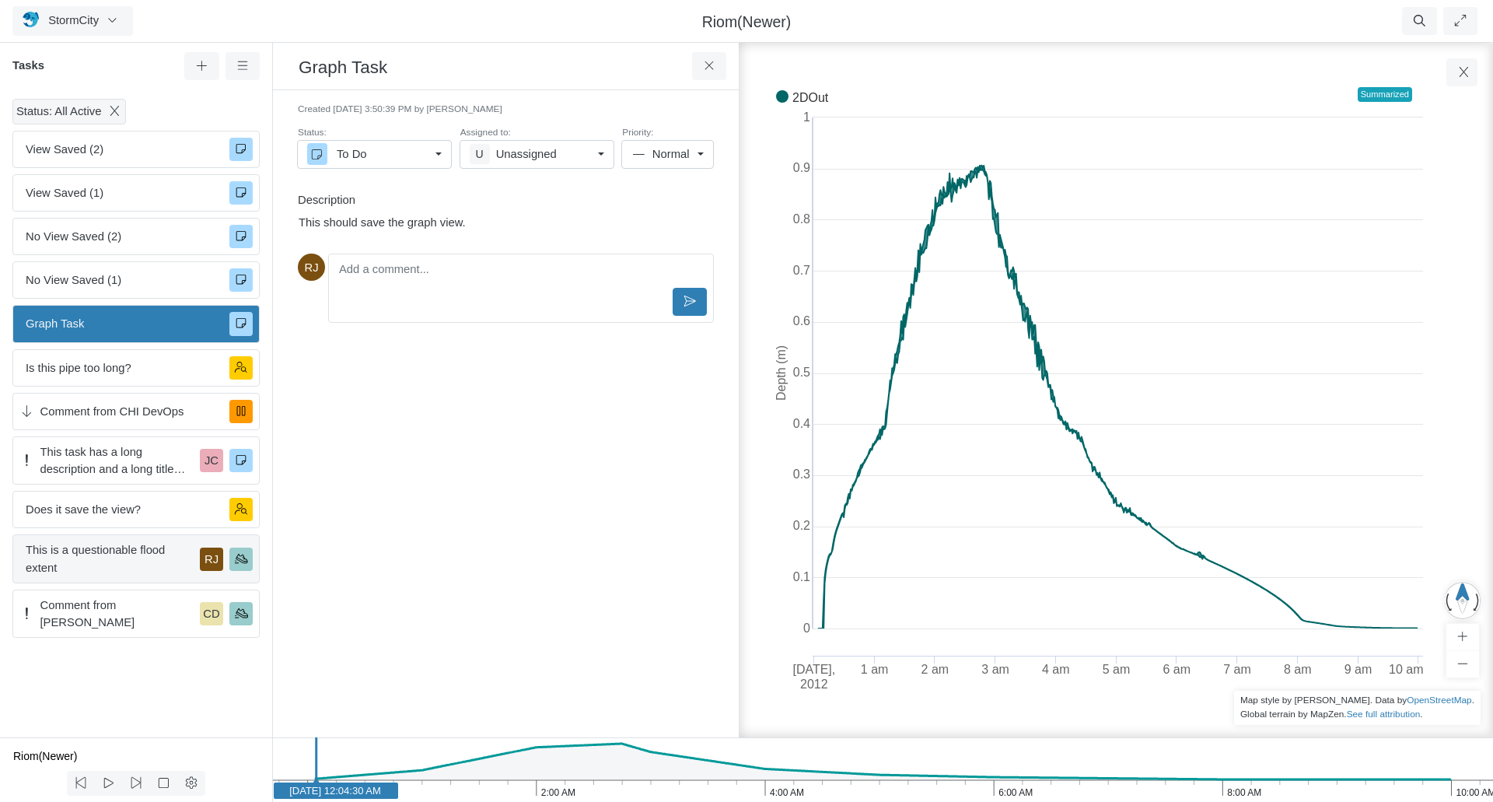
click at [121, 558] on span "This is a questionable flood extent" at bounding box center [110, 558] width 168 height 34
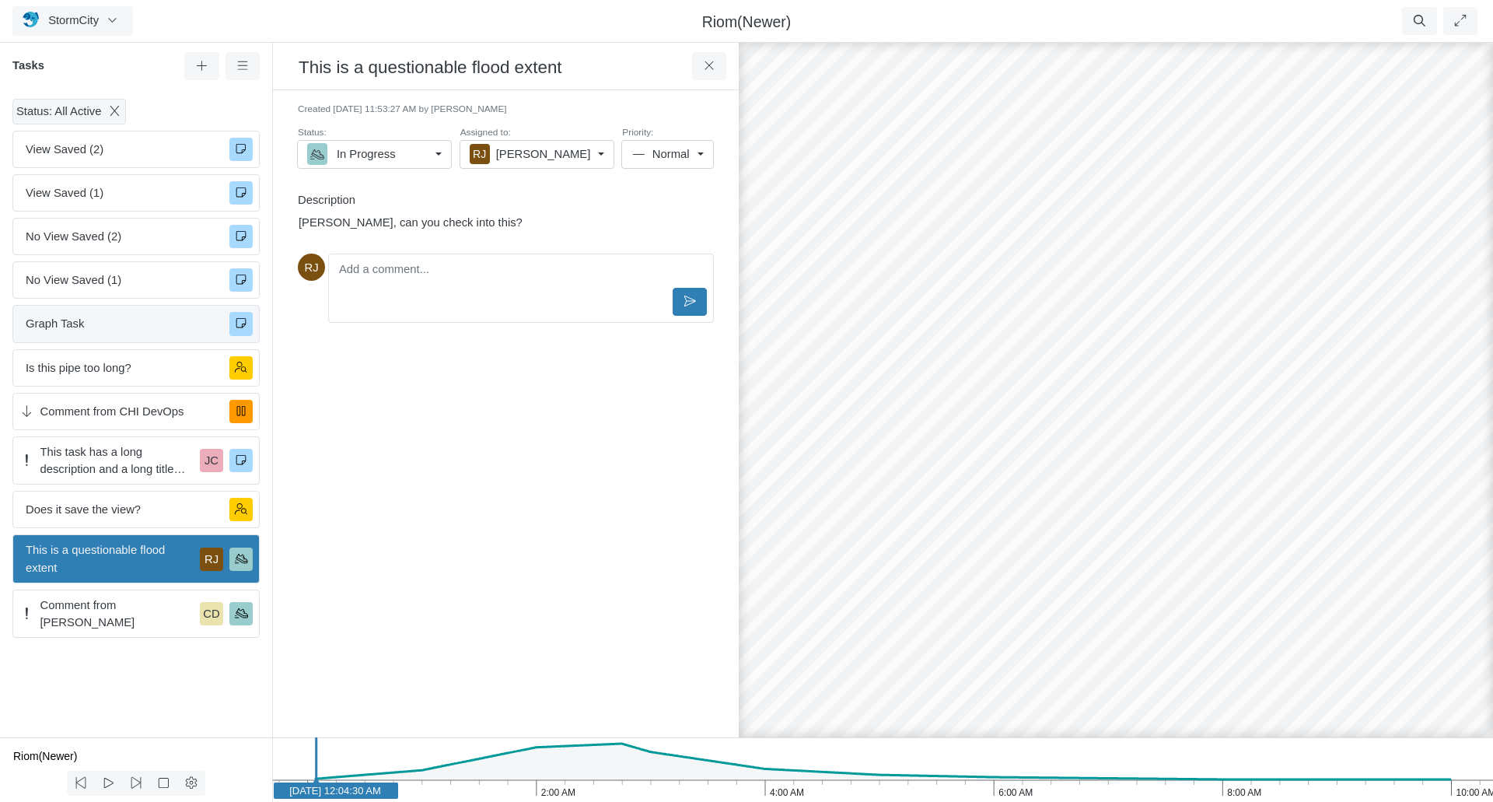
click at [115, 325] on span "Graph Task" at bounding box center [121, 323] width 191 height 17
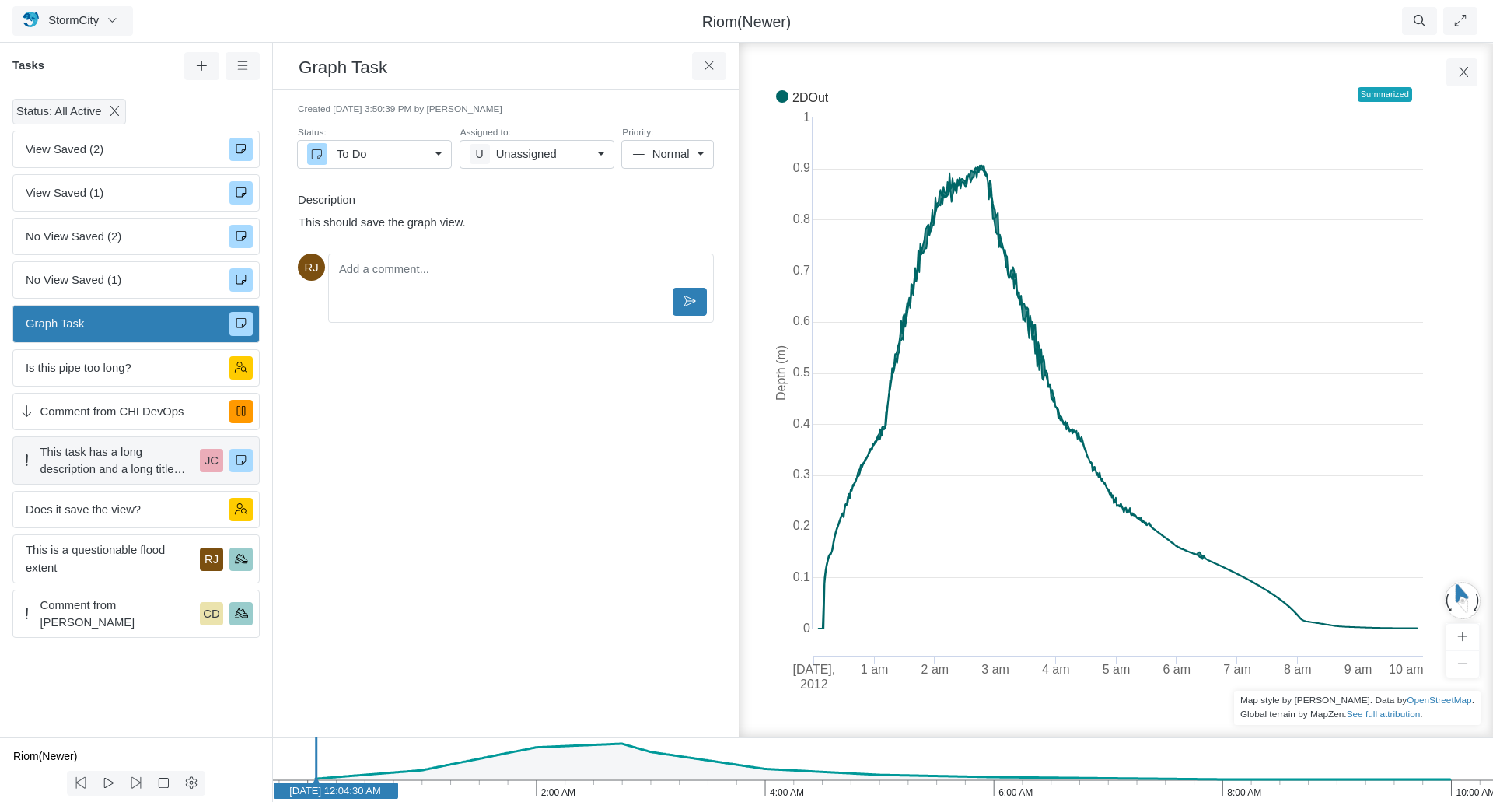
click at [134, 467] on span "This task has a long description and a long title with a lot of unnecessarily l…" at bounding box center [117, 460] width 154 height 34
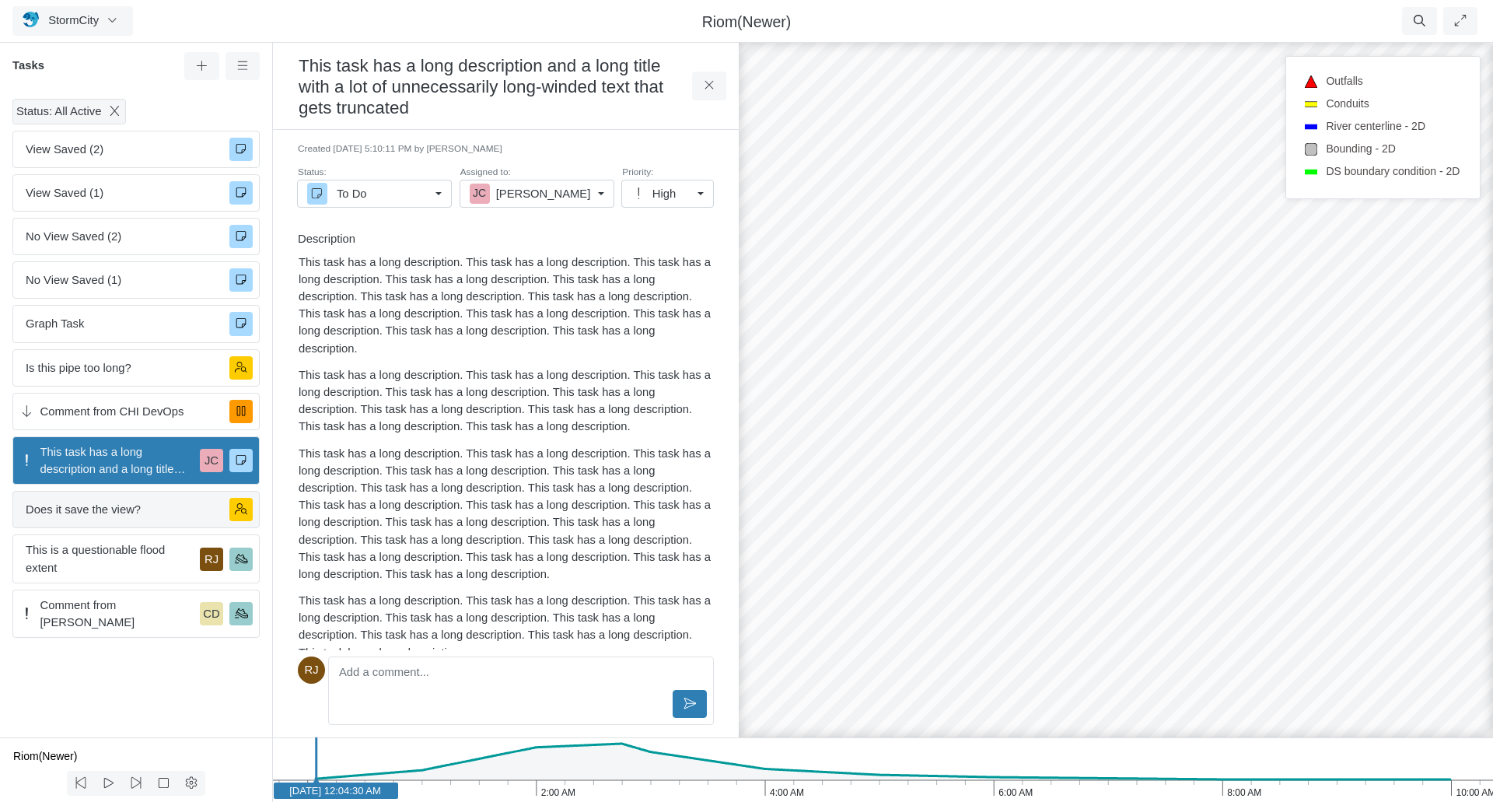
click at [127, 509] on span "Does it save the view?" at bounding box center [121, 509] width 191 height 17
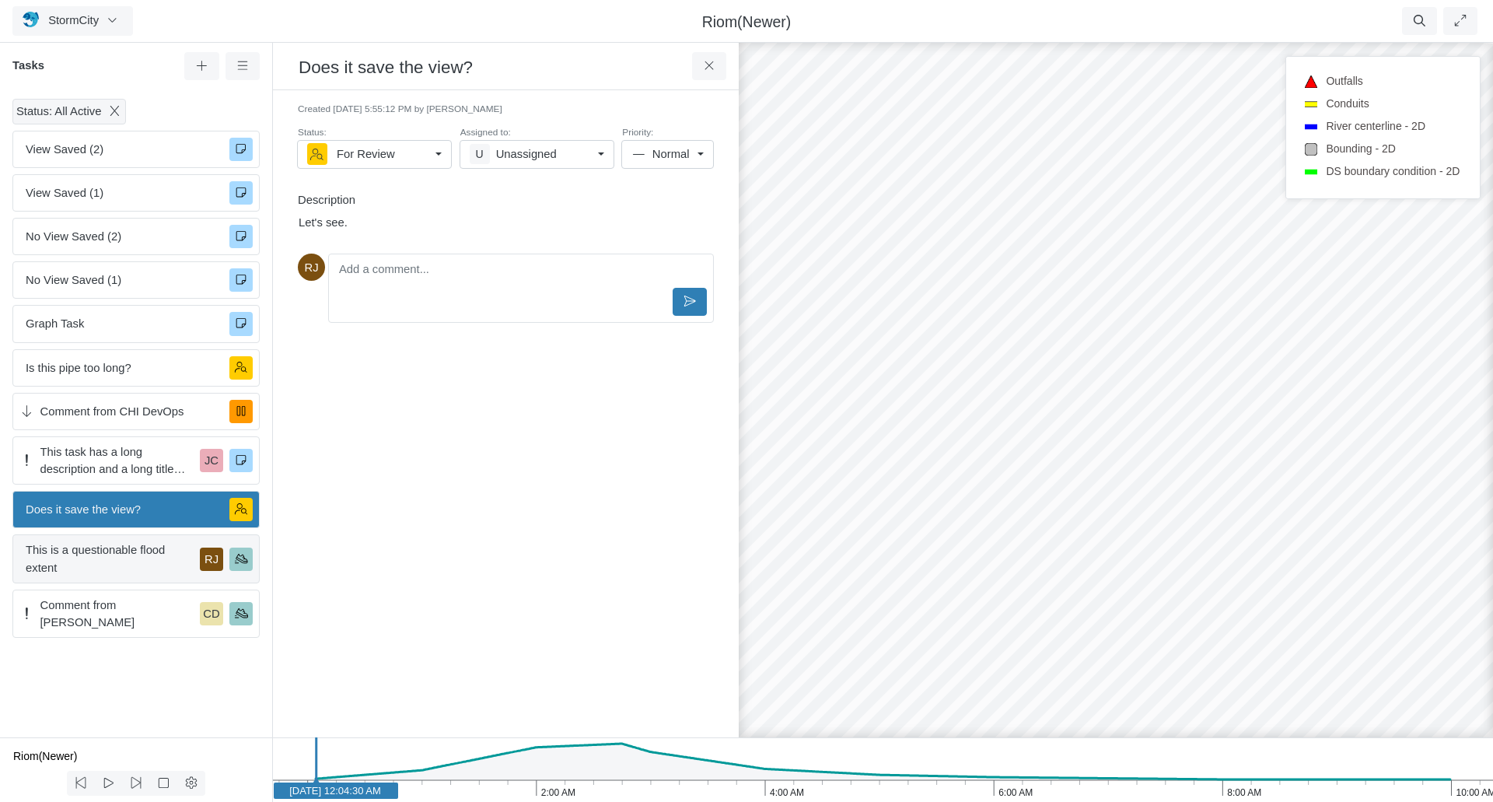
click at [118, 540] on div "This is a questionable flood extent RJ" at bounding box center [135, 558] width 247 height 48
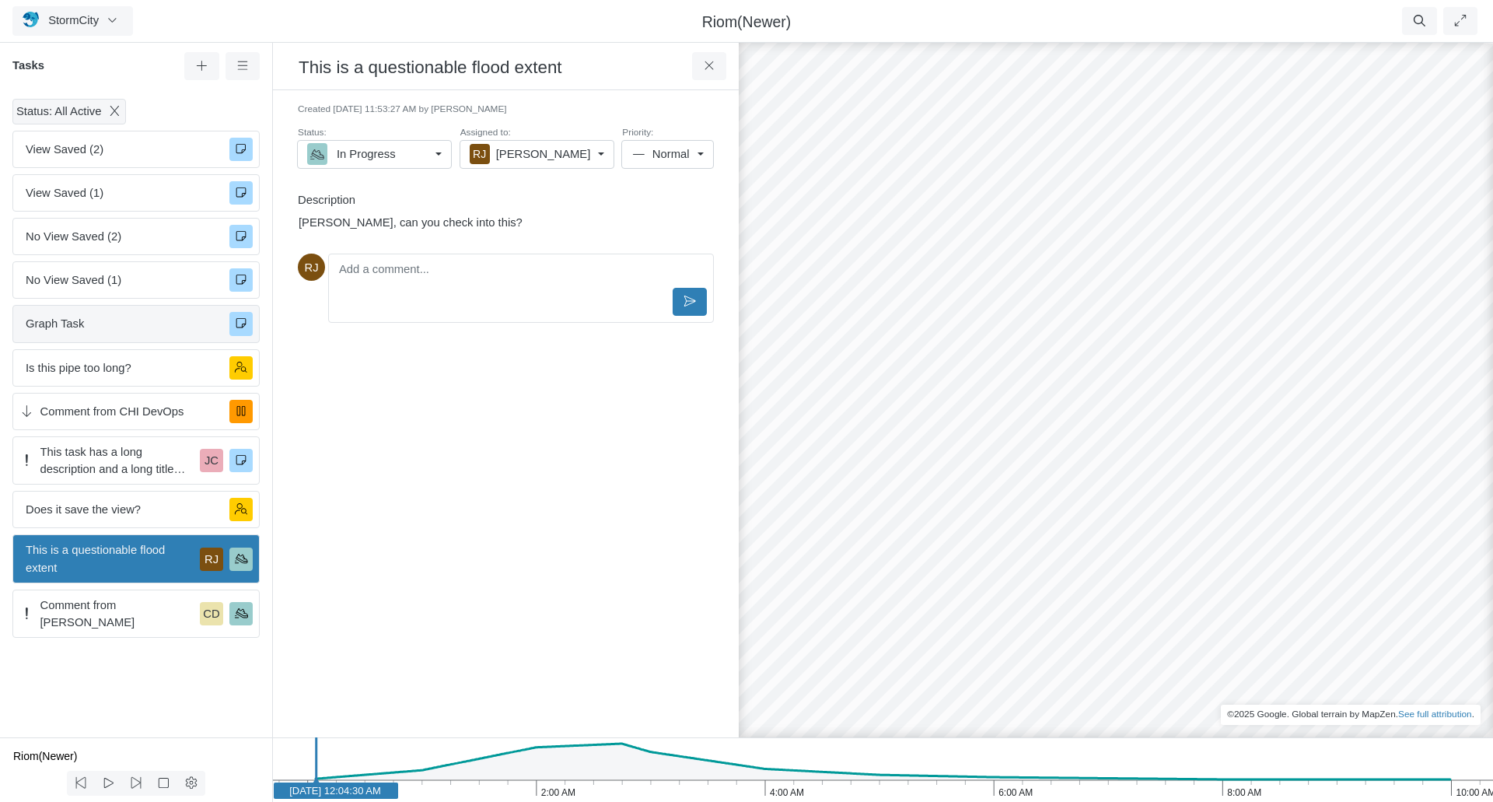
click at [134, 327] on span "Graph Task" at bounding box center [121, 323] width 191 height 17
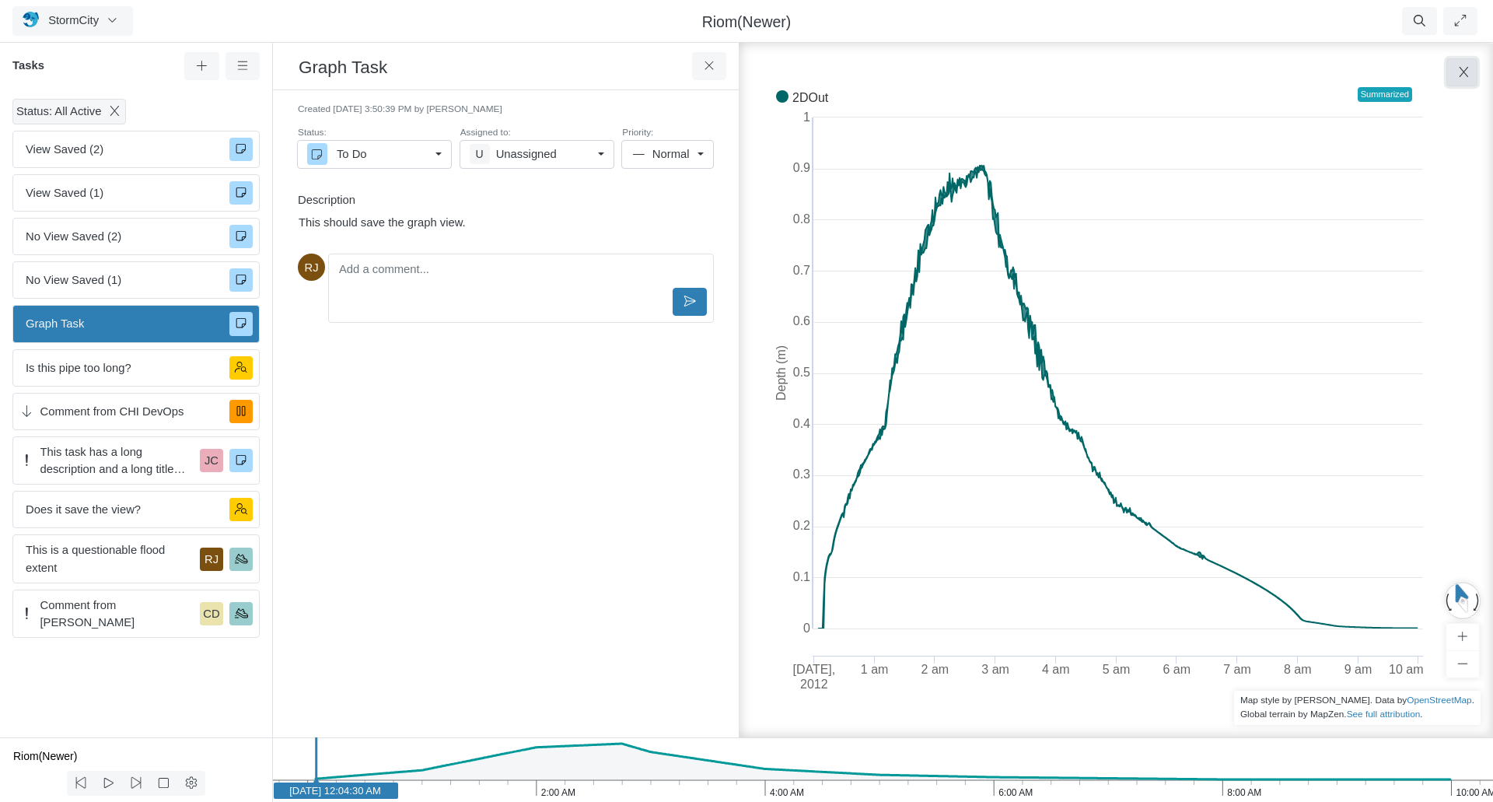
click at [1462, 72] on icon "button" at bounding box center [1463, 72] width 15 height 12
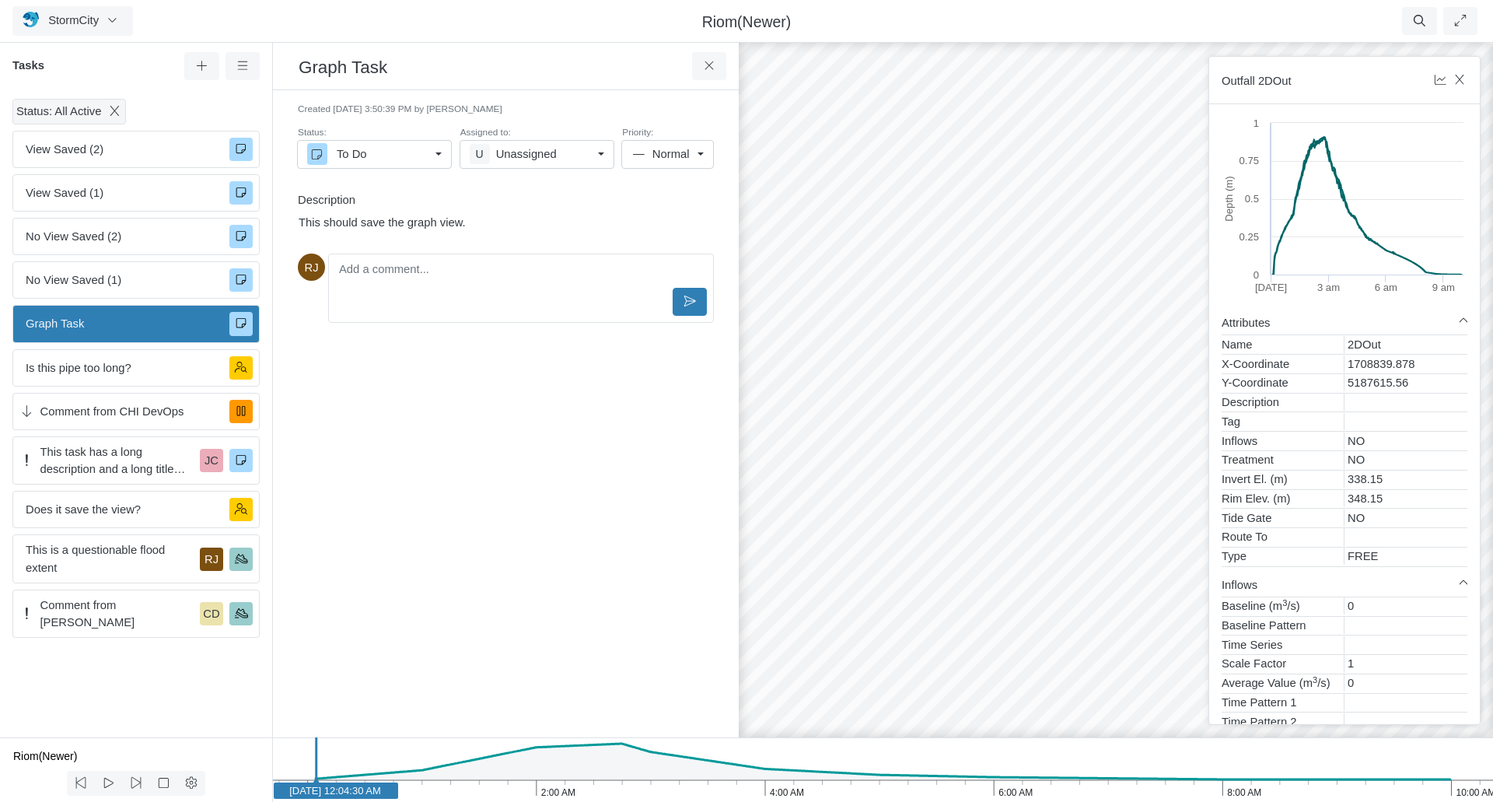
click at [137, 330] on span "Graph Task" at bounding box center [121, 323] width 191 height 17
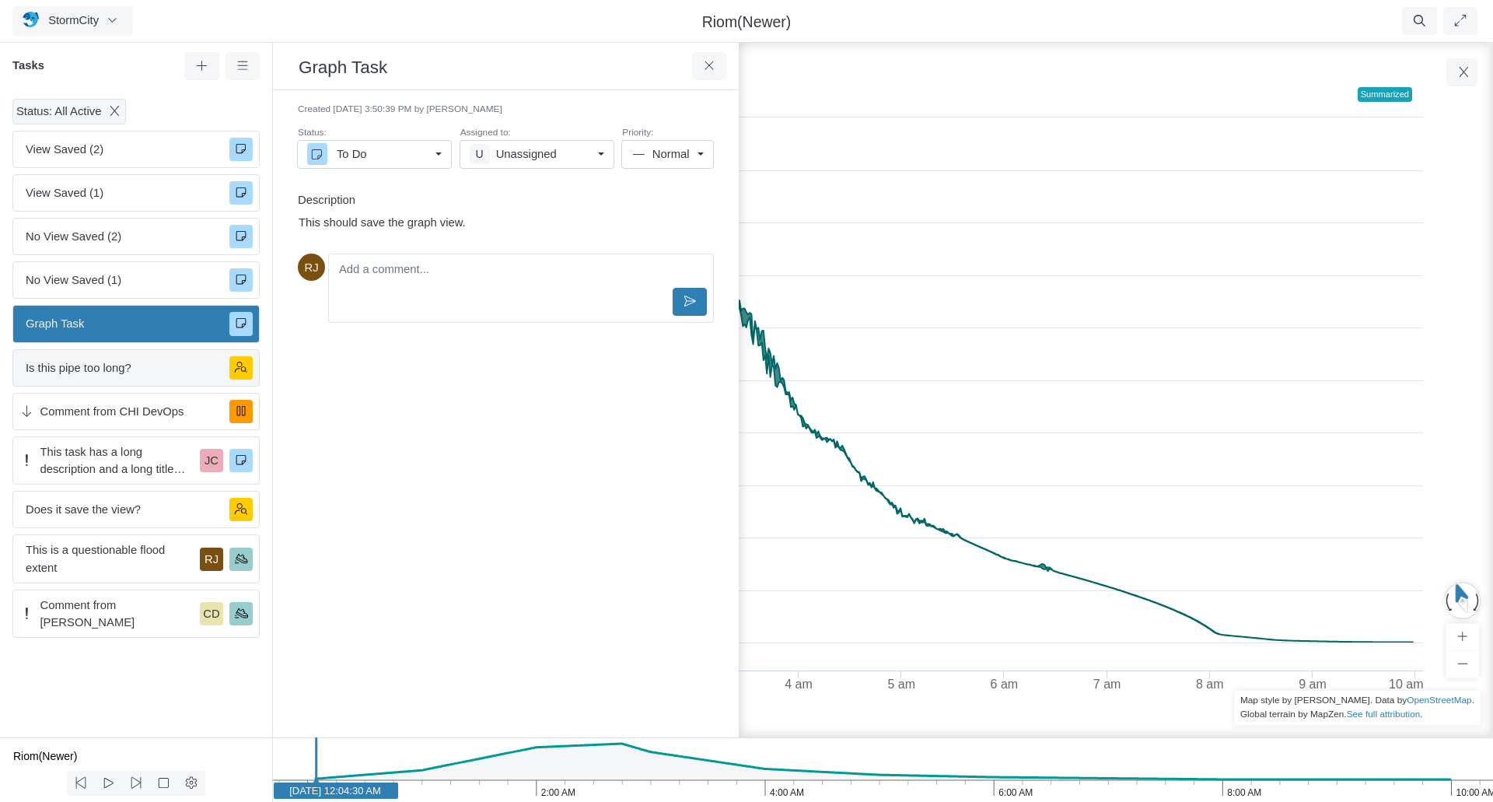
click at [127, 376] on span "Is this pipe too long?" at bounding box center [121, 367] width 191 height 17
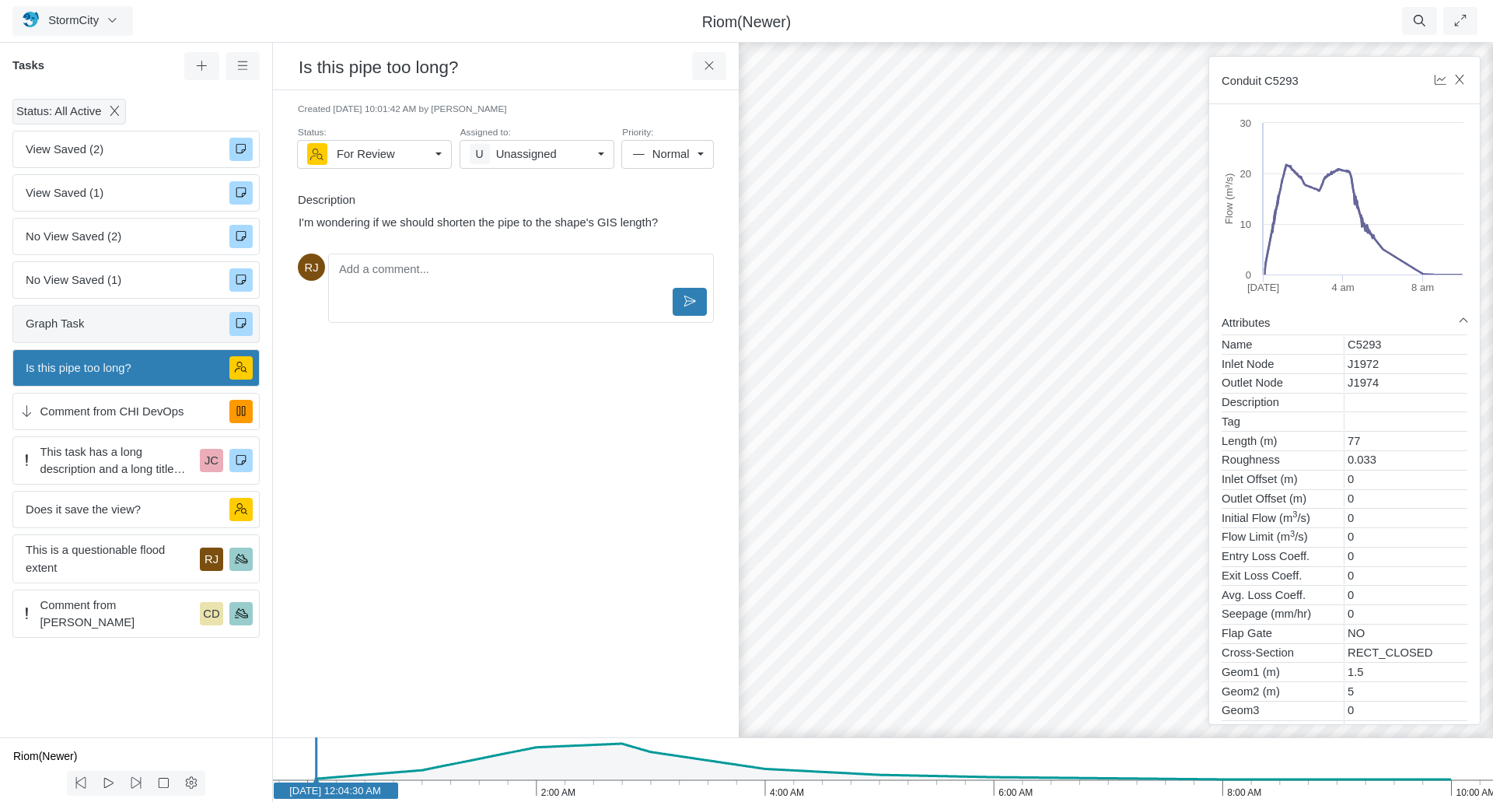
click at [135, 323] on span "Graph Task" at bounding box center [121, 323] width 191 height 17
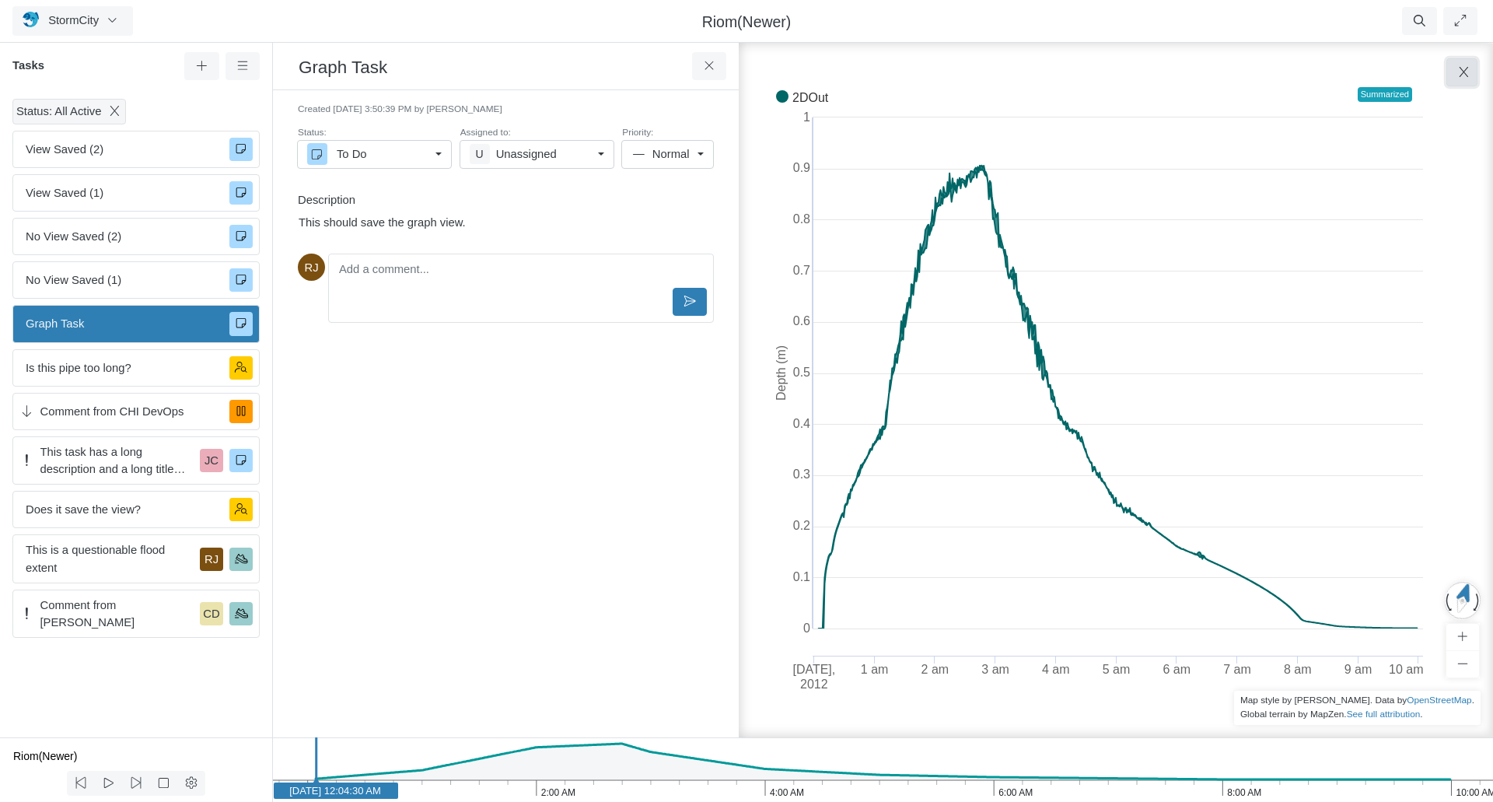
click at [1463, 75] on icon "button" at bounding box center [1463, 72] width 15 height 12
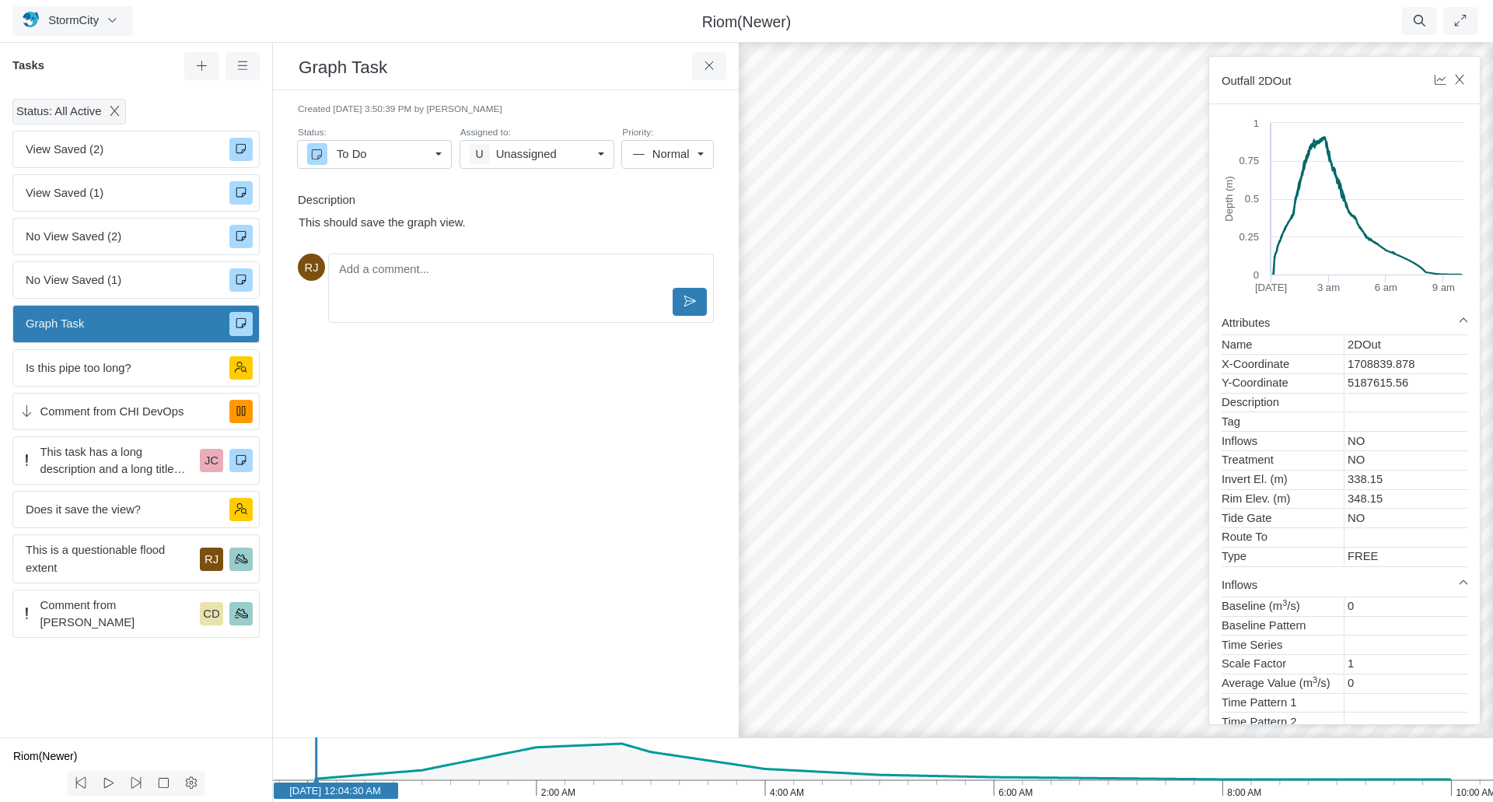
click at [148, 320] on span "Graph Task" at bounding box center [121, 323] width 191 height 17
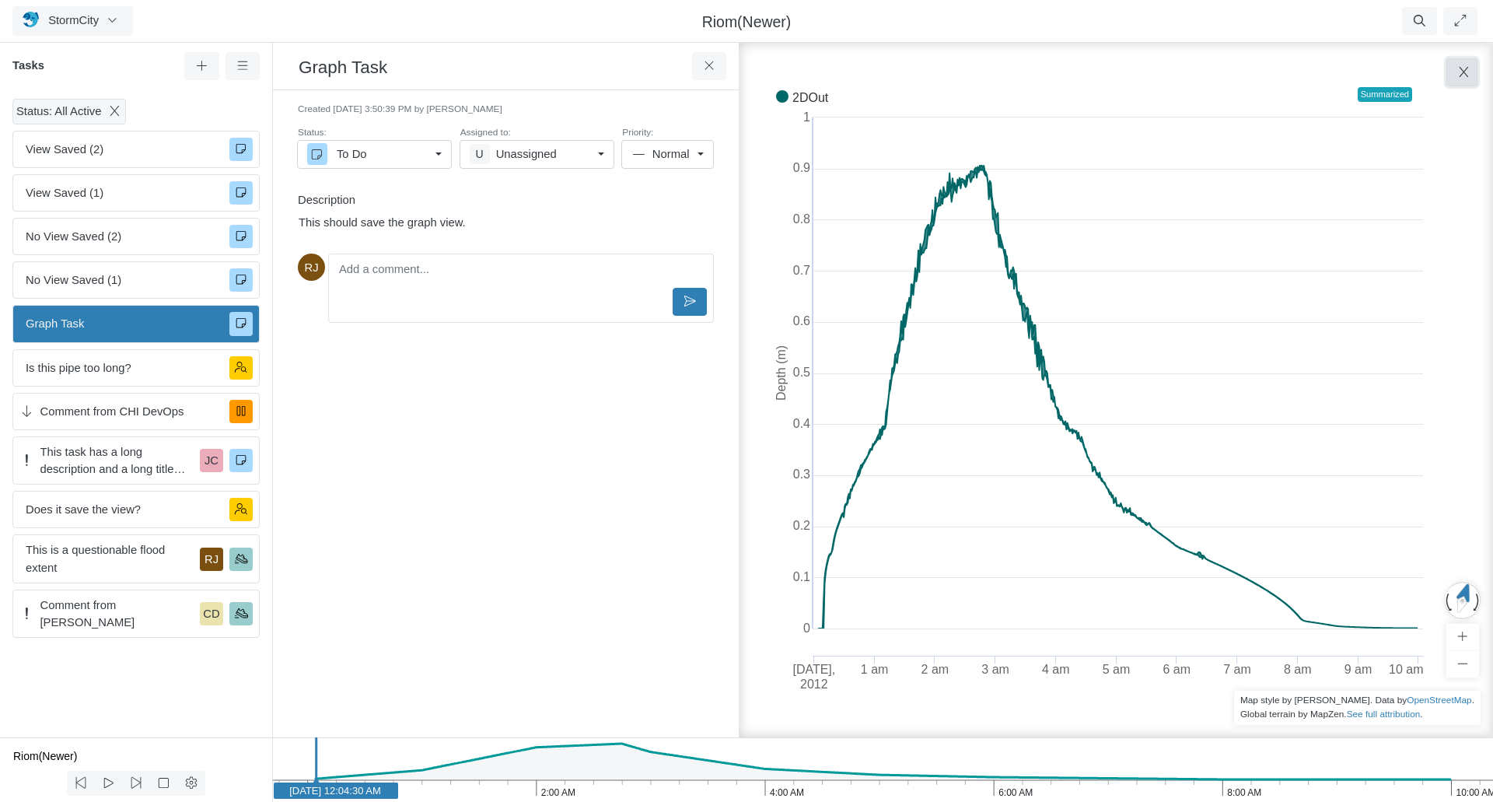
click at [1468, 72] on icon "button" at bounding box center [1463, 72] width 15 height 12
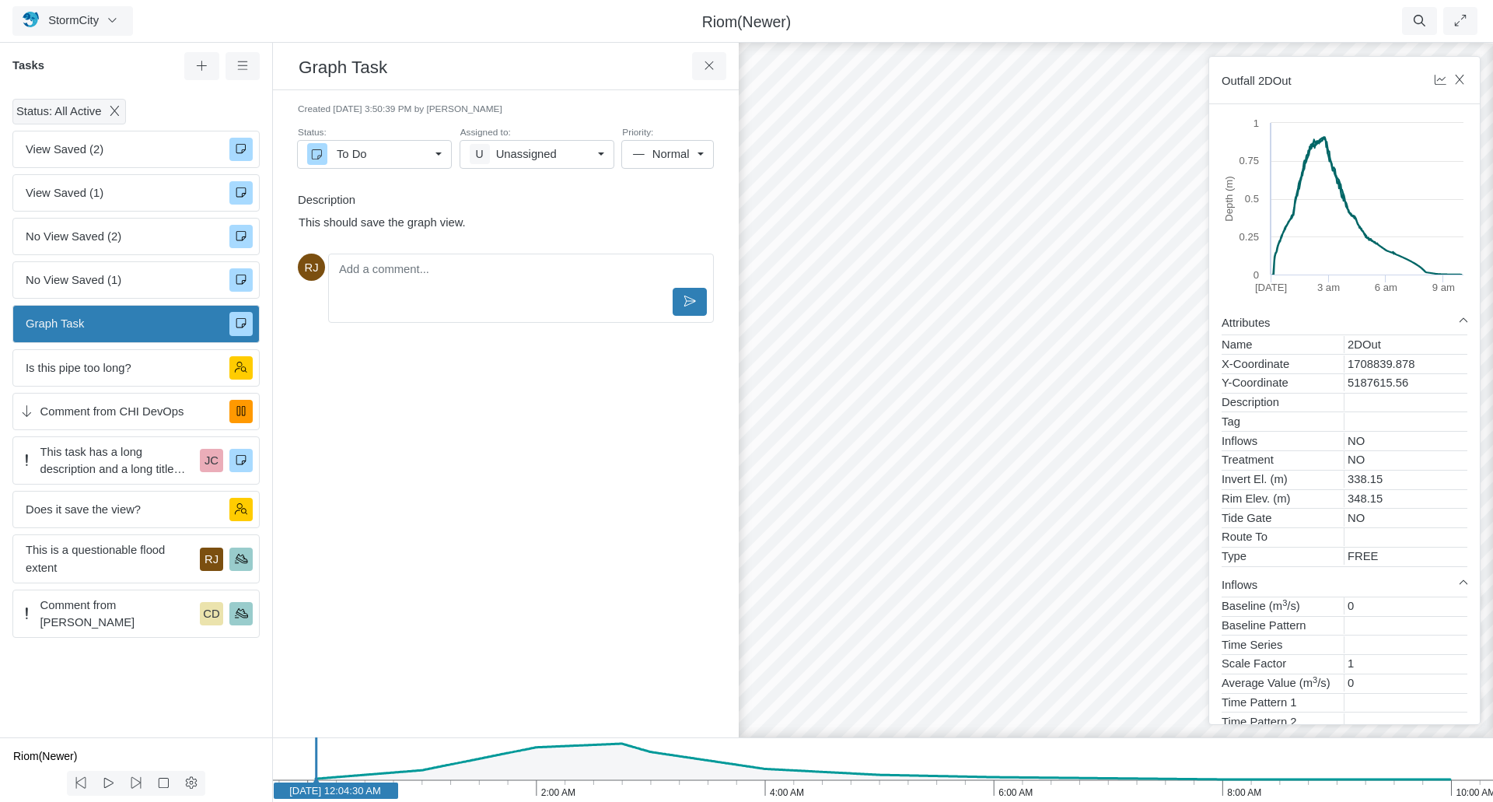
click at [142, 320] on span "Graph Task" at bounding box center [121, 323] width 191 height 17
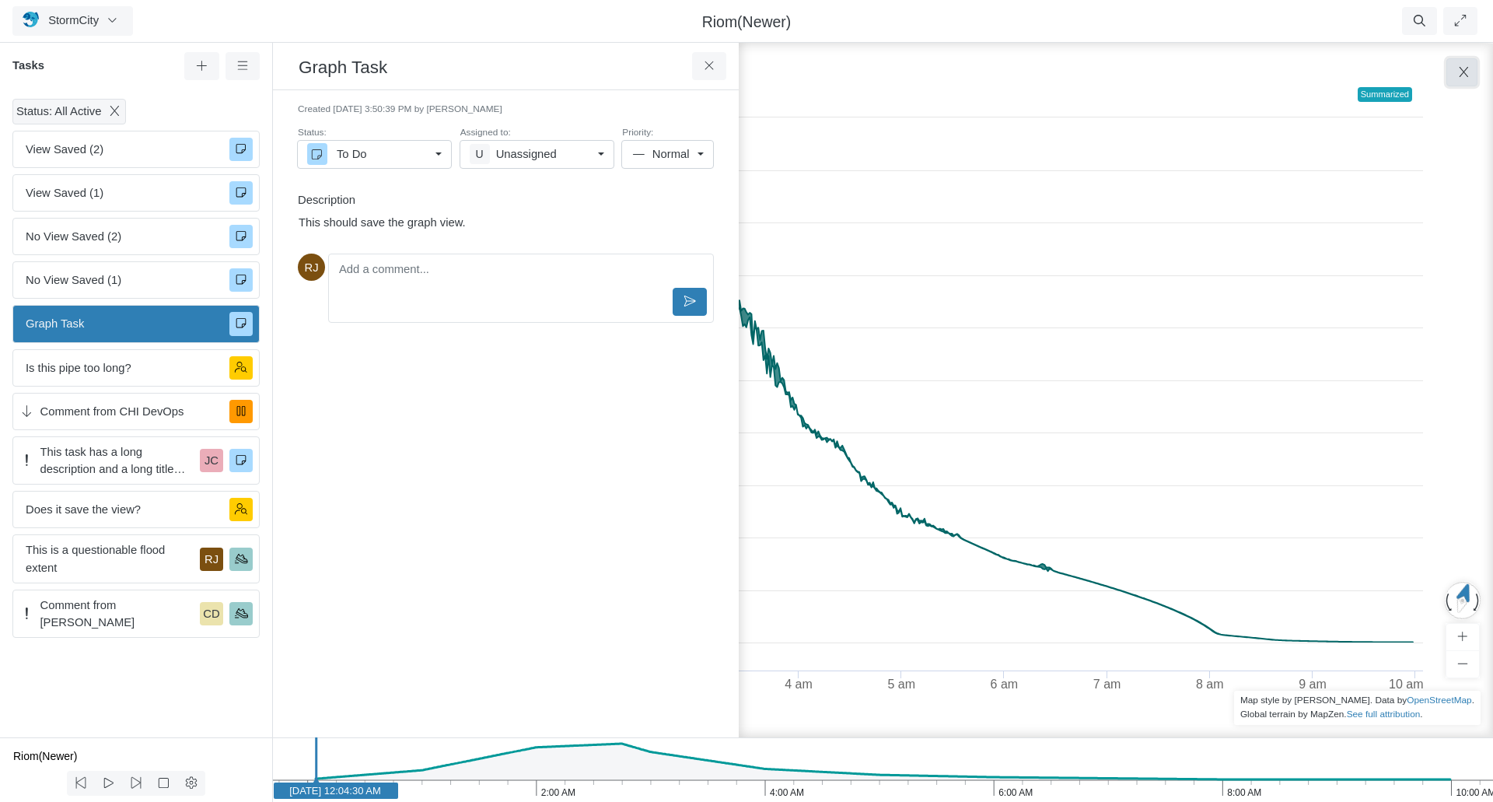
click at [1466, 71] on icon "button" at bounding box center [1463, 72] width 9 height 10
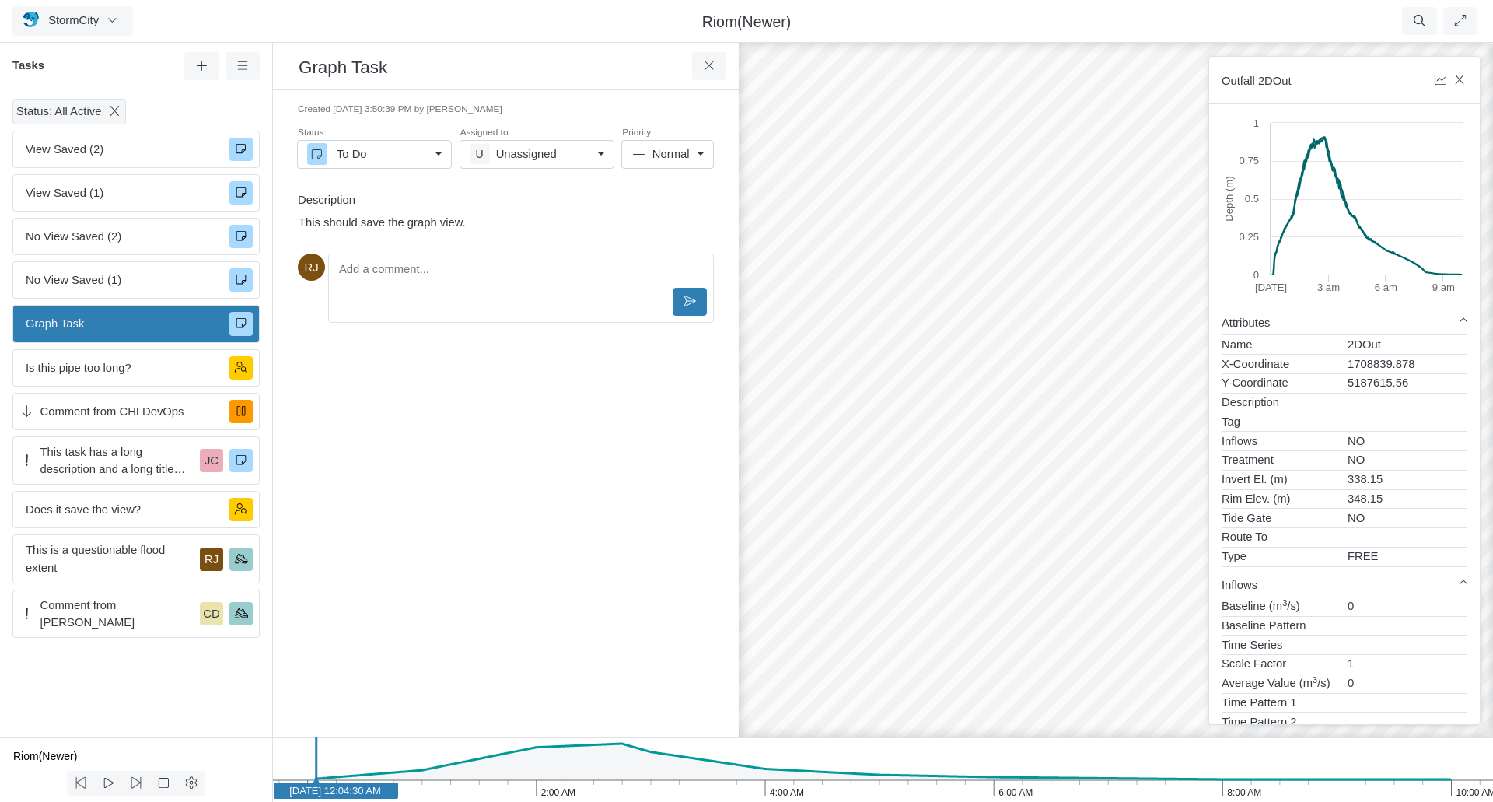
click at [124, 329] on span "Graph Task" at bounding box center [121, 323] width 191 height 17
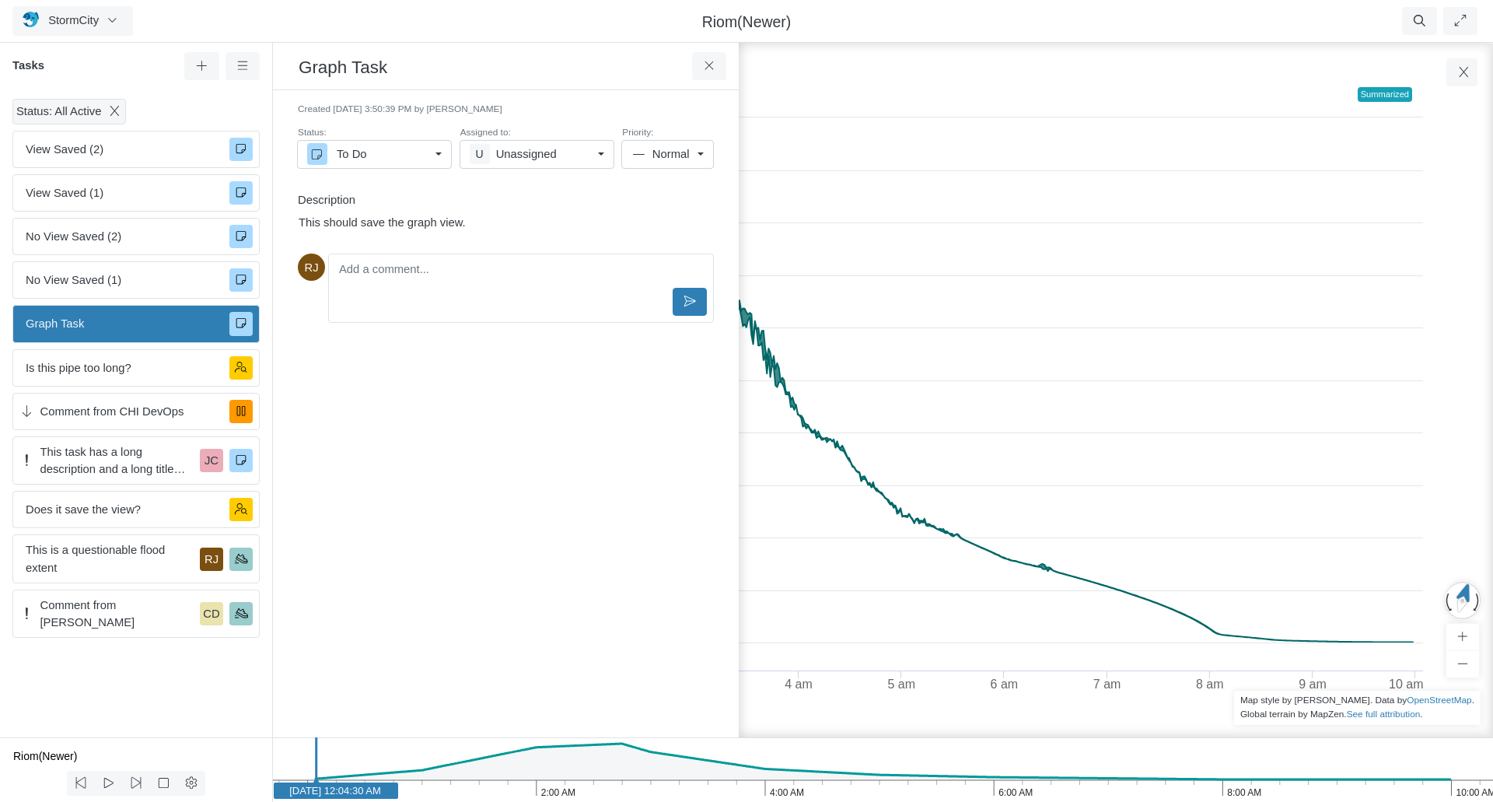
click at [1466, 66] on div "Outfall 2DOut Created with Highcharts 9.3.3 Depth (m) Jan 30 4 am 8 am 0 0.25 0…" at bounding box center [1344, 56] width 297 height 25
click at [1458, 65] on div "Outfall 2DOut Created with Highcharts 9.3.3 Depth (m) Jan 30 4 am 8 am 0 0.25 0…" at bounding box center [1344, 56] width 297 height 25
click at [1463, 75] on icon "button" at bounding box center [1463, 72] width 15 height 12
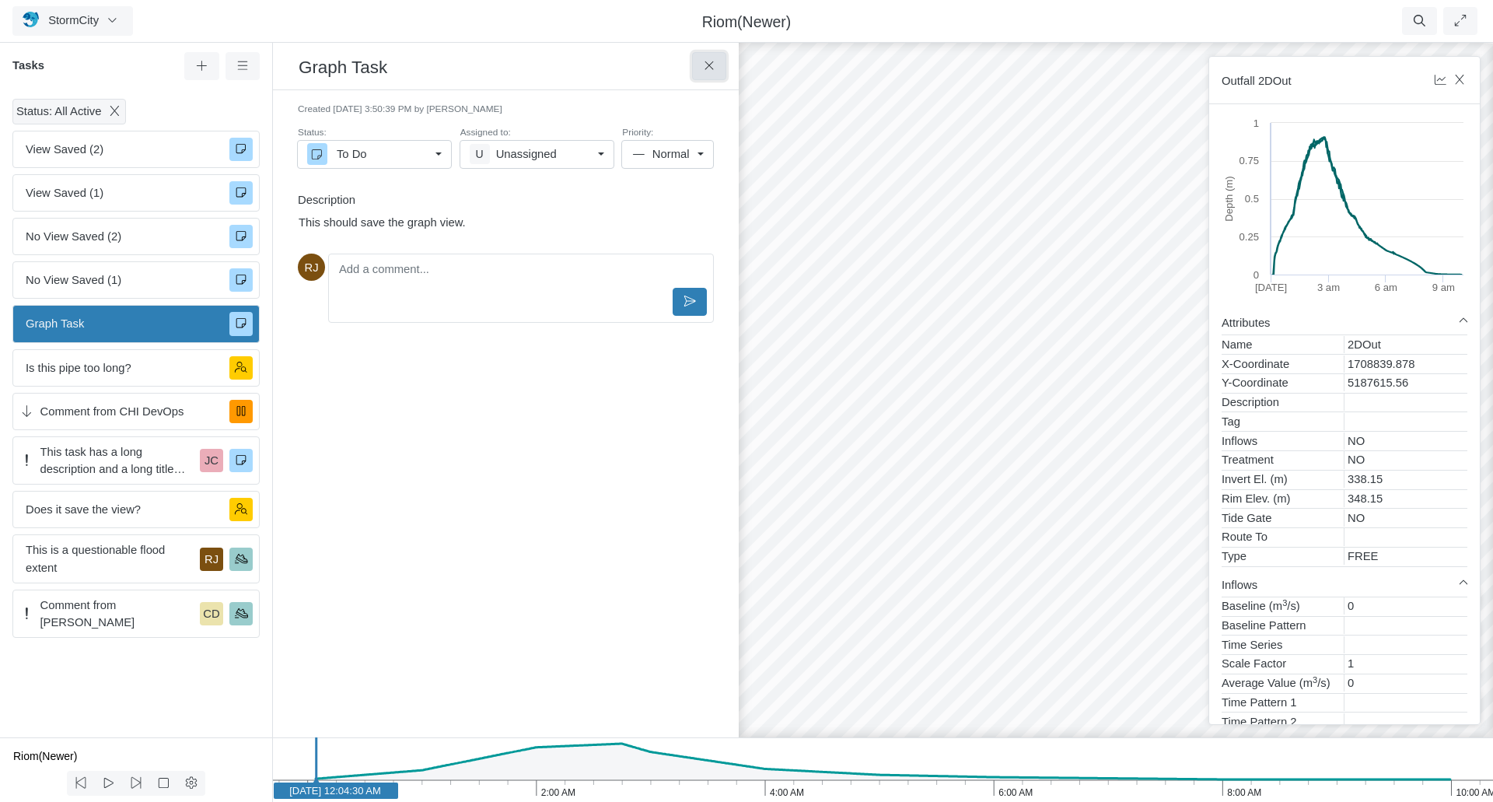
click at [707, 68] on icon at bounding box center [708, 65] width 9 height 9
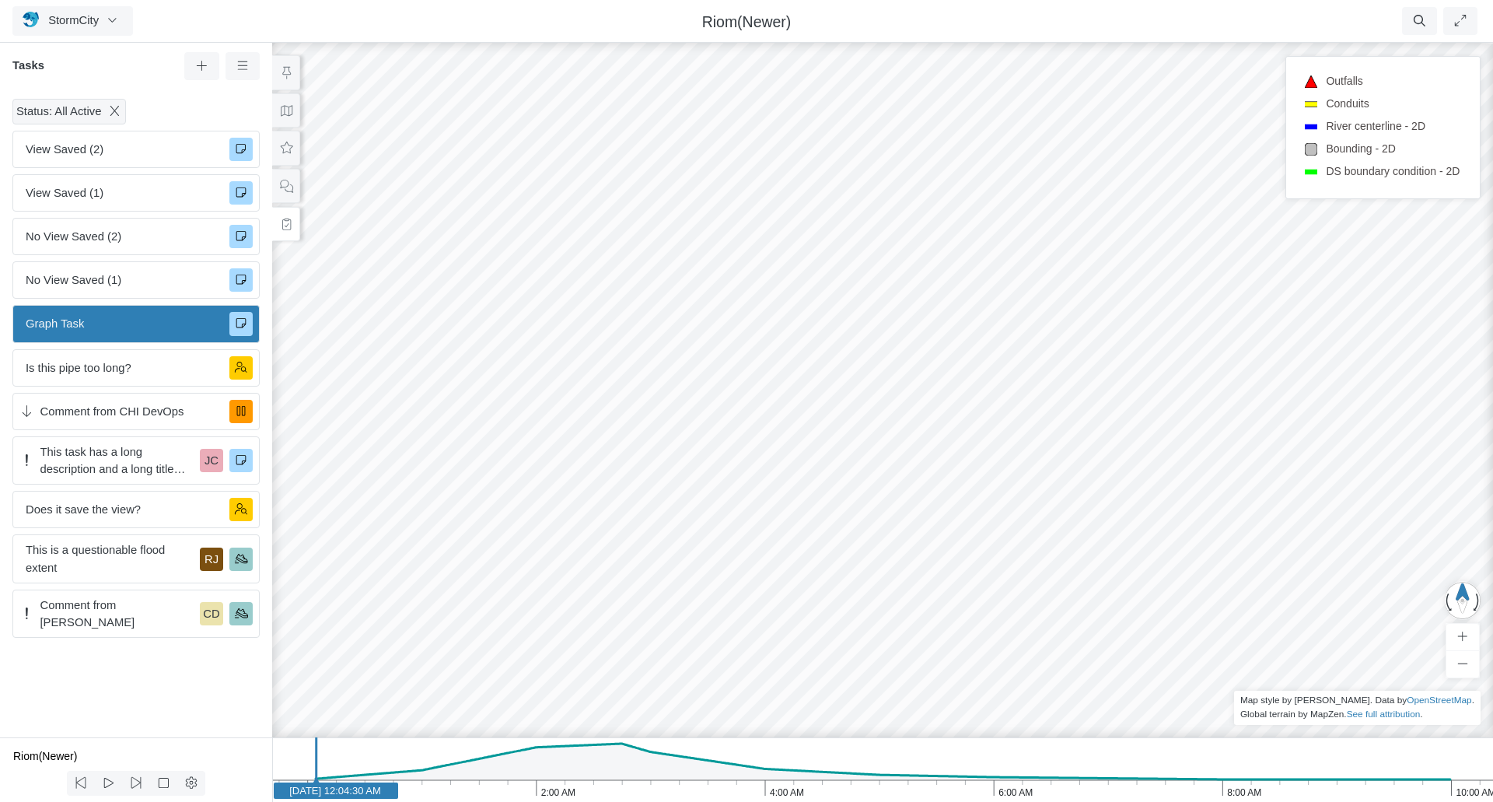
click at [119, 326] on span "Graph Task" at bounding box center [121, 323] width 191 height 17
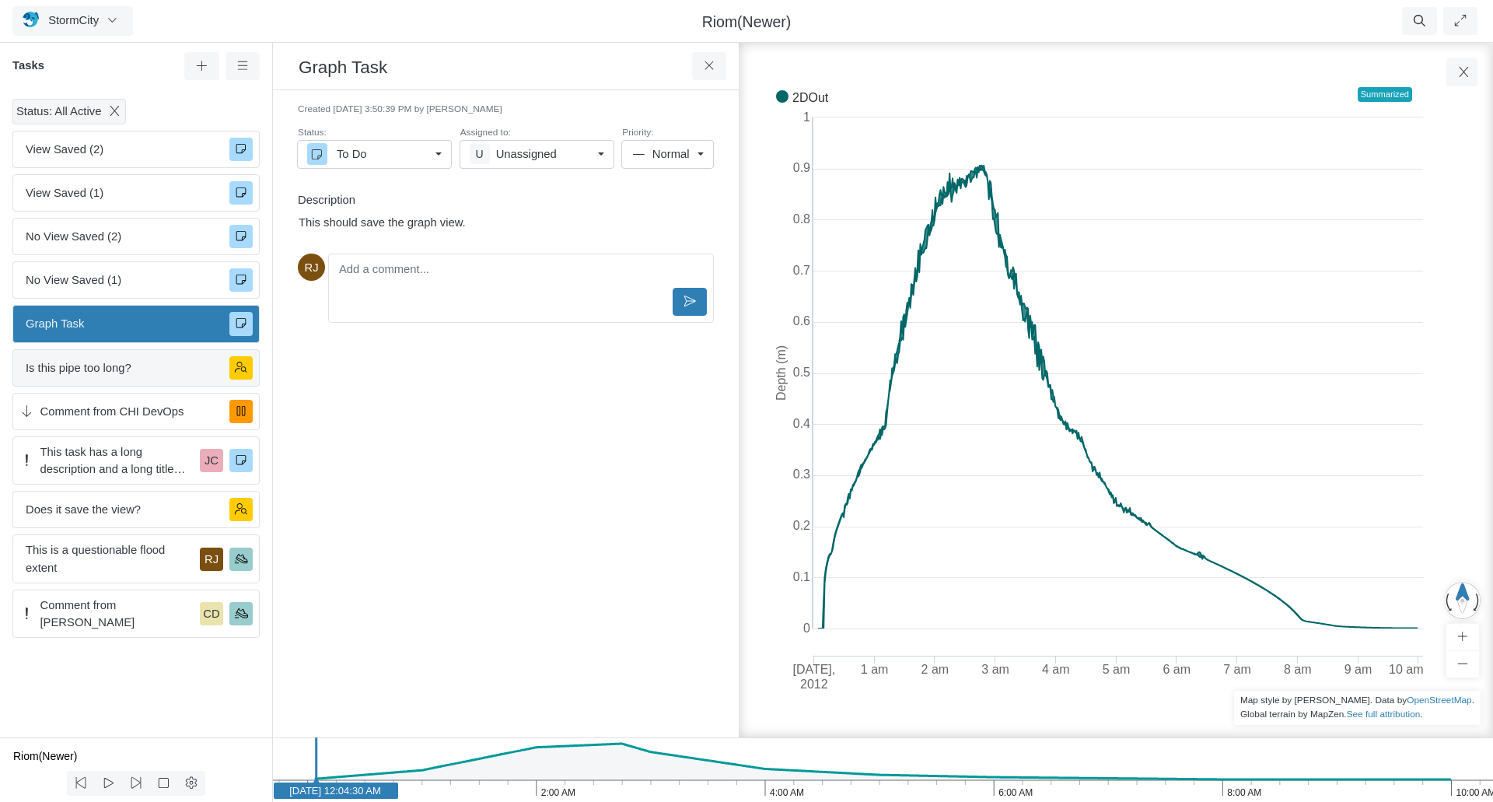
click at [124, 369] on span "Is this pipe too long?" at bounding box center [121, 367] width 191 height 17
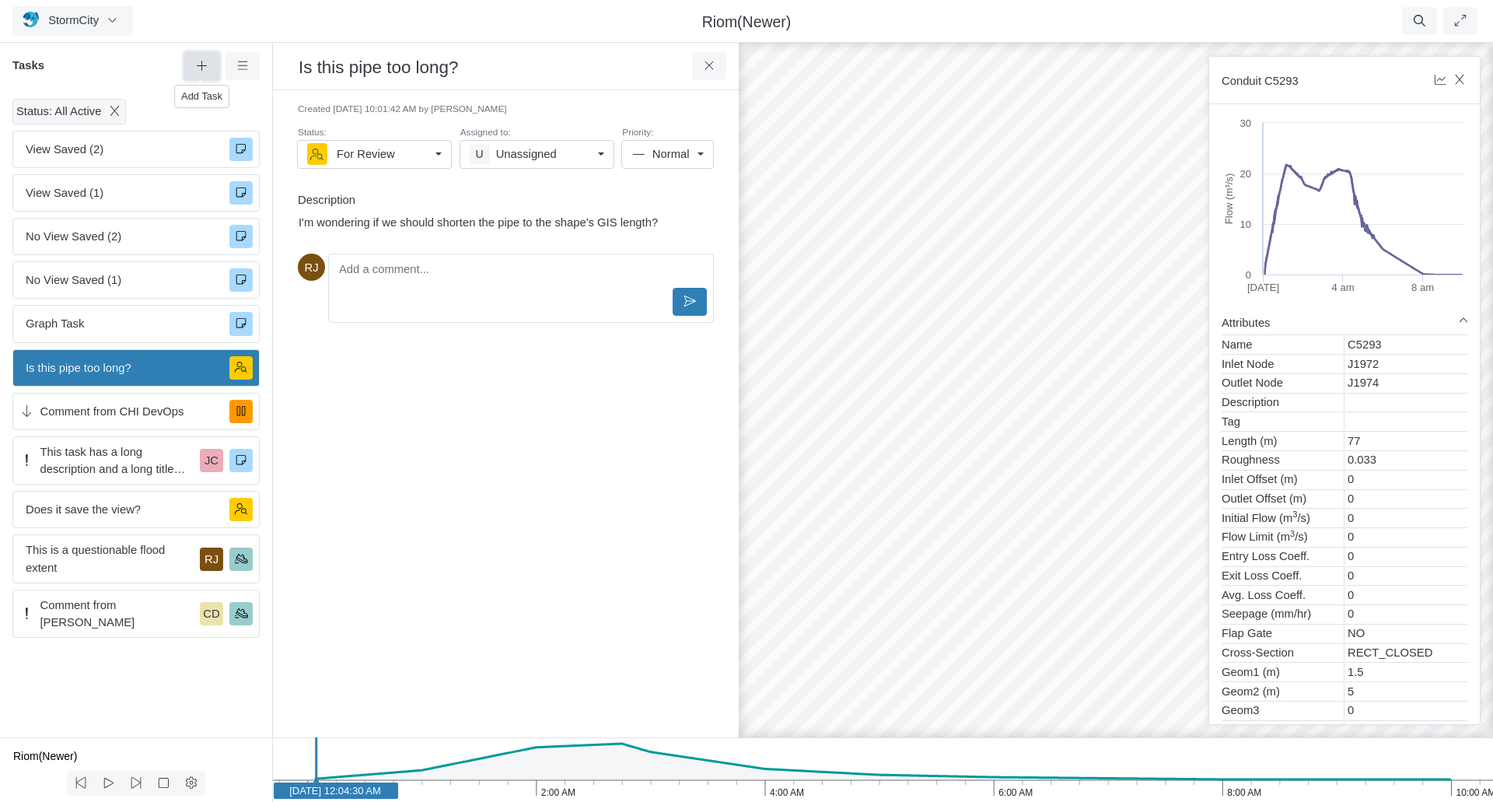
click at [202, 64] on icon at bounding box center [201, 66] width 15 height 12
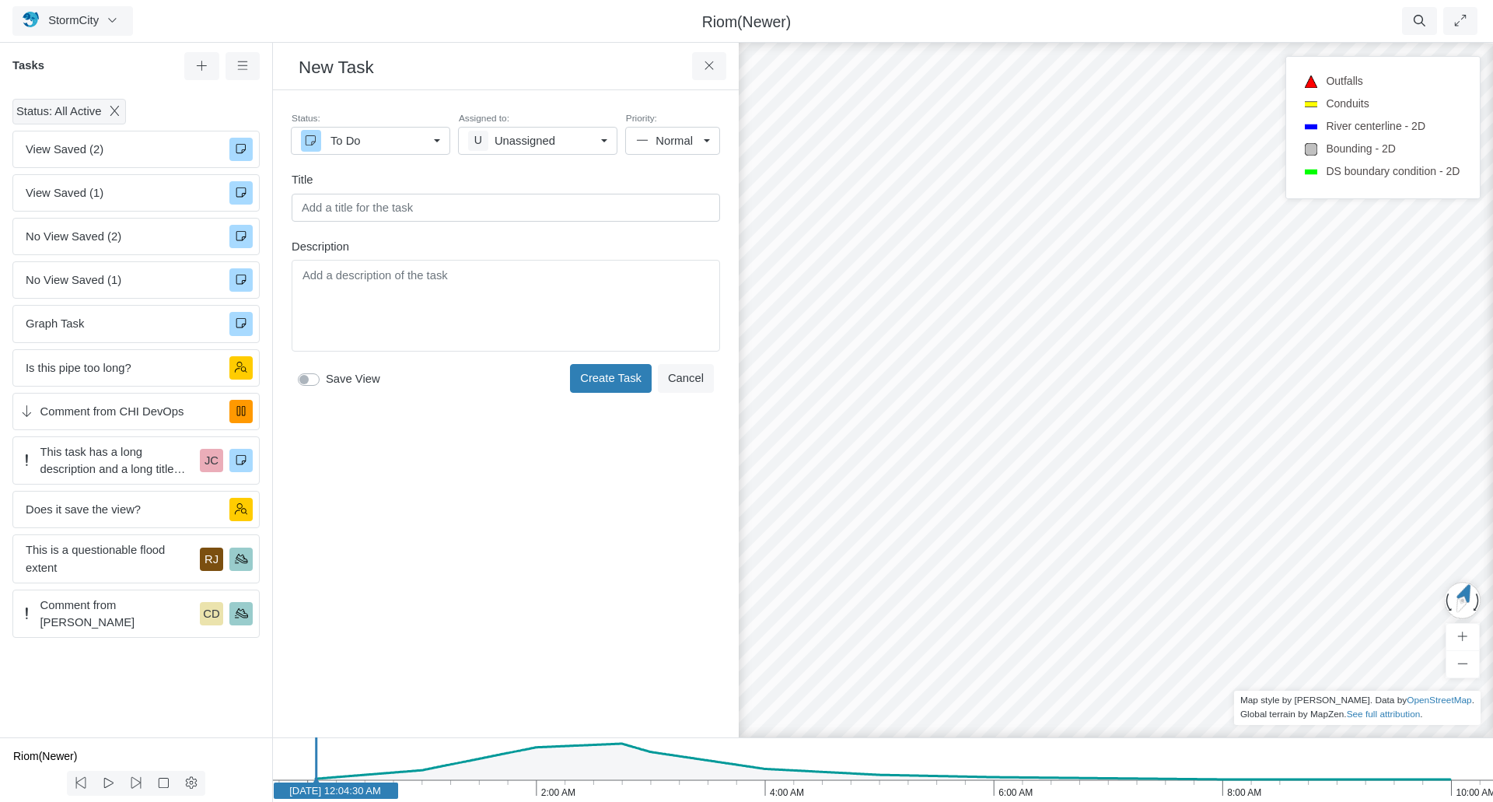
click at [414, 207] on input "text" at bounding box center [506, 208] width 428 height 28
click at [711, 66] on icon at bounding box center [709, 66] width 15 height 12
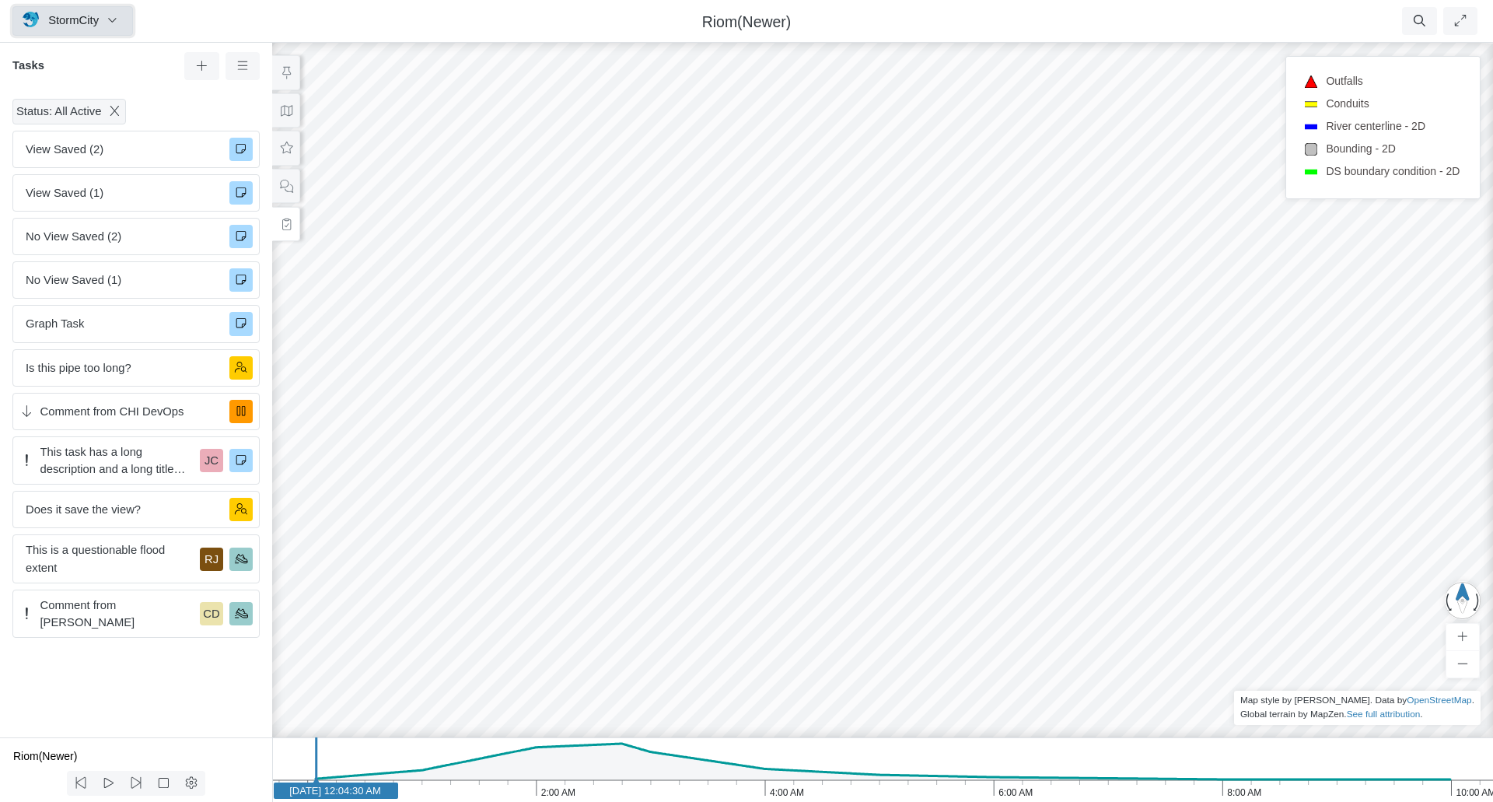
click at [110, 24] on icon "button" at bounding box center [112, 20] width 15 height 12
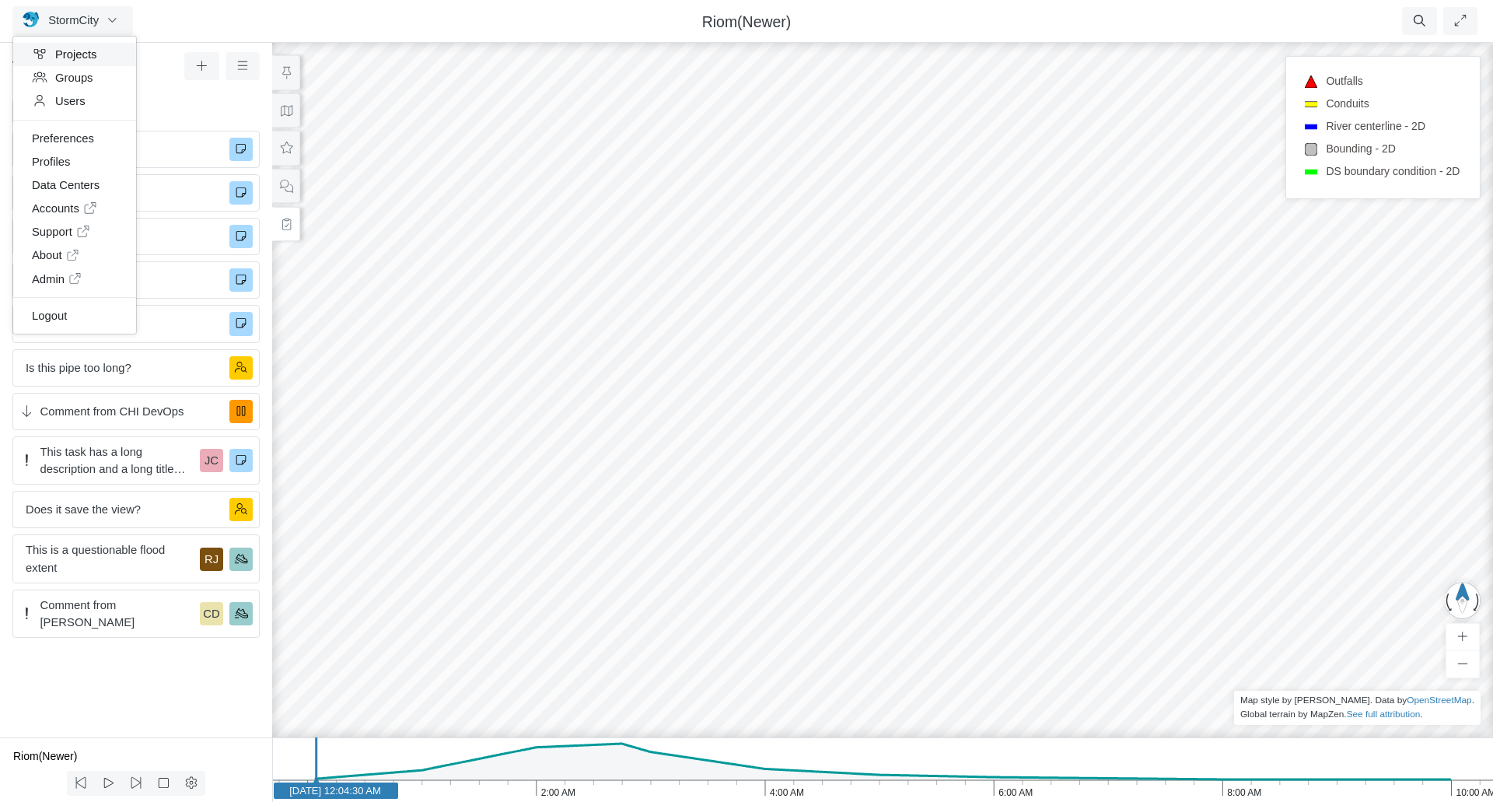
click at [71, 54] on link "Projects" at bounding box center [74, 54] width 123 height 23
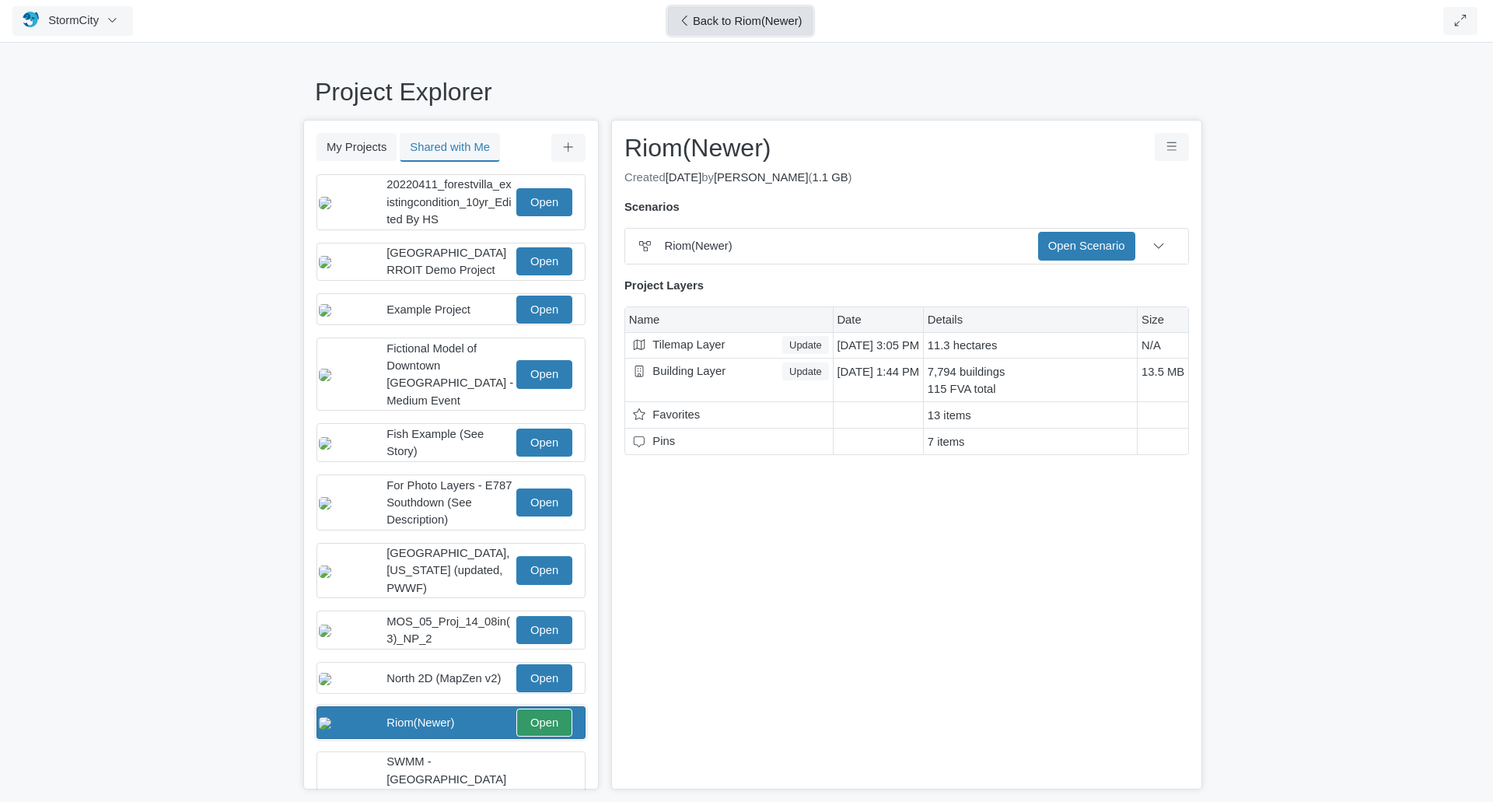
click at [738, 26] on span "Back to Riom(Newer)" at bounding box center [748, 21] width 110 height 12
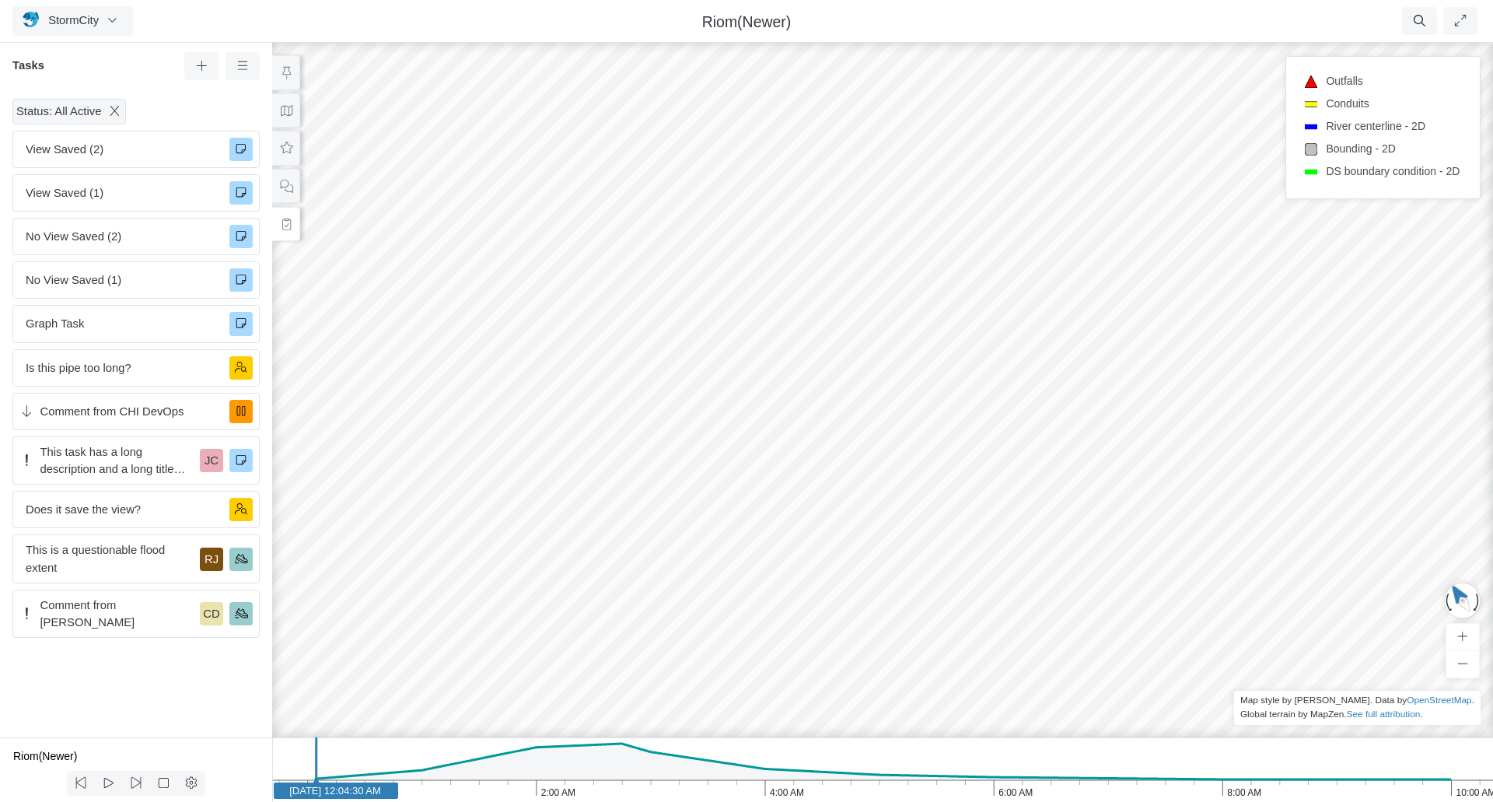
drag, startPoint x: 465, startPoint y: 432, endPoint x: 807, endPoint y: 317, distance: 360.7
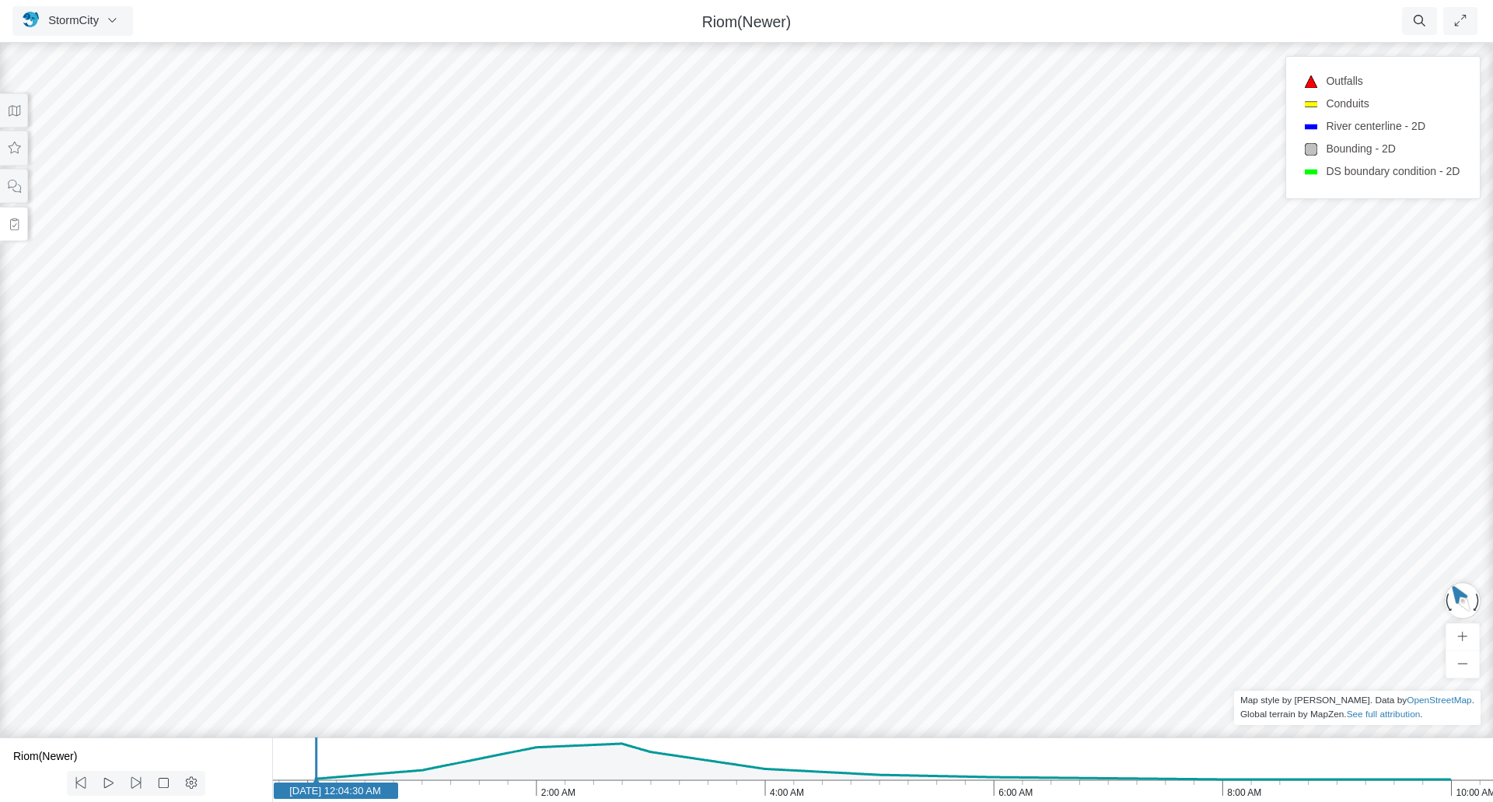
drag, startPoint x: 920, startPoint y: 474, endPoint x: 563, endPoint y: 311, distance: 392.2
click at [563, 311] on div "JC JC JC RJ CD JC RJ JC JC RJ RJ RJ RJ RJ RJ RJ CD RJ JC RJ" at bounding box center [746, 421] width 1493 height 762
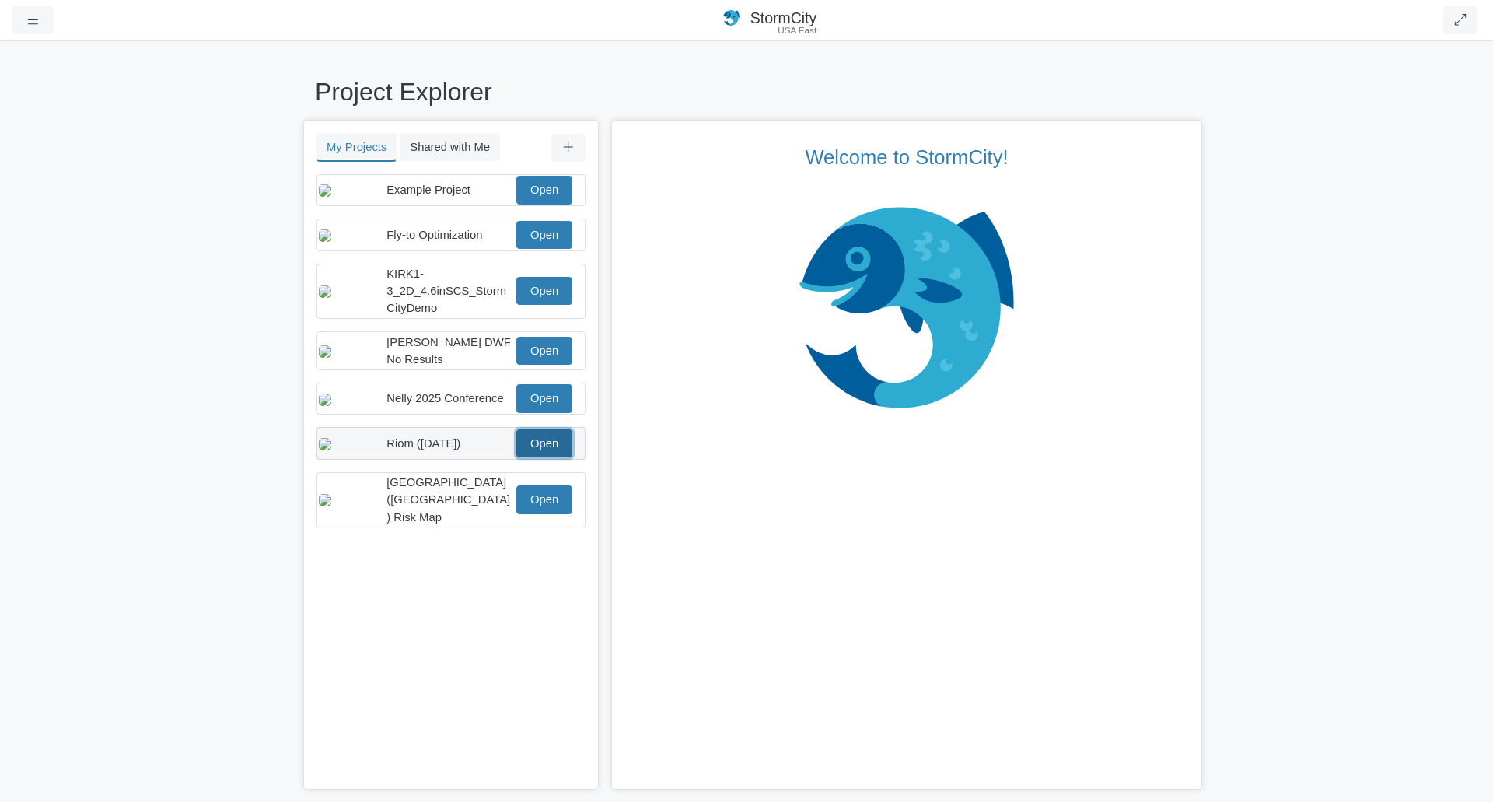
click at [547, 457] on link "Open" at bounding box center [544, 443] width 56 height 28
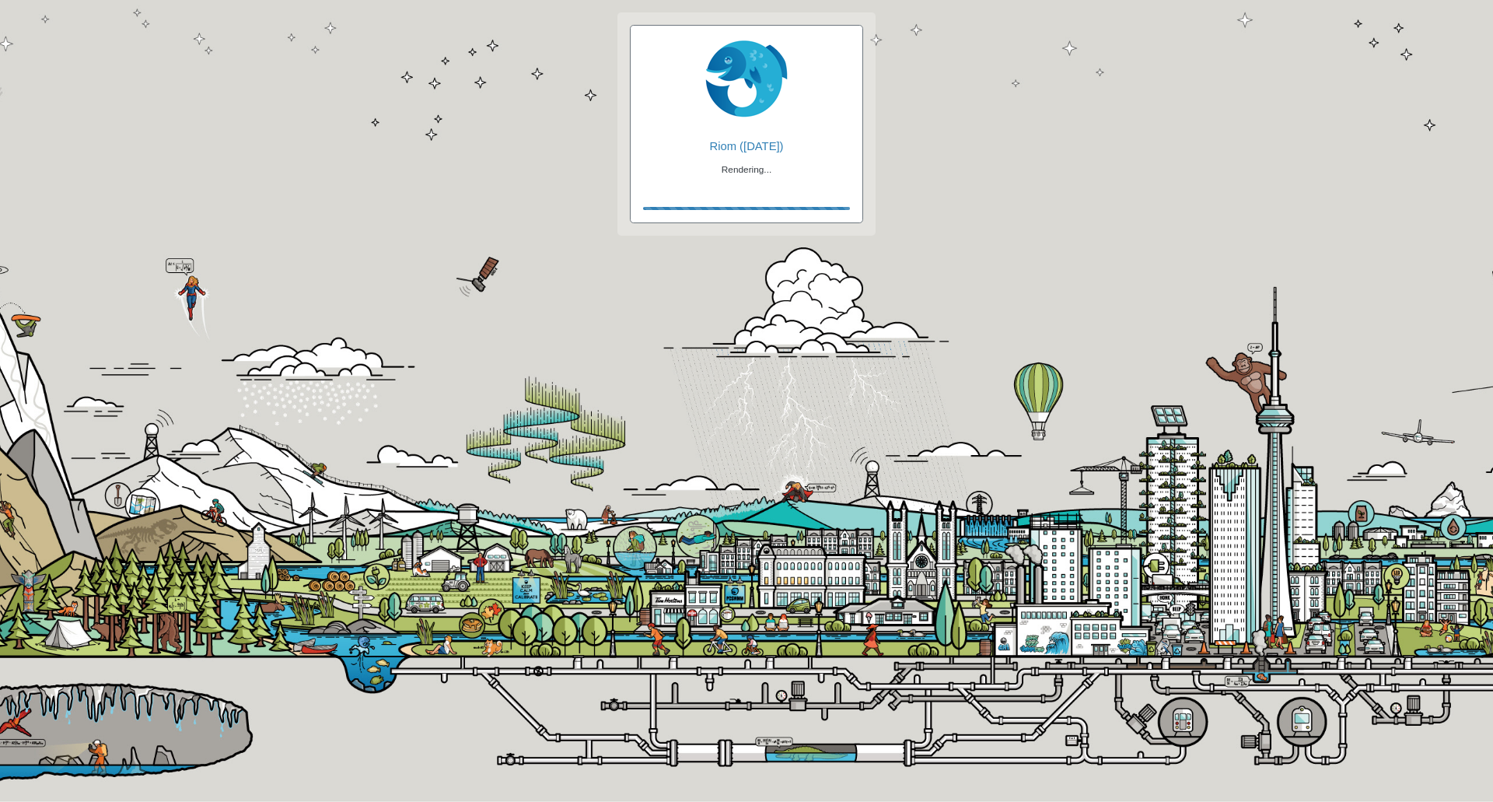
checkbox input "true"
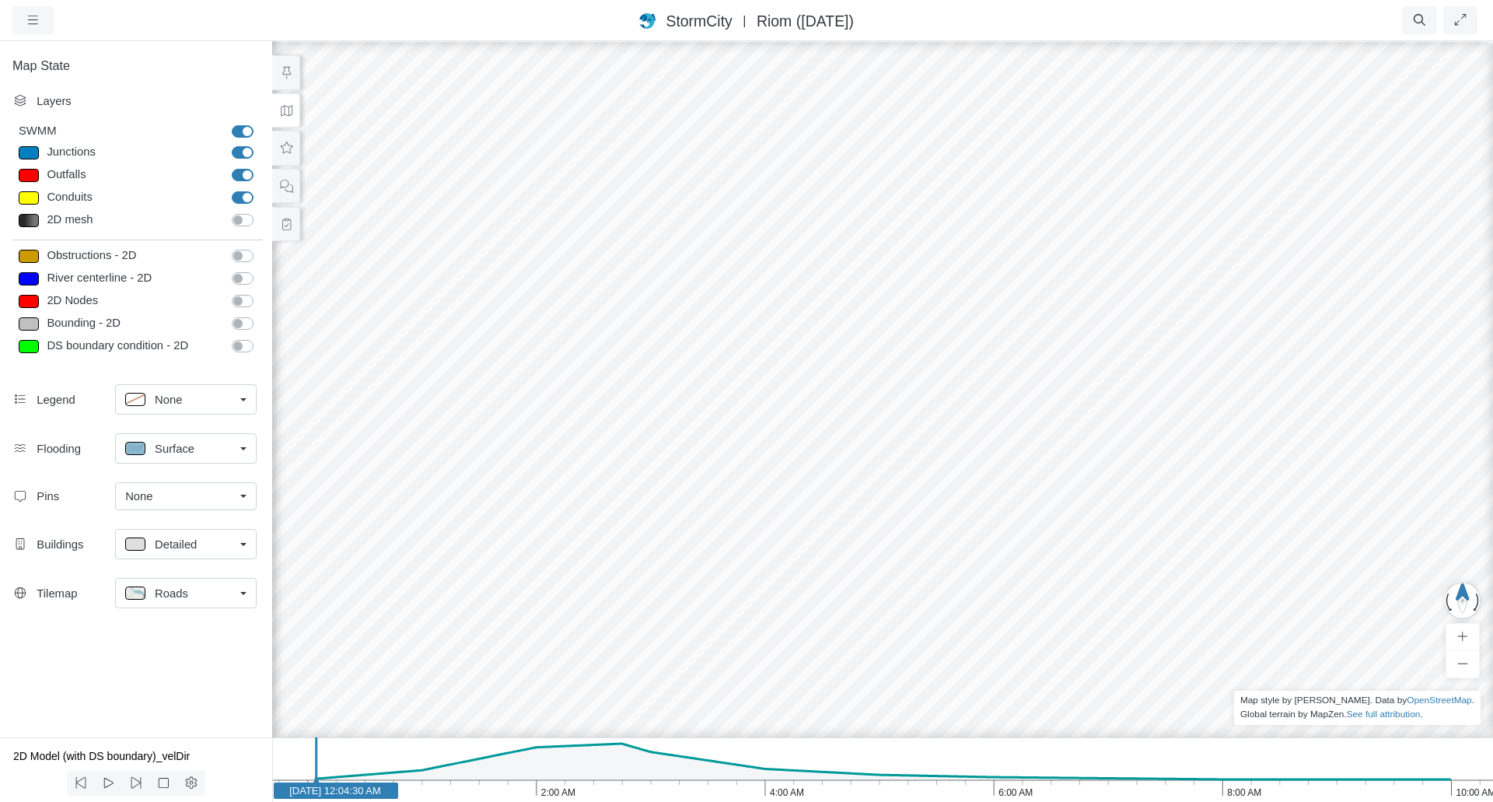
click at [181, 594] on span "Roads" at bounding box center [171, 593] width 33 height 17
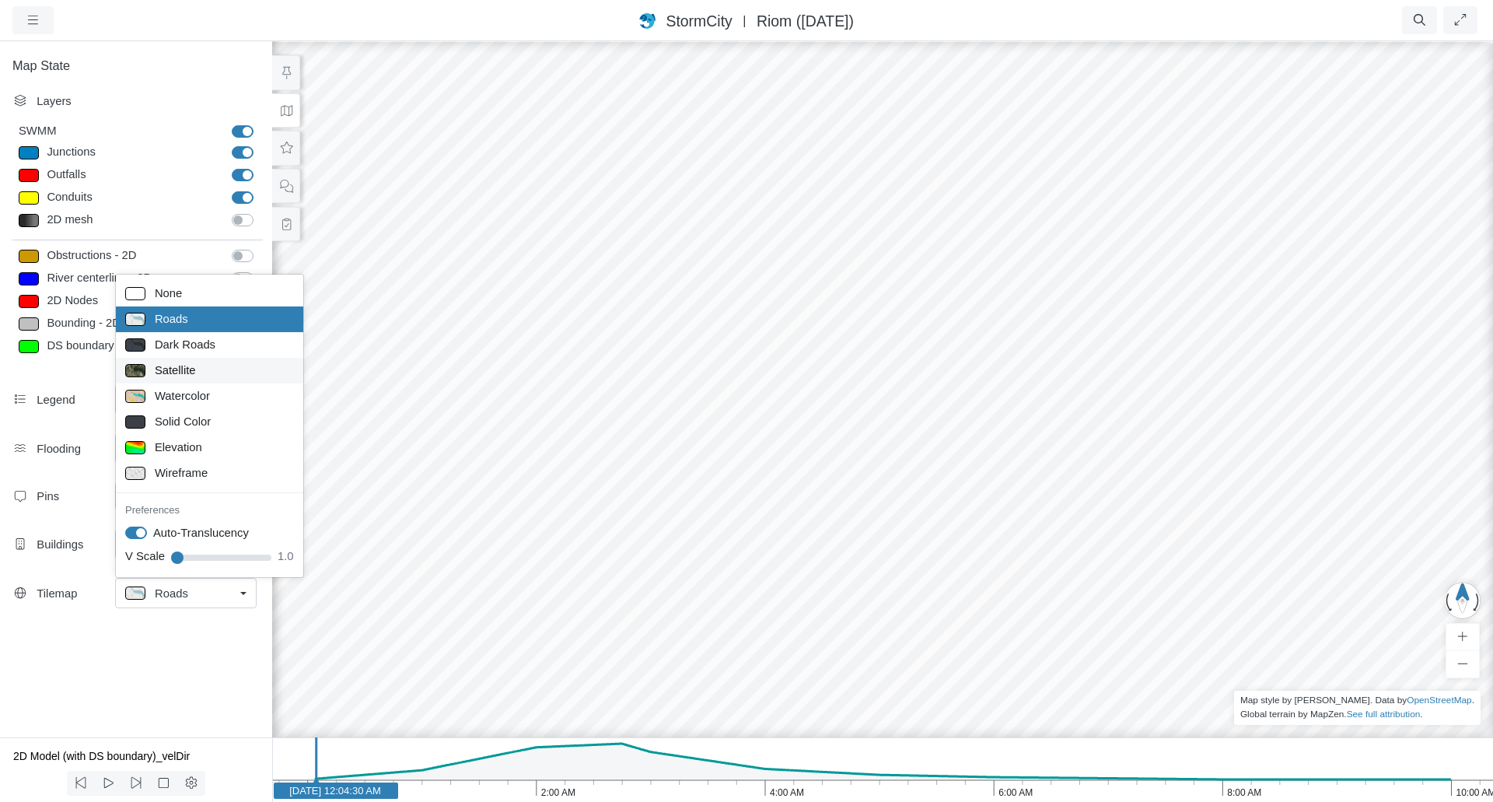
click at [189, 367] on span "Satellite" at bounding box center [175, 370] width 41 height 17
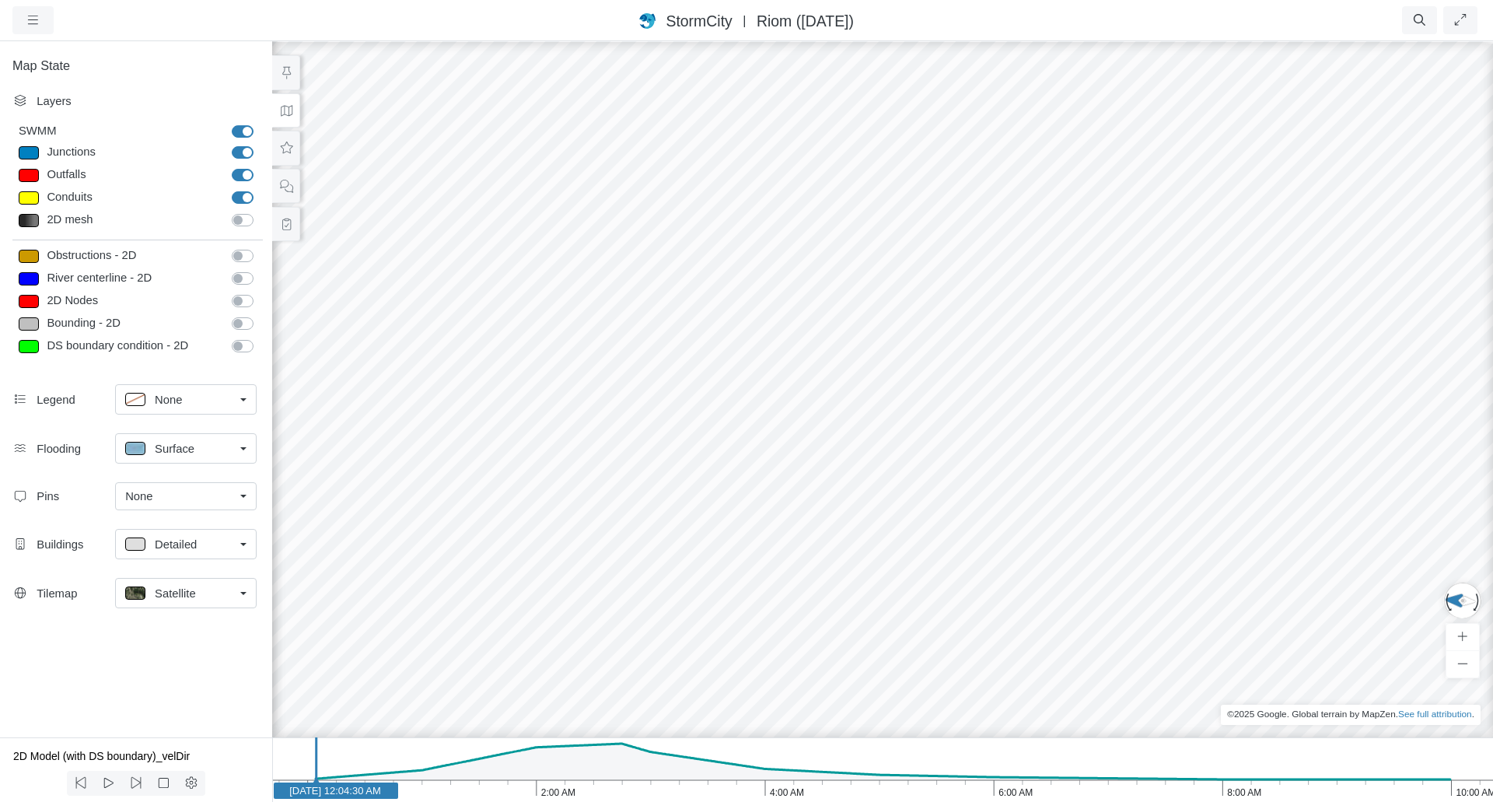
drag, startPoint x: 779, startPoint y: 425, endPoint x: 1492, endPoint y: 470, distance: 714.4
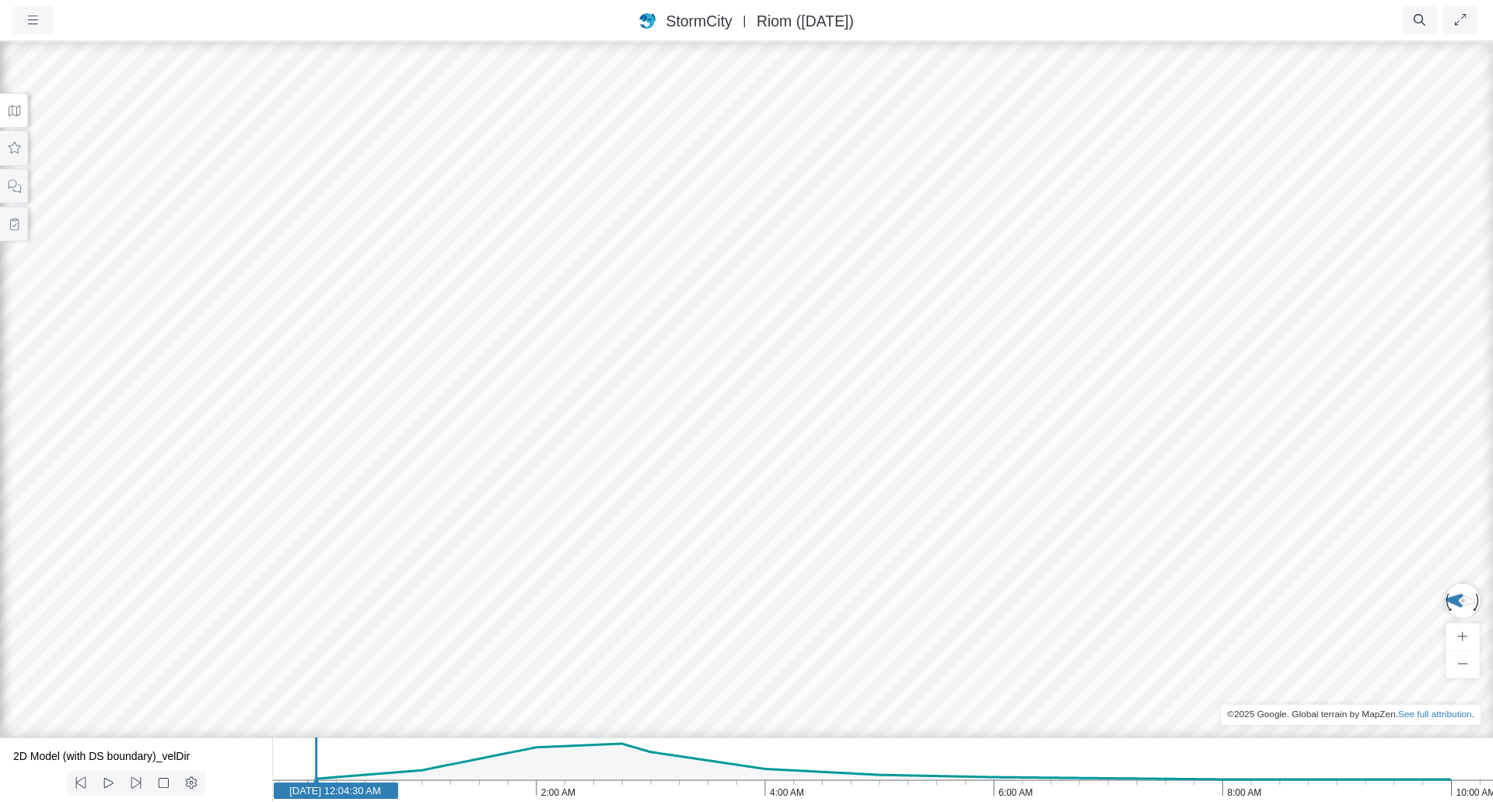
click at [16, 112] on icon at bounding box center [14, 111] width 15 height 12
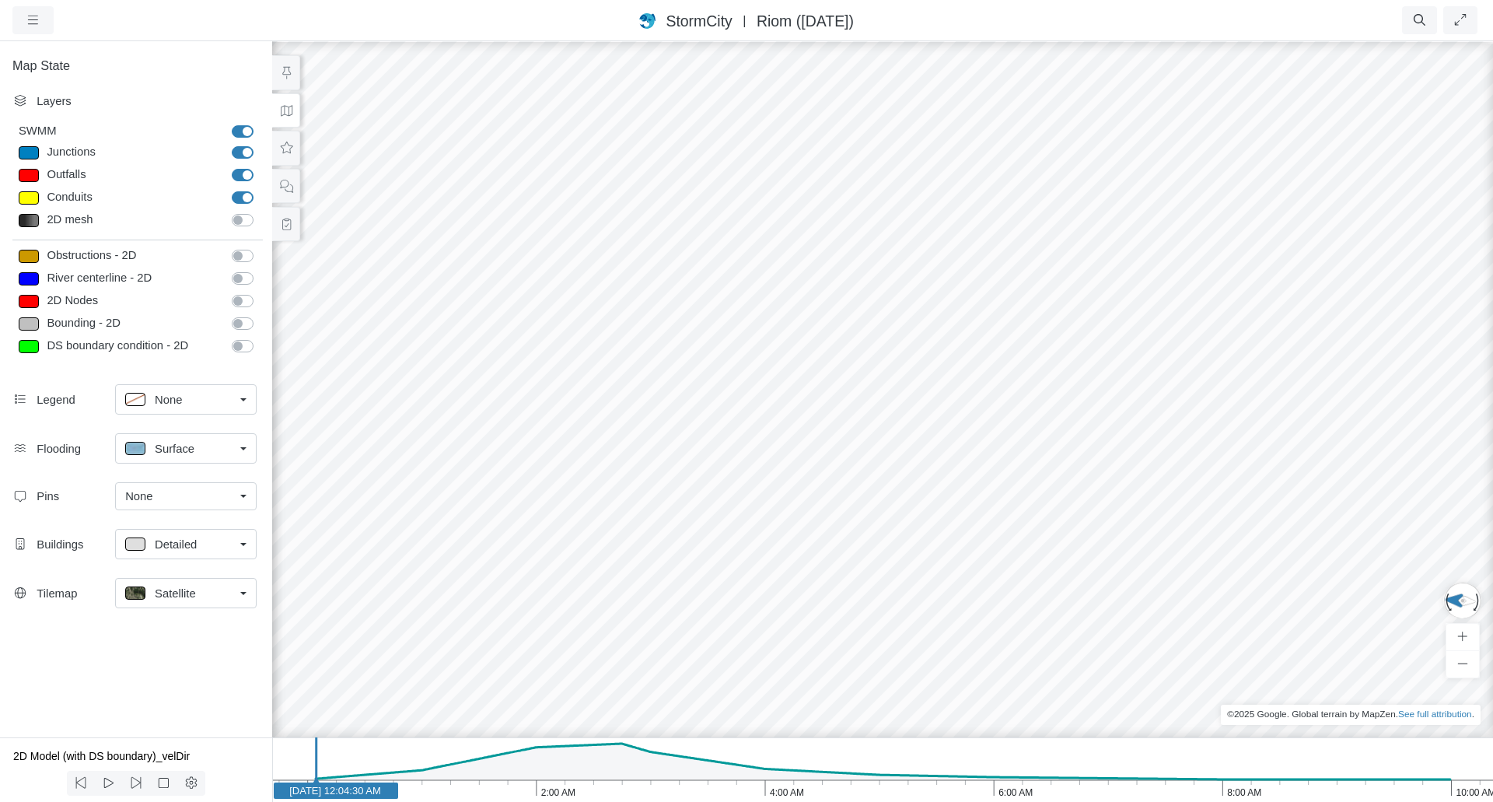
click at [237, 593] on link "Satellite" at bounding box center [186, 593] width 142 height 30
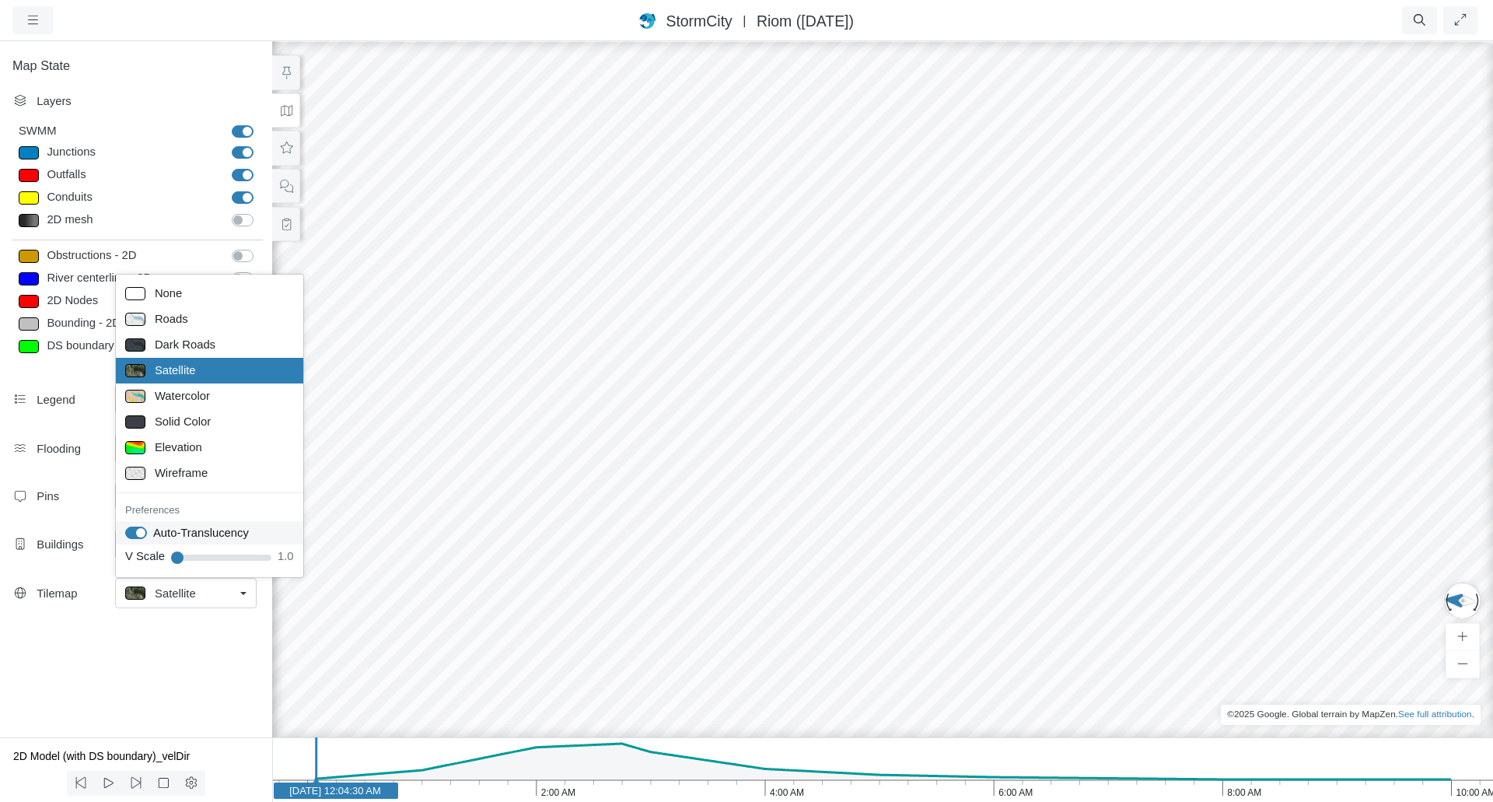
click at [153, 532] on label "Auto-Translucency" at bounding box center [201, 532] width 96 height 17
checkbox input "false"
drag, startPoint x: 585, startPoint y: 506, endPoint x: 902, endPoint y: 453, distance: 321.6
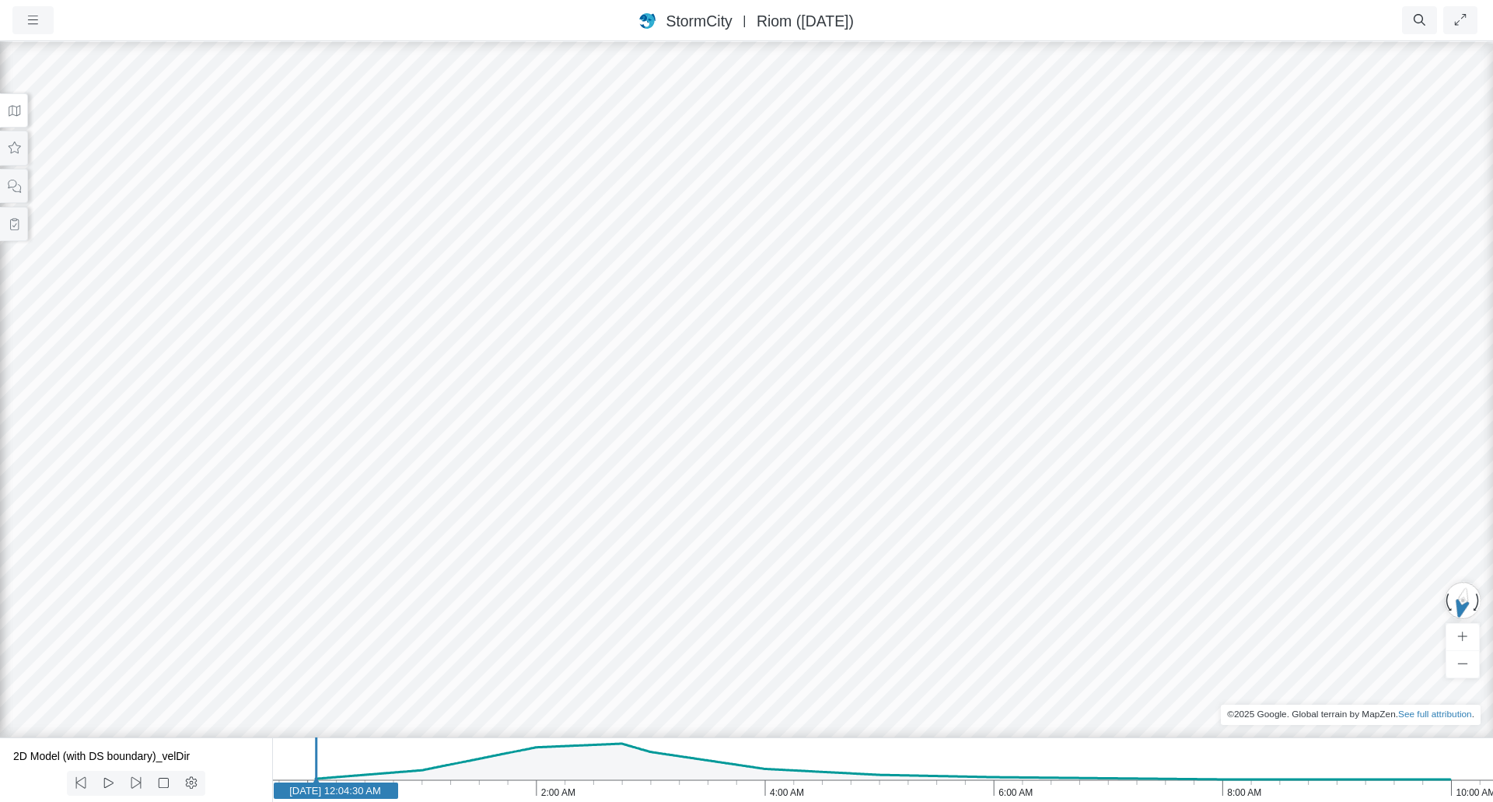
drag, startPoint x: 666, startPoint y: 526, endPoint x: 816, endPoint y: 367, distance: 218.9
click at [403, 771] on icon "10:00 AM 8:00 AM 6:00 AM 4:00 AM 2:00 AM [DATE] [DATE] 12:04:30 AM" at bounding box center [882, 769] width 1221 height 65
click at [79, 782] on icon at bounding box center [80, 783] width 10 height 12
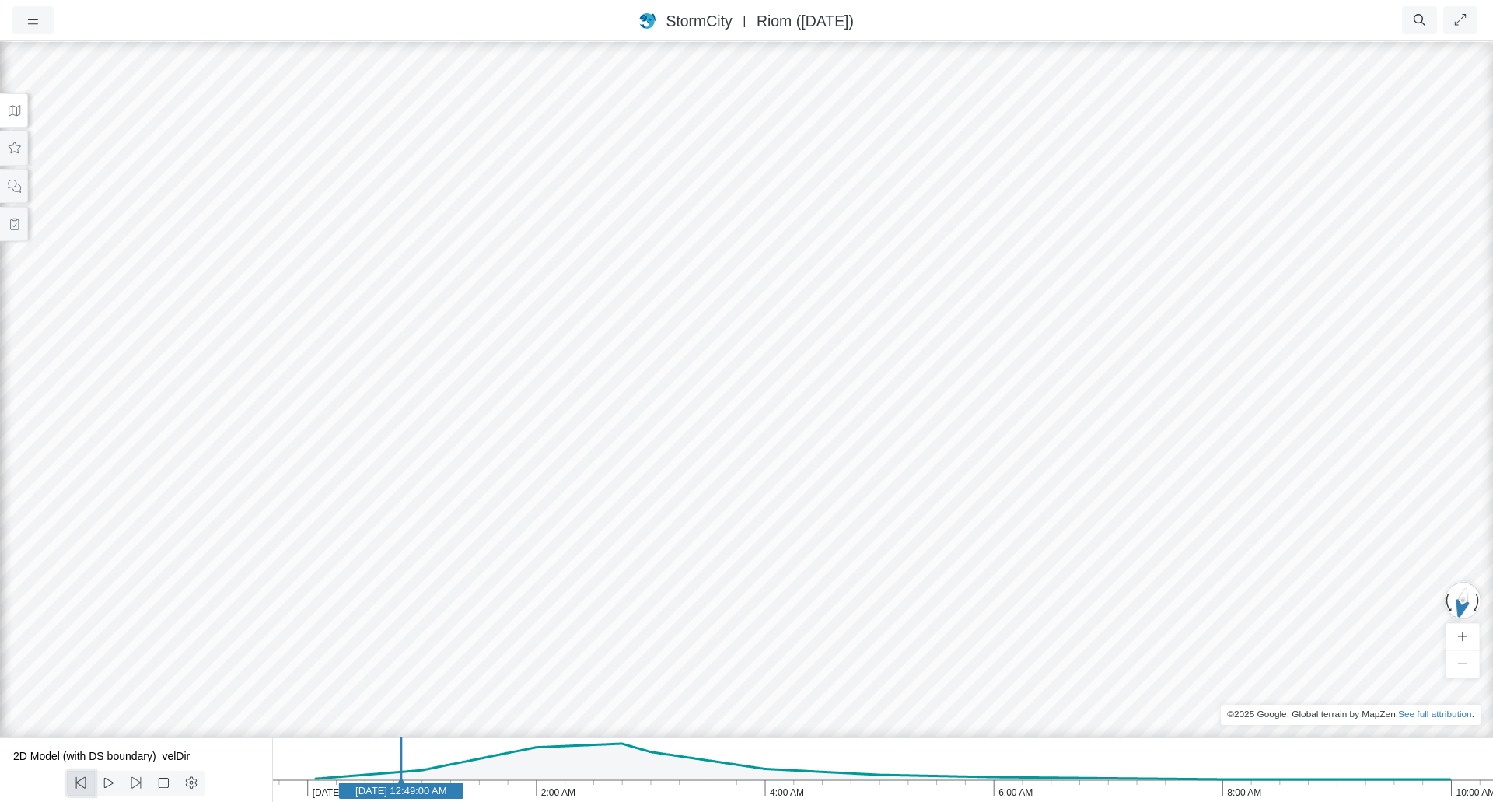
click at [79, 782] on icon at bounding box center [80, 783] width 10 height 12
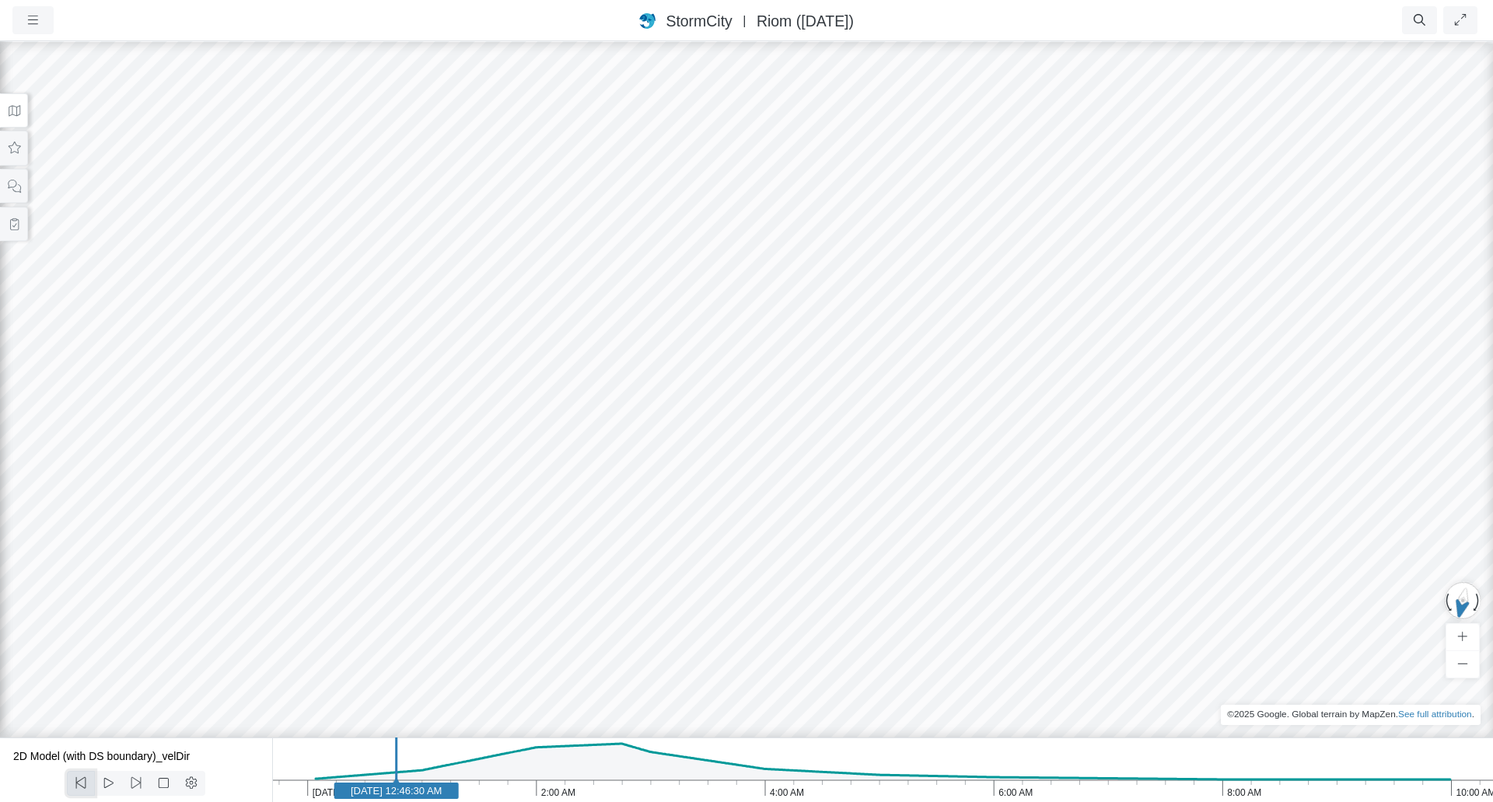
click at [79, 782] on icon at bounding box center [80, 783] width 10 height 12
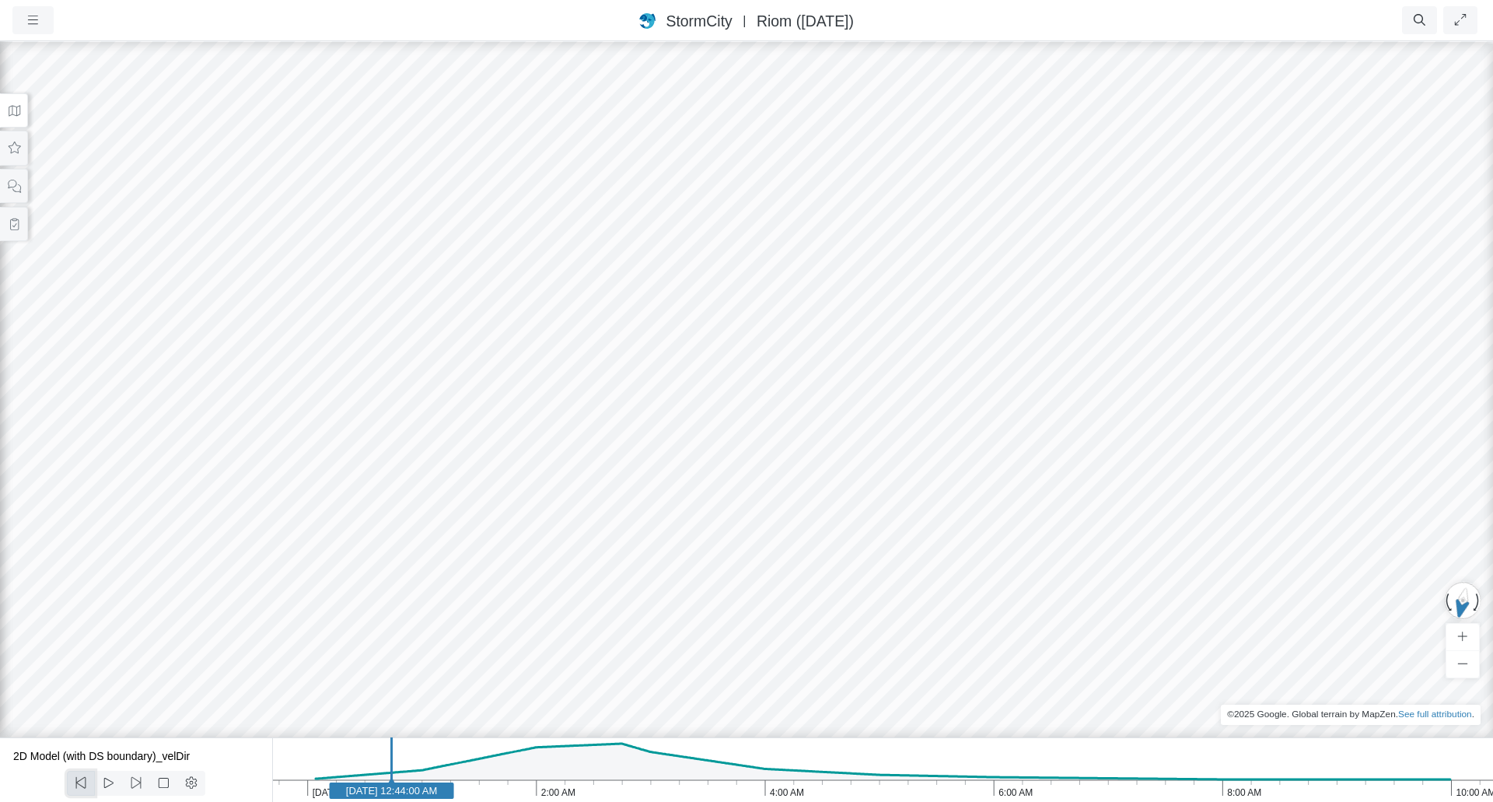
click at [79, 782] on icon at bounding box center [80, 783] width 10 height 12
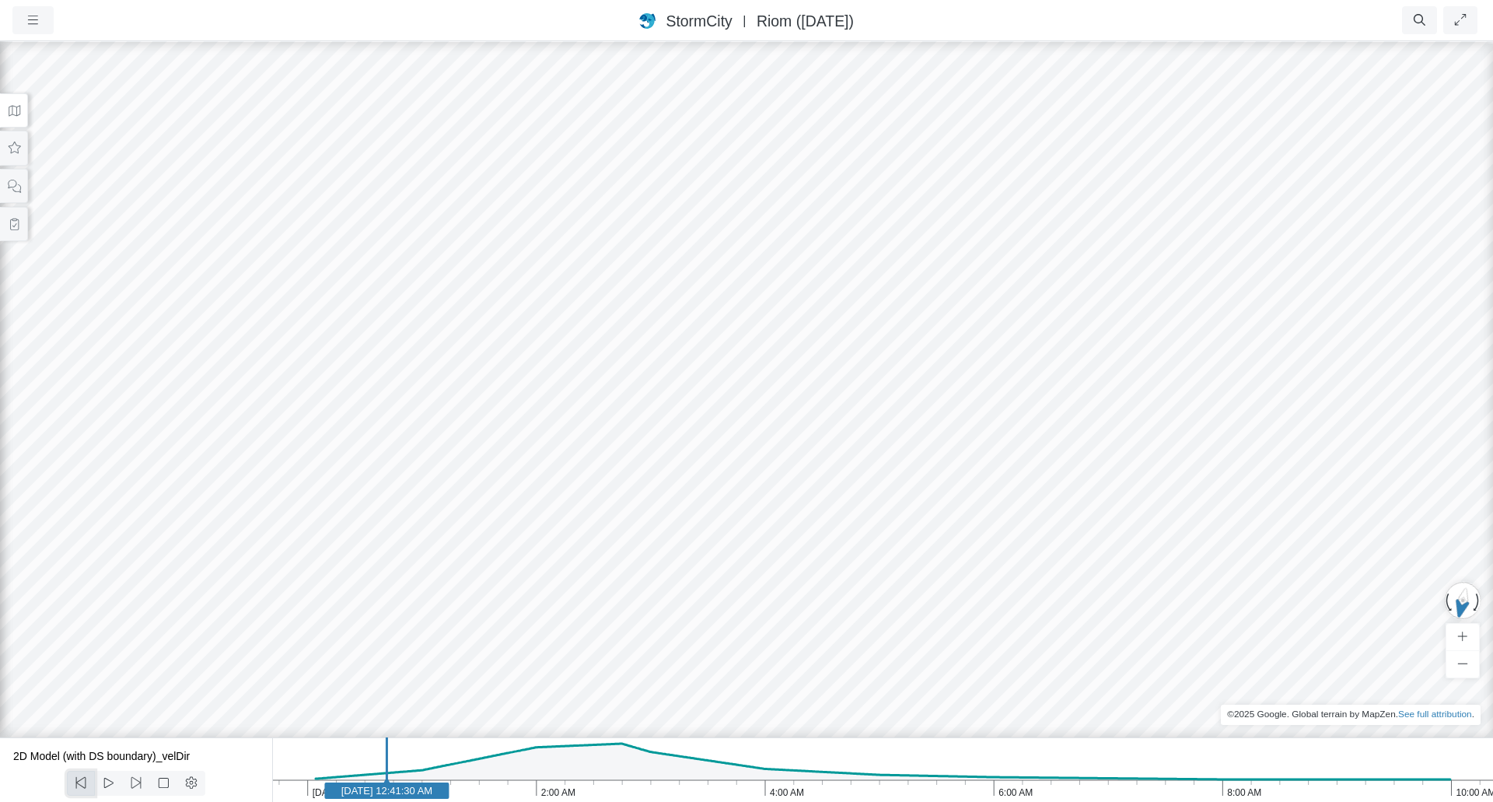
click at [79, 782] on icon at bounding box center [80, 783] width 10 height 12
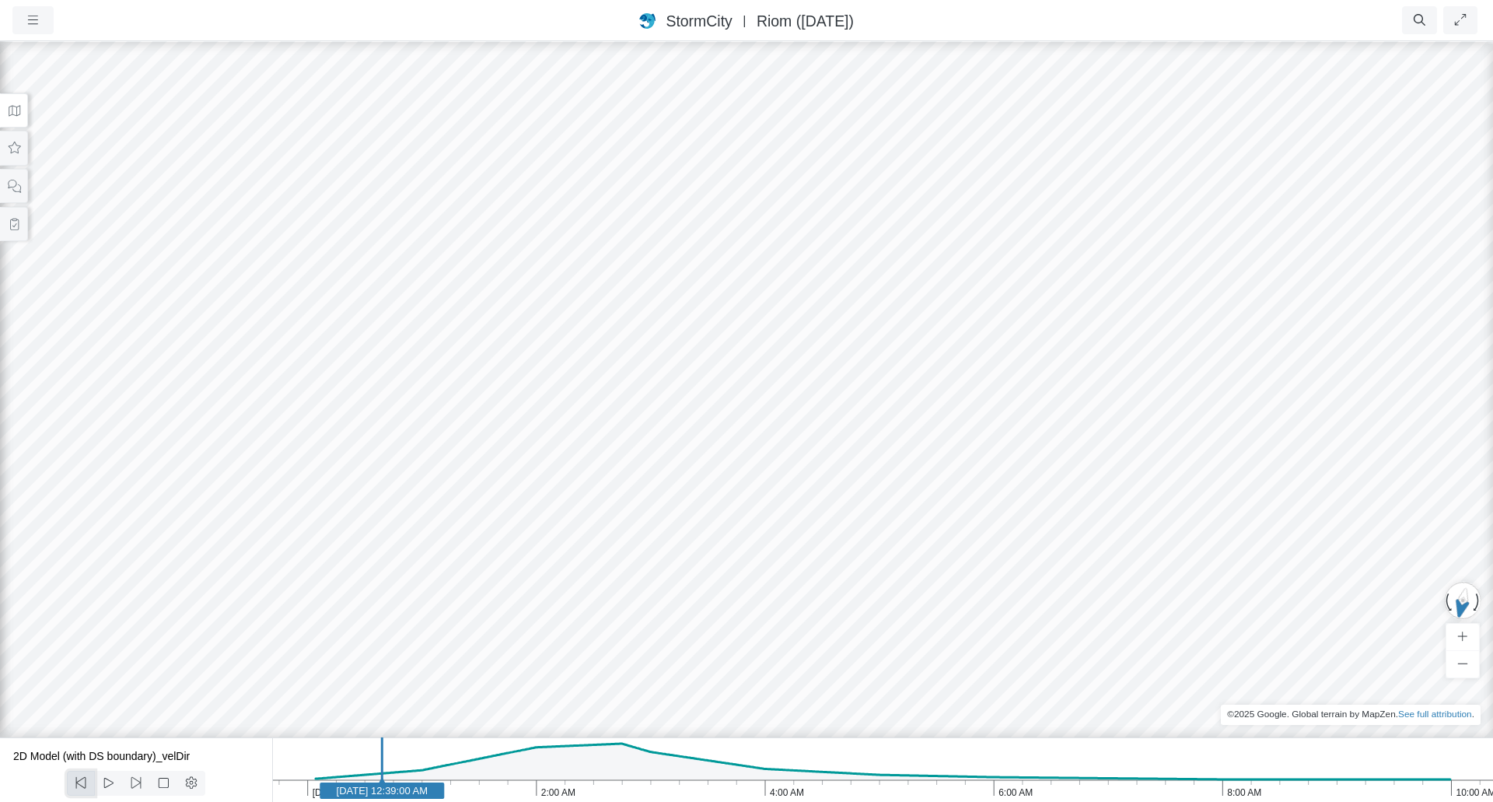
click at [79, 782] on icon at bounding box center [80, 783] width 10 height 12
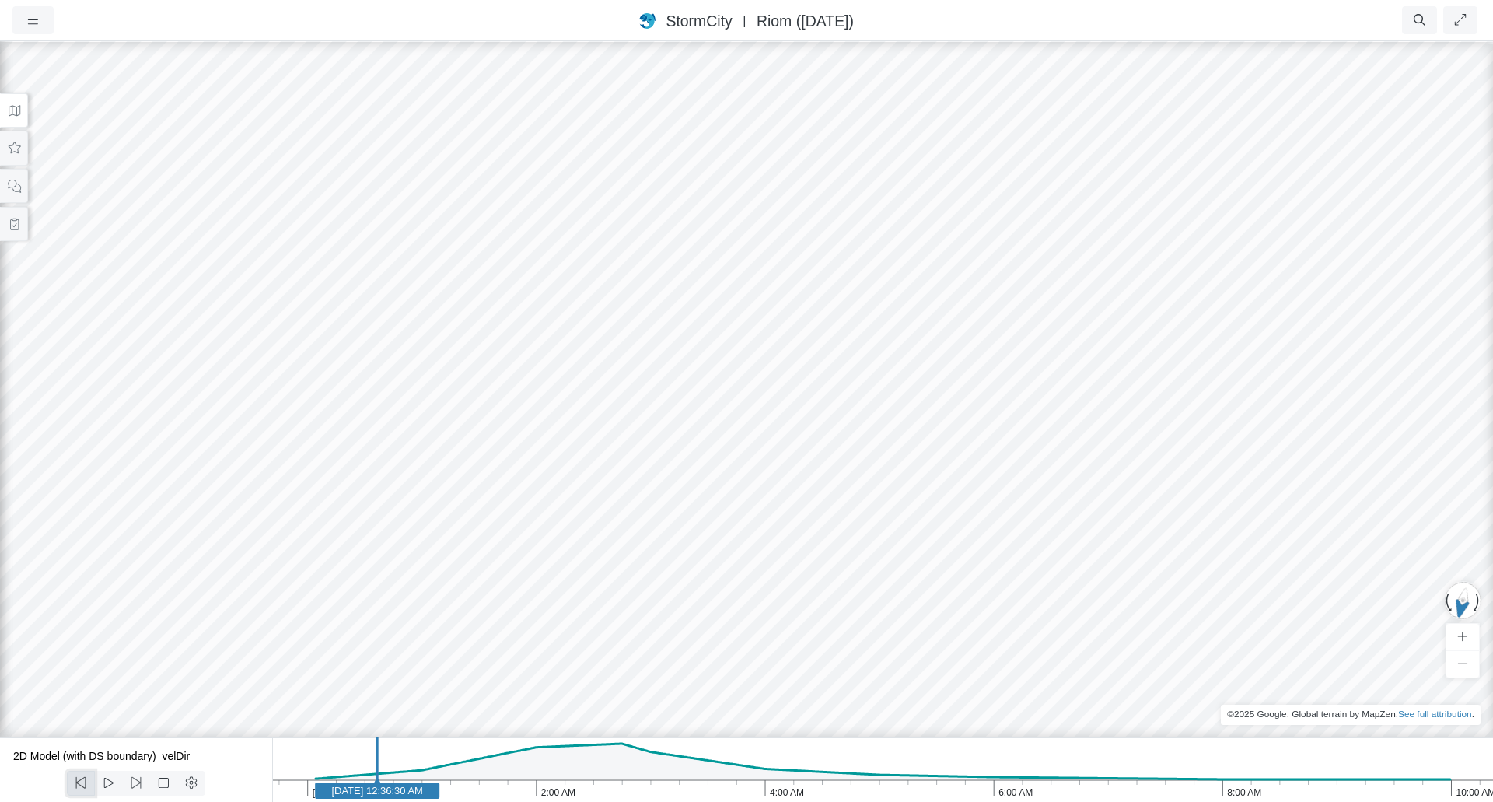
click at [79, 782] on icon at bounding box center [80, 783] width 10 height 12
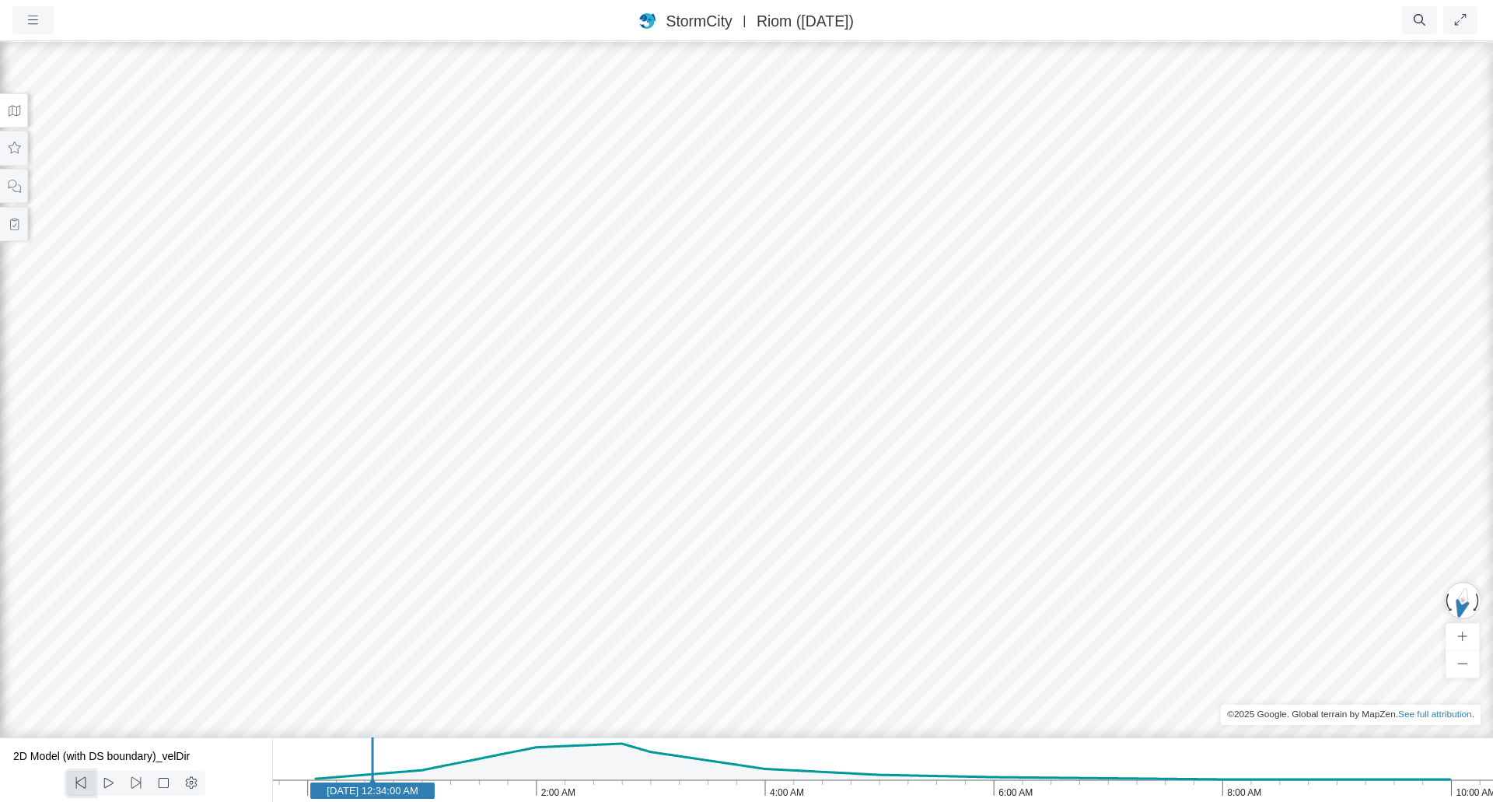
click at [79, 782] on icon at bounding box center [80, 783] width 10 height 12
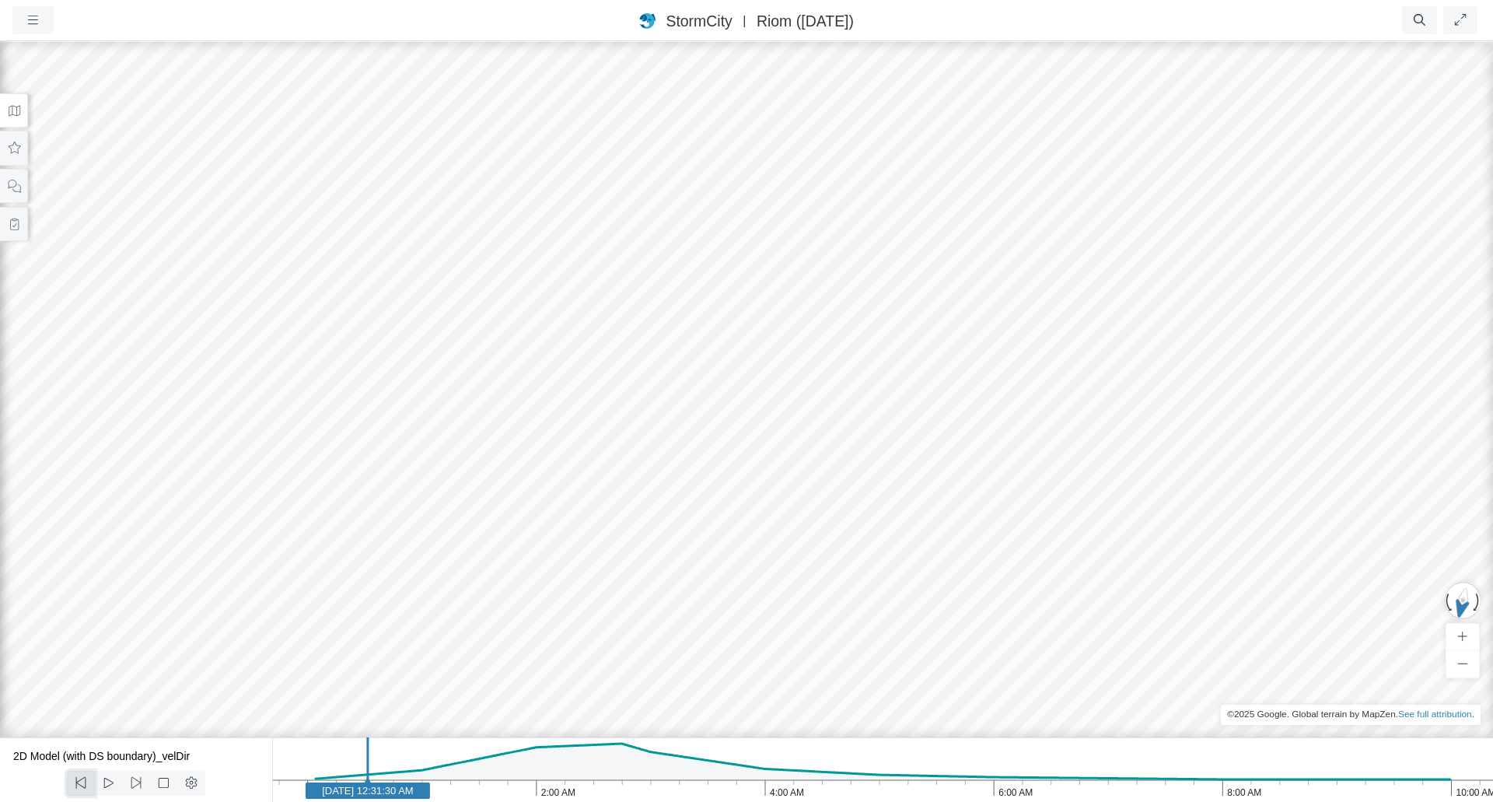
click at [79, 782] on icon at bounding box center [80, 783] width 10 height 12
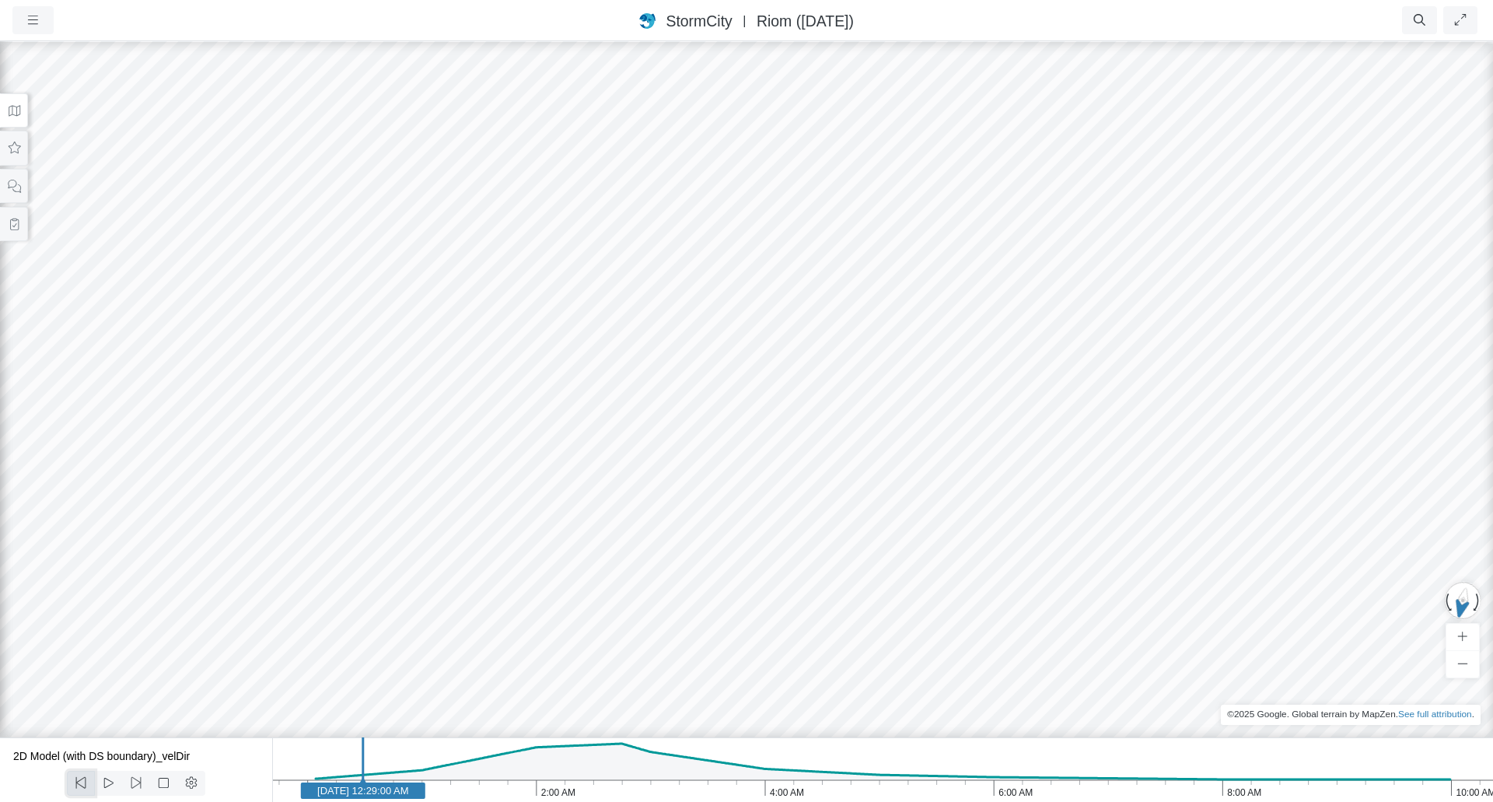
click at [79, 782] on icon at bounding box center [80, 783] width 10 height 12
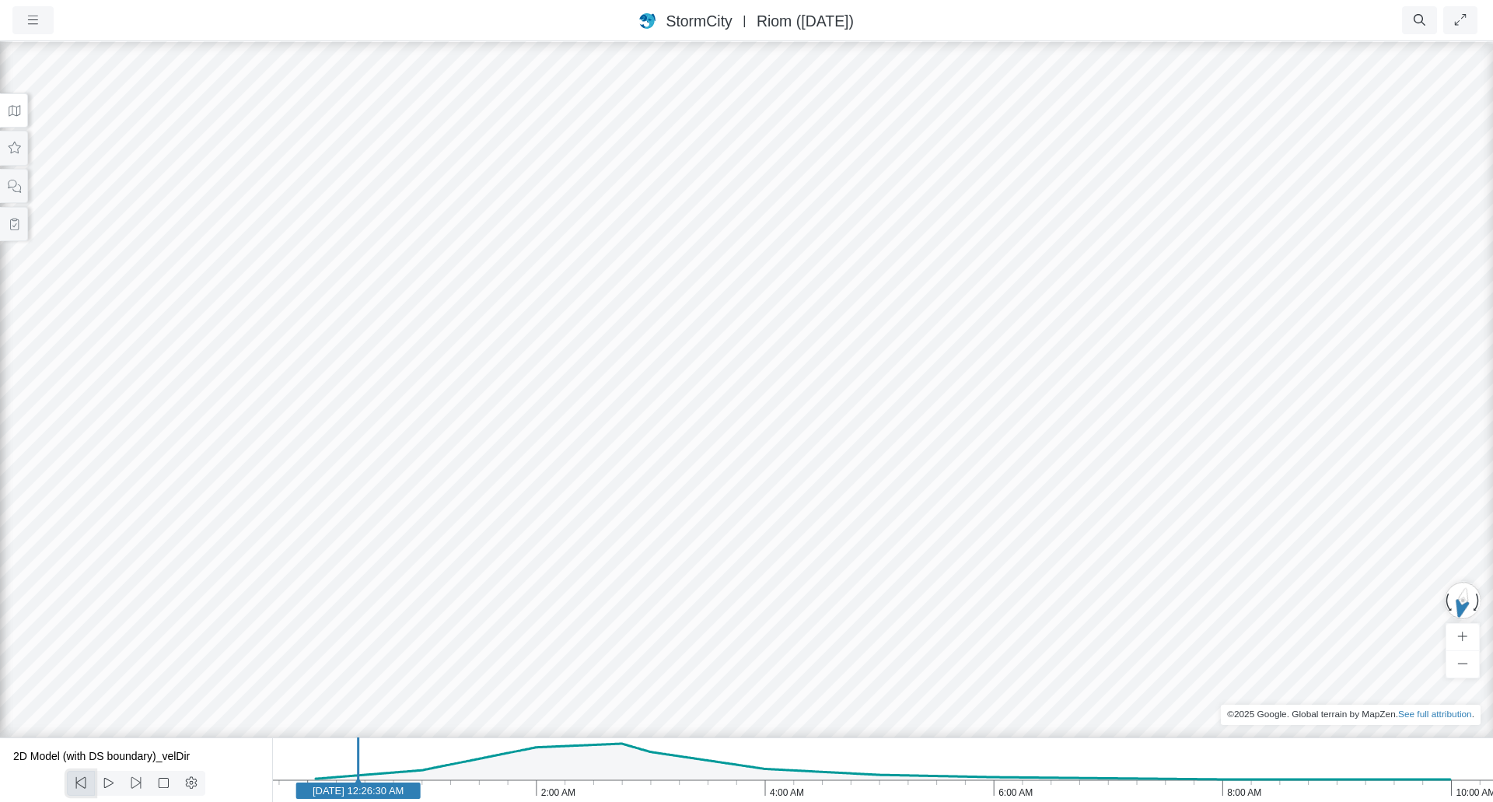
click at [79, 782] on icon at bounding box center [80, 783] width 10 height 12
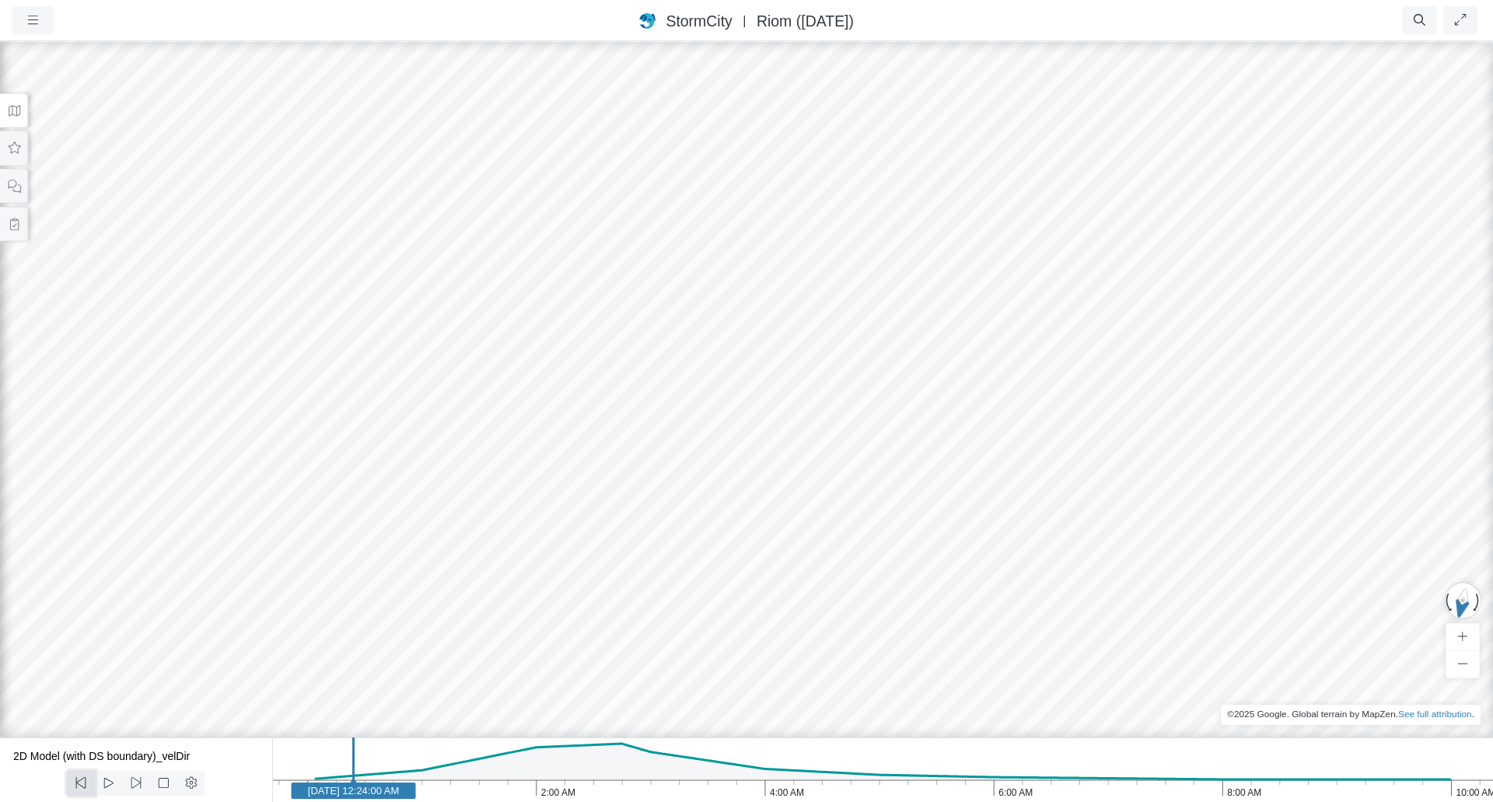
click at [79, 782] on icon at bounding box center [80, 783] width 10 height 12
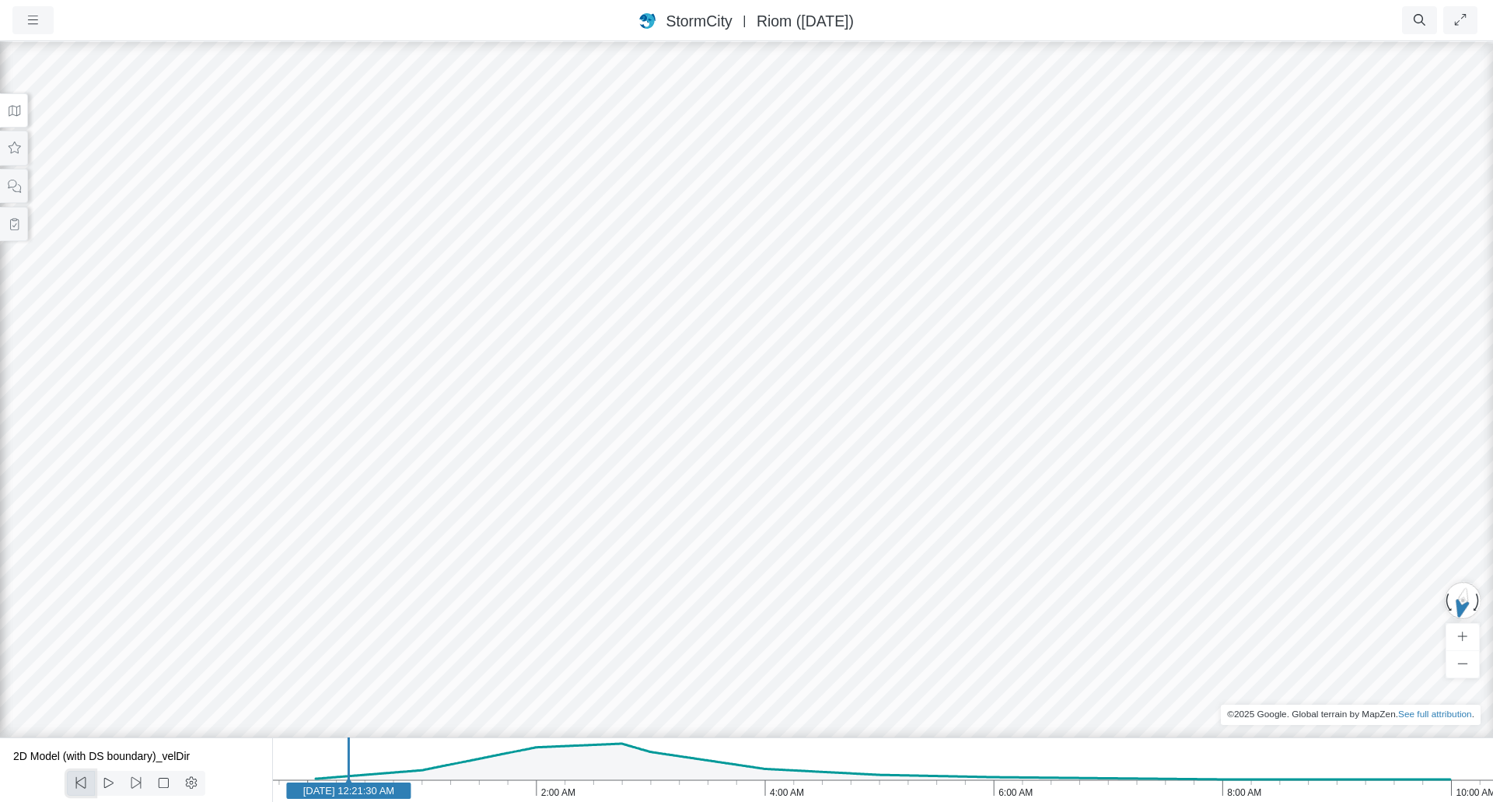
click at [79, 782] on icon at bounding box center [80, 783] width 10 height 12
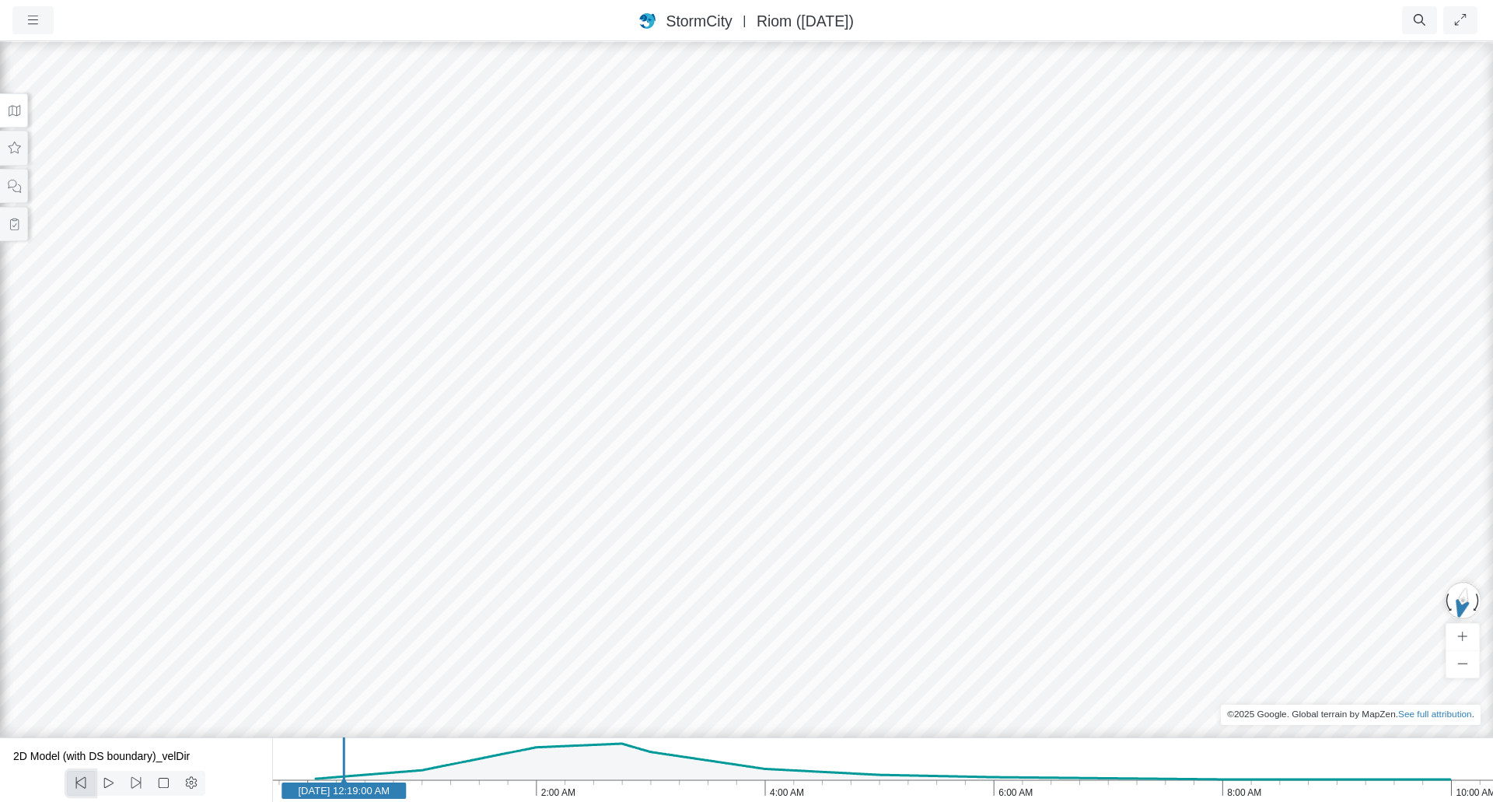
click at [79, 782] on icon at bounding box center [80, 783] width 10 height 12
drag, startPoint x: 584, startPoint y: 394, endPoint x: 850, endPoint y: 400, distance: 266.0
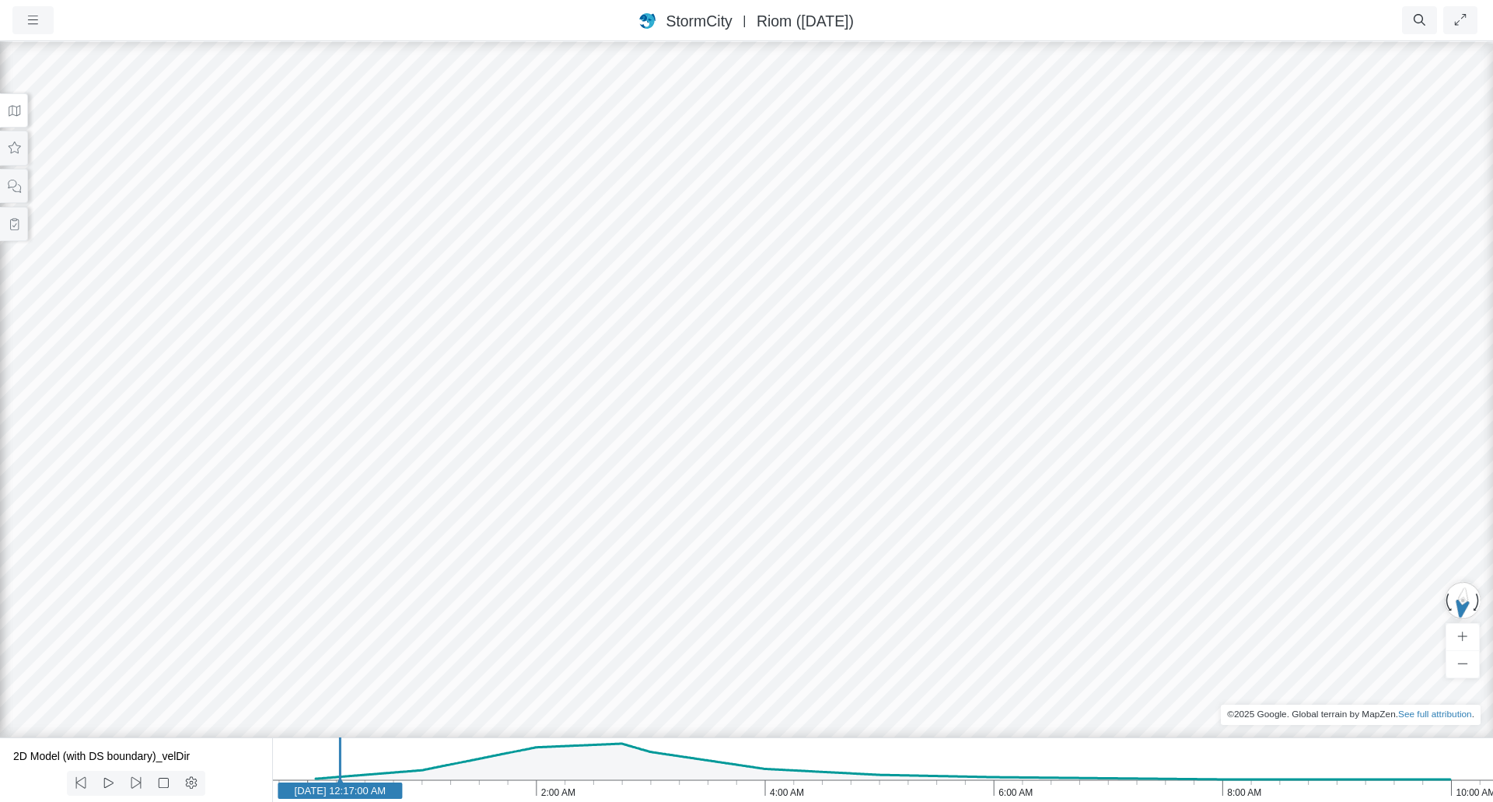
drag, startPoint x: 850, startPoint y: 400, endPoint x: 669, endPoint y: 389, distance: 181.5
drag, startPoint x: 638, startPoint y: 395, endPoint x: 583, endPoint y: 441, distance: 71.8
